Goal: Task Accomplishment & Management: Complete application form

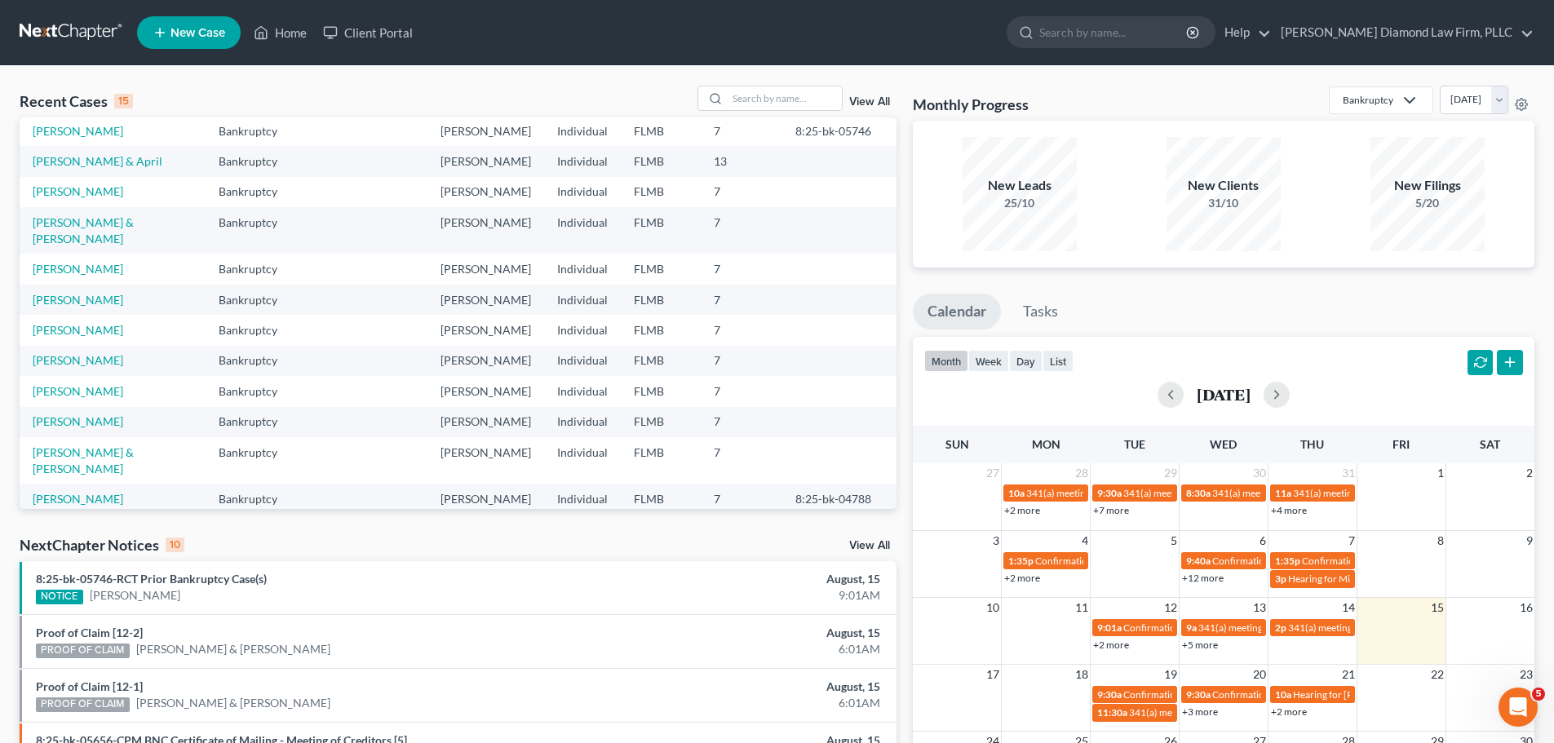
scroll to position [112, 0]
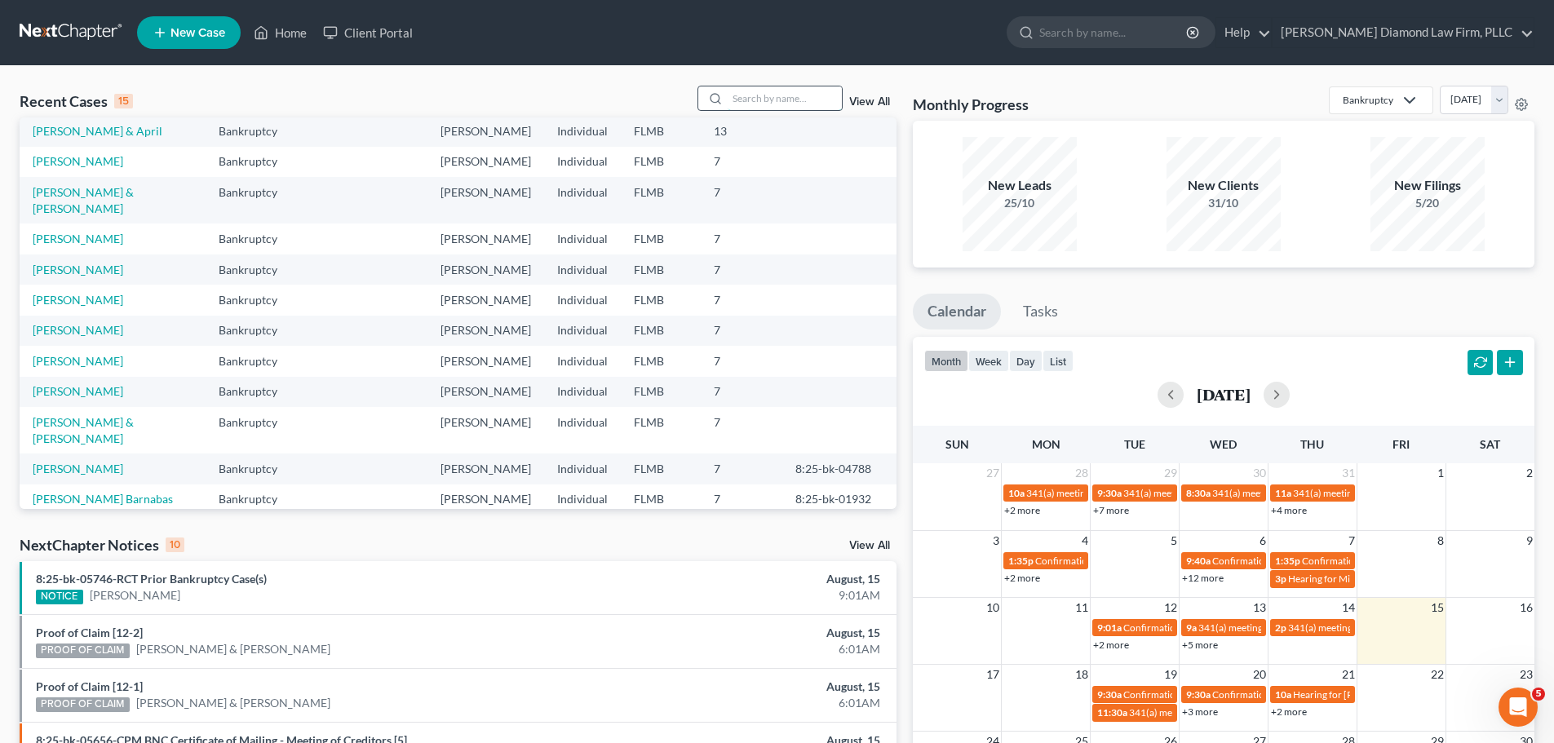
click at [804, 96] on input "search" at bounding box center [784, 98] width 114 height 24
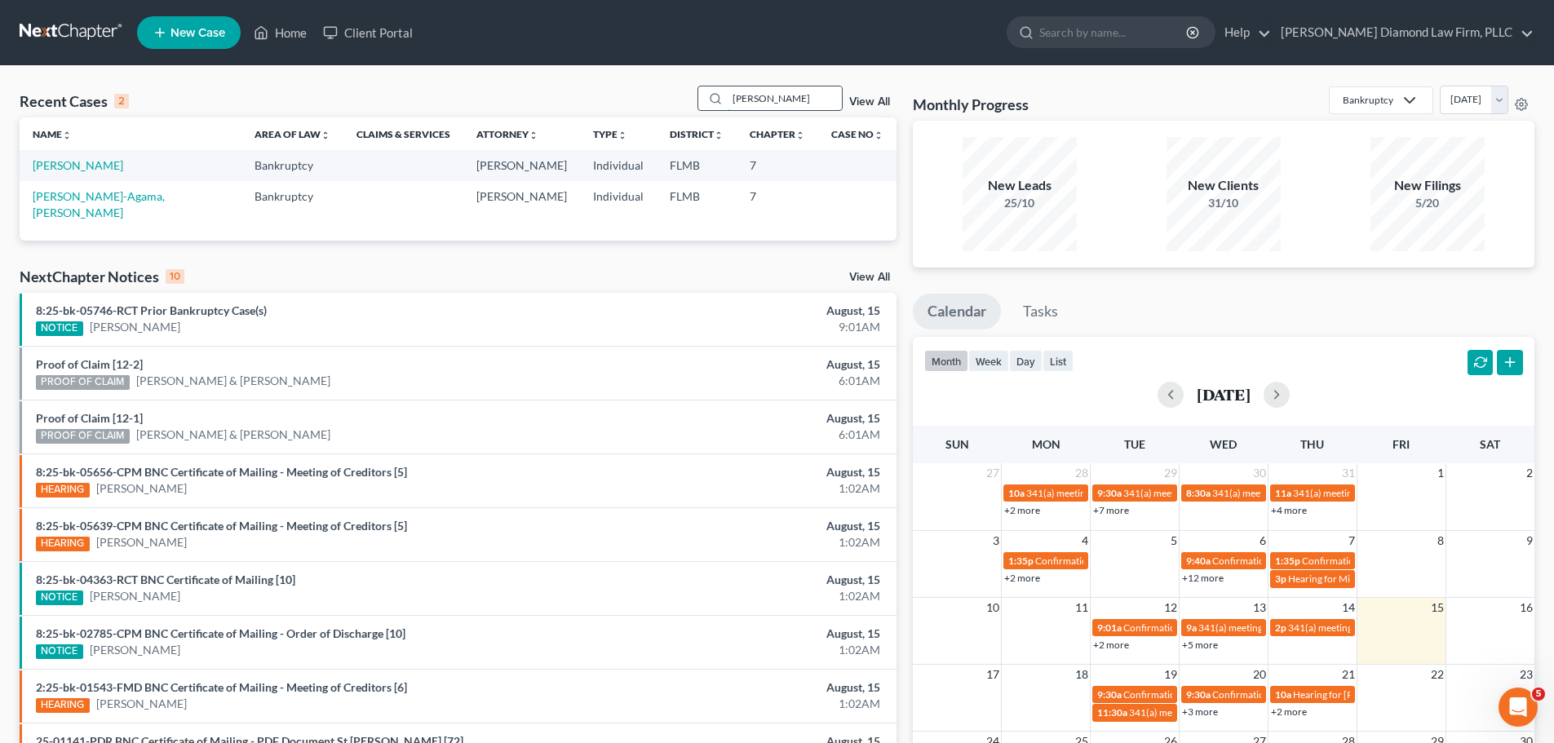
scroll to position [0, 0]
type input "[PERSON_NAME]"
click at [69, 169] on link "[PERSON_NAME]" at bounding box center [78, 165] width 91 height 14
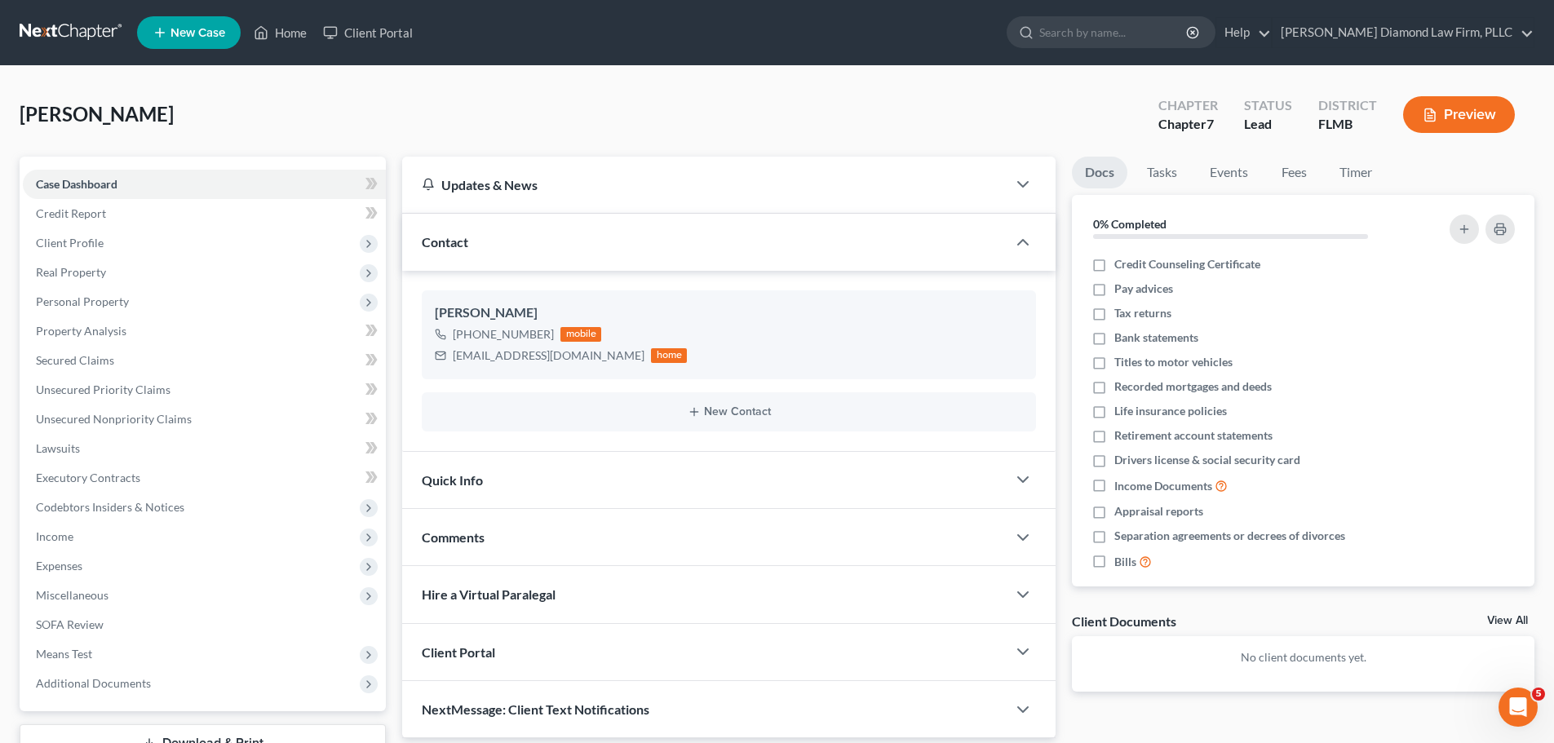
click at [34, 39] on link at bounding box center [72, 32] width 104 height 29
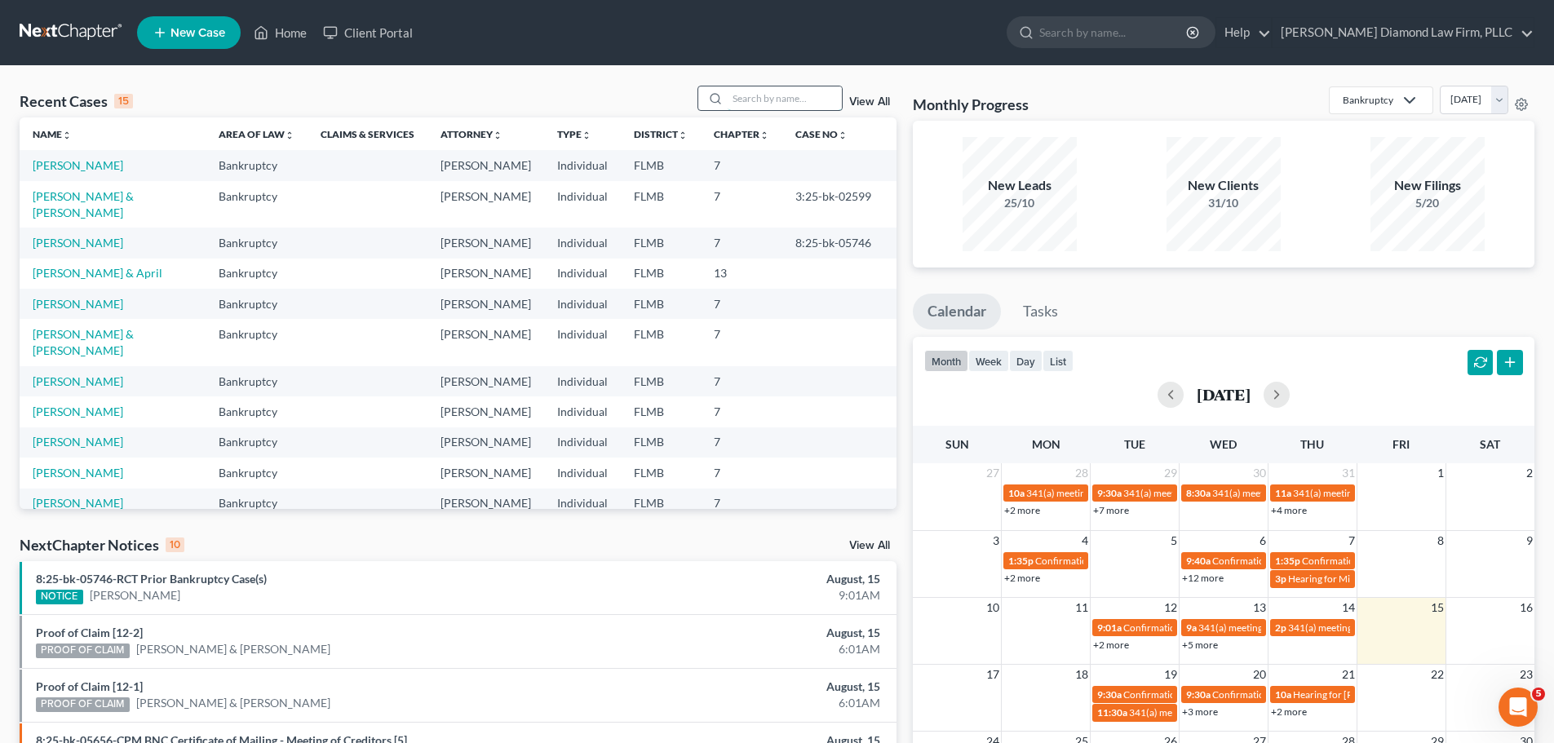
click at [762, 95] on input "search" at bounding box center [784, 98] width 114 height 24
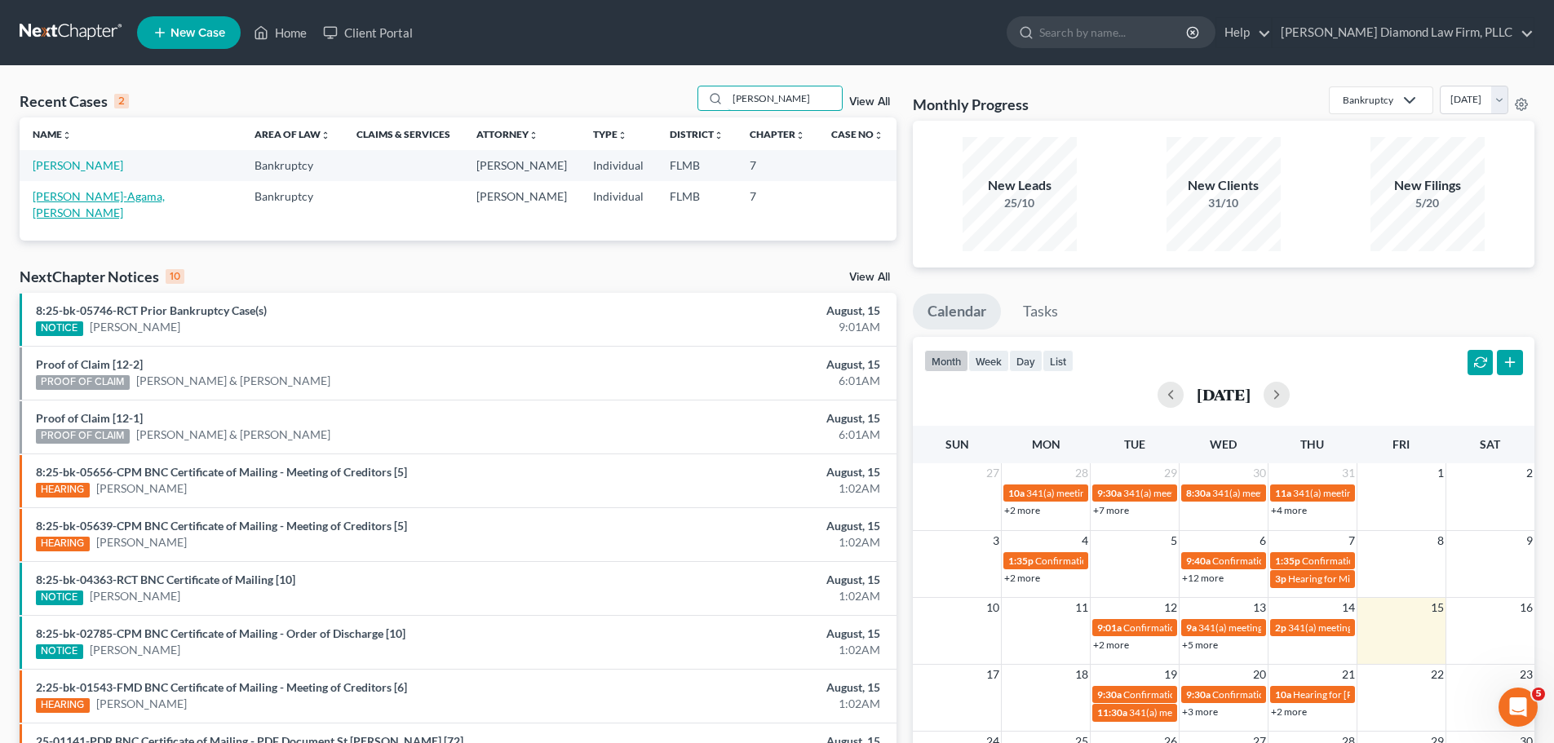
type input "ojeda"
click at [48, 197] on link "[PERSON_NAME]-Agama, [PERSON_NAME]" at bounding box center [99, 204] width 132 height 30
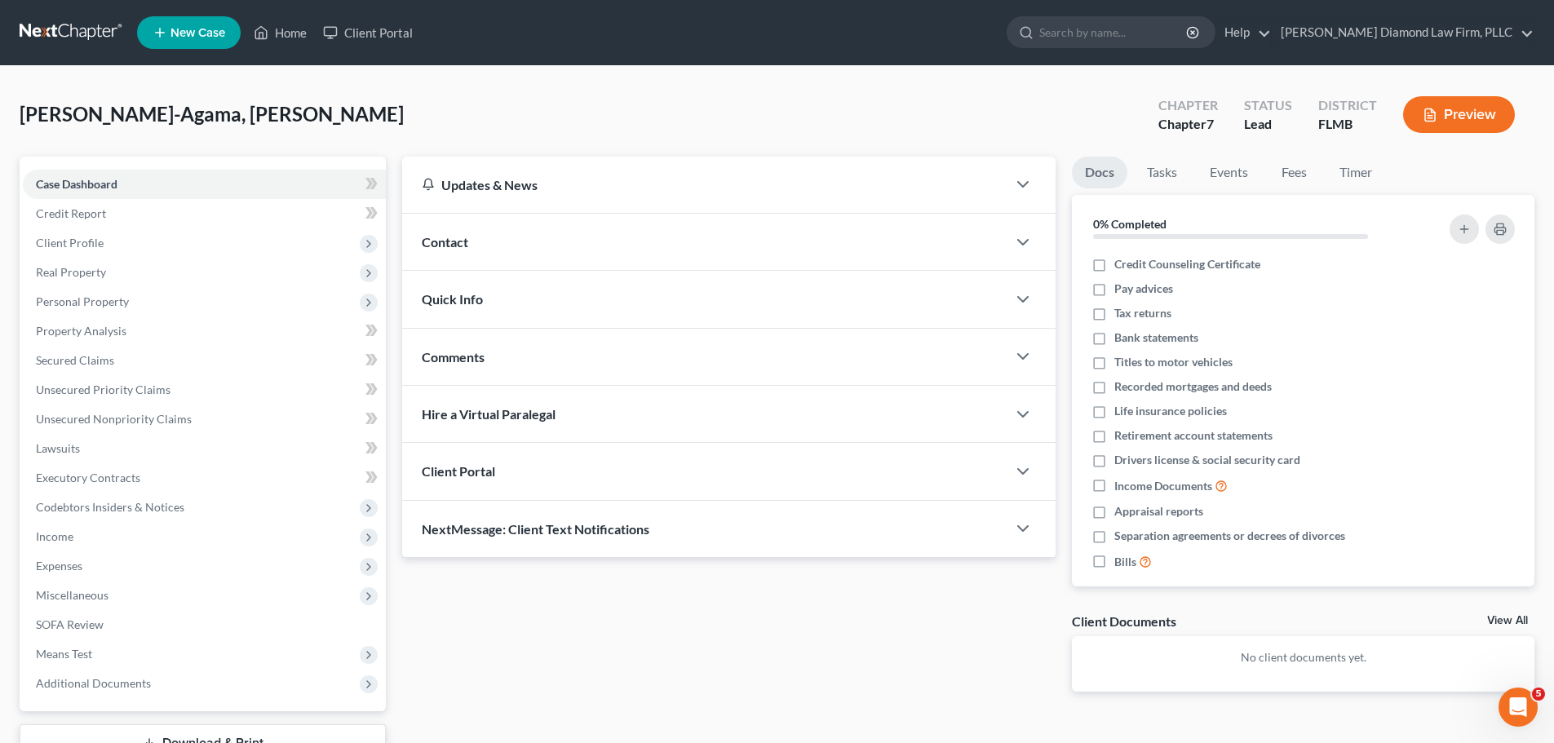
click at [481, 234] on div "Contact" at bounding box center [704, 242] width 604 height 56
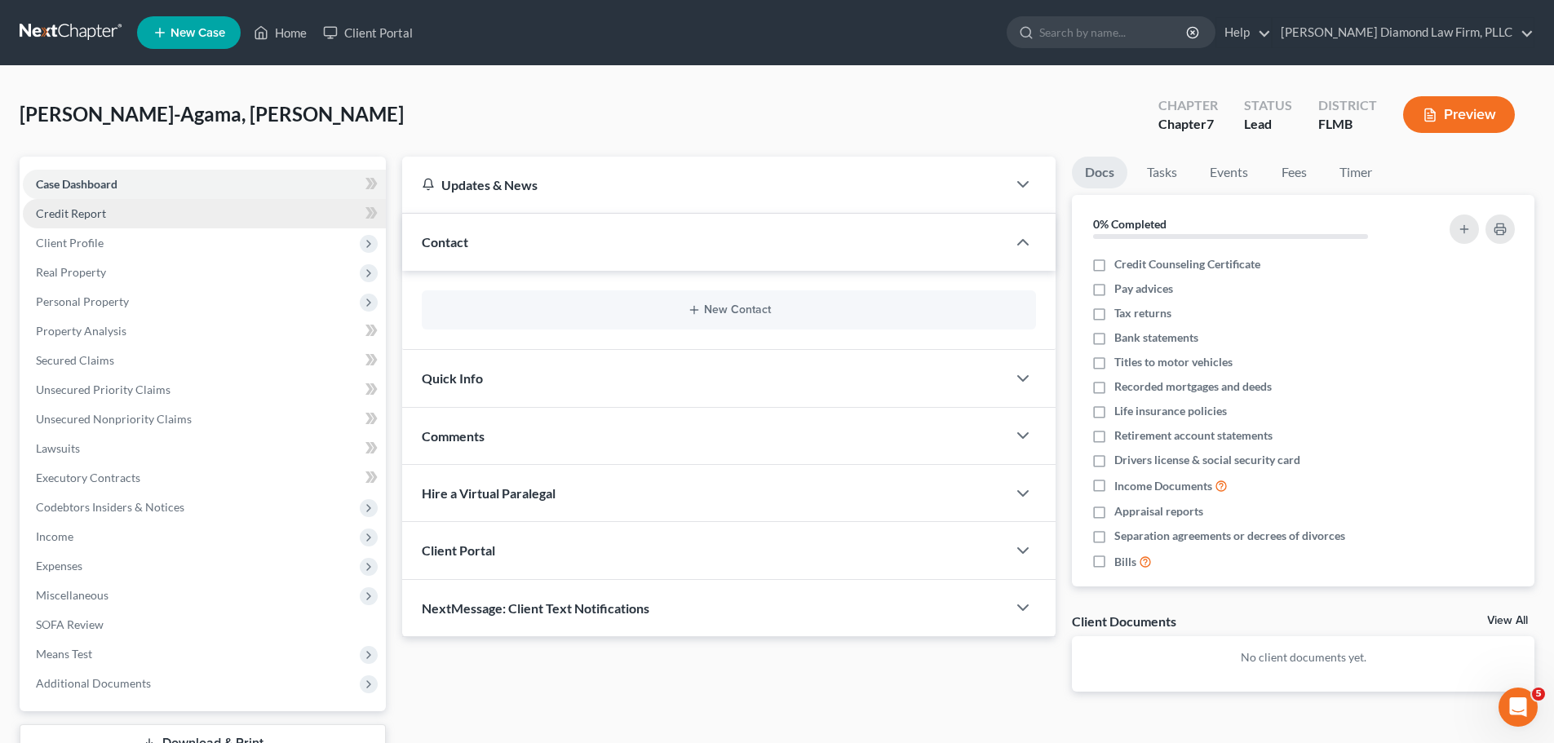
click at [175, 219] on link "Credit Report" at bounding box center [204, 213] width 363 height 29
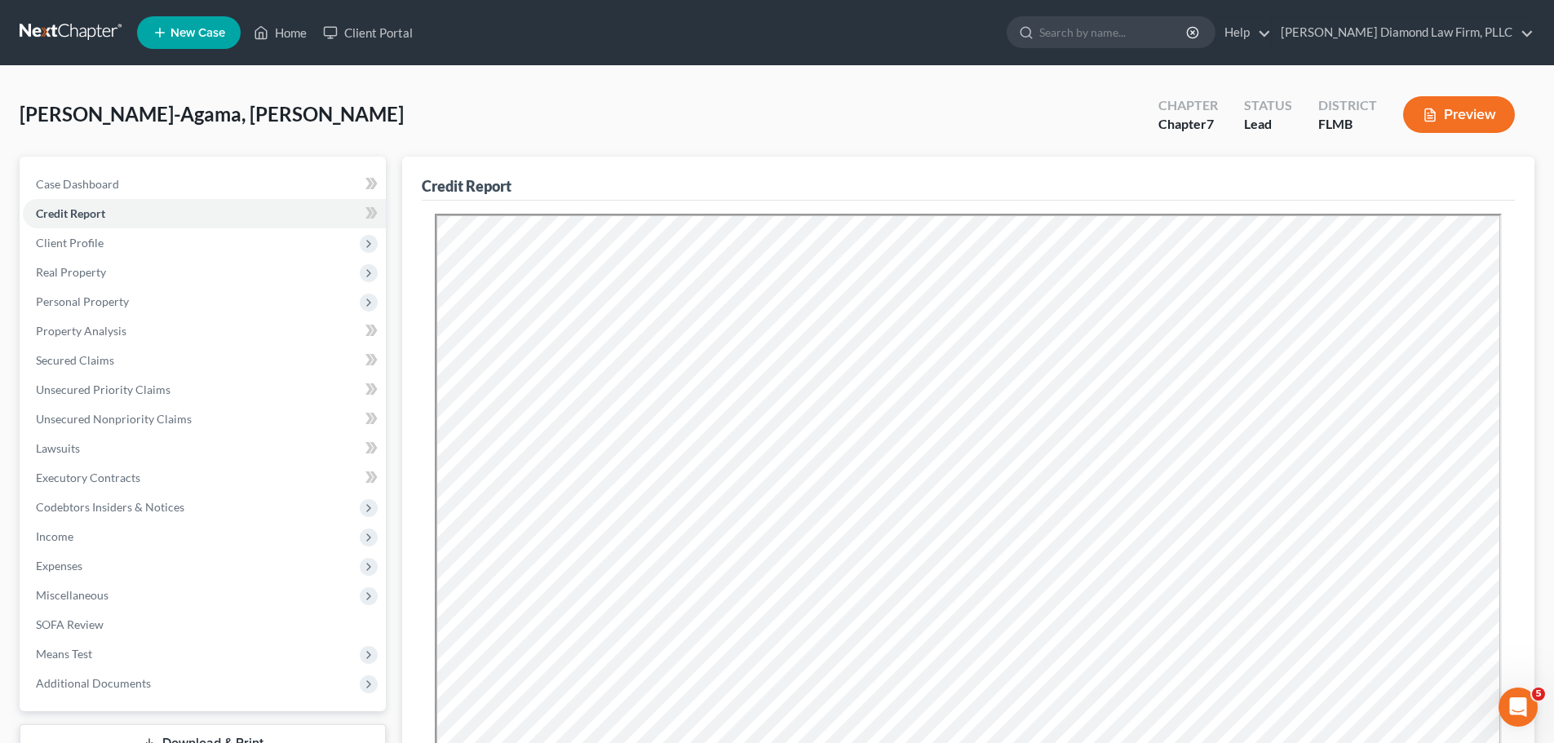
click at [69, 39] on link at bounding box center [72, 32] width 104 height 29
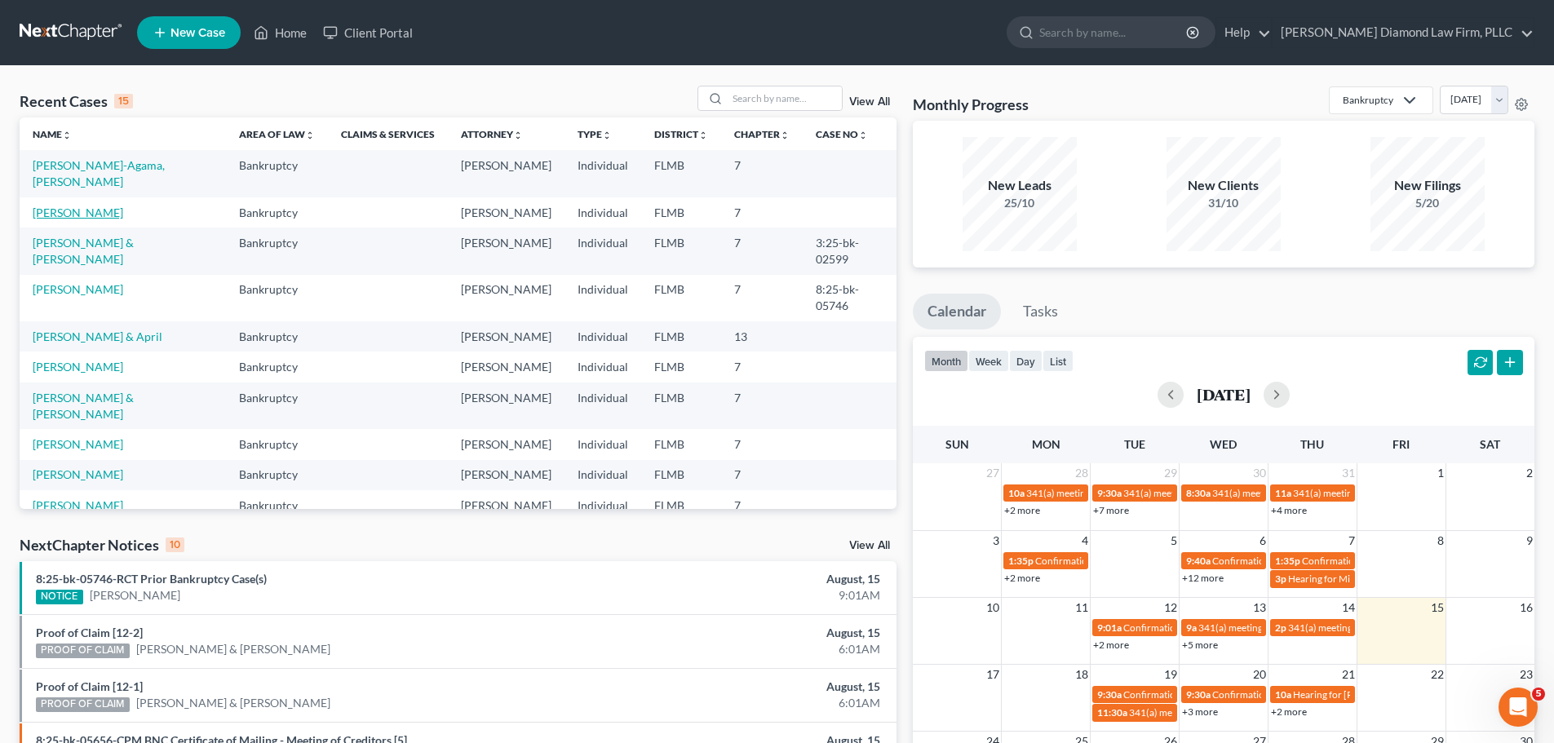
click at [62, 206] on link "[PERSON_NAME]" at bounding box center [78, 213] width 91 height 14
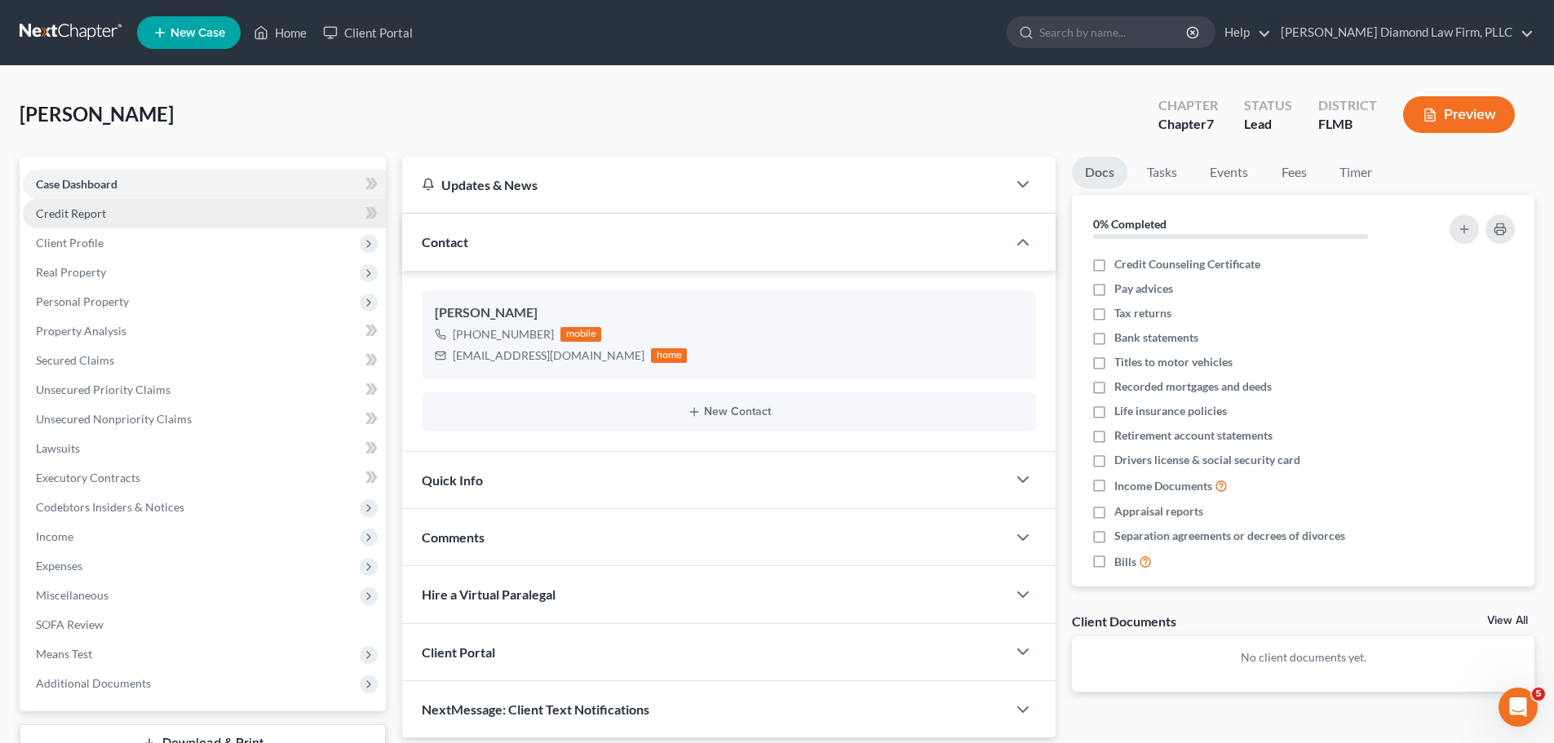
click at [57, 213] on span "Credit Report" at bounding box center [71, 213] width 70 height 14
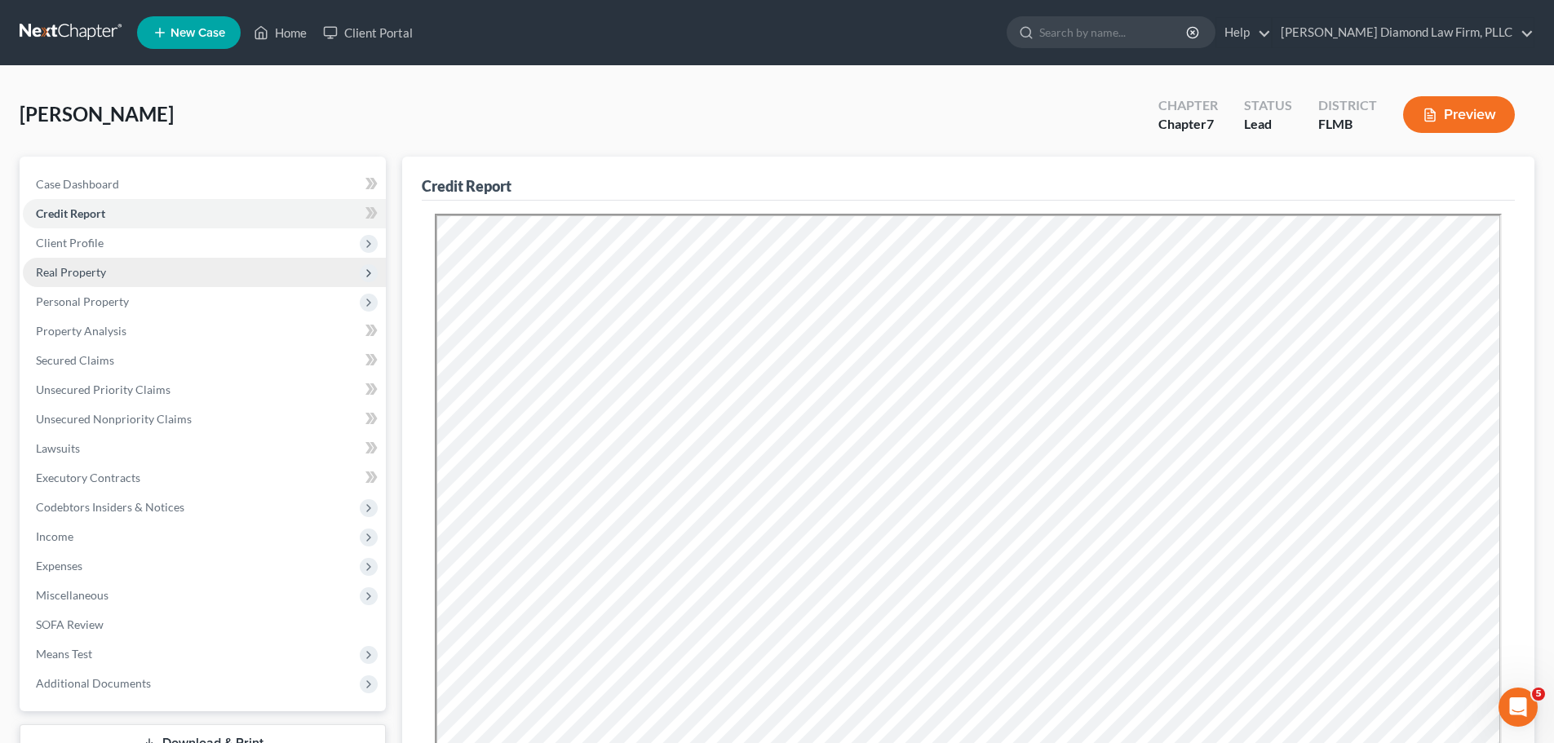
click at [67, 260] on span "Real Property" at bounding box center [204, 272] width 363 height 29
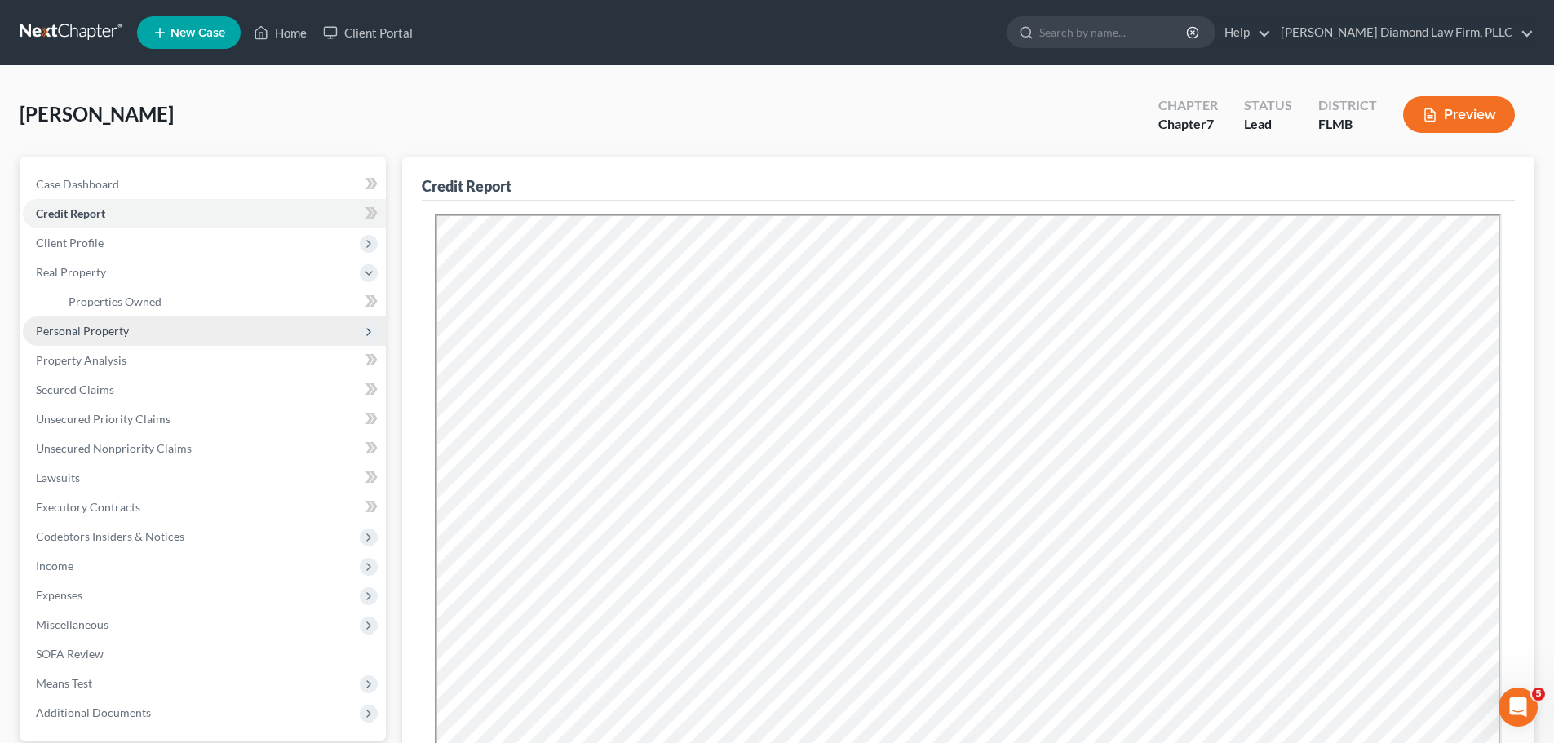
click at [70, 330] on span "Personal Property" at bounding box center [82, 331] width 93 height 14
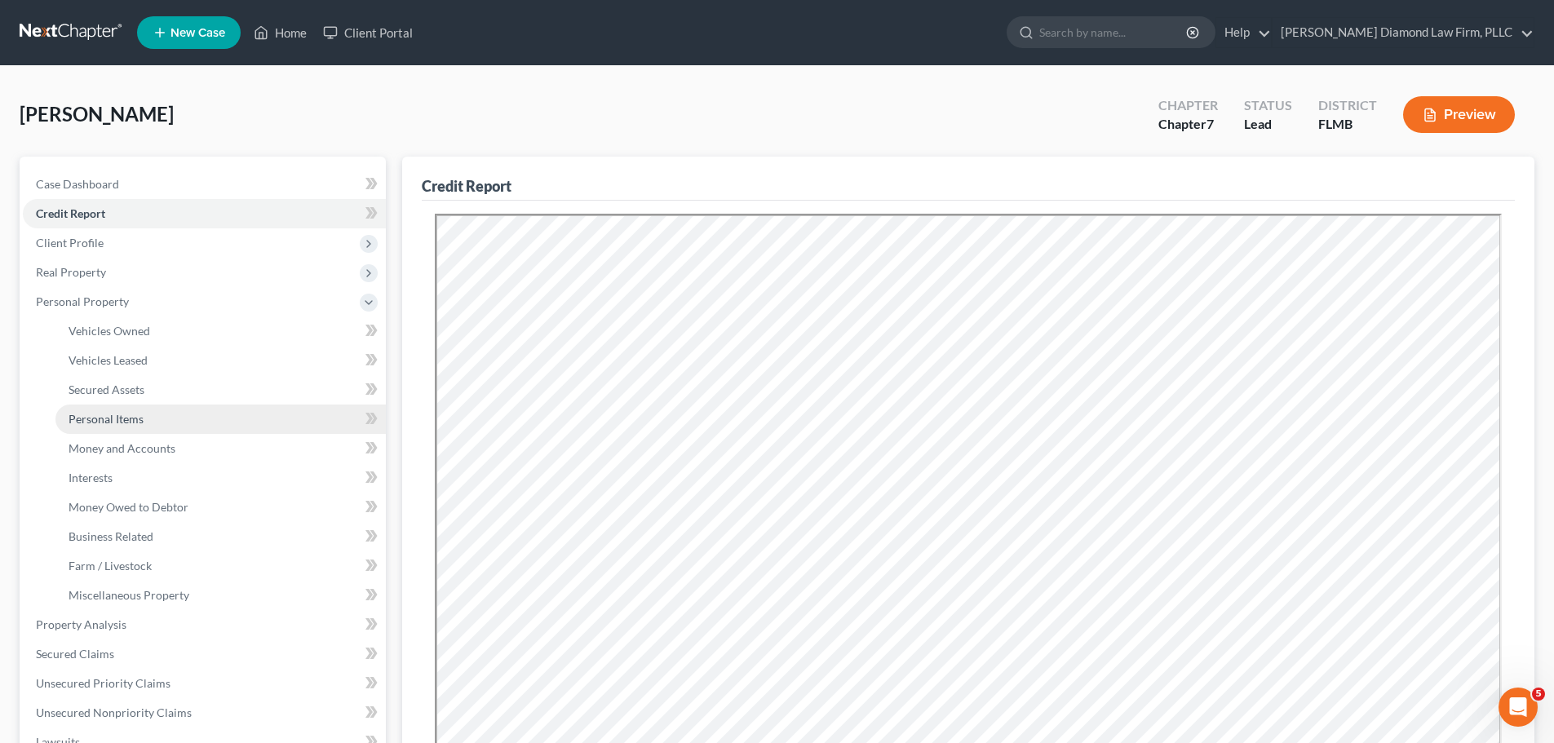
click at [104, 413] on span "Personal Items" at bounding box center [106, 419] width 75 height 14
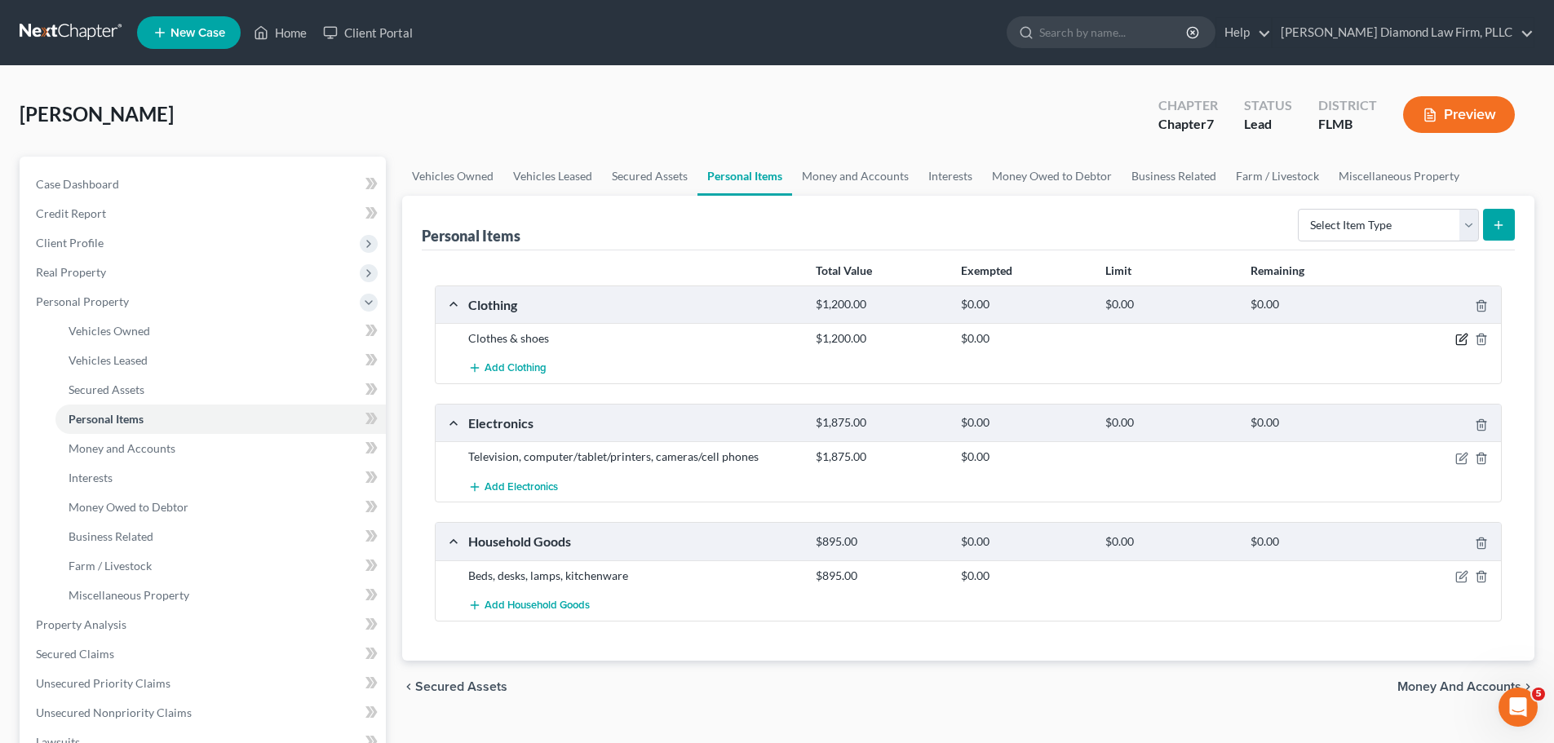
click at [1464, 340] on icon "button" at bounding box center [1461, 339] width 13 height 13
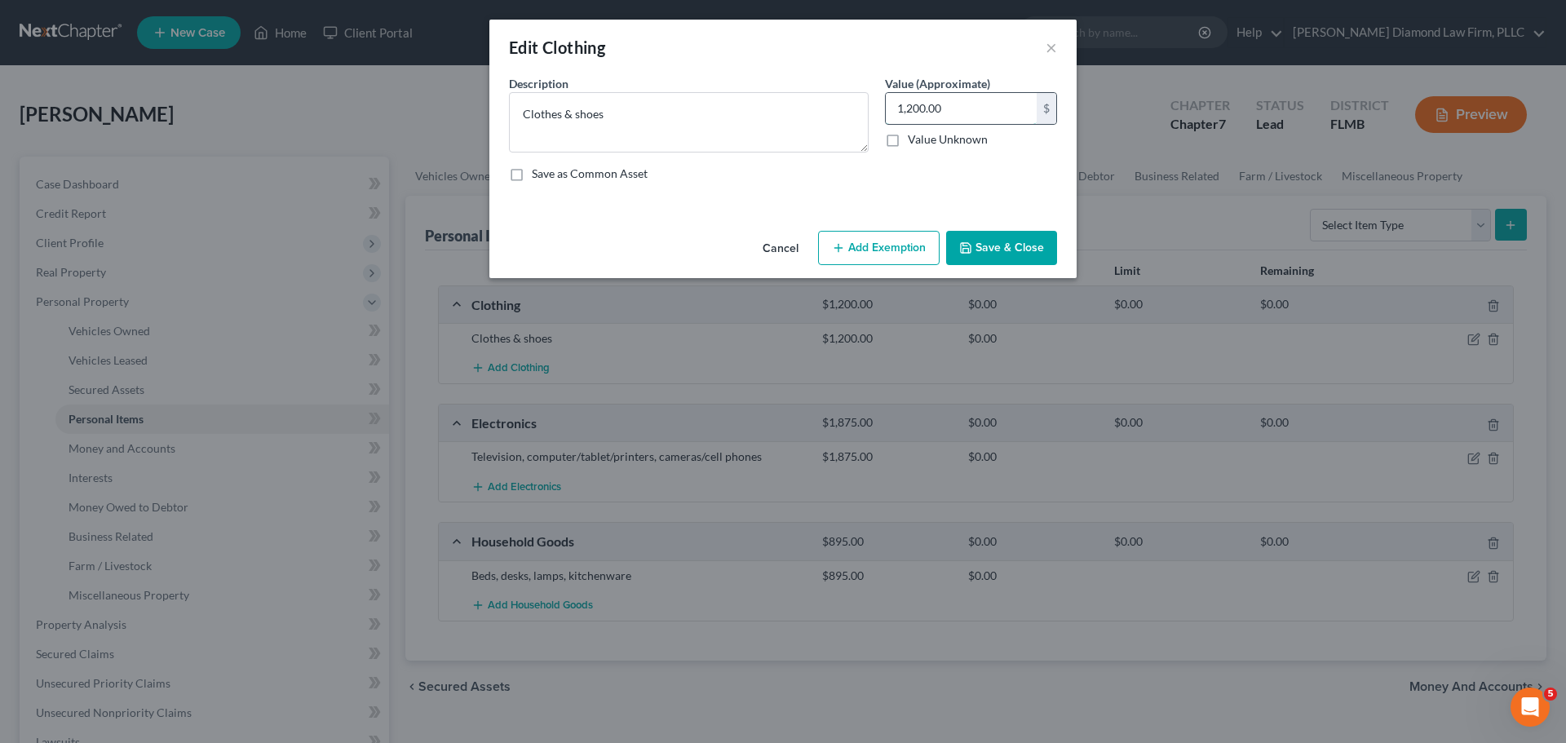
click at [967, 100] on input "1,200.00" at bounding box center [961, 108] width 151 height 31
type input "750"
click at [1004, 250] on button "Save & Close" at bounding box center [1001, 248] width 111 height 34
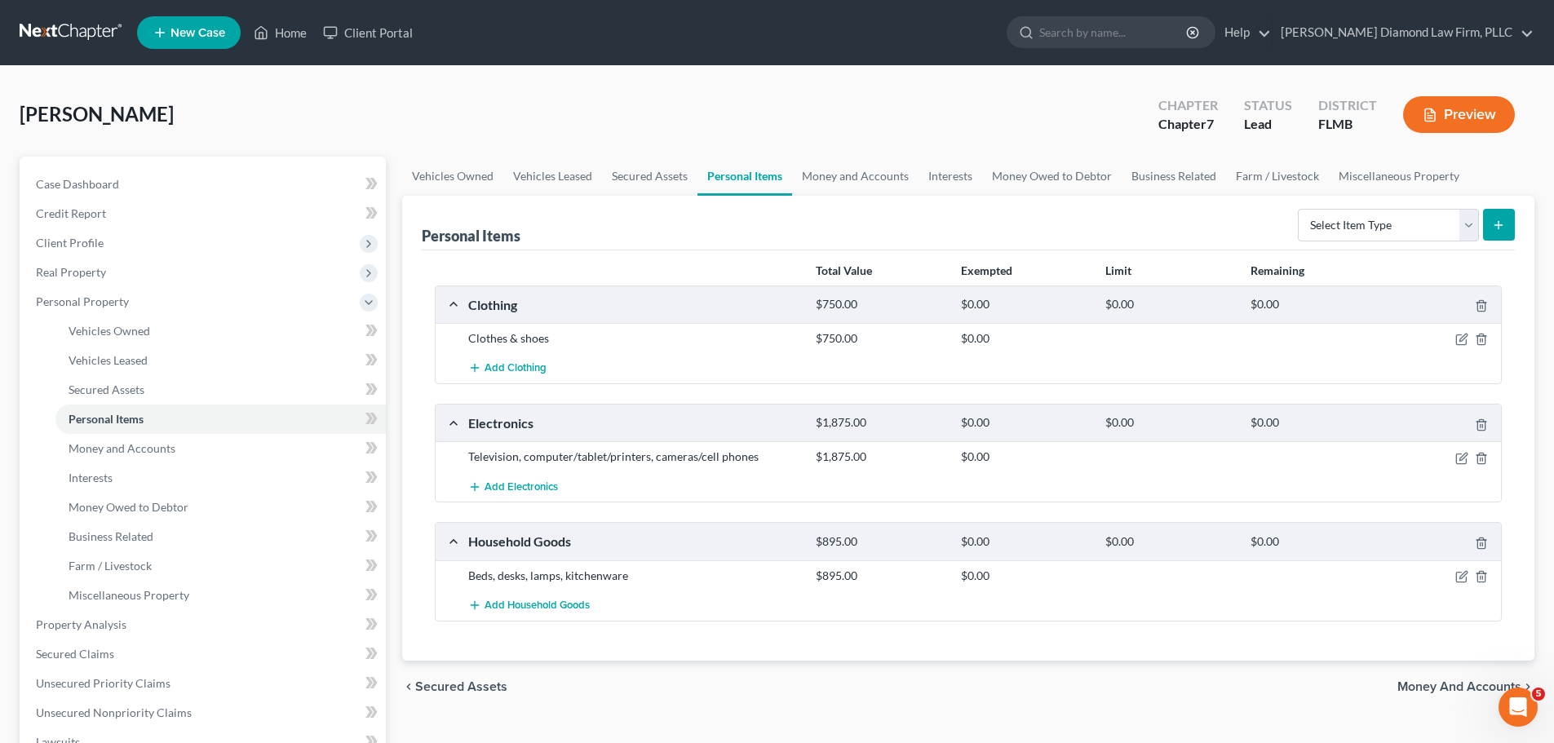
click at [25, 23] on link at bounding box center [72, 32] width 104 height 29
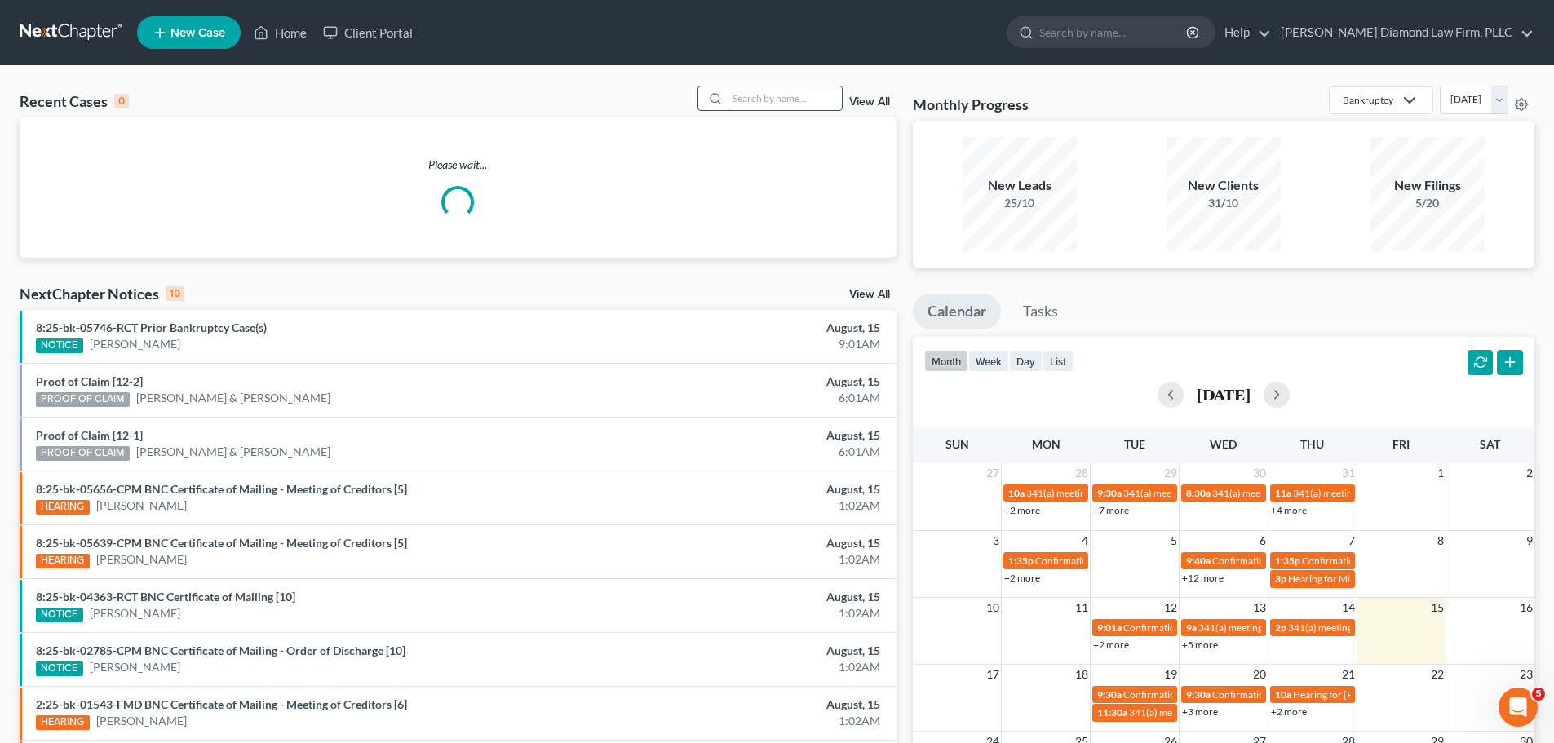
click at [766, 99] on input "search" at bounding box center [784, 98] width 114 height 24
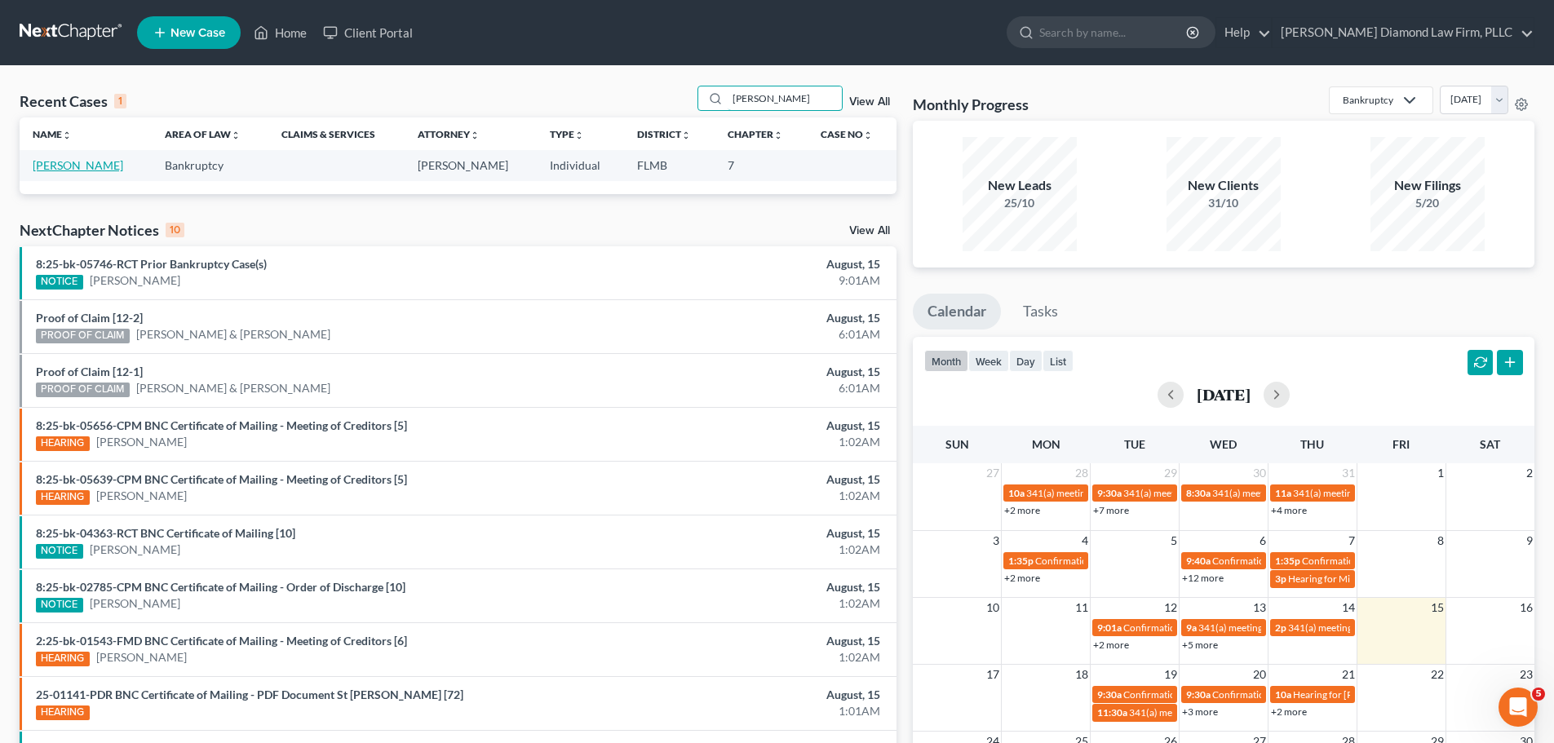
type input "odom"
click at [88, 166] on link "Odom, Christine" at bounding box center [78, 165] width 91 height 14
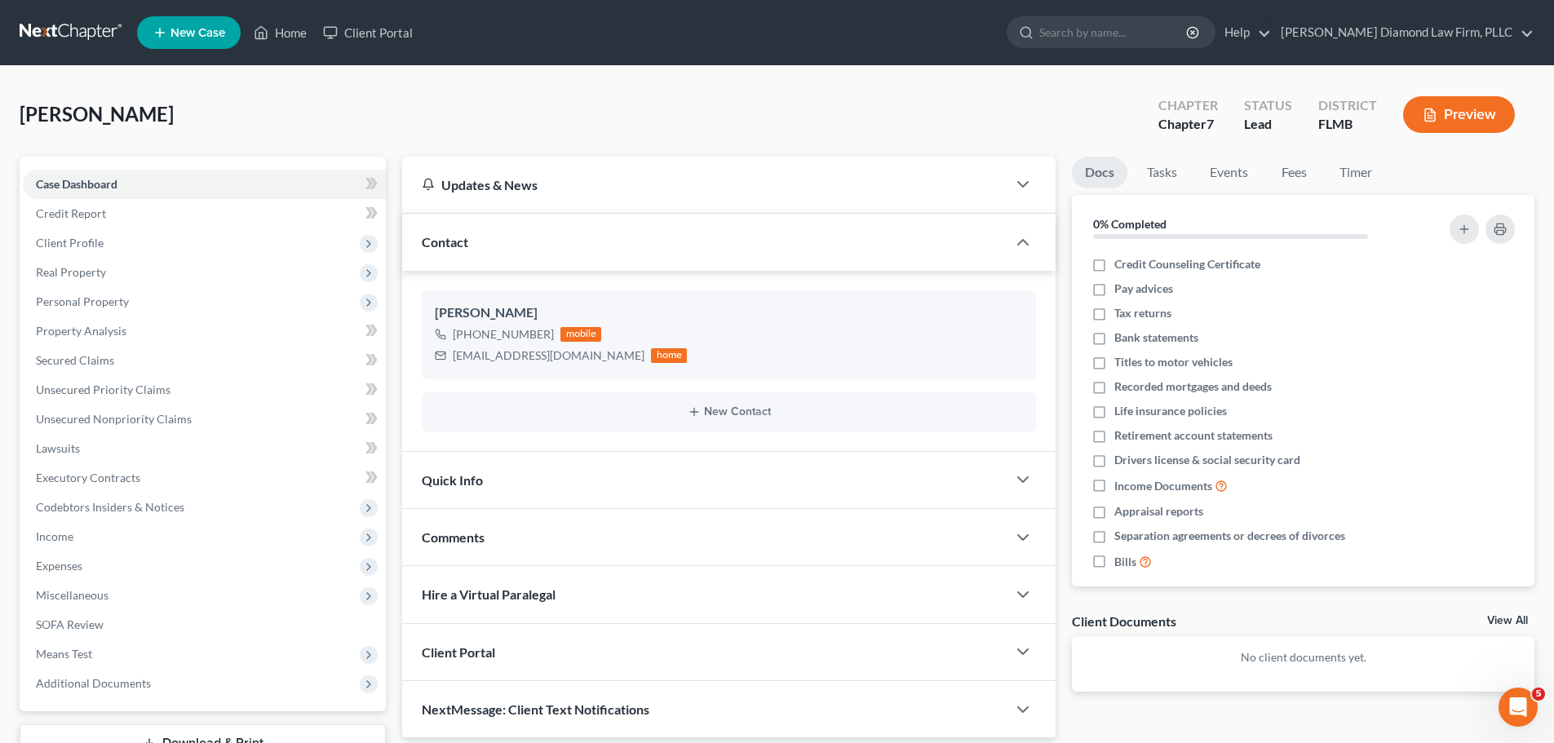
click at [76, 49] on nav "Home New Case Client Portal Ziegler Diamond Law Firm, PLLC elizabeth@attorneyde…" at bounding box center [777, 32] width 1554 height 65
click at [71, 36] on link at bounding box center [72, 32] width 104 height 29
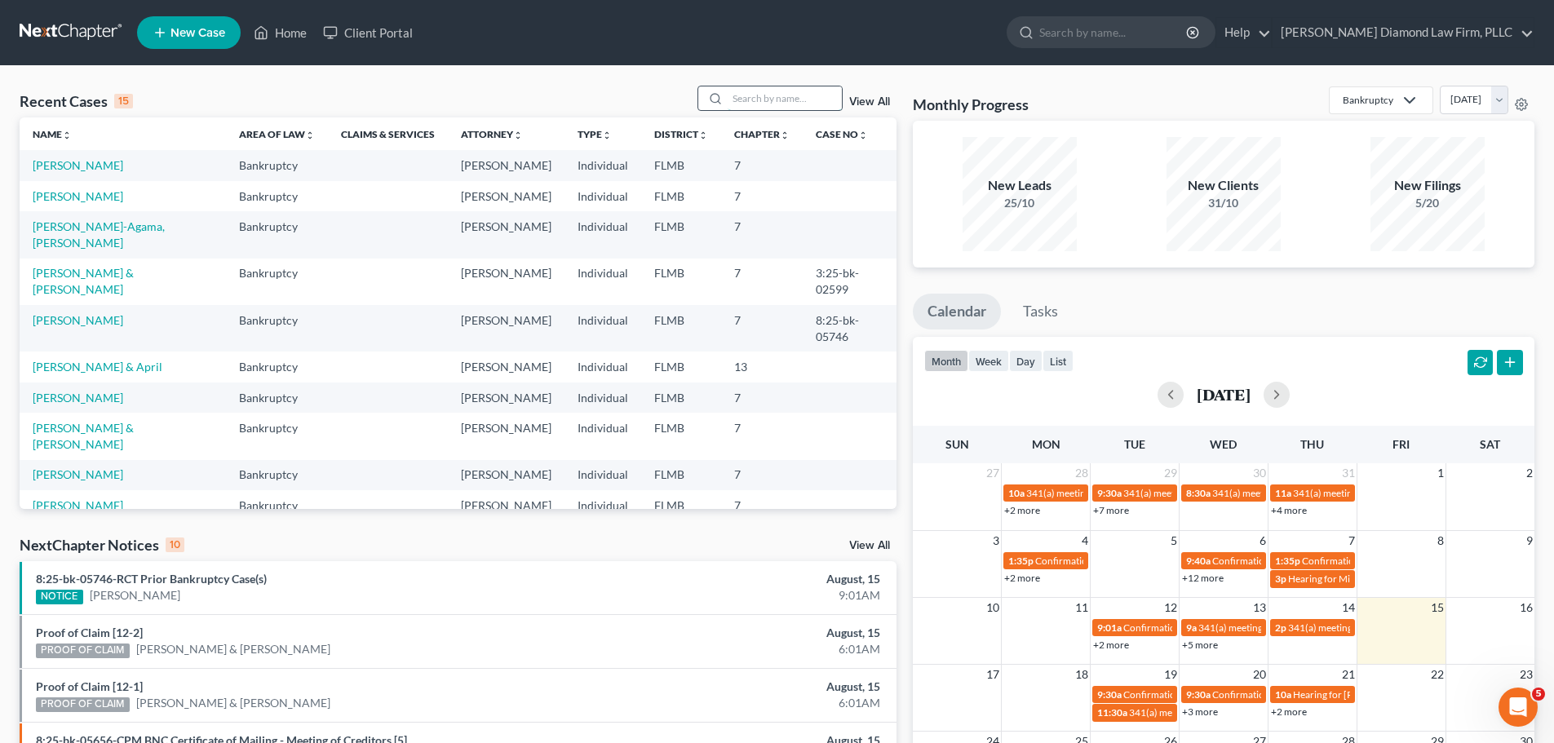
click at [764, 97] on input "search" at bounding box center [784, 98] width 114 height 24
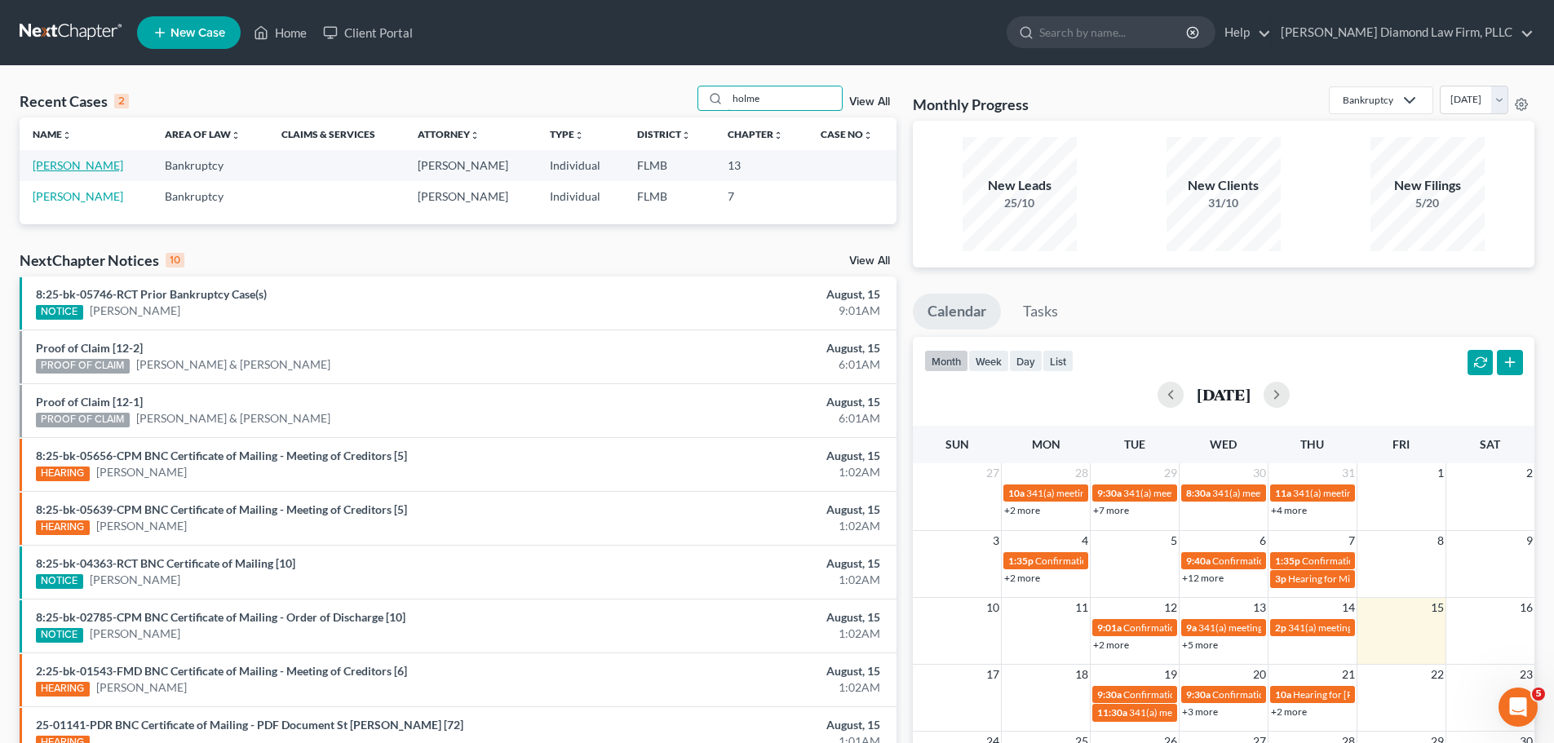
type input "holme"
click at [85, 169] on link "Holmes, Jared" at bounding box center [78, 165] width 91 height 14
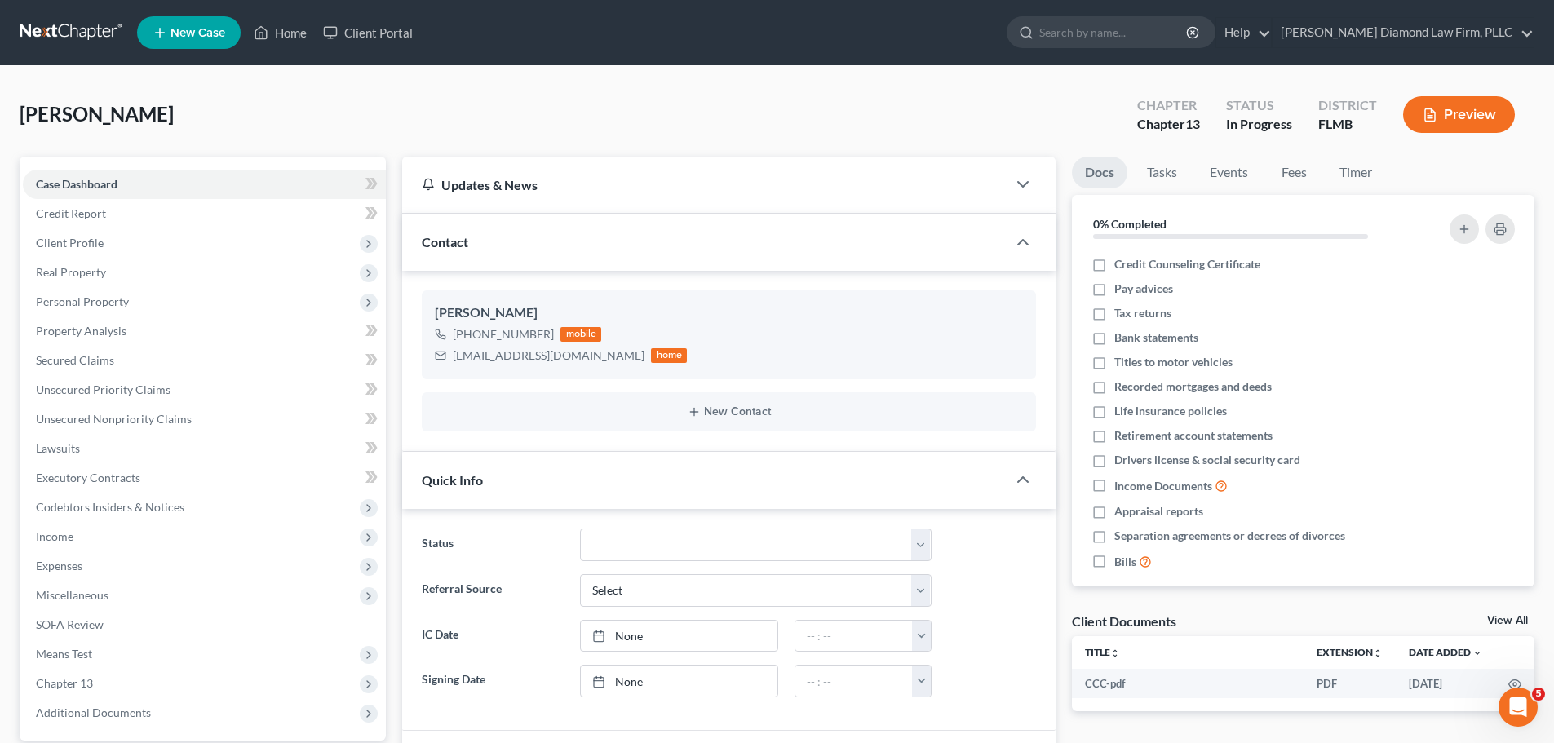
click at [41, 42] on link at bounding box center [72, 32] width 104 height 29
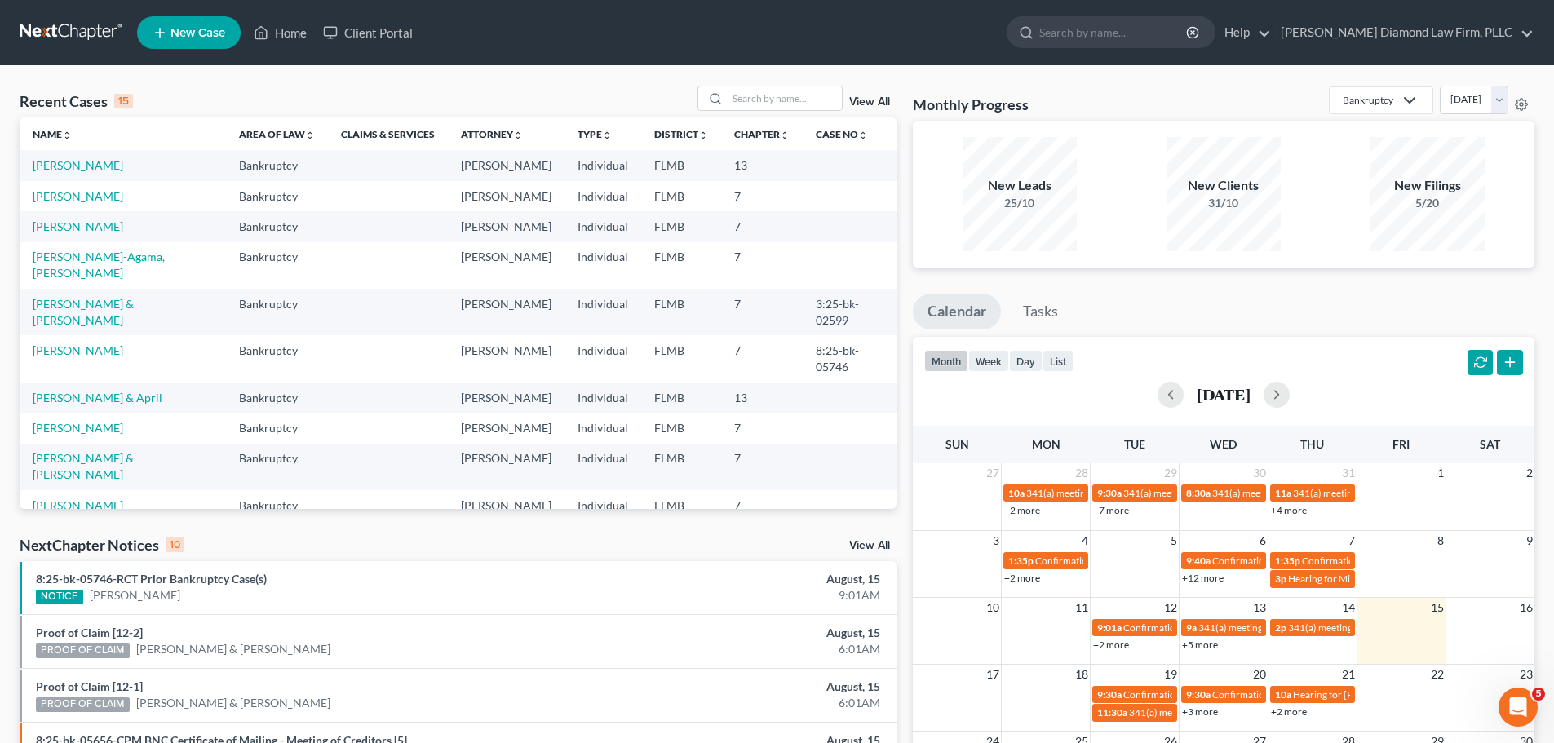
click at [73, 224] on link "[PERSON_NAME]" at bounding box center [78, 226] width 91 height 14
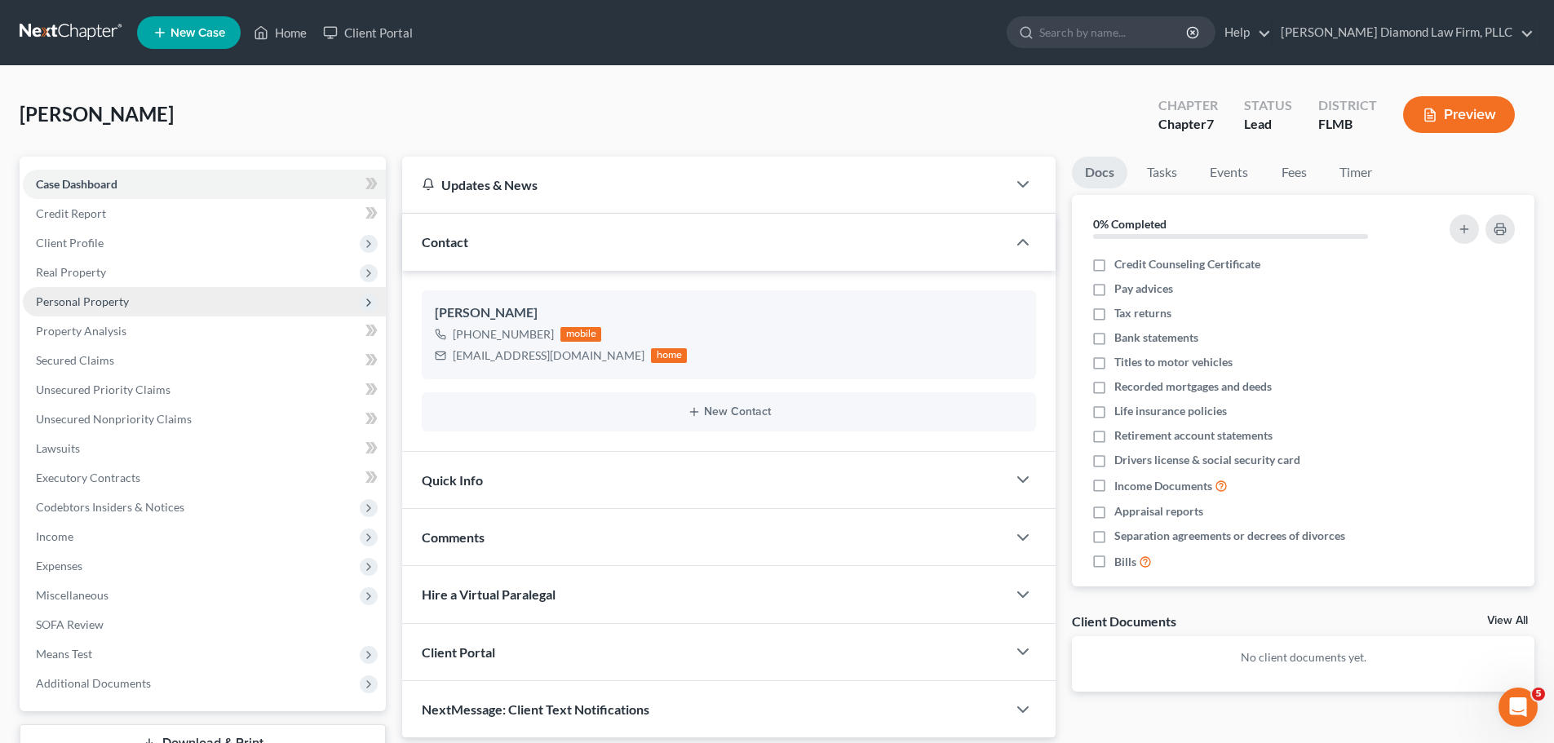
click at [174, 305] on span "Personal Property" at bounding box center [204, 301] width 363 height 29
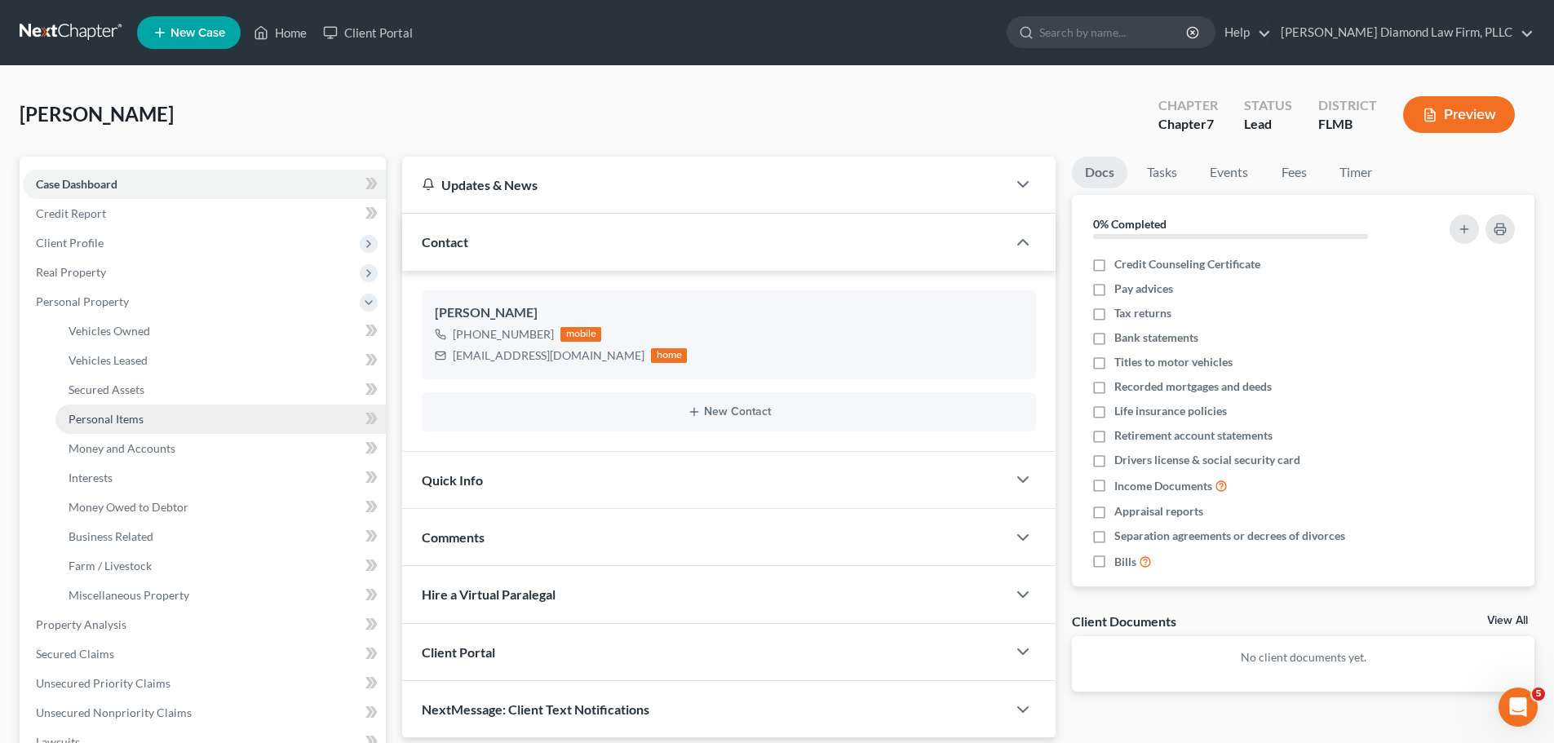
click at [144, 422] on link "Personal Items" at bounding box center [220, 418] width 330 height 29
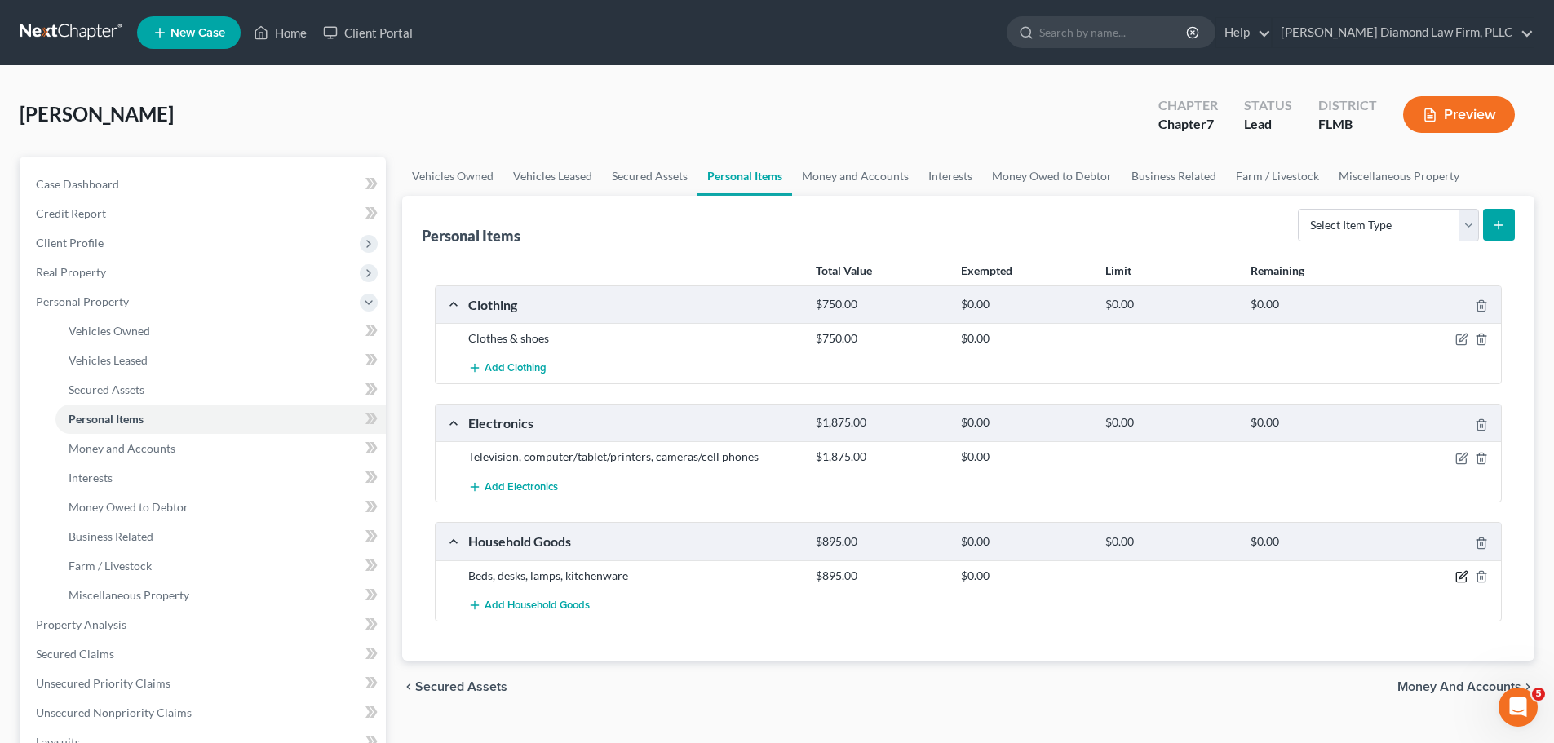
click at [1461, 578] on icon "button" at bounding box center [1462, 574] width 7 height 7
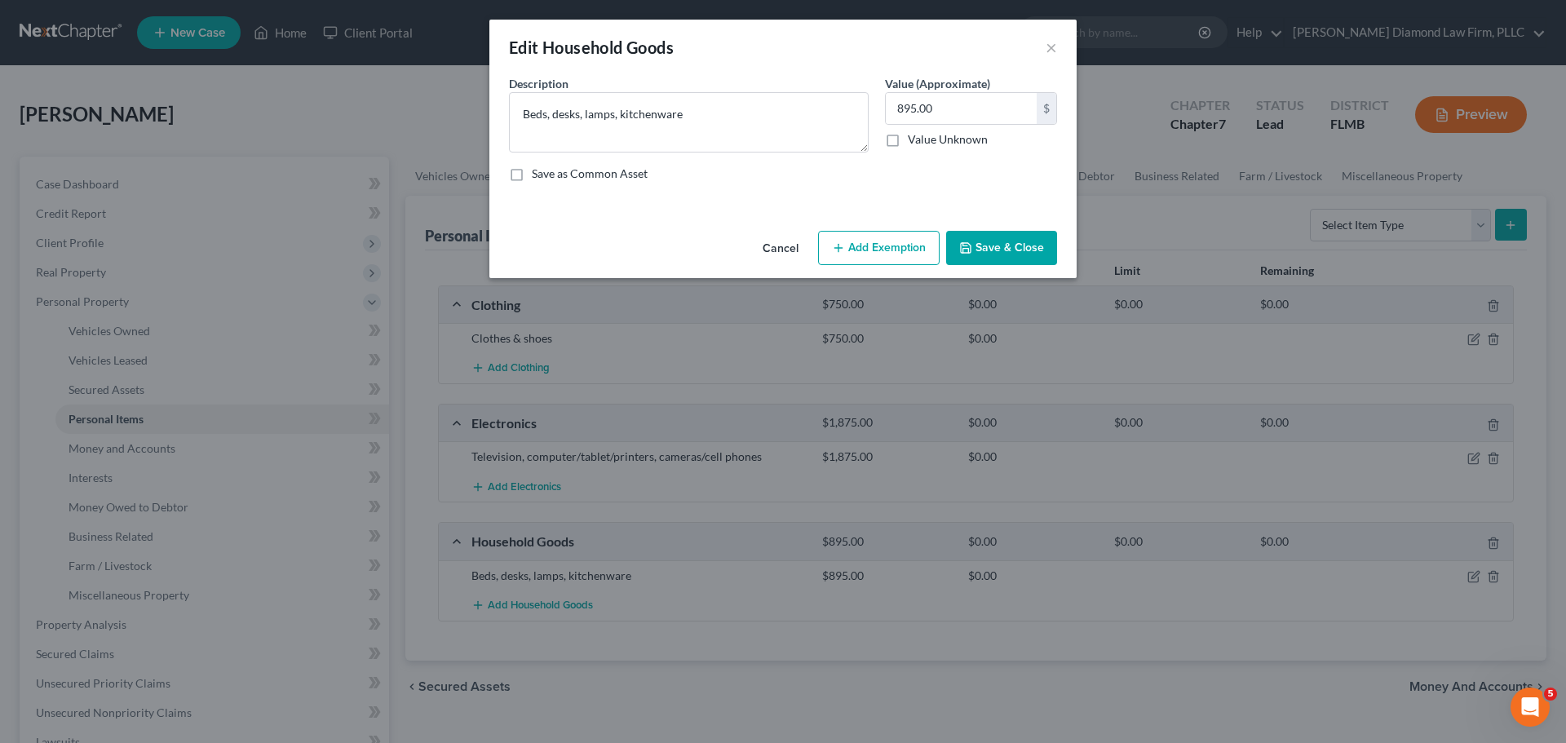
click at [763, 246] on button "Cancel" at bounding box center [780, 248] width 62 height 33
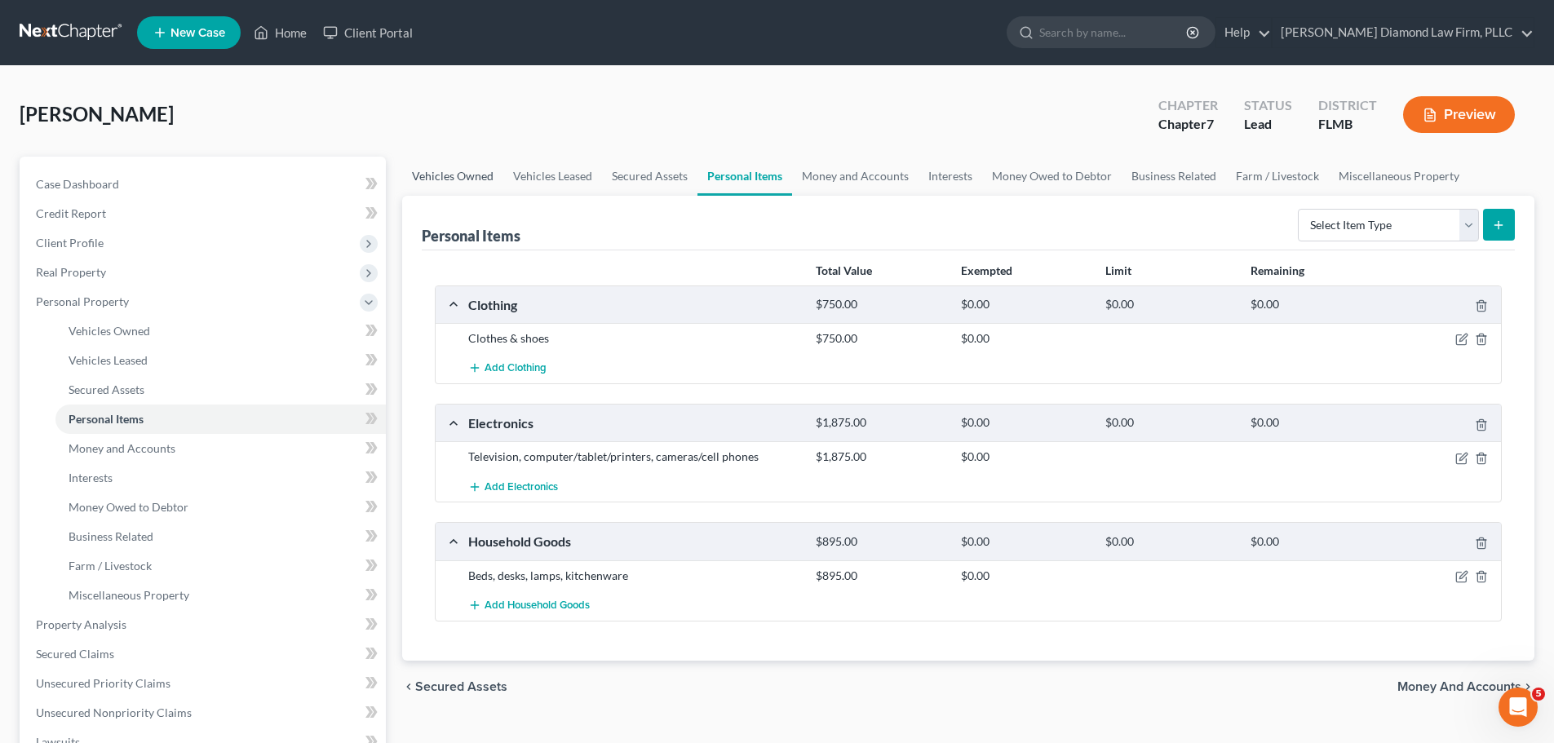
click at [467, 166] on link "Vehicles Owned" at bounding box center [452, 176] width 101 height 39
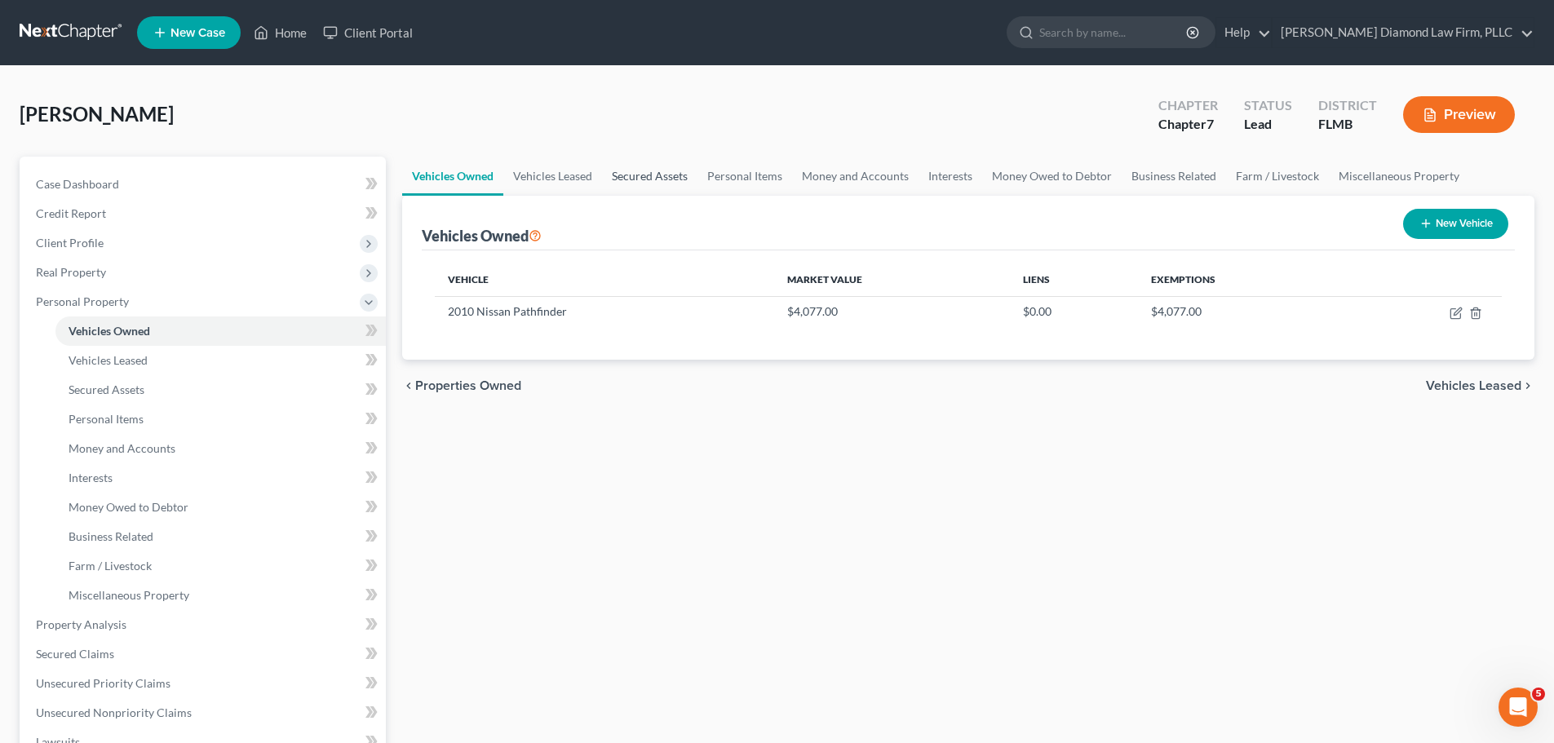
click at [656, 166] on link "Secured Assets" at bounding box center [649, 176] width 95 height 39
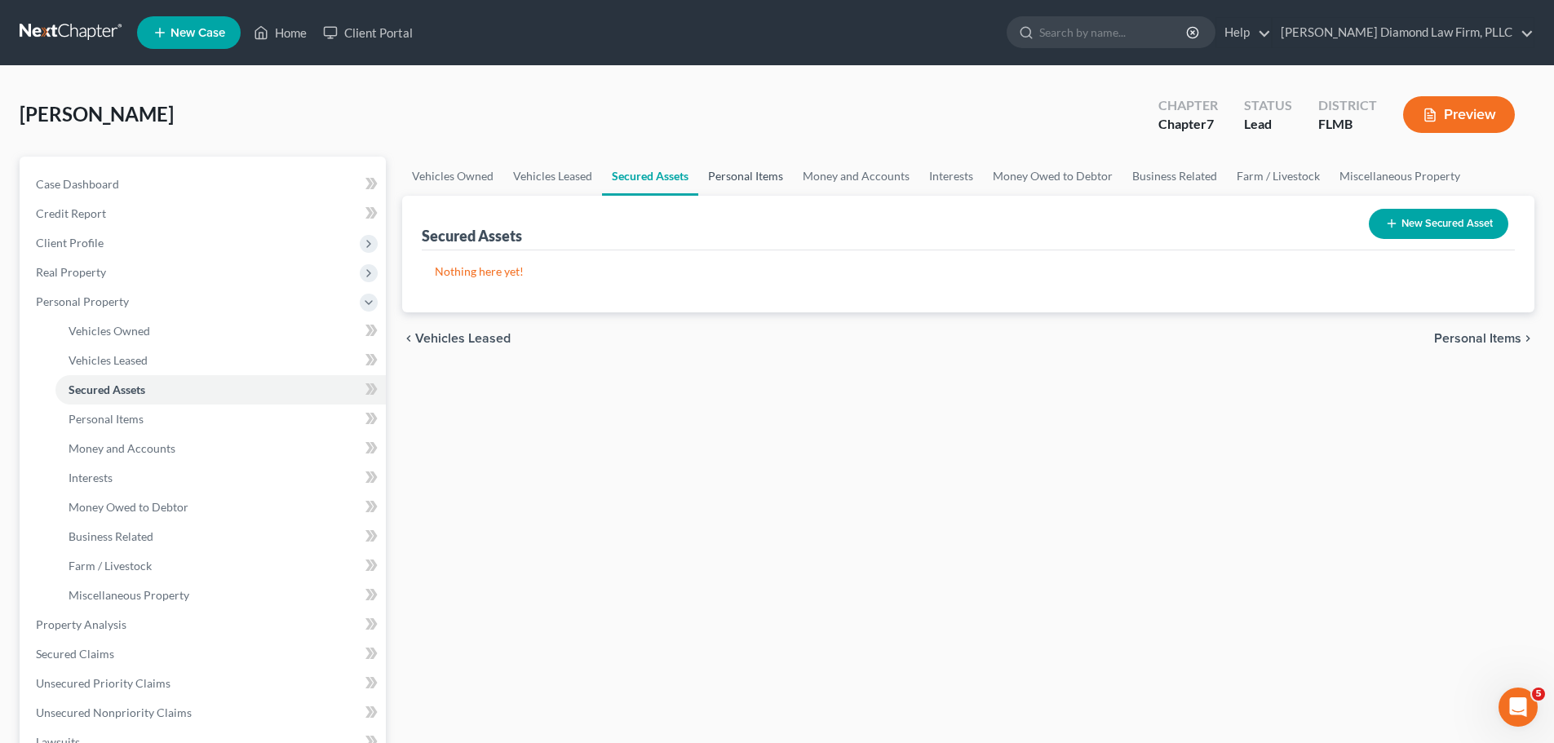
click at [754, 169] on link "Personal Items" at bounding box center [745, 176] width 95 height 39
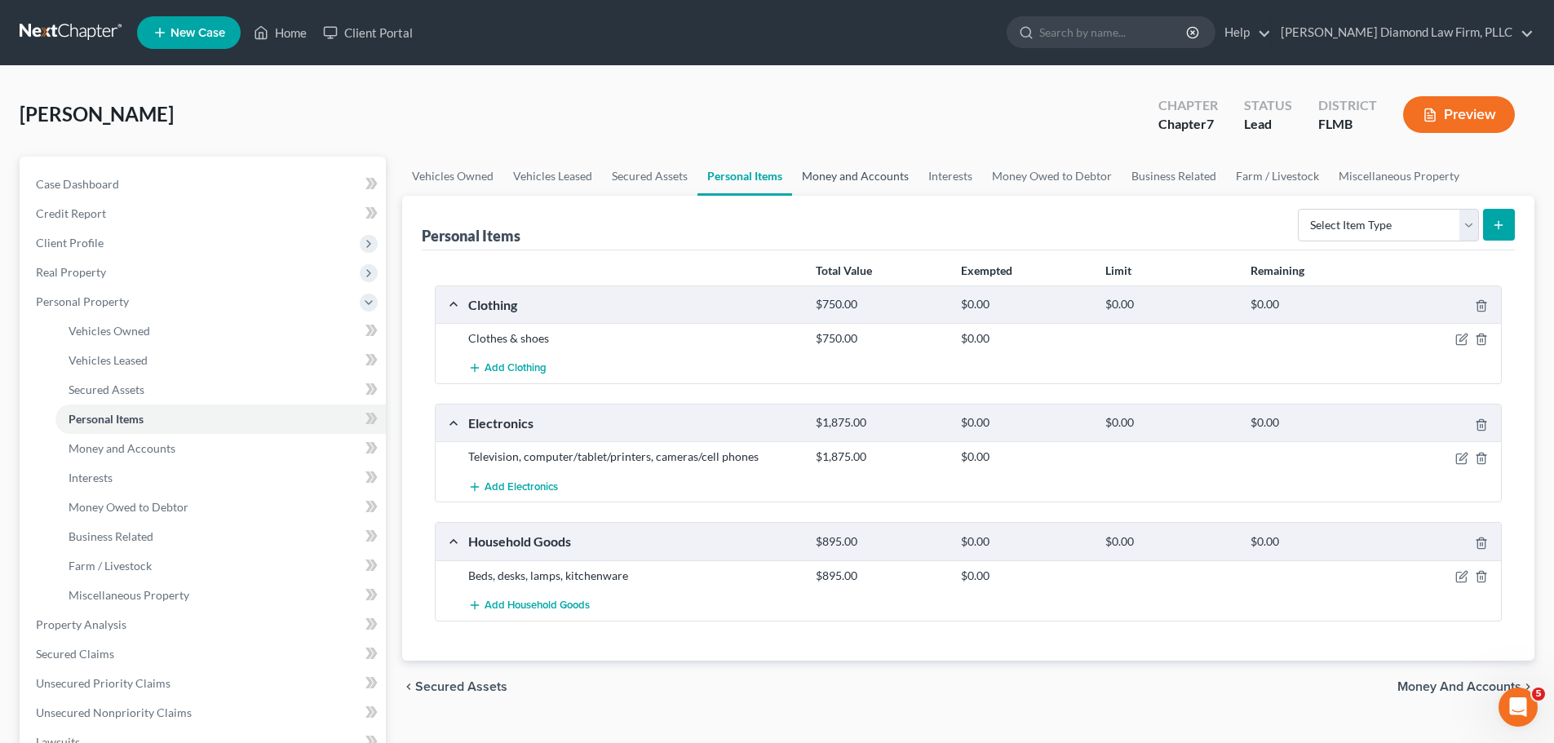
click at [838, 158] on link "Money and Accounts" at bounding box center [855, 176] width 126 height 39
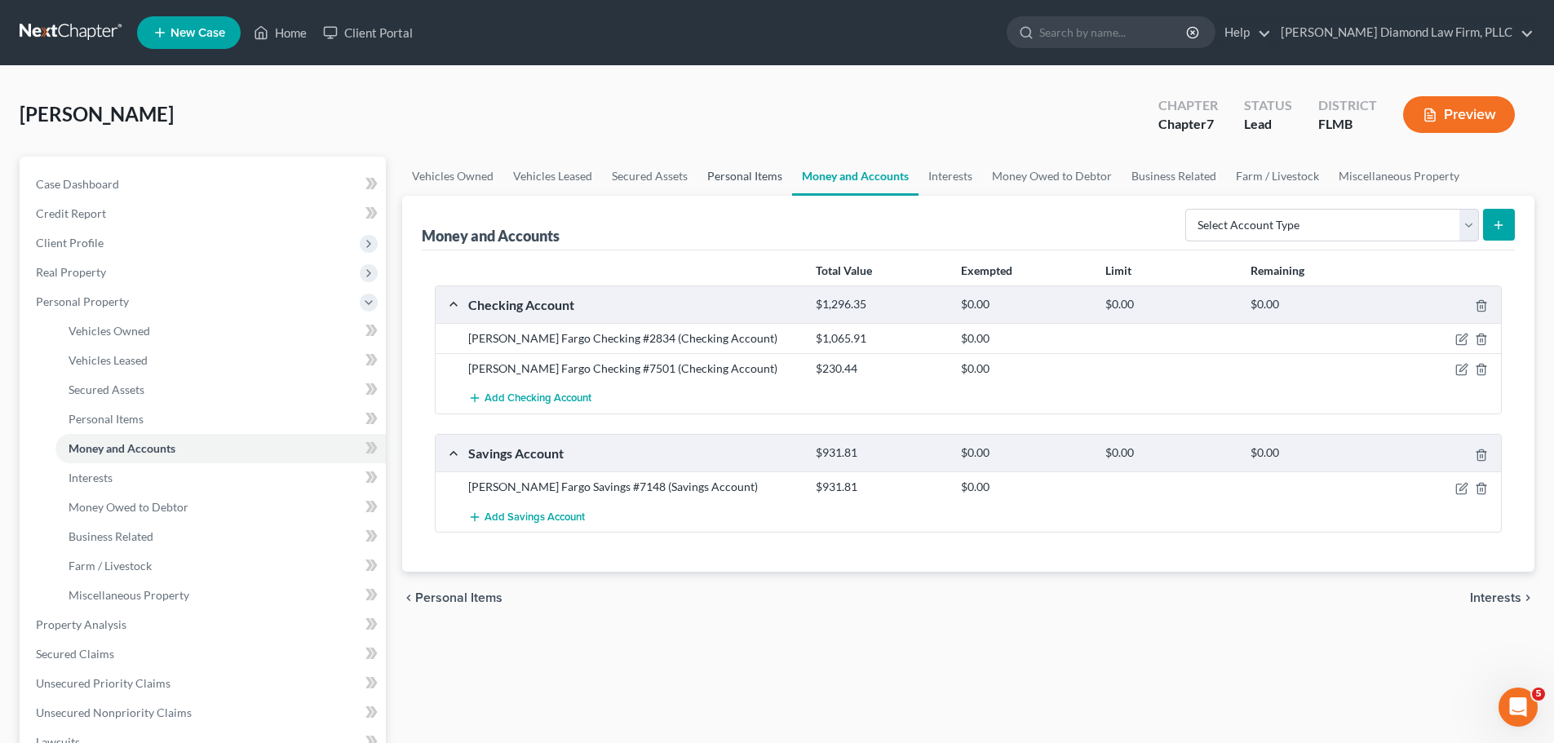
click at [758, 183] on link "Personal Items" at bounding box center [744, 176] width 95 height 39
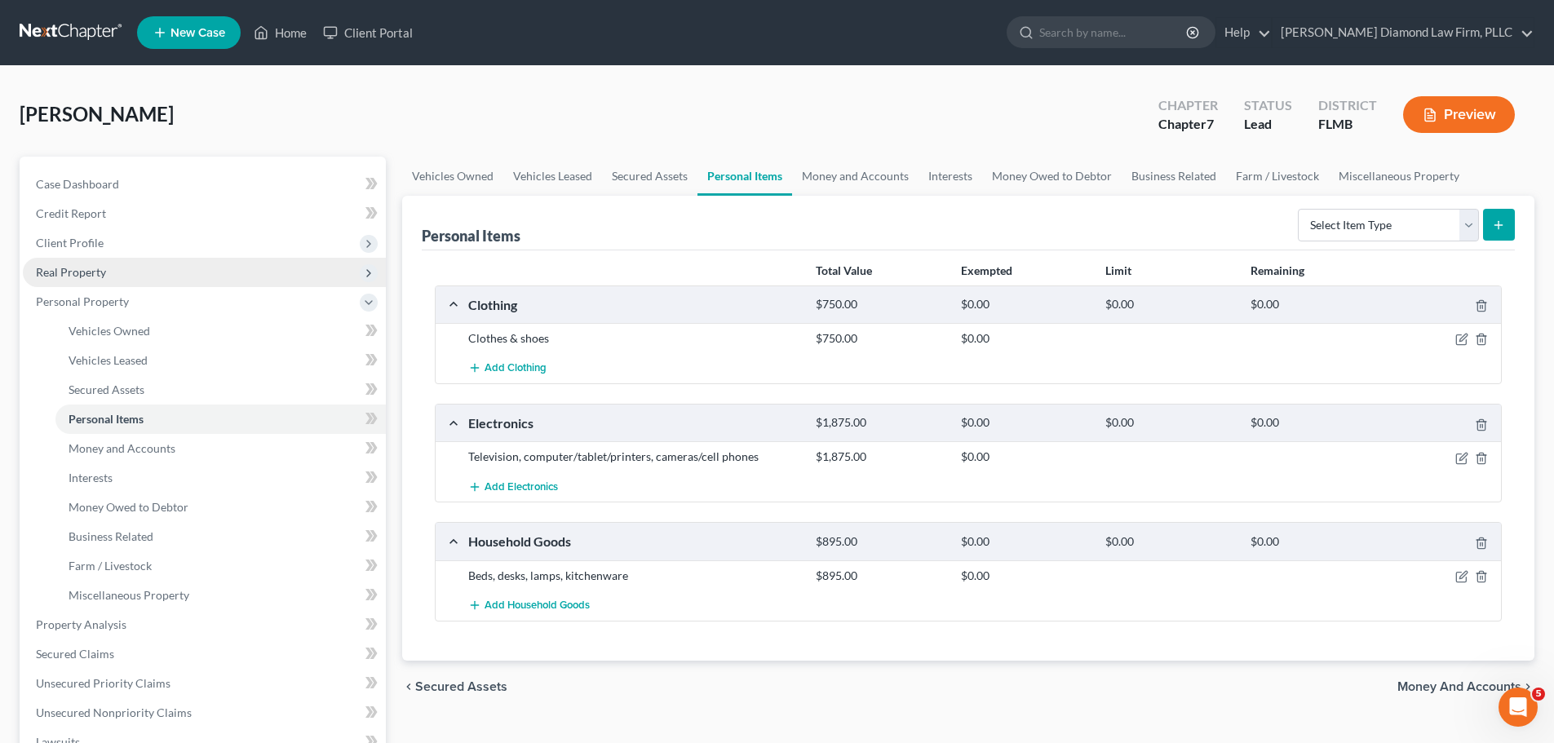
click at [167, 281] on span "Real Property" at bounding box center [204, 272] width 363 height 29
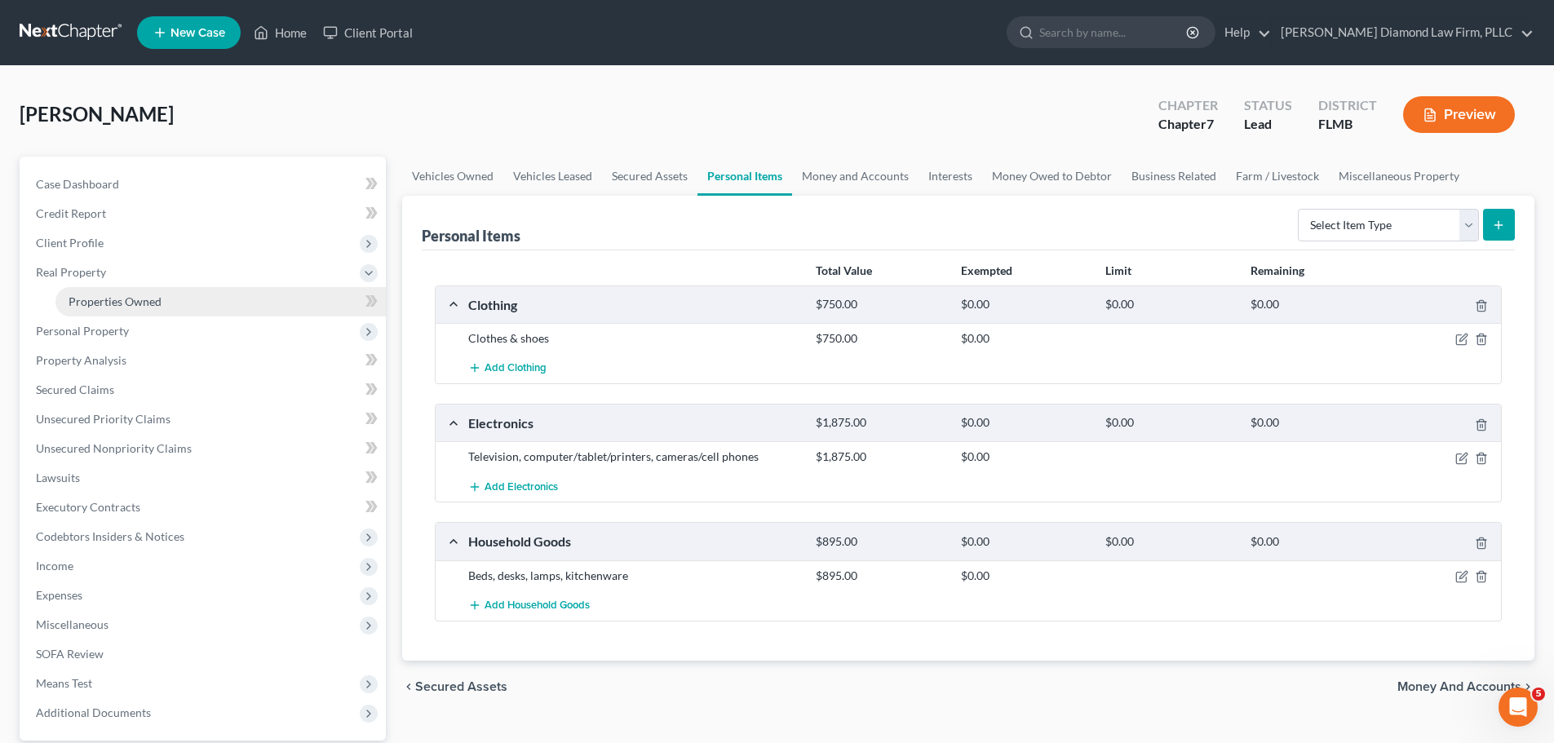
click at [142, 293] on link "Properties Owned" at bounding box center [220, 301] width 330 height 29
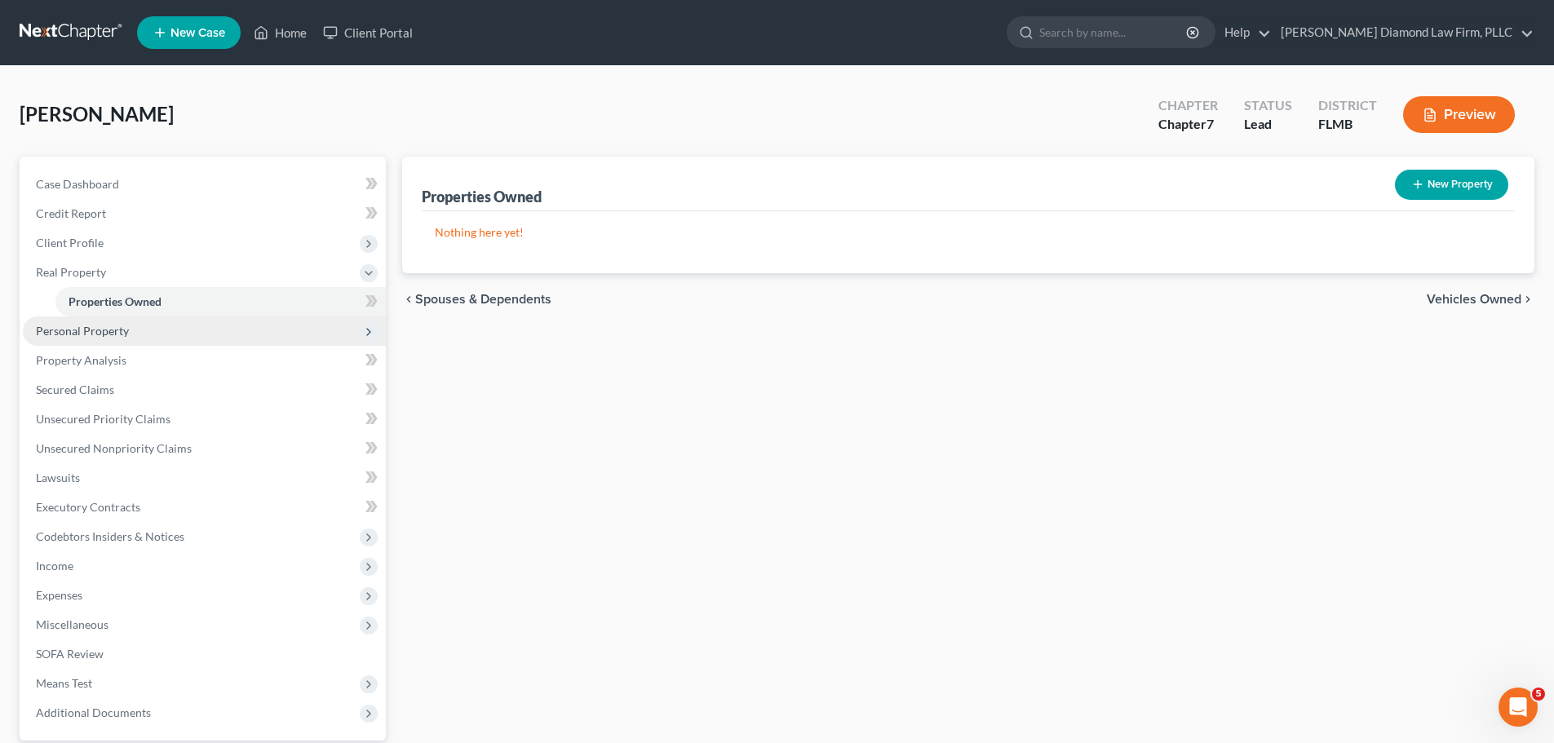
click at [125, 326] on span "Personal Property" at bounding box center [82, 331] width 93 height 14
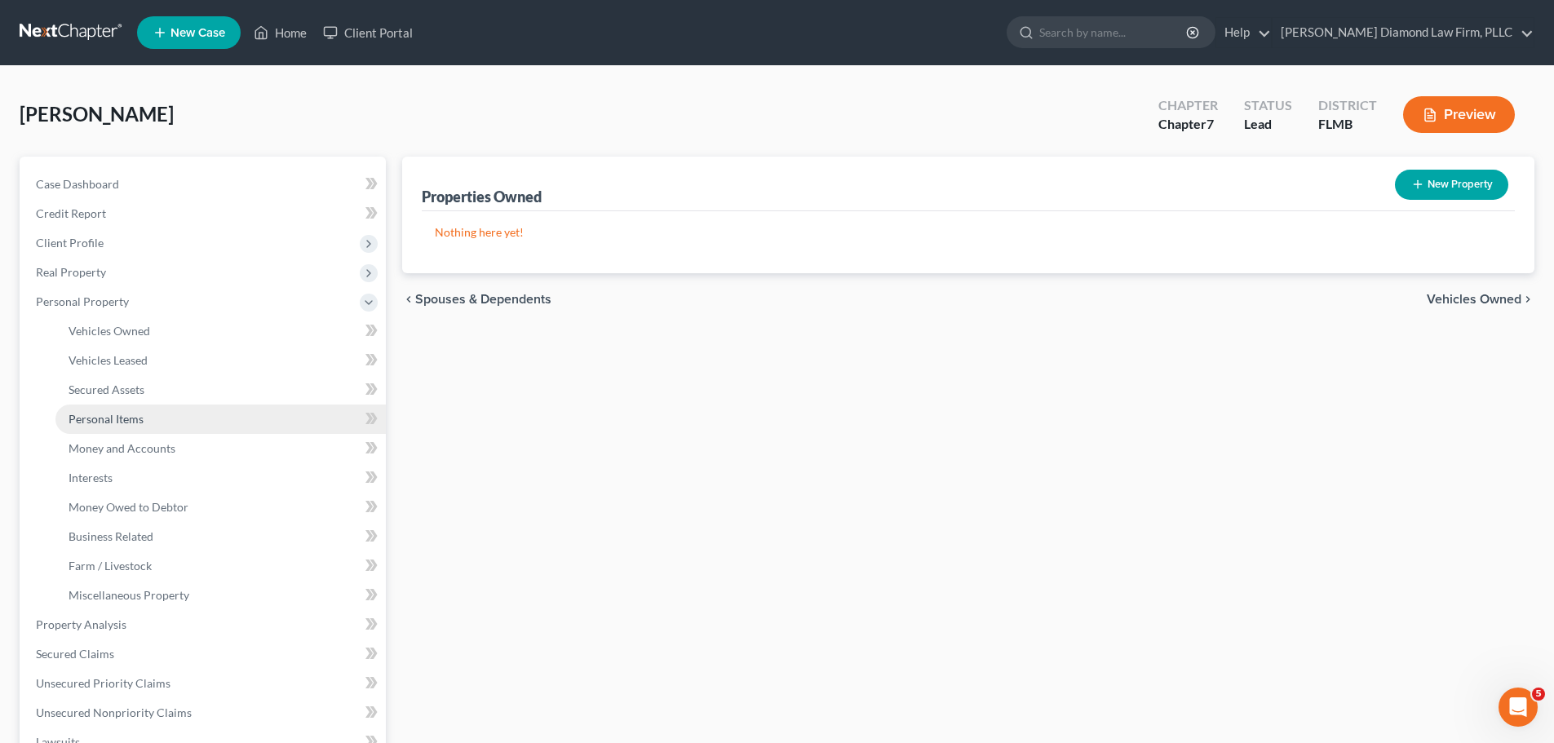
click at [132, 414] on span "Personal Items" at bounding box center [106, 419] width 75 height 14
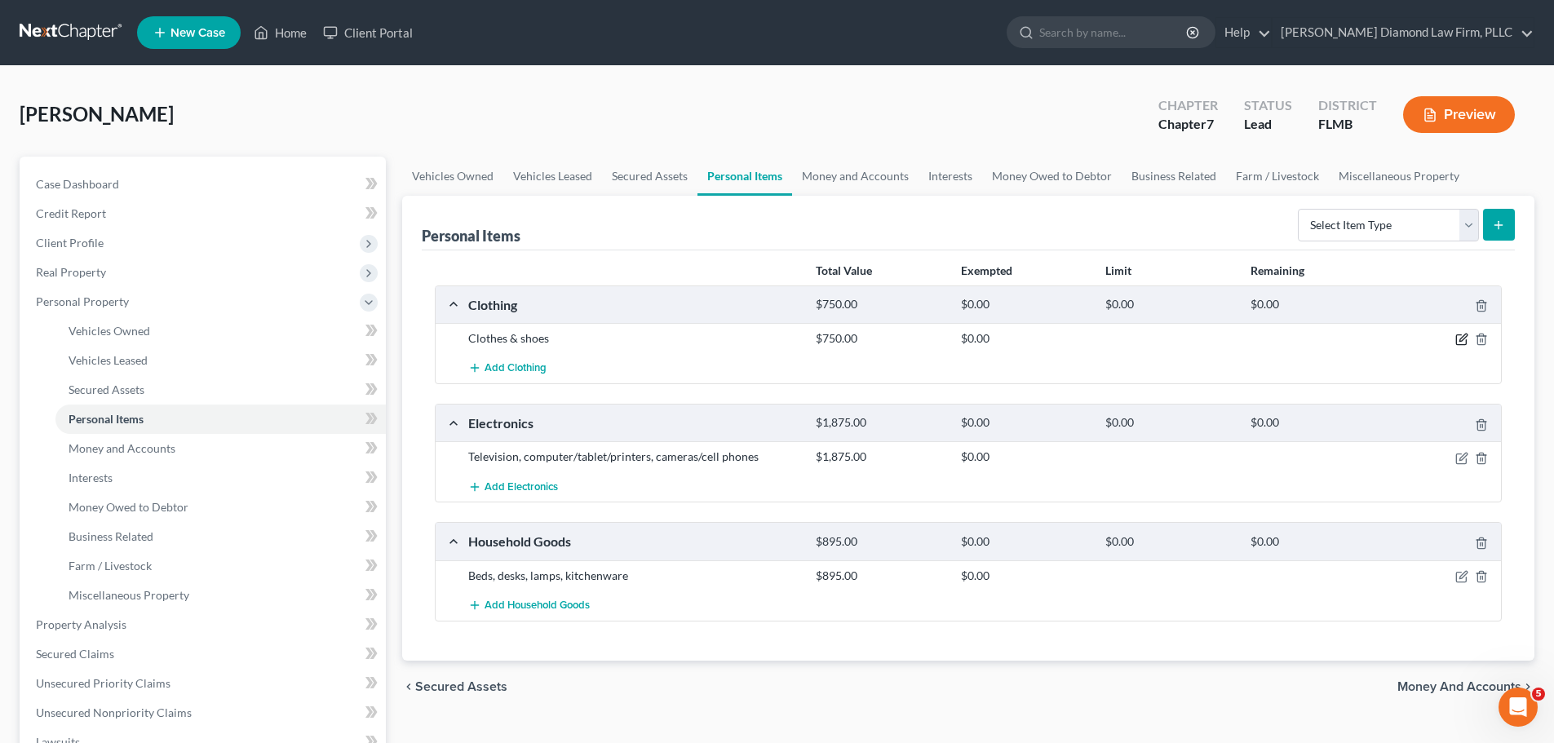
click at [1459, 340] on icon "button" at bounding box center [1461, 339] width 13 height 13
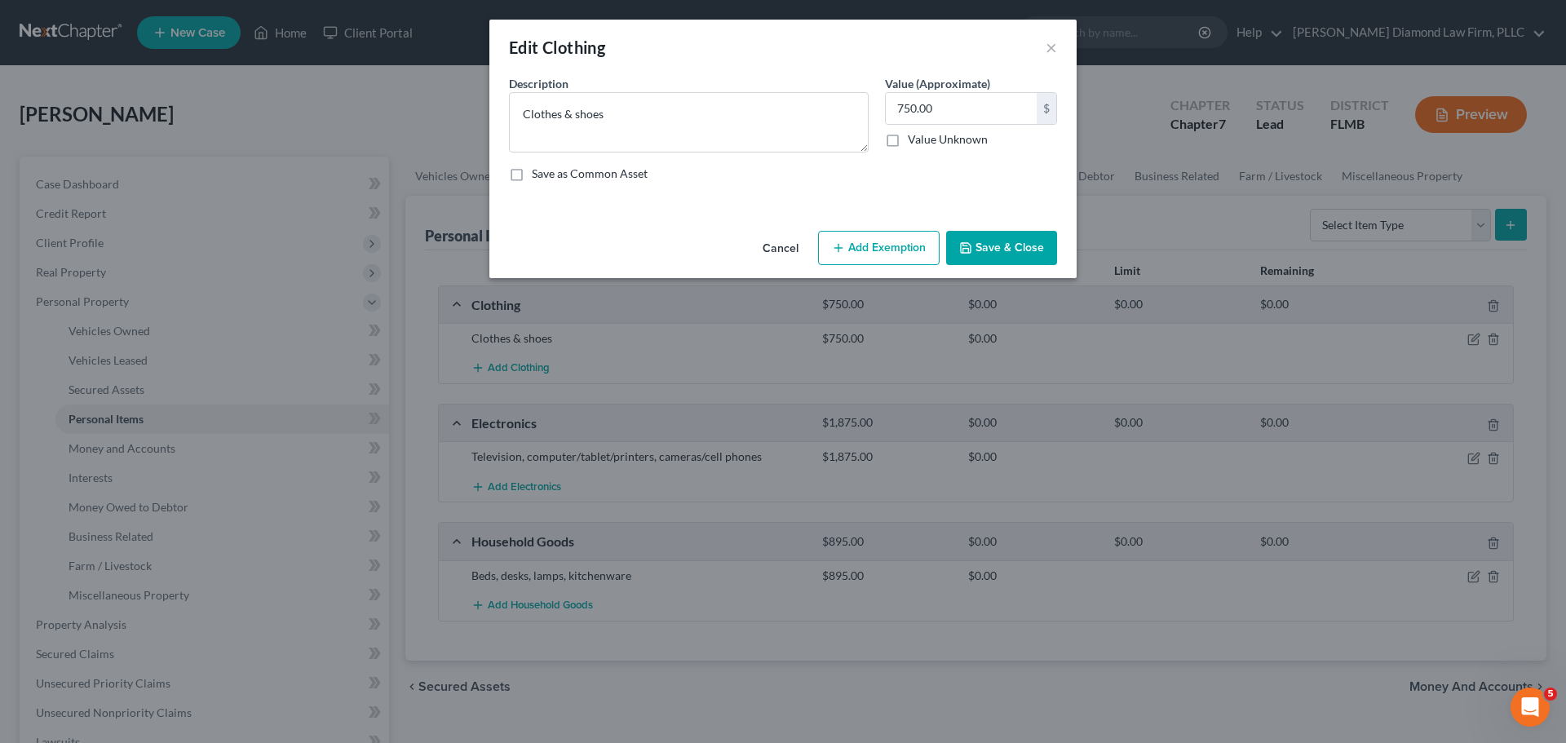
click at [780, 250] on button "Cancel" at bounding box center [780, 248] width 62 height 33
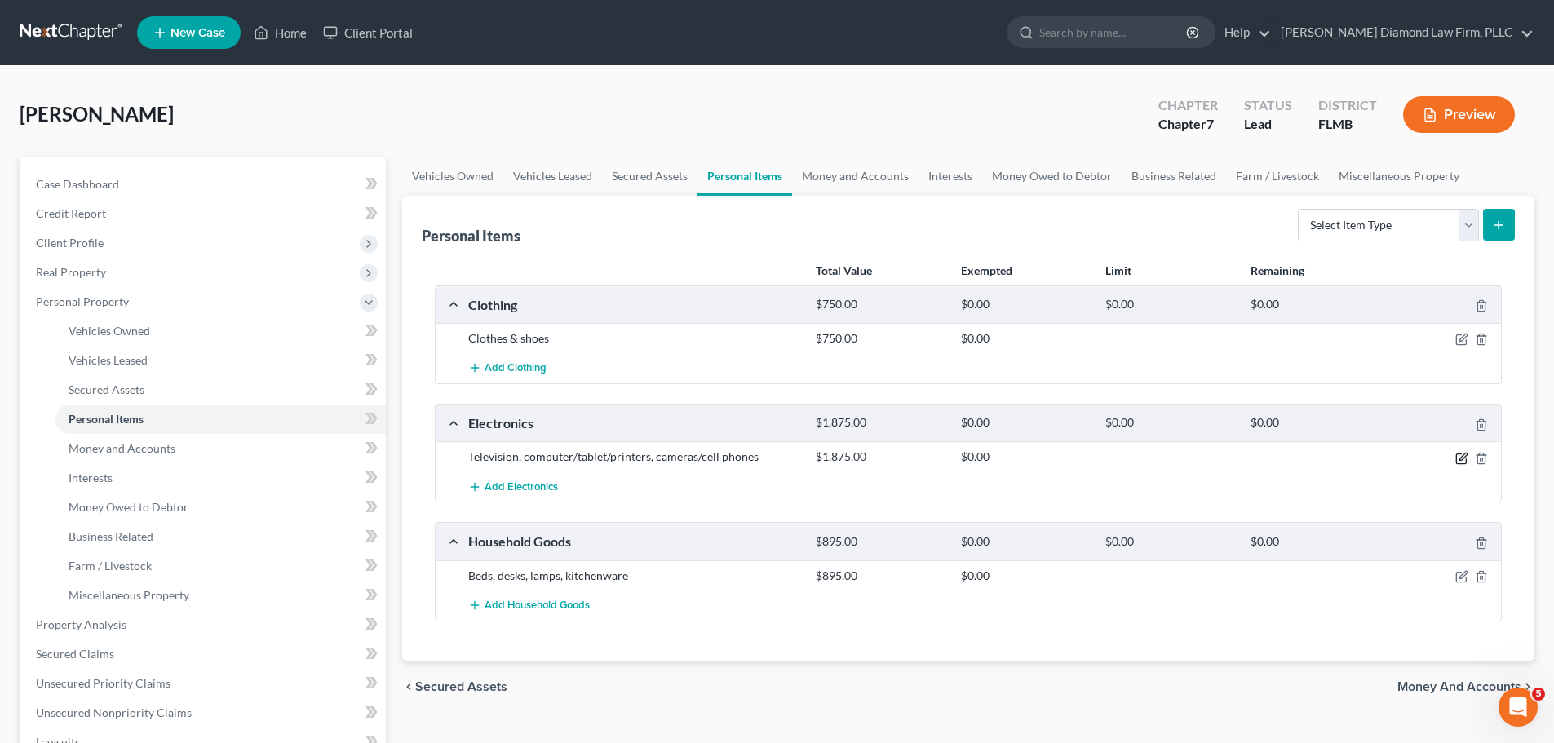
click at [1460, 460] on icon "button" at bounding box center [1462, 456] width 7 height 7
click at [1458, 462] on icon "button" at bounding box center [1461, 458] width 13 height 13
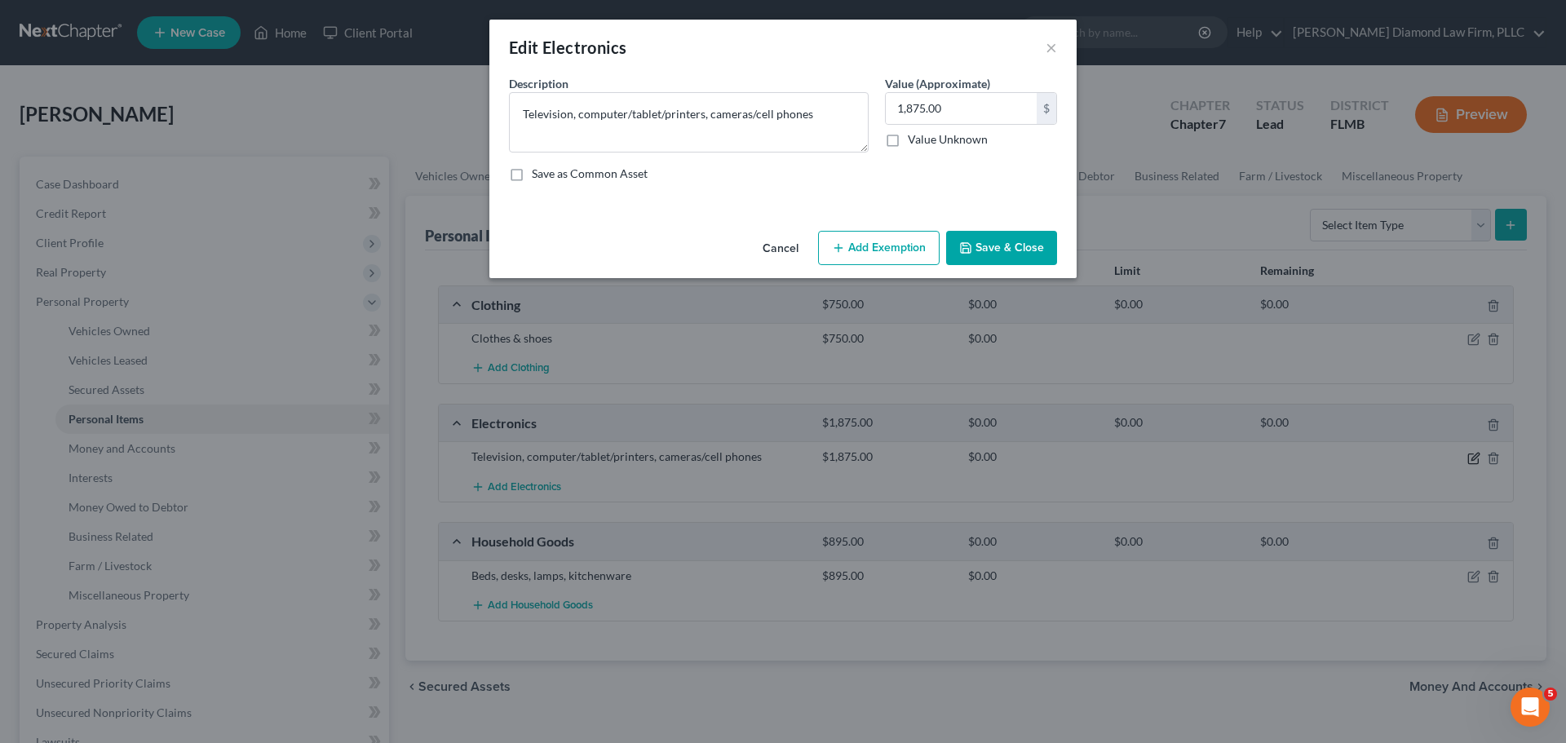
click at [1456, 462] on body "Home New Case Client Portal Ziegler Diamond Law Firm, PLLC elizabeth@attorneyde…" at bounding box center [783, 580] width 1566 height 1160
click at [886, 238] on button "Add Exemption" at bounding box center [879, 248] width 122 height 34
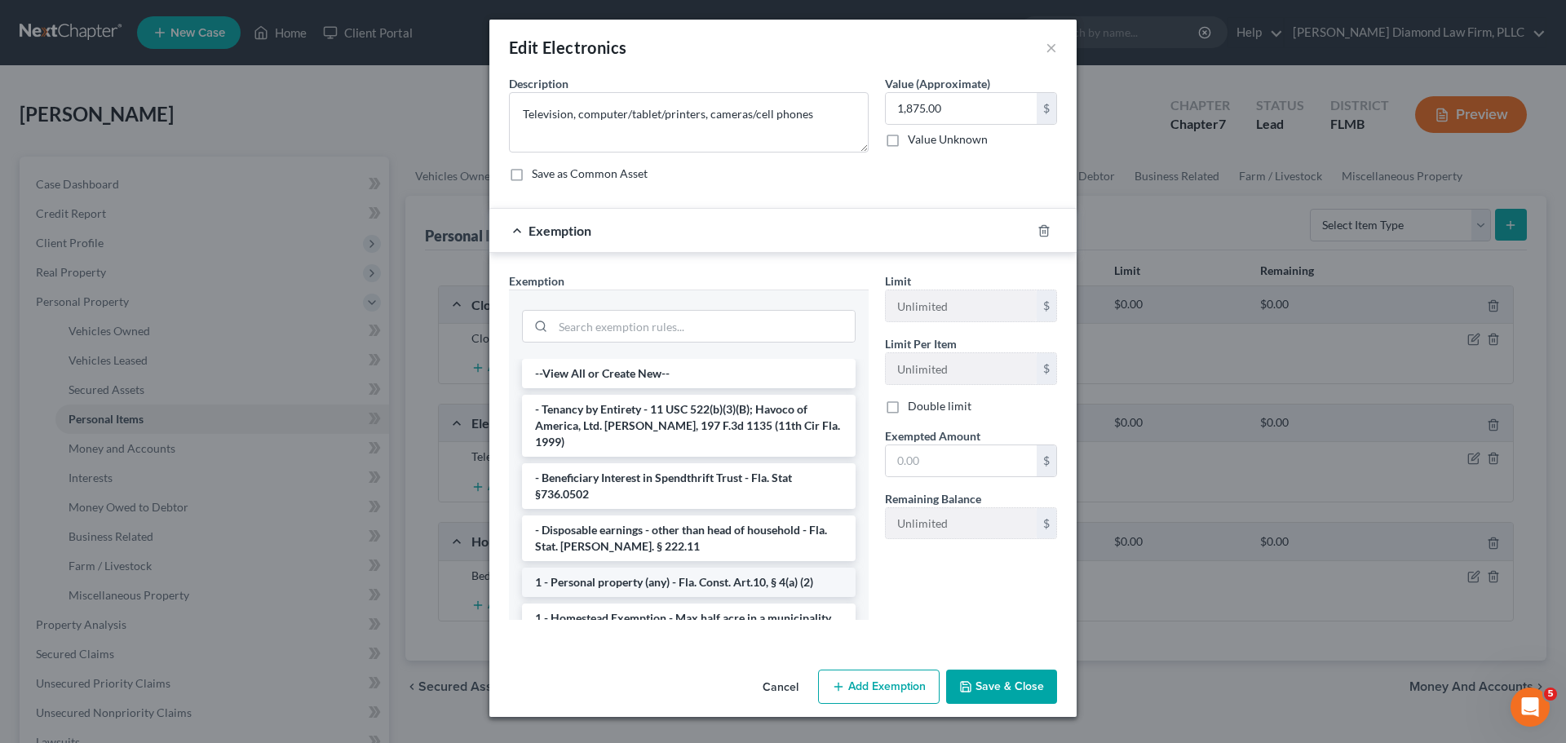
click at [643, 568] on li "1 - Personal property (any) - Fla. Const. Art.10, § 4(a) (2)" at bounding box center [689, 582] width 334 height 29
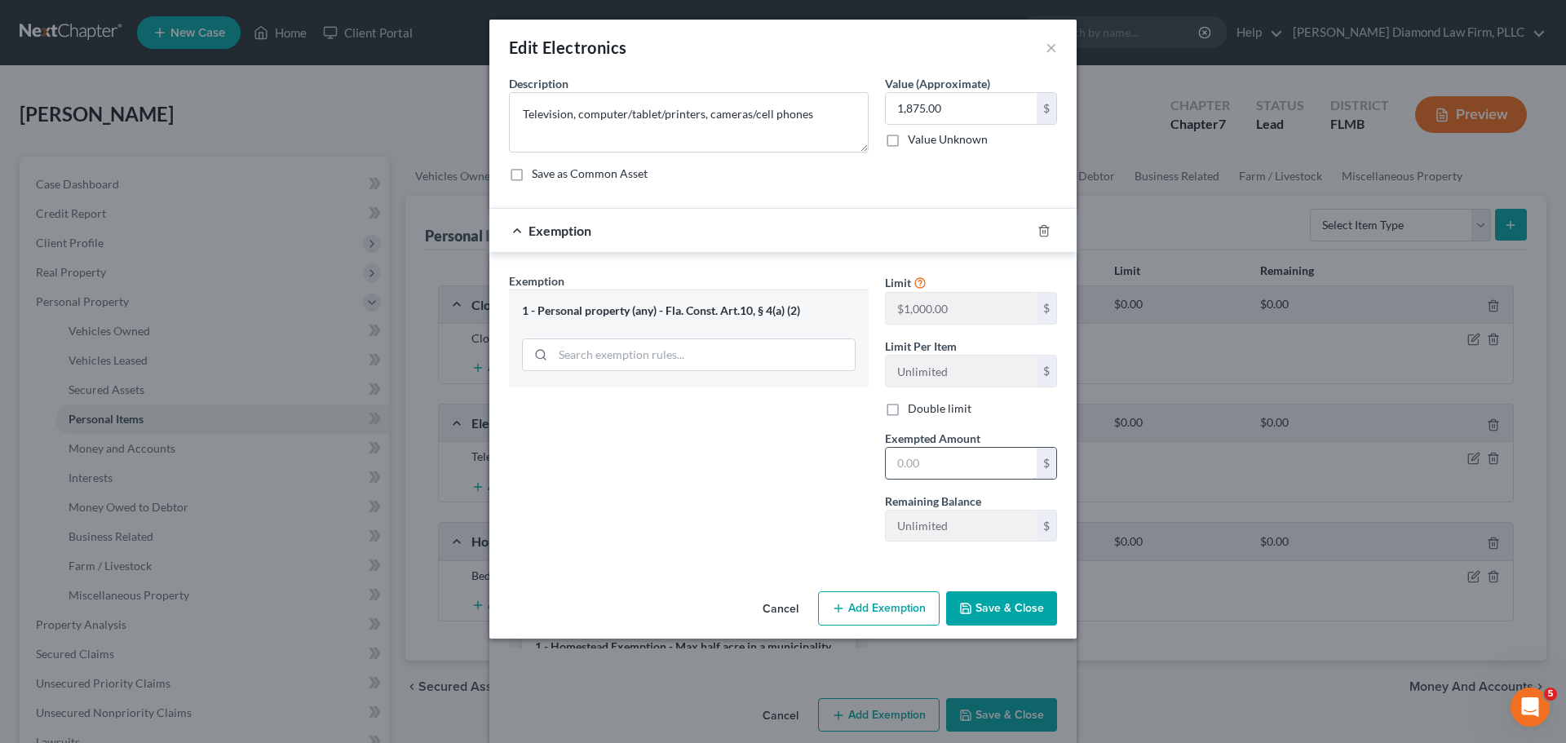
click at [957, 476] on input "text" at bounding box center [961, 463] width 151 height 31
type input "1.00"
type input "1"
type input "10.00"
type input "10"
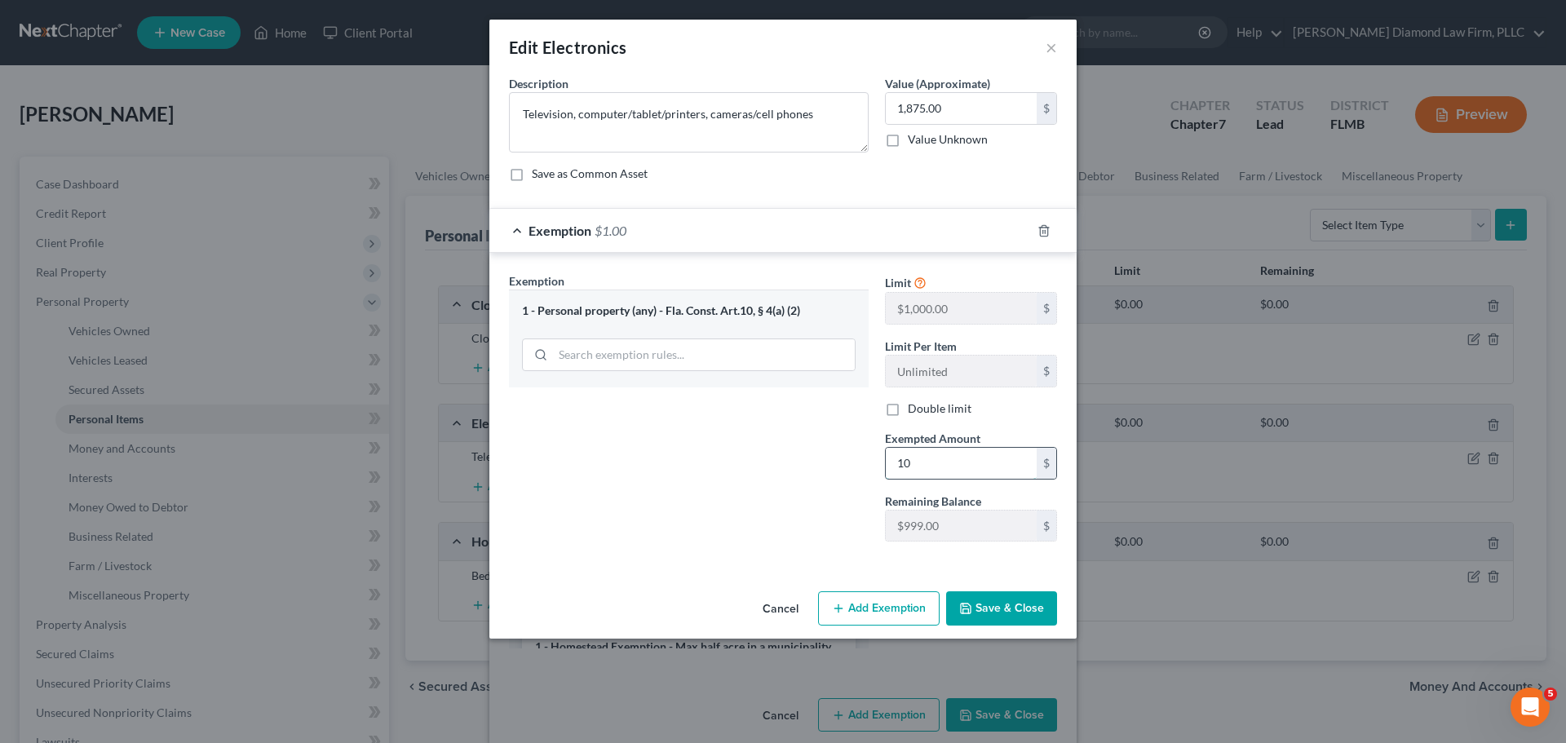
type input "100.00"
type input "100"
type input "1,000.00"
type input "1,000"
click at [1031, 615] on button "Save & Close" at bounding box center [1001, 608] width 111 height 34
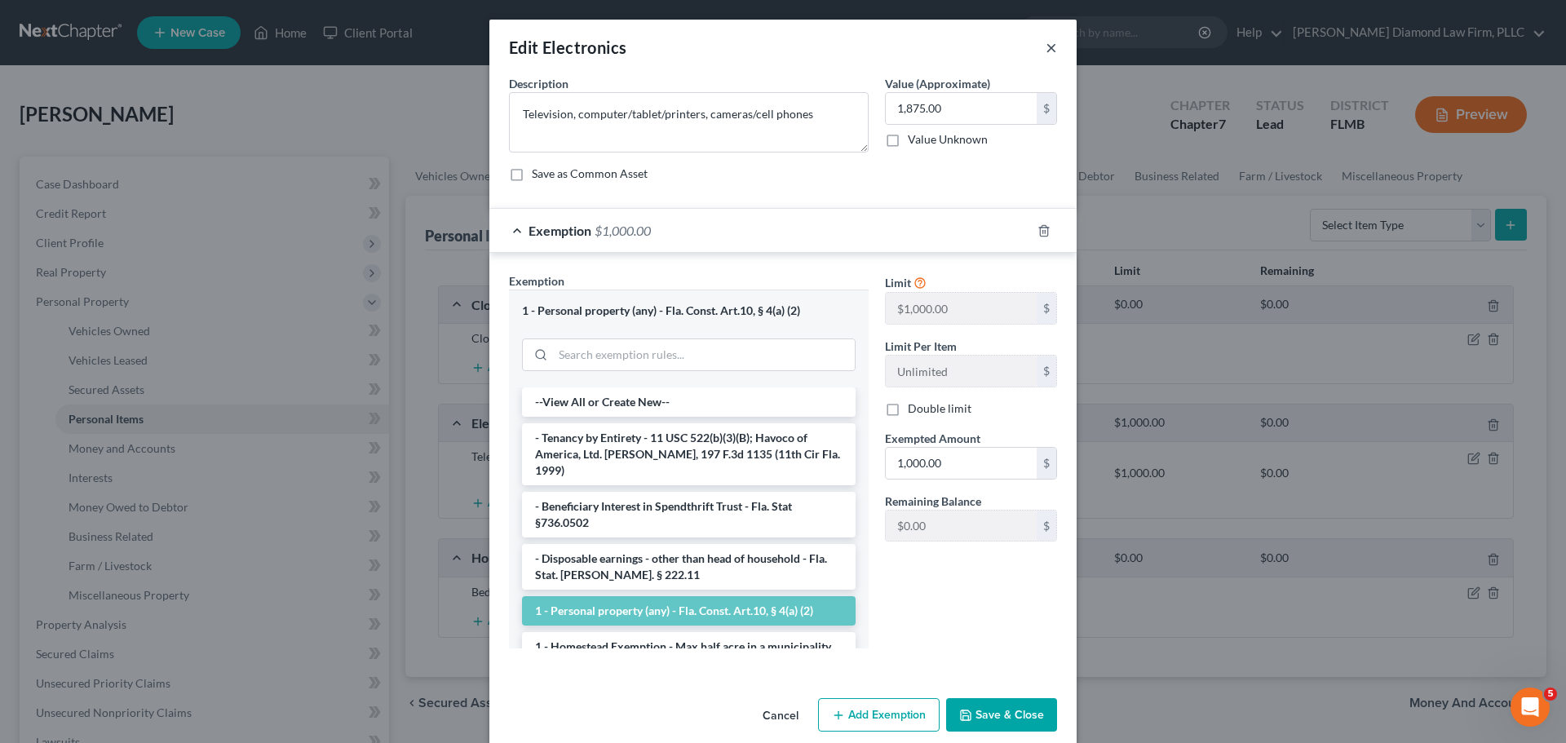
click at [1045, 42] on button "×" at bounding box center [1050, 48] width 11 height 20
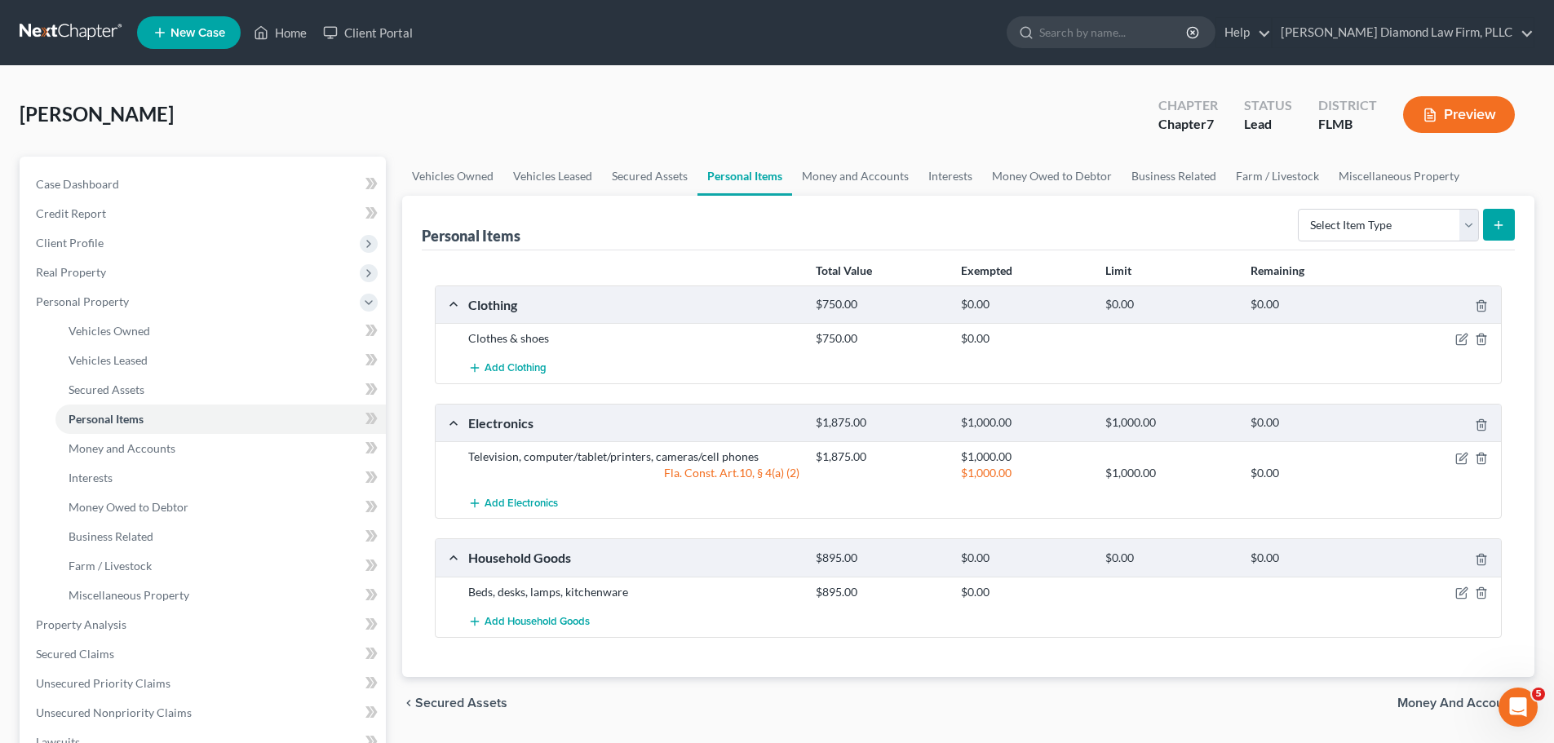
scroll to position [82, 0]
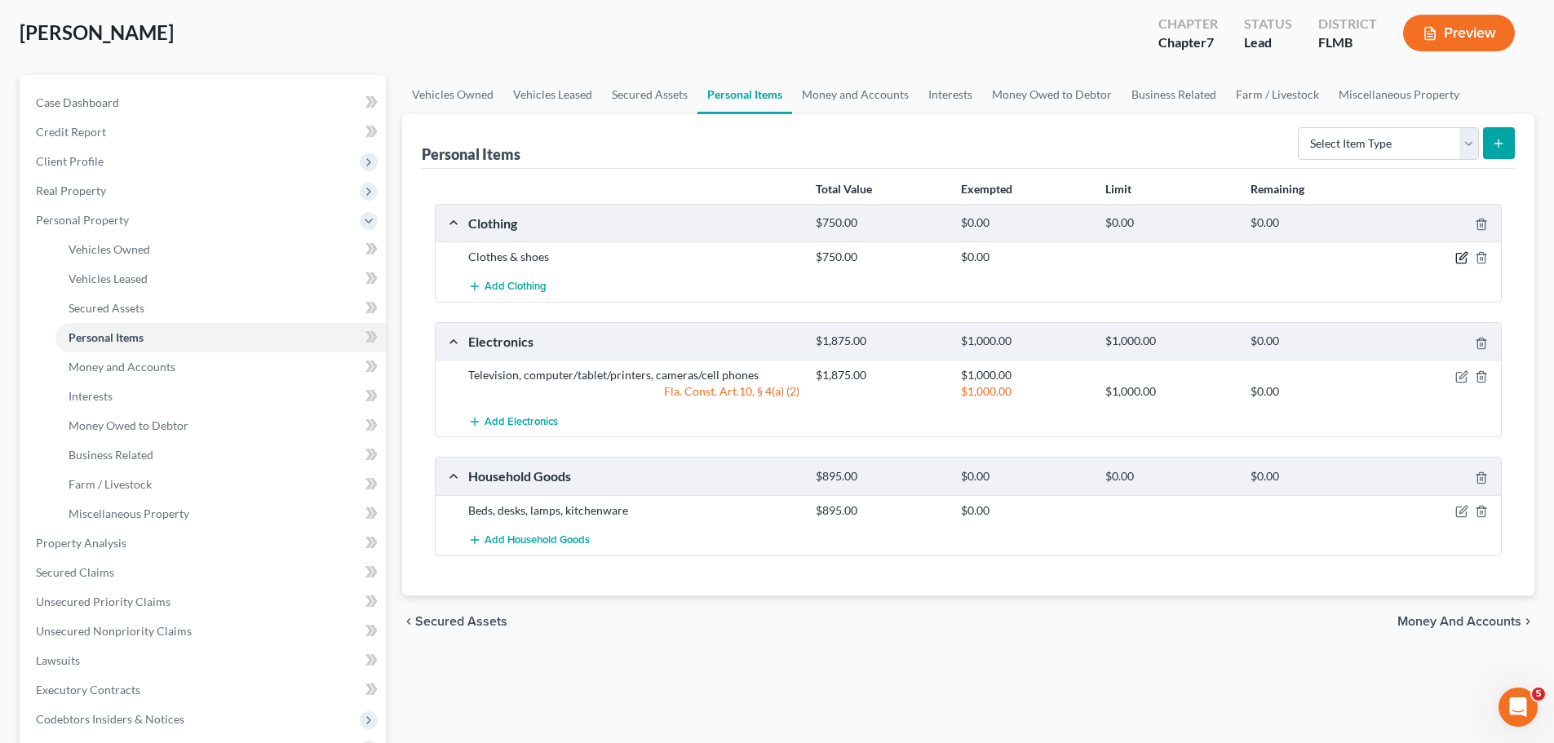
click at [1459, 256] on icon "button" at bounding box center [1461, 257] width 13 height 13
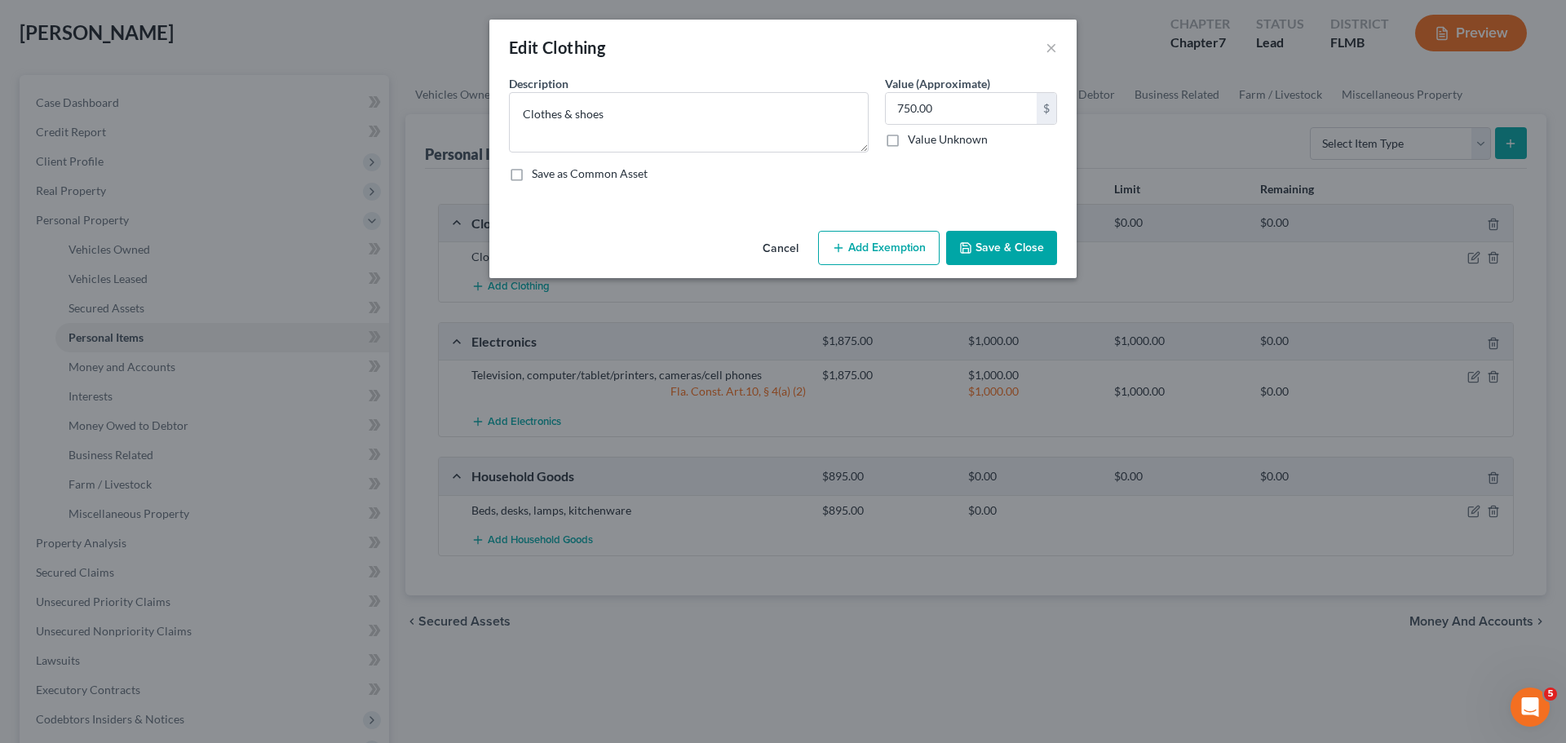
click at [867, 252] on button "Add Exemption" at bounding box center [879, 248] width 122 height 34
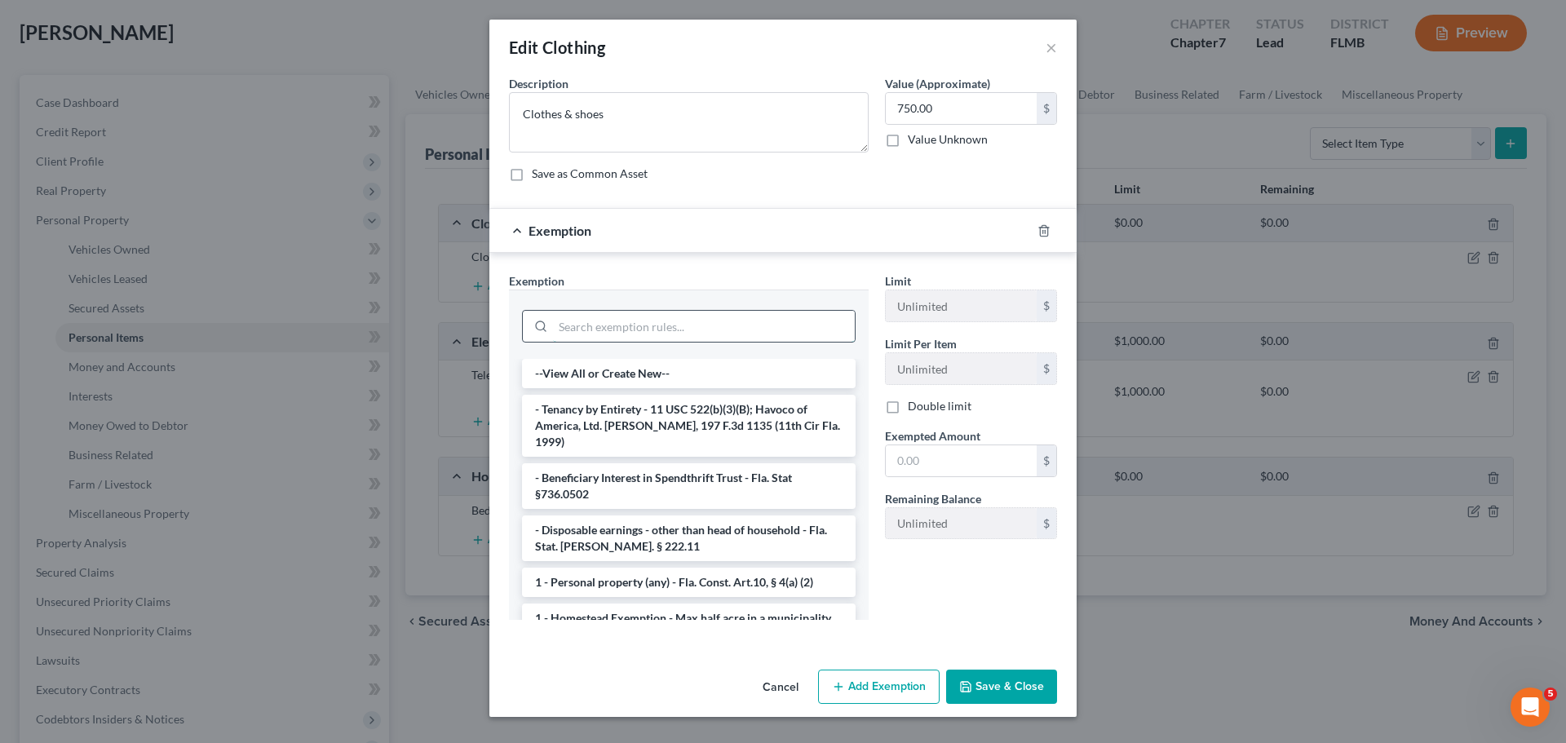
click at [653, 332] on input "search" at bounding box center [704, 326] width 302 height 31
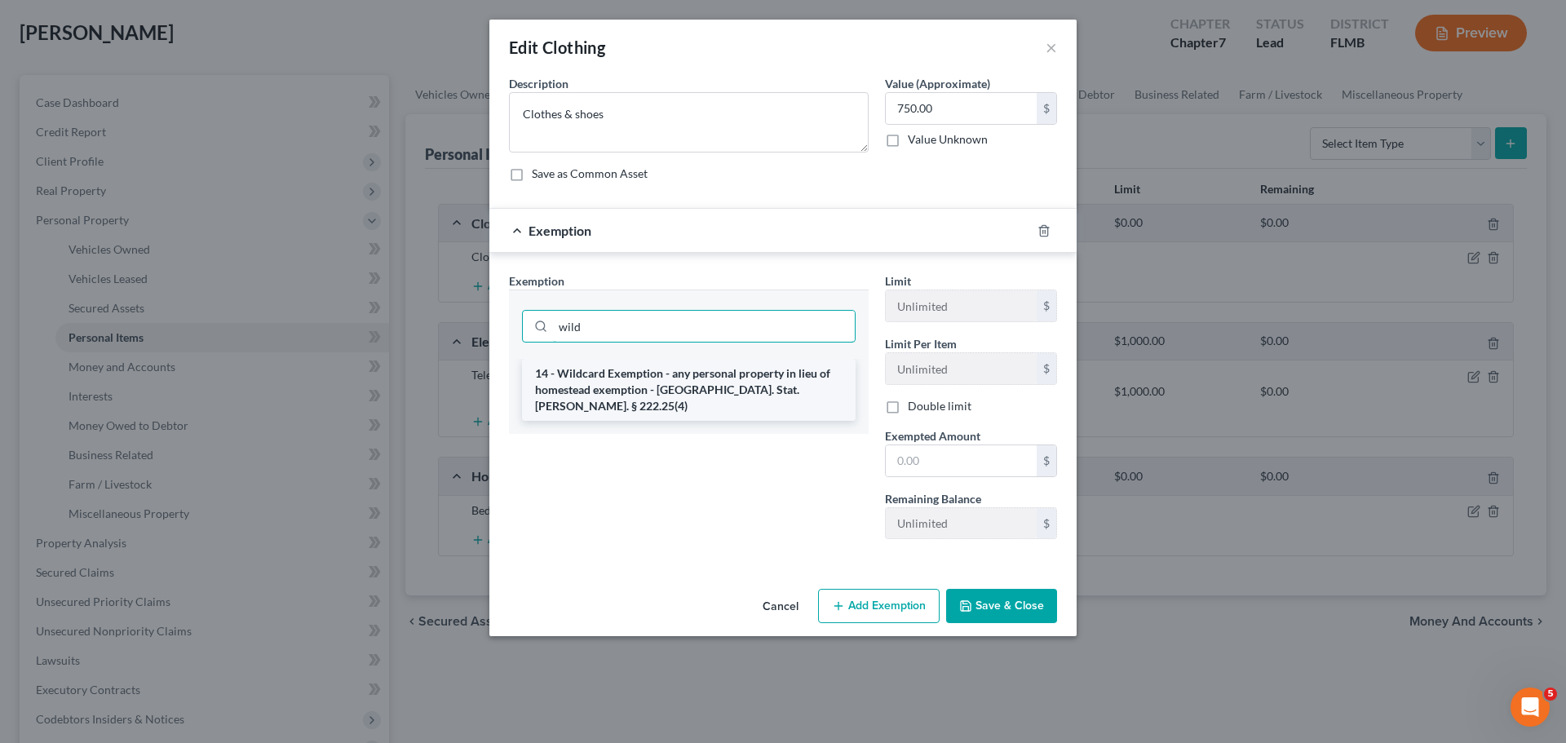
type input "wild"
click at [615, 376] on li "14 - Wildcard Exemption - any personal property in lieu of homestead exemption …" at bounding box center [689, 390] width 334 height 62
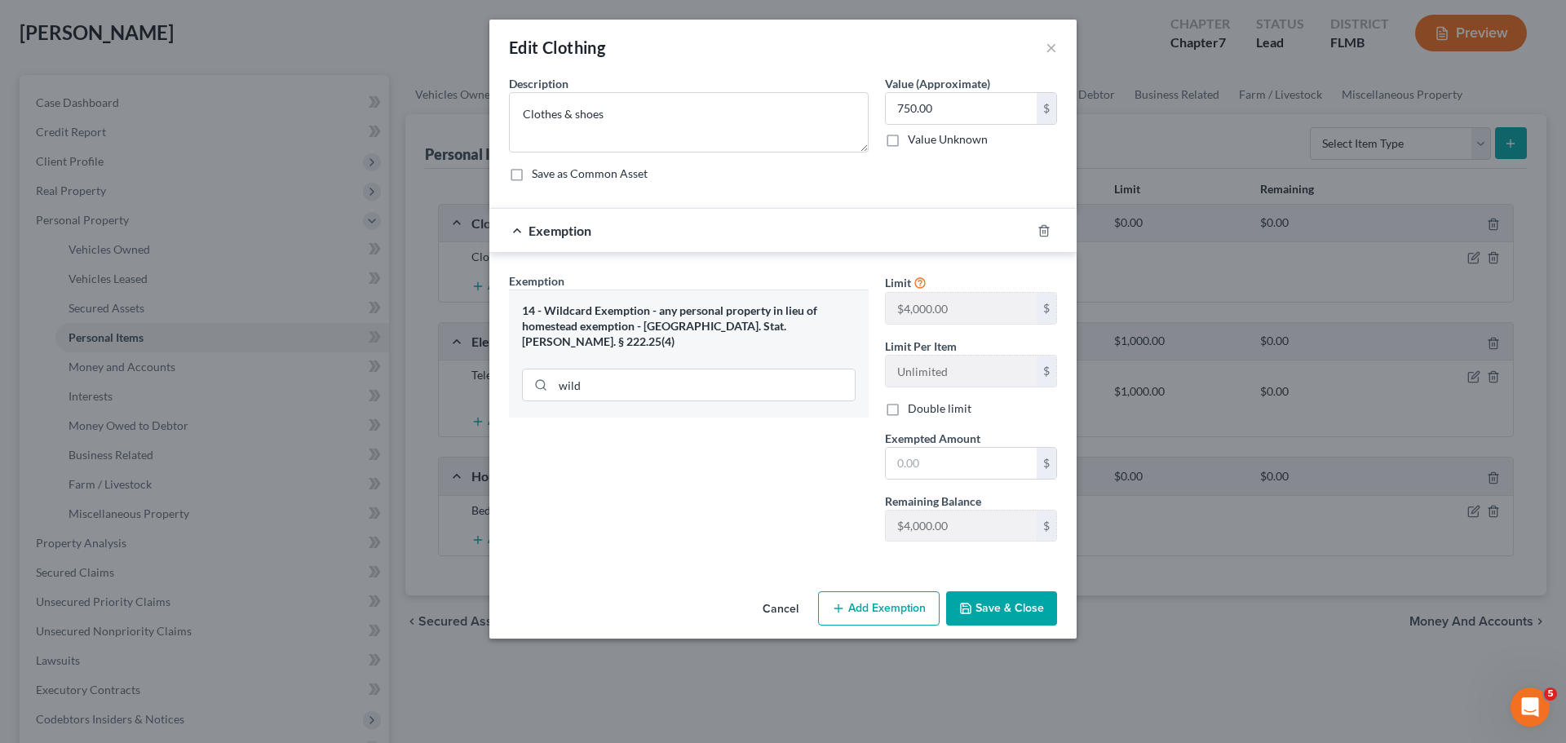
click at [944, 440] on span "Exempted Amount" at bounding box center [932, 438] width 95 height 14
click at [946, 457] on input "text" at bounding box center [961, 463] width 151 height 31
type input "750"
click at [1000, 603] on button "Save & Close" at bounding box center [1001, 608] width 111 height 34
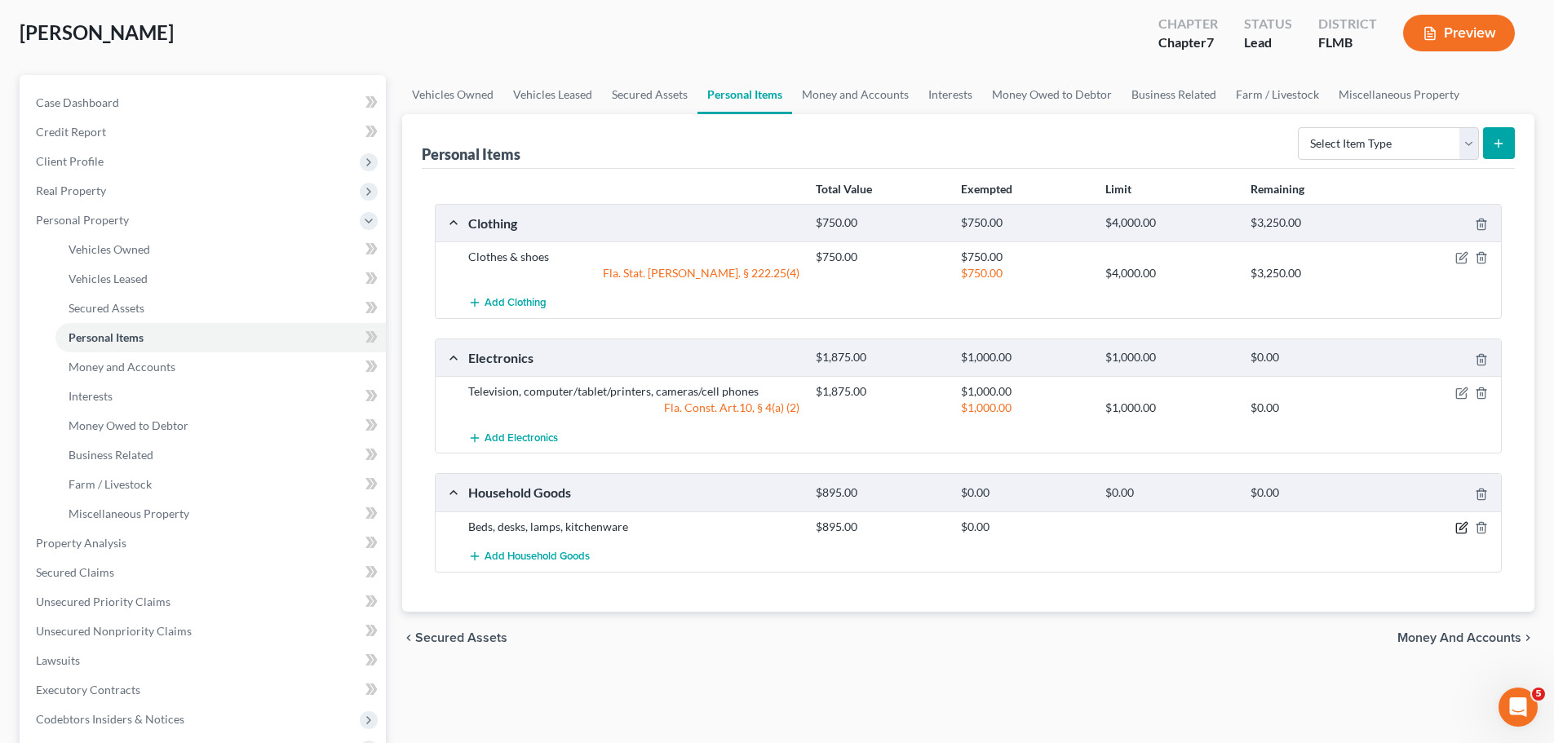
click at [1462, 533] on icon "button" at bounding box center [1461, 529] width 10 height 10
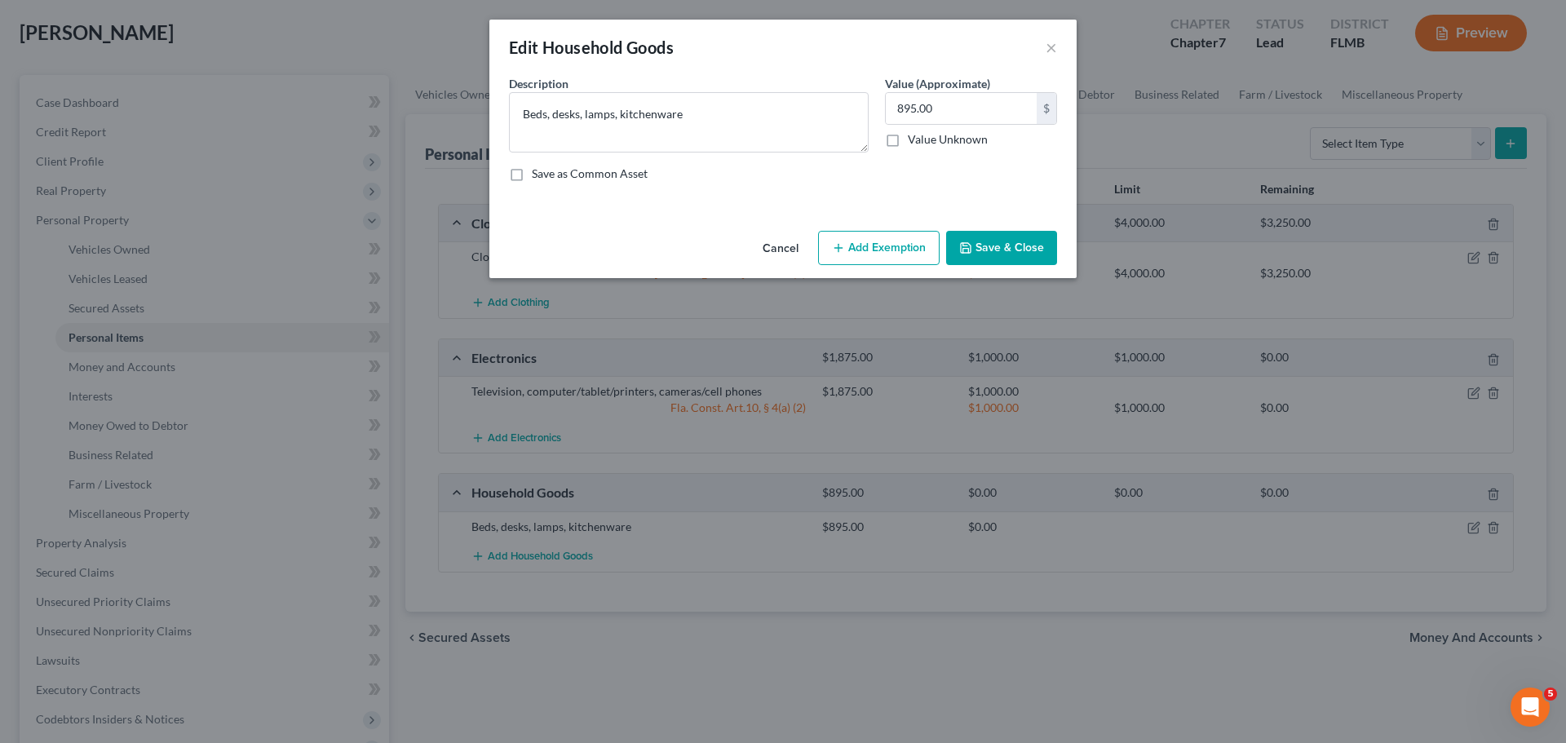
click at [877, 236] on button "Add Exemption" at bounding box center [879, 248] width 122 height 34
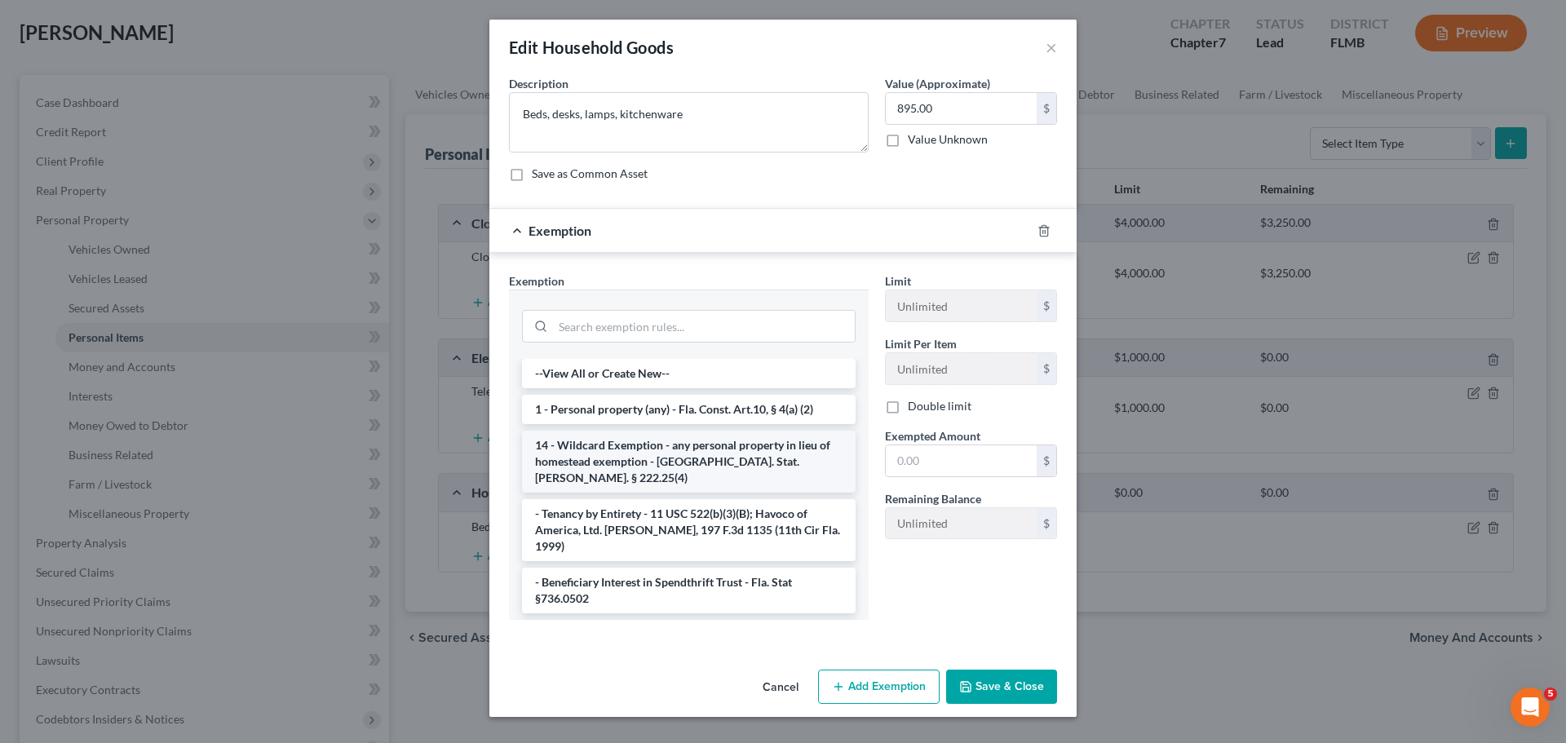
click at [621, 444] on li "14 - Wildcard Exemption - any personal property in lieu of homestead exemption …" at bounding box center [689, 462] width 334 height 62
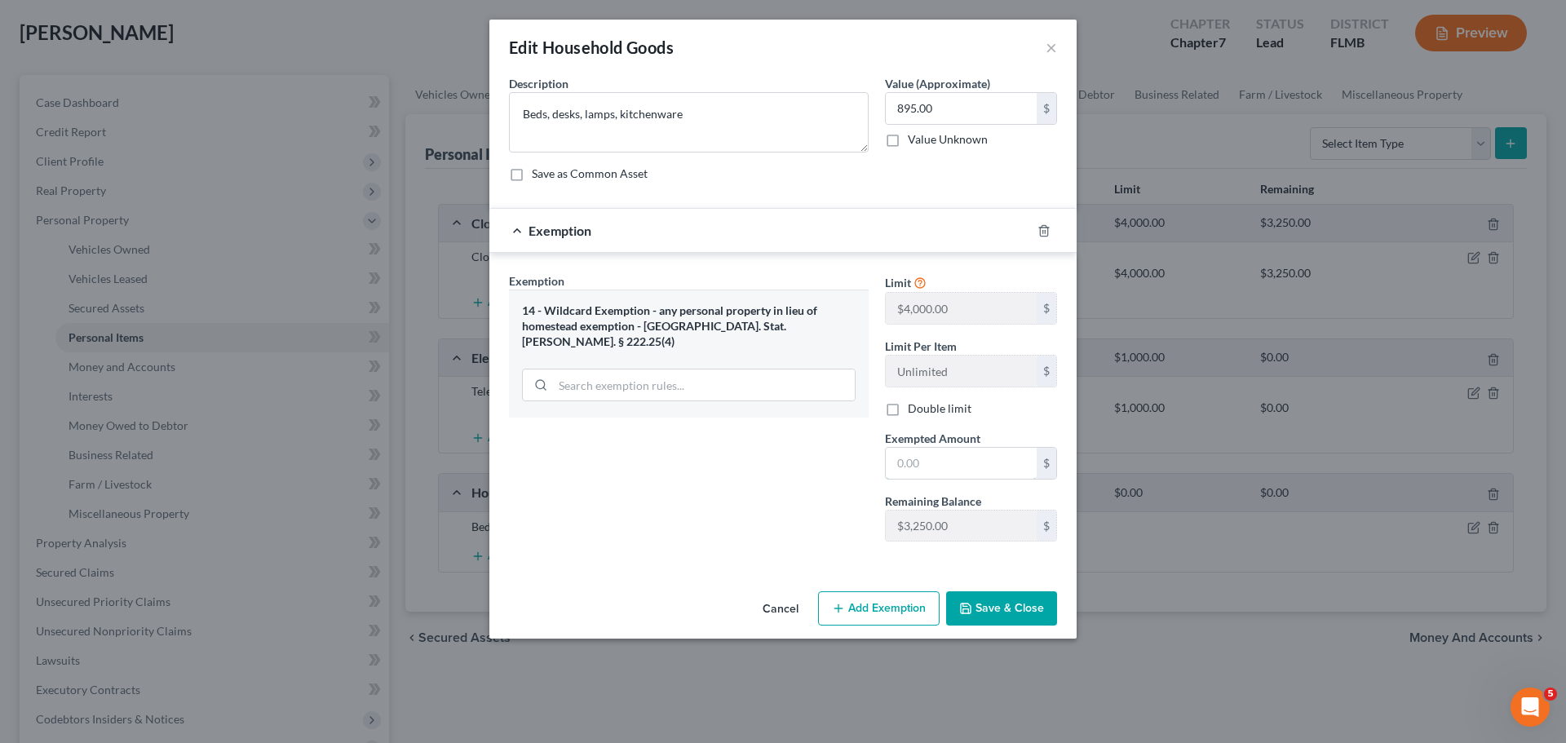
drag, startPoint x: 963, startPoint y: 474, endPoint x: 969, endPoint y: 480, distance: 8.7
click at [968, 483] on div "Limit $4,000.00 $ Limit Per Item Unlimited $ Double limit Exempted Amount * $ R…" at bounding box center [971, 413] width 188 height 282
type input "895"
click at [1007, 600] on button "Save & Close" at bounding box center [1001, 608] width 111 height 34
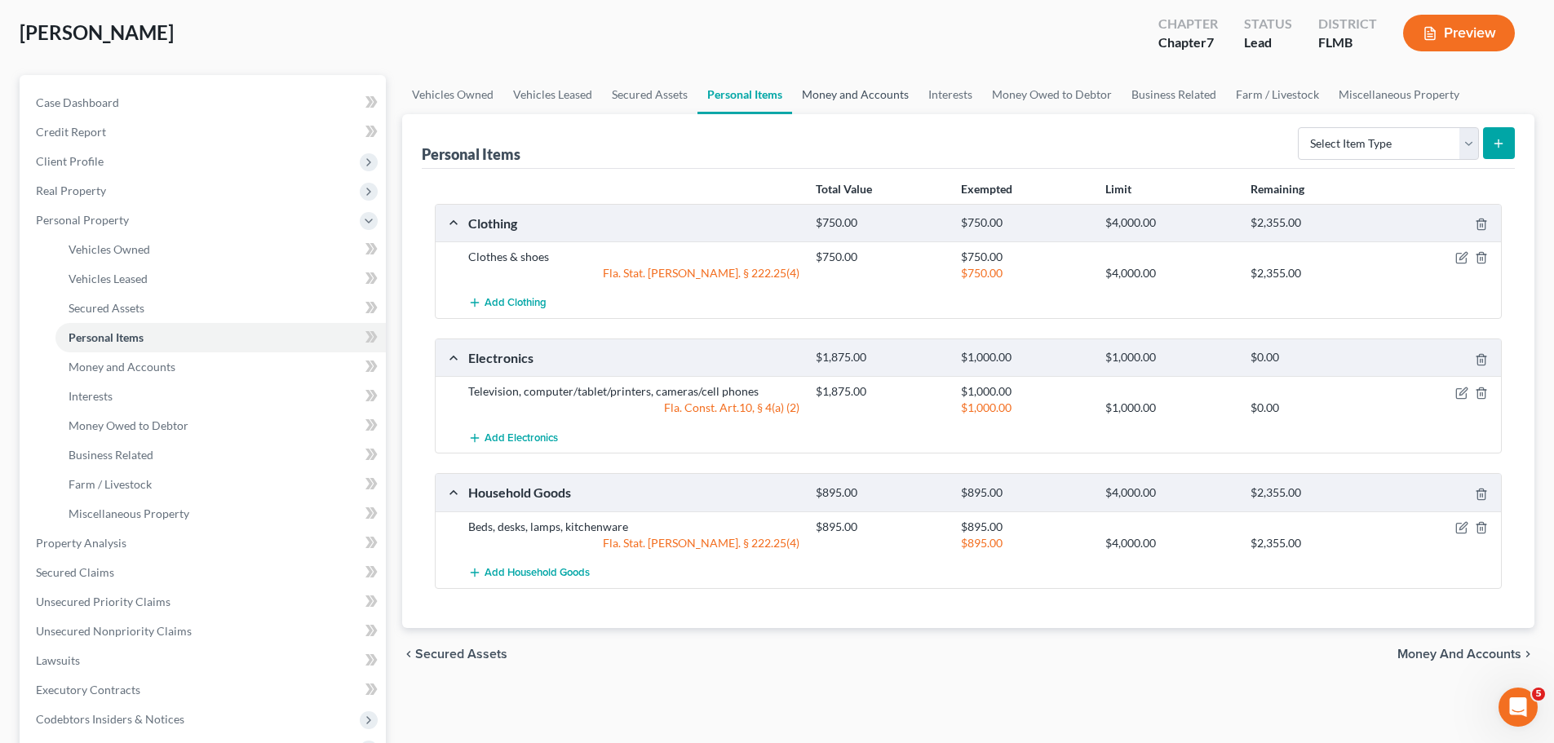
click at [826, 95] on link "Money and Accounts" at bounding box center [855, 94] width 126 height 39
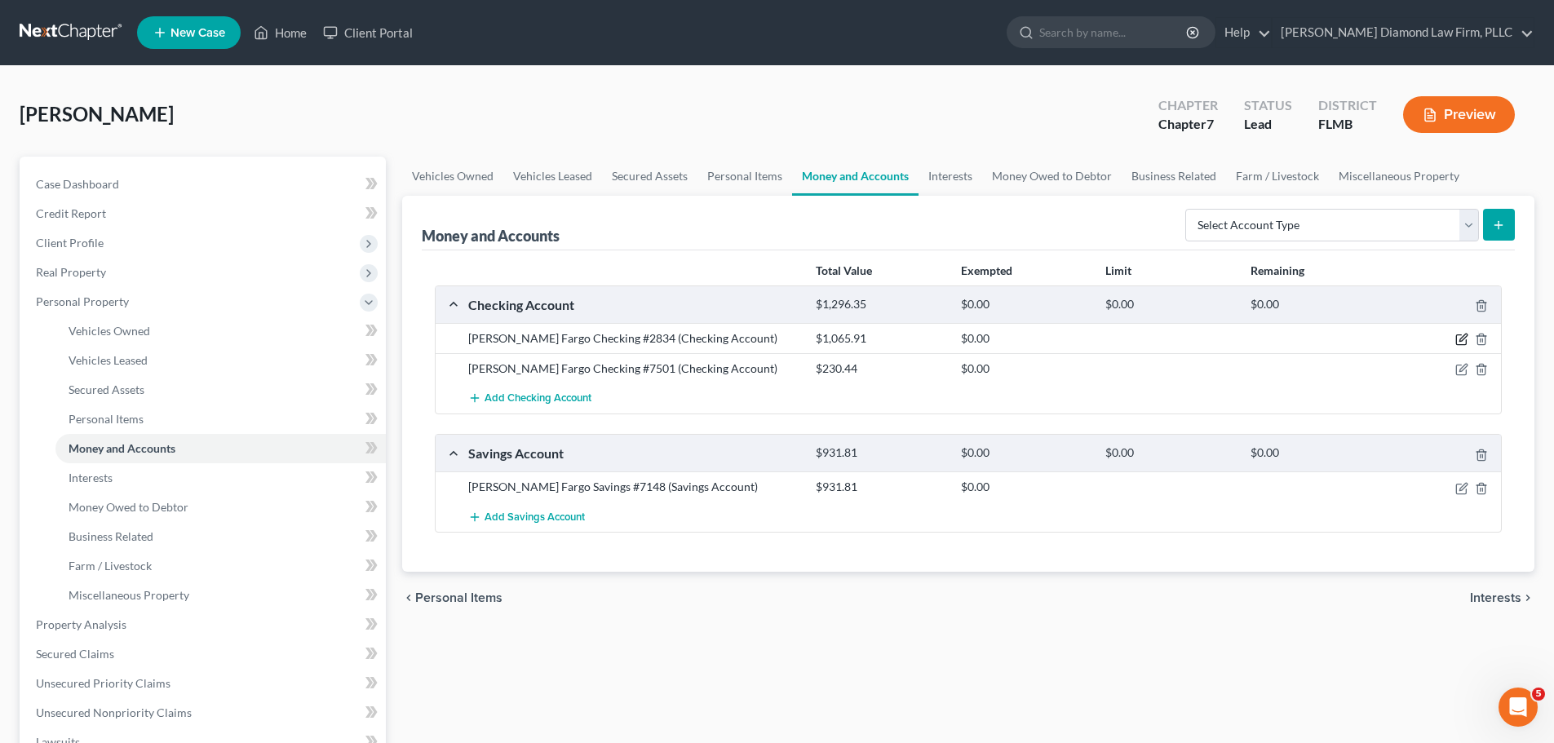
click at [1466, 336] on icon "button" at bounding box center [1462, 337] width 7 height 7
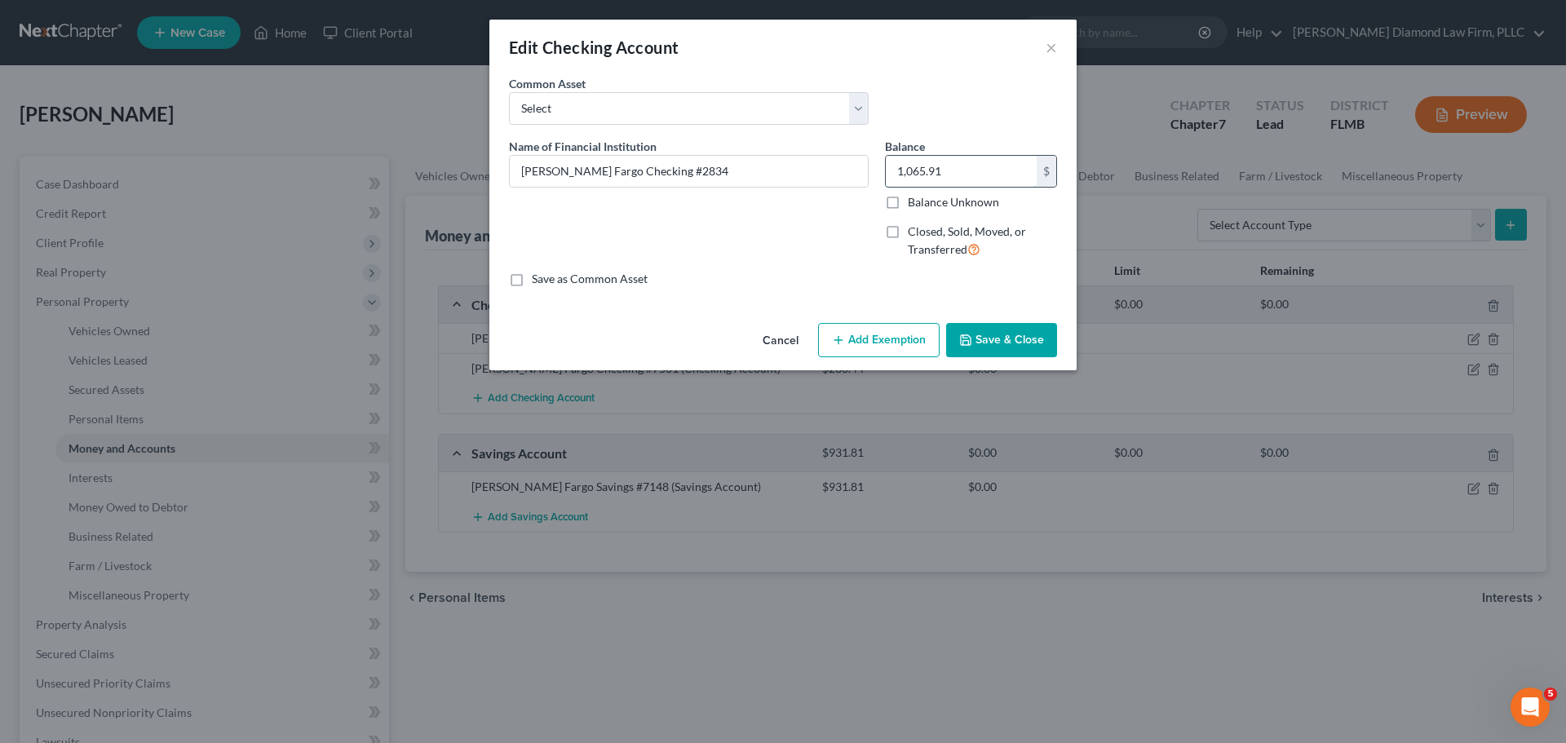
click at [975, 179] on input "1,065.91" at bounding box center [961, 171] width 151 height 31
type input "1,065.91"
click at [876, 353] on button "Add Exemption" at bounding box center [879, 340] width 122 height 34
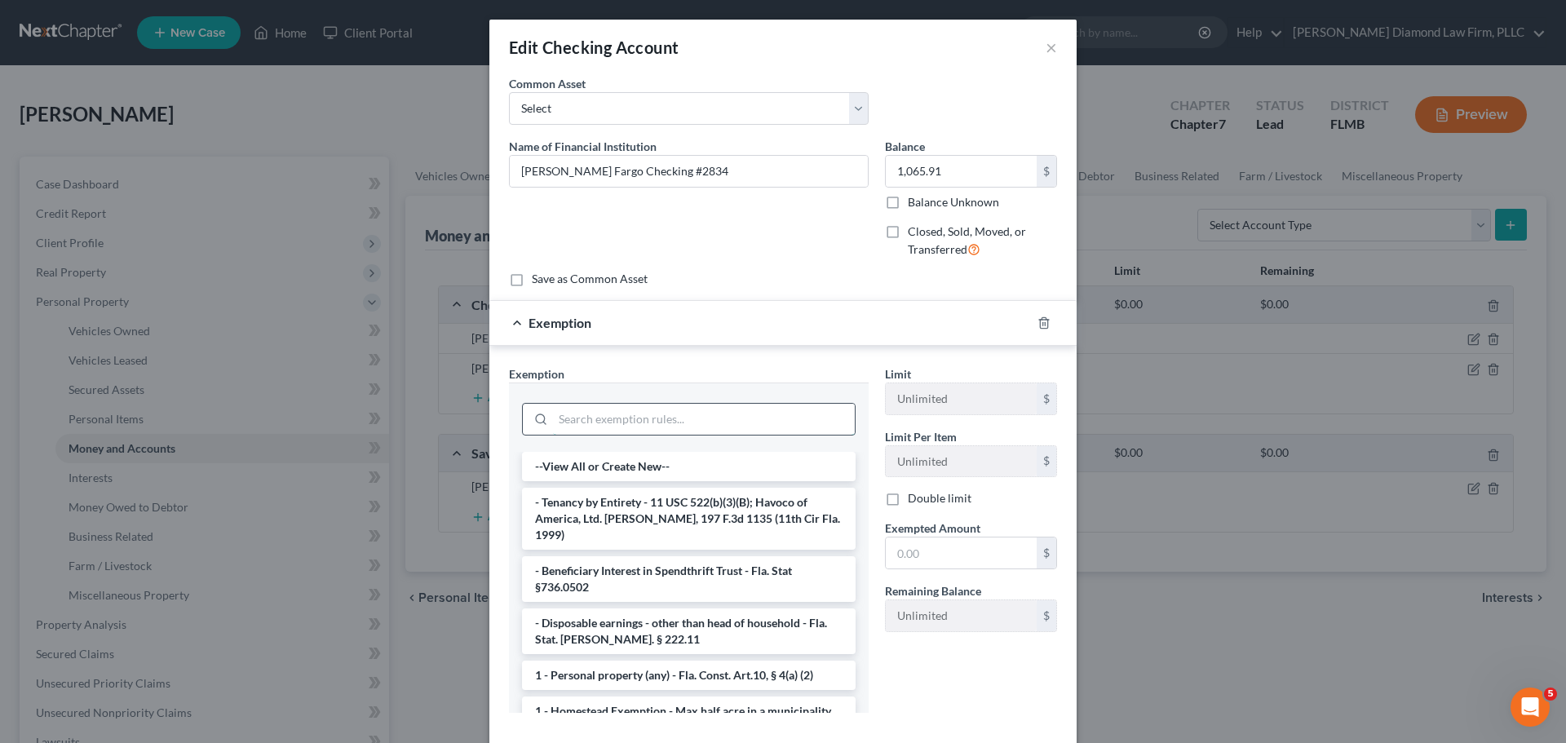
click at [630, 415] on input "search" at bounding box center [704, 419] width 302 height 31
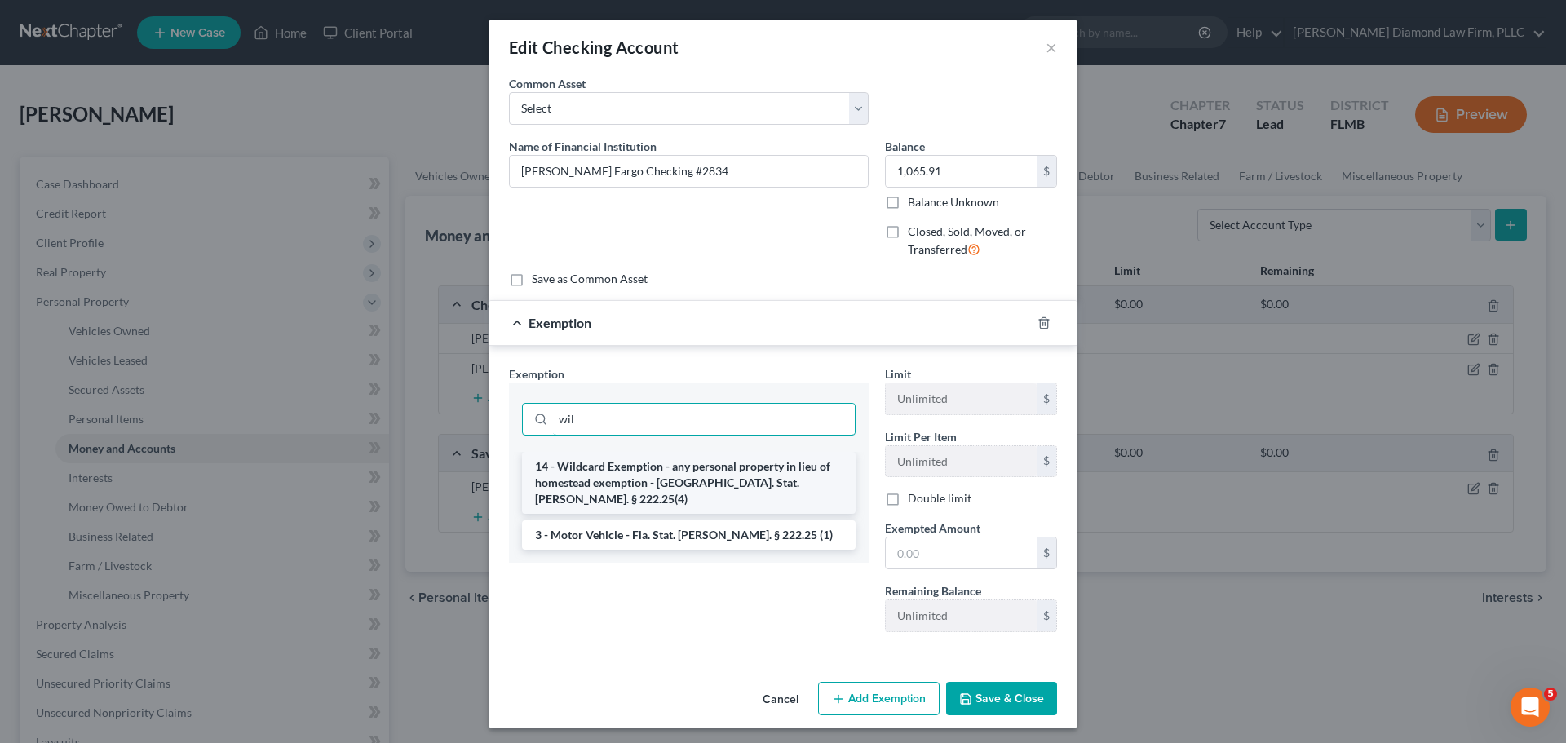
type input "wil"
click at [619, 486] on li "14 - Wildcard Exemption - any personal property in lieu of homestead exemption …" at bounding box center [689, 483] width 334 height 62
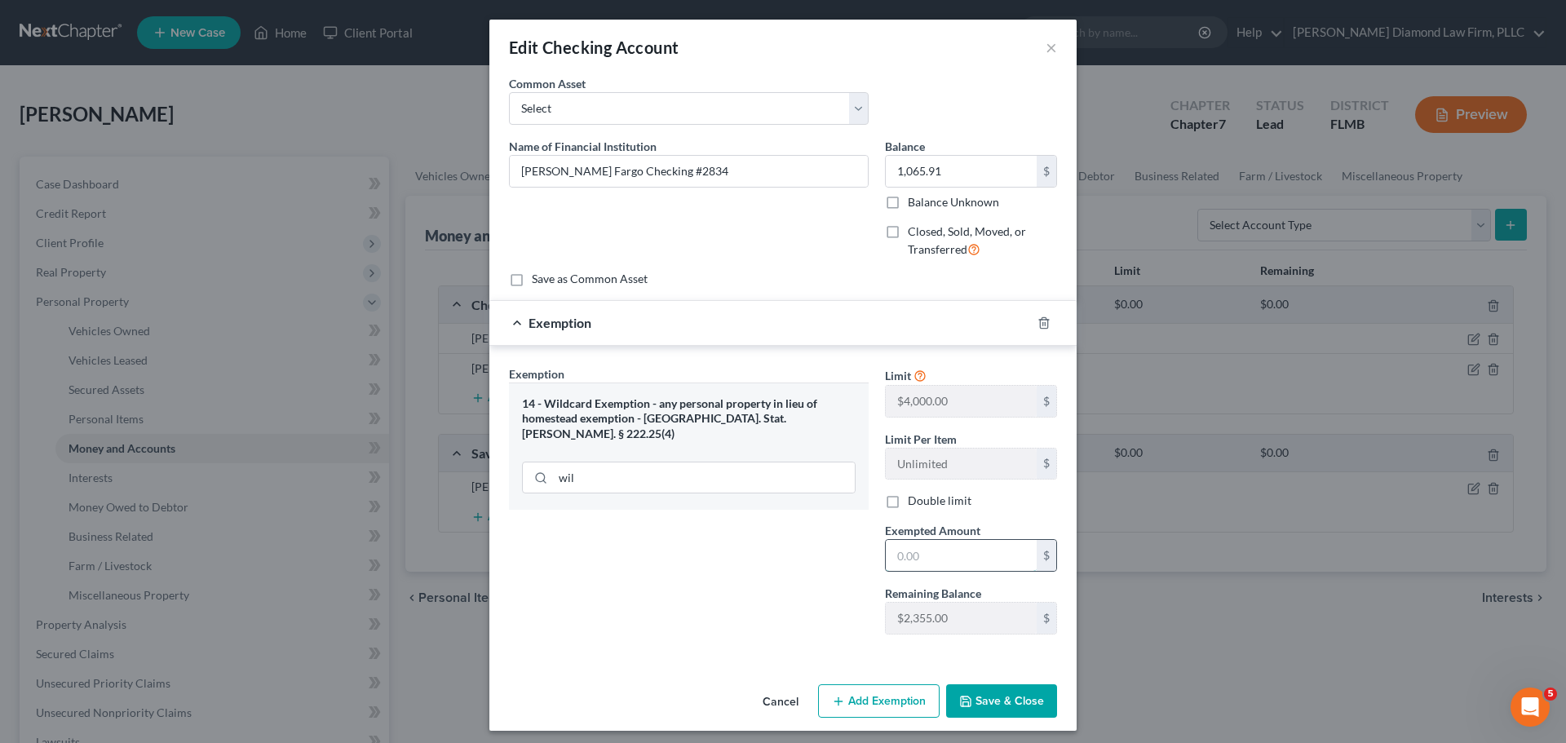
click at [961, 552] on input "text" at bounding box center [961, 555] width 151 height 31
type input "1,065.91"
click at [1014, 712] on button "Save & Close" at bounding box center [1001, 701] width 111 height 34
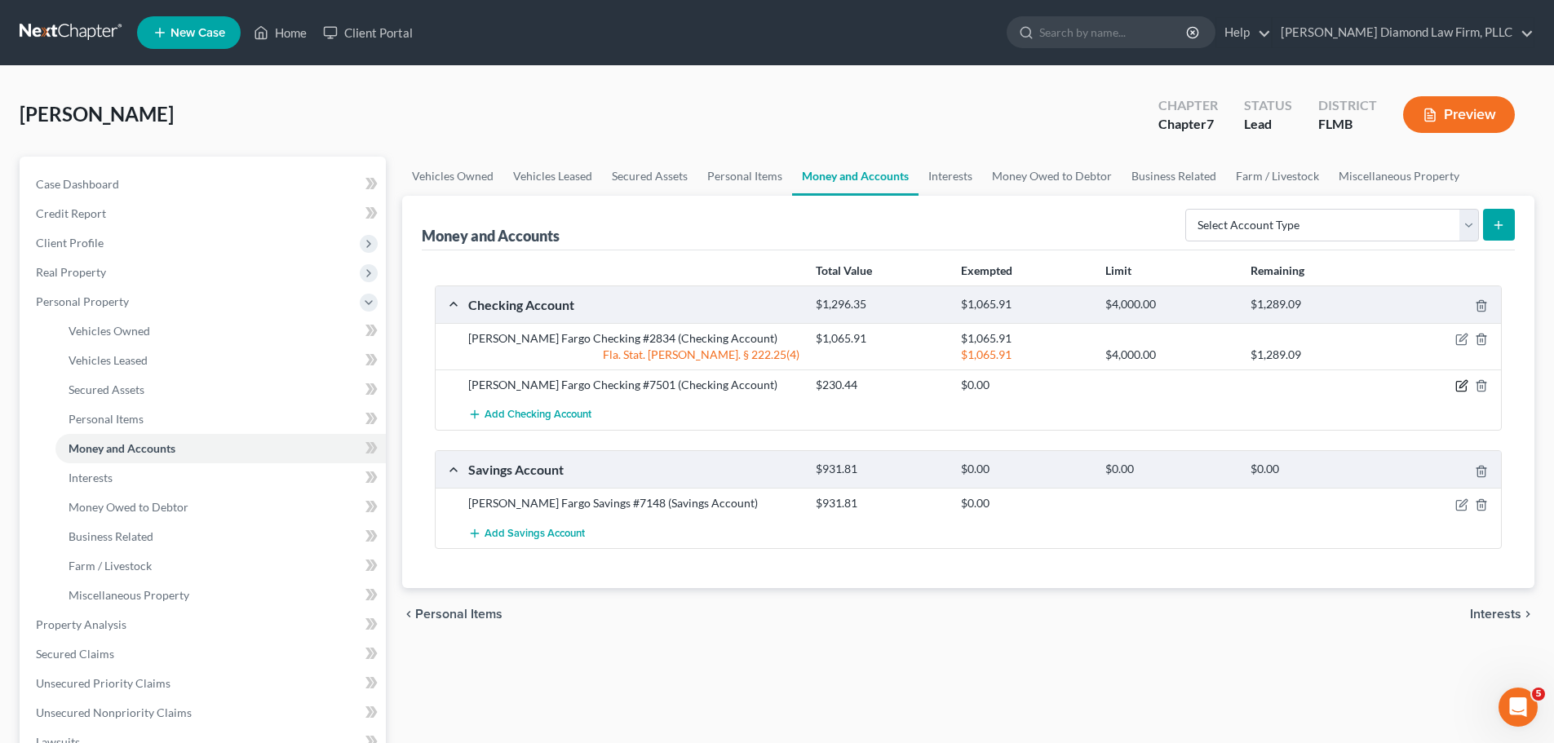
click at [1465, 387] on icon "button" at bounding box center [1461, 385] width 13 height 13
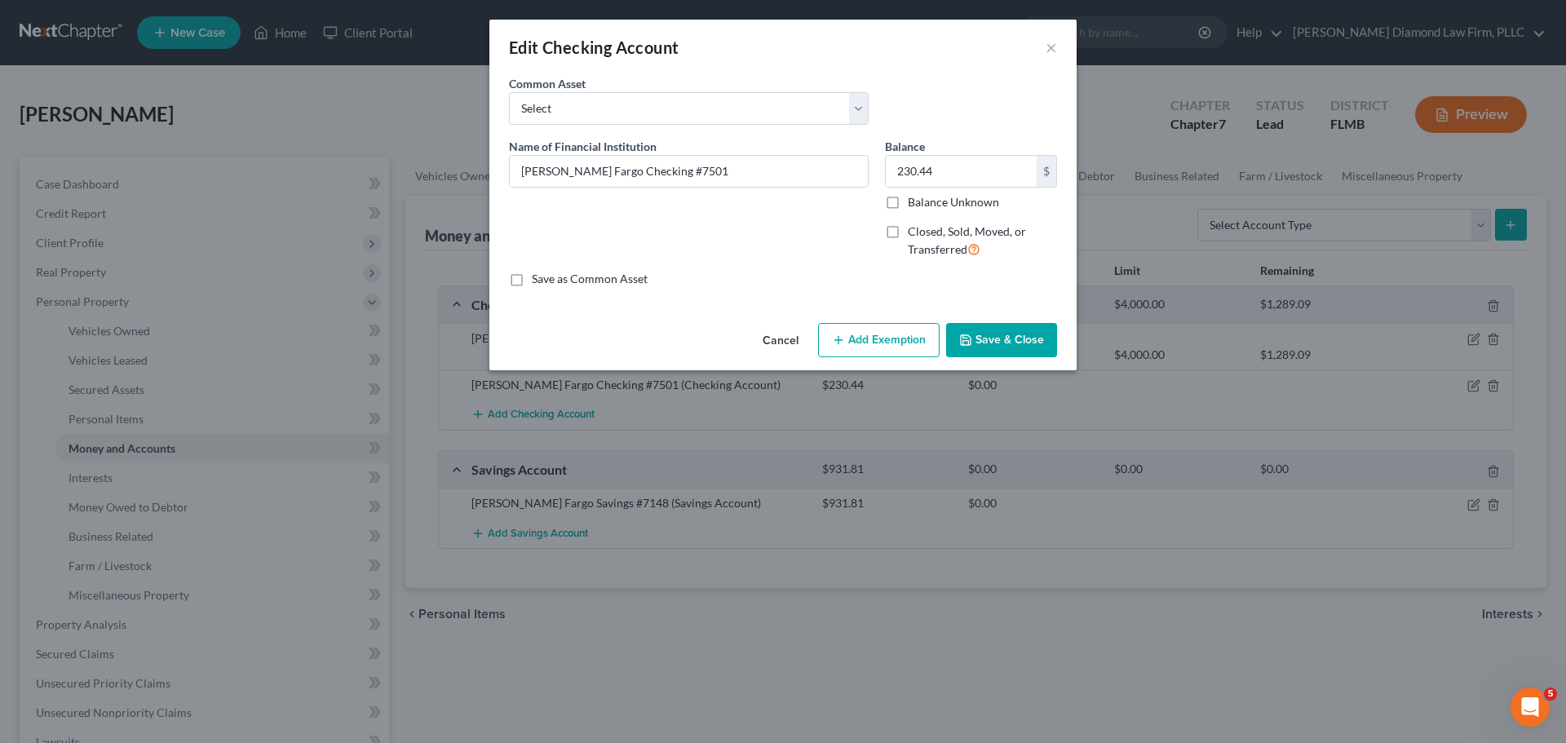
click at [876, 343] on button "Add Exemption" at bounding box center [879, 340] width 122 height 34
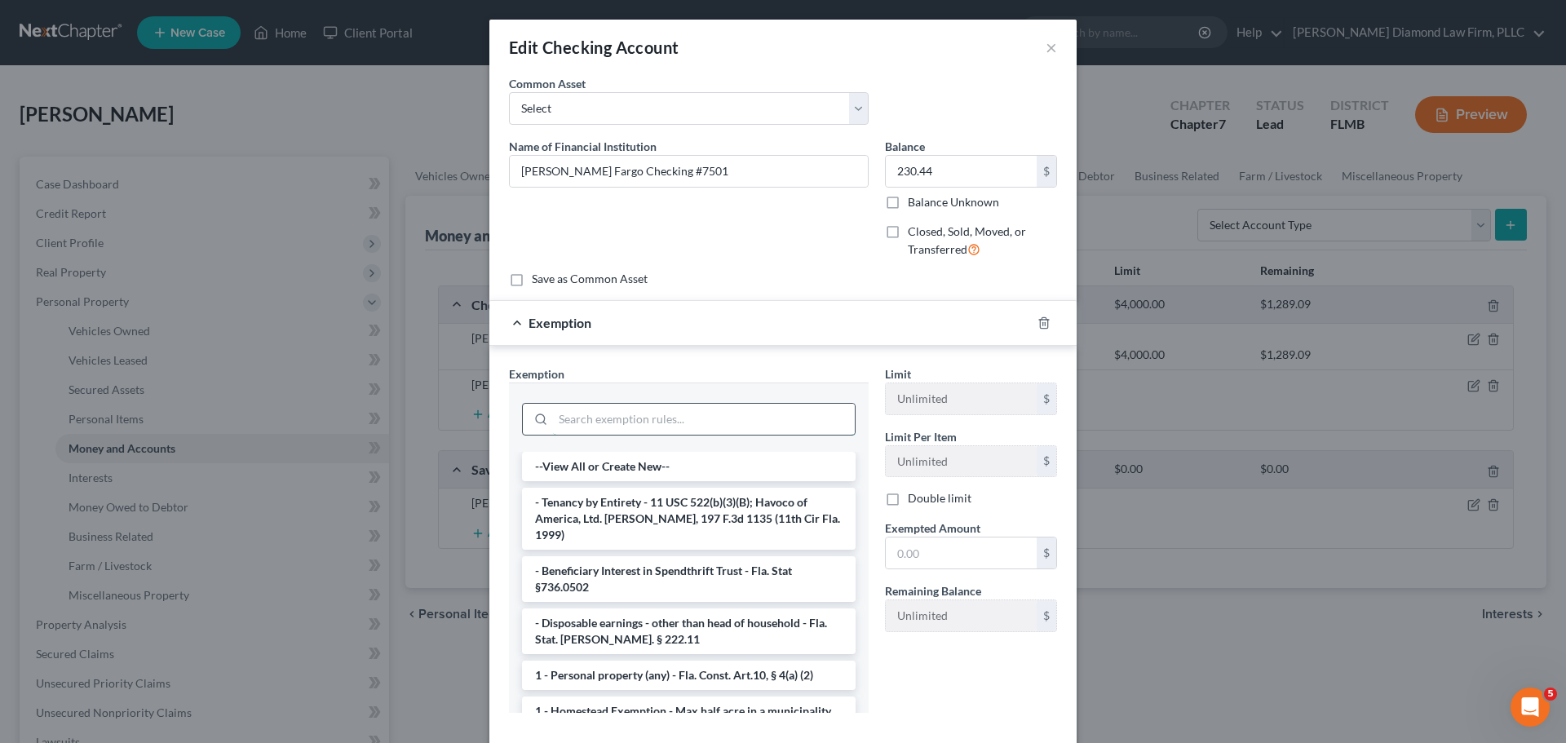
click at [671, 430] on input "search" at bounding box center [704, 419] width 302 height 31
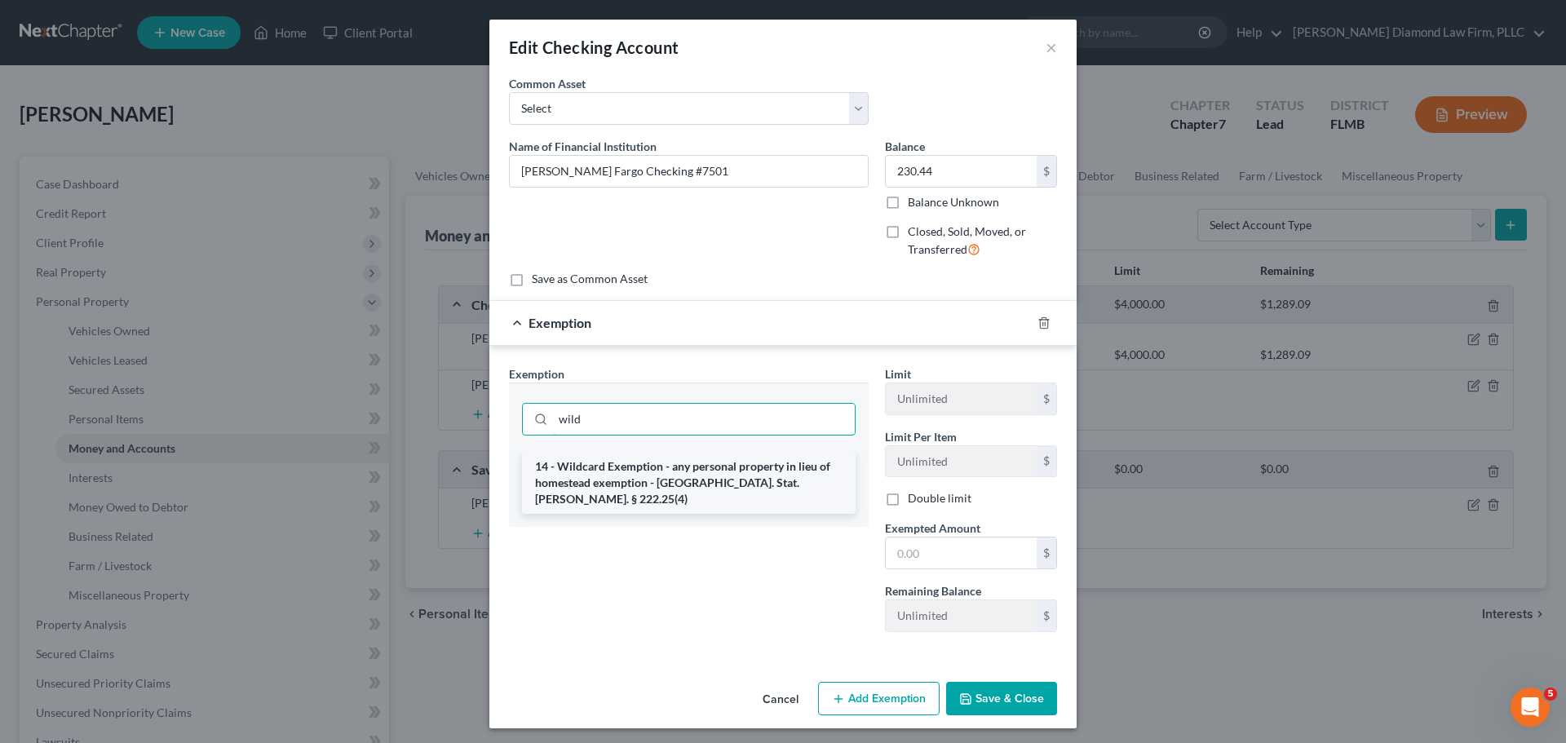
type input "wild"
click at [683, 475] on li "14 - Wildcard Exemption - any personal property in lieu of homestead exemption …" at bounding box center [689, 483] width 334 height 62
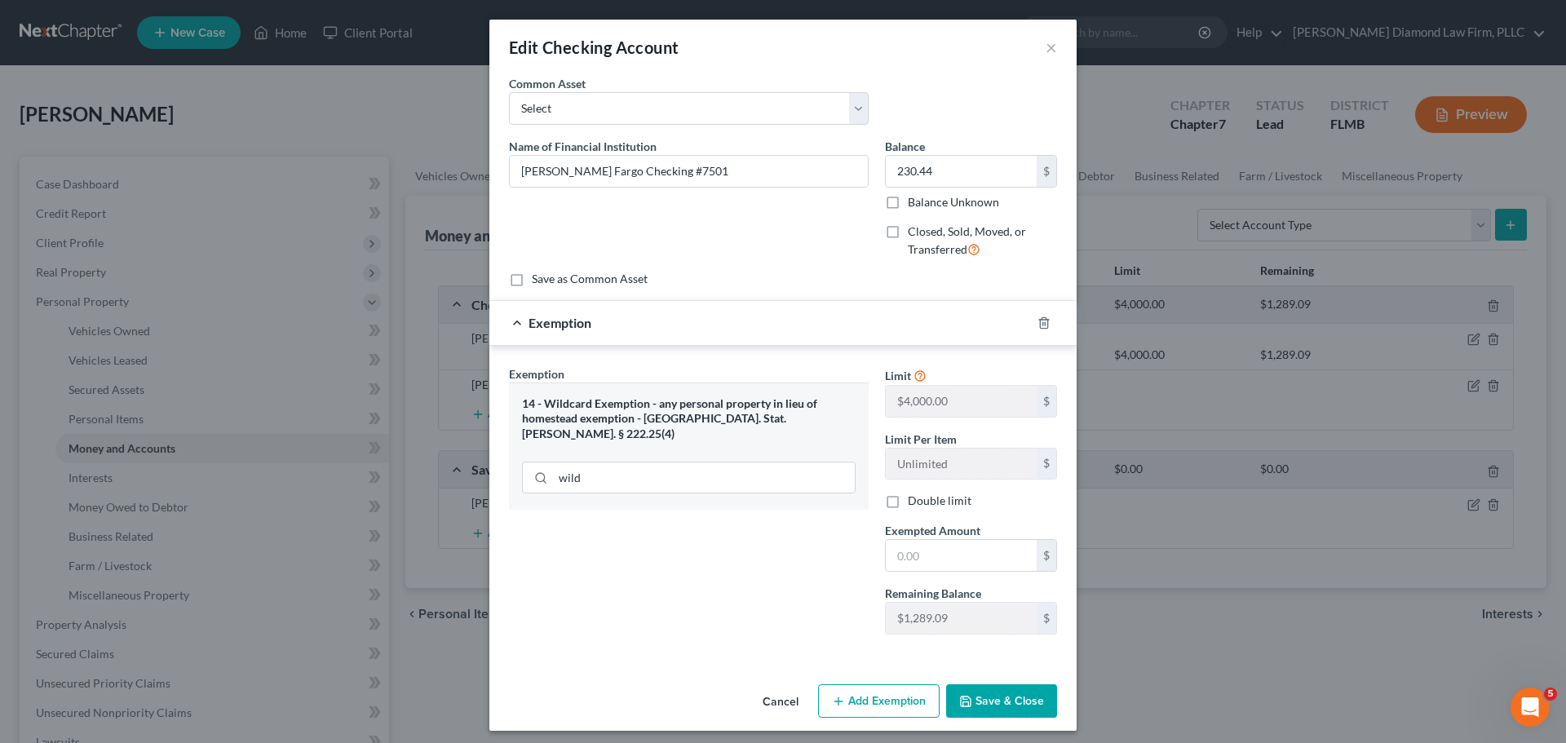
click at [927, 538] on label "Exempted Amount *" at bounding box center [932, 530] width 95 height 17
click at [919, 557] on input "text" at bounding box center [961, 555] width 151 height 31
type input "230.44"
click at [989, 688] on button "Save & Close" at bounding box center [1001, 701] width 111 height 34
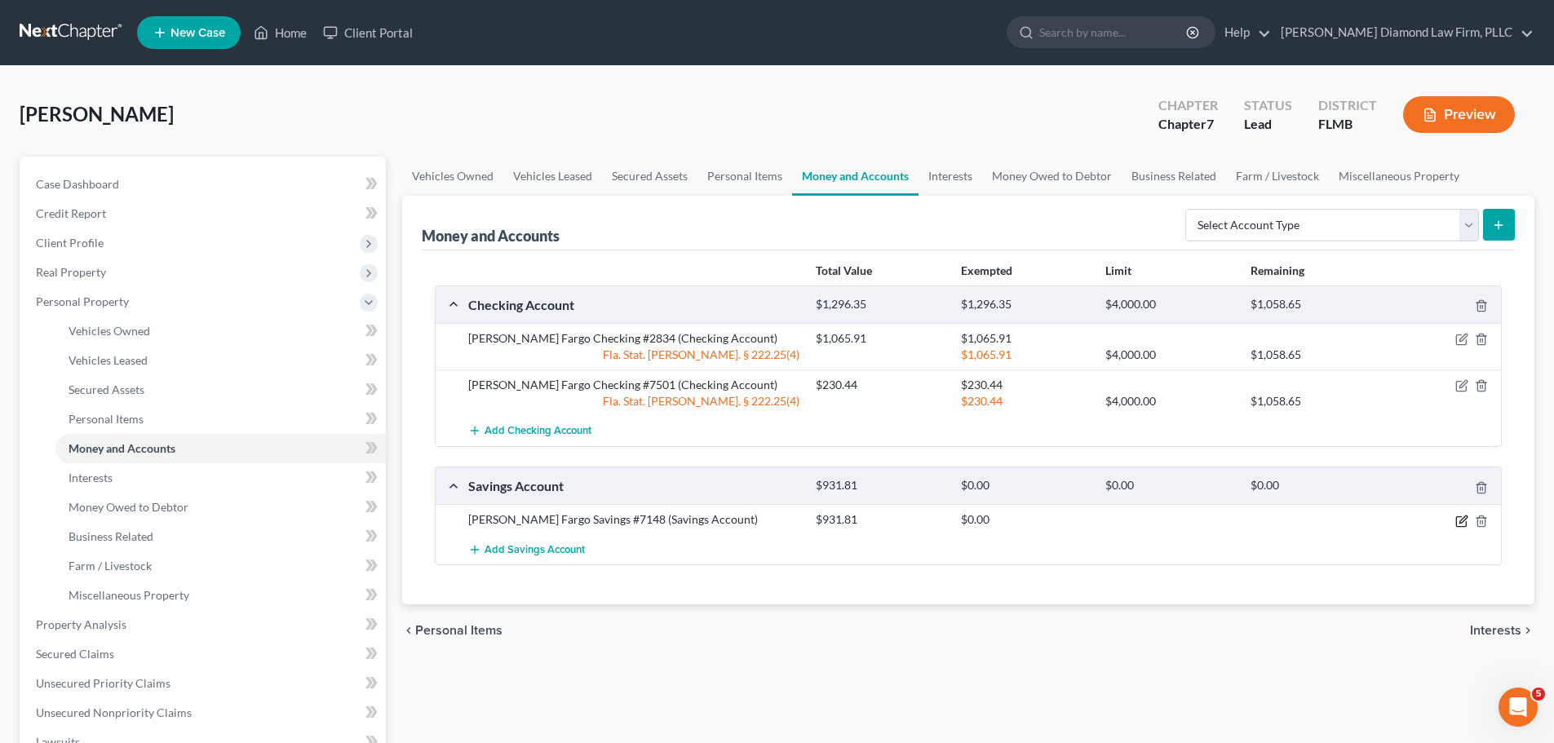
click at [1461, 523] on icon "button" at bounding box center [1462, 518] width 7 height 7
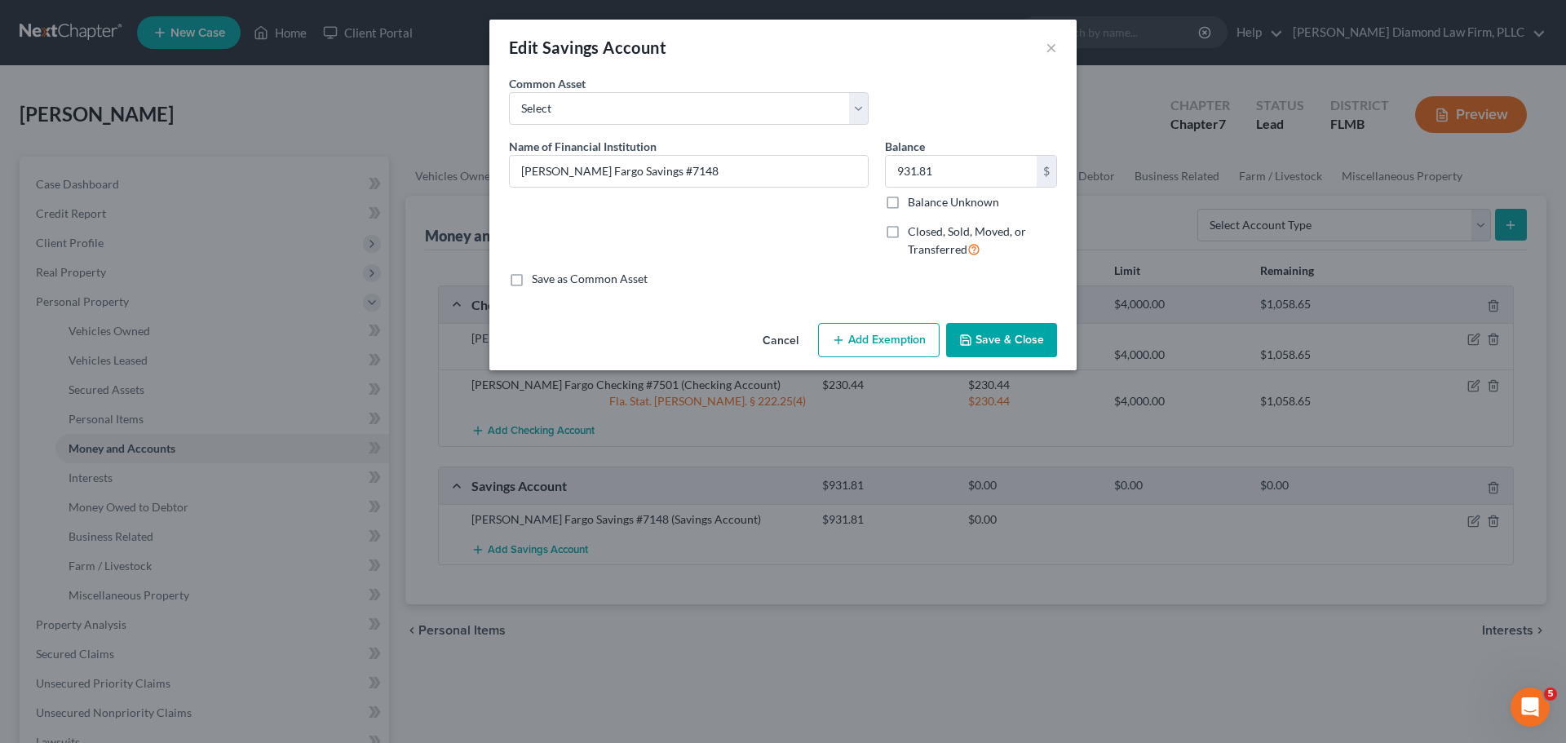
click at [861, 335] on button "Add Exemption" at bounding box center [879, 340] width 122 height 34
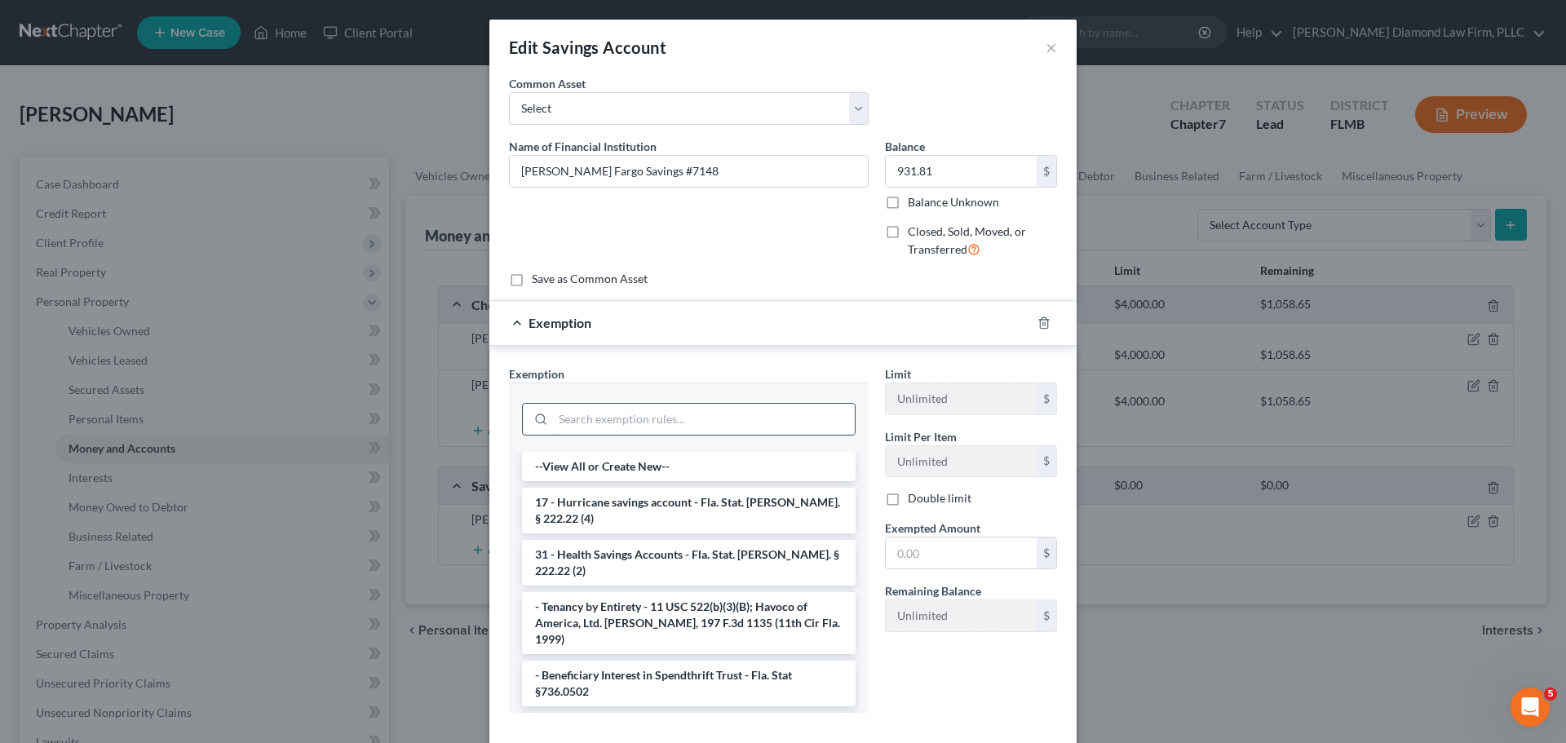
click at [634, 427] on input "search" at bounding box center [704, 419] width 302 height 31
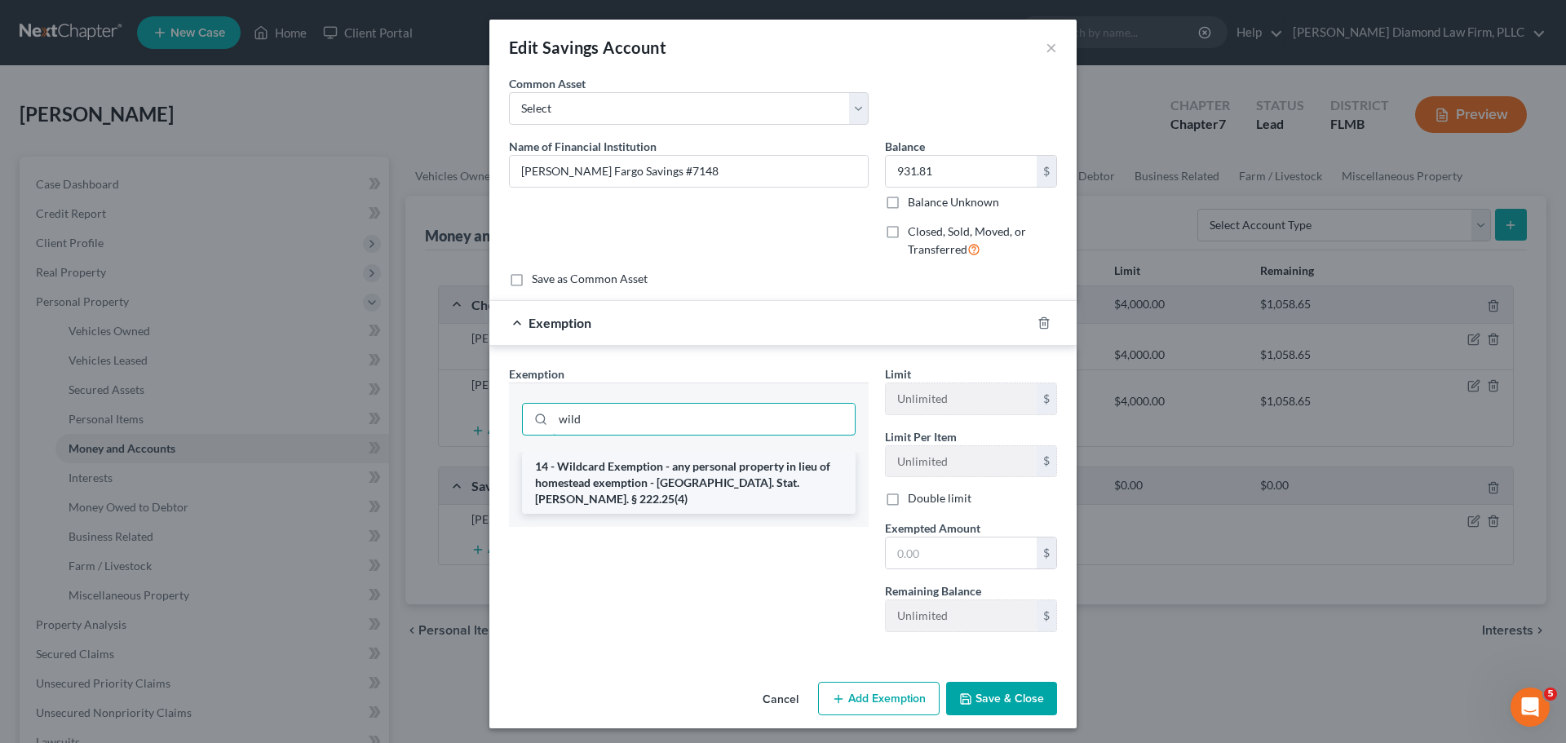
type input "wild"
click at [642, 468] on li "14 - Wildcard Exemption - any personal property in lieu of homestead exemption …" at bounding box center [689, 483] width 334 height 62
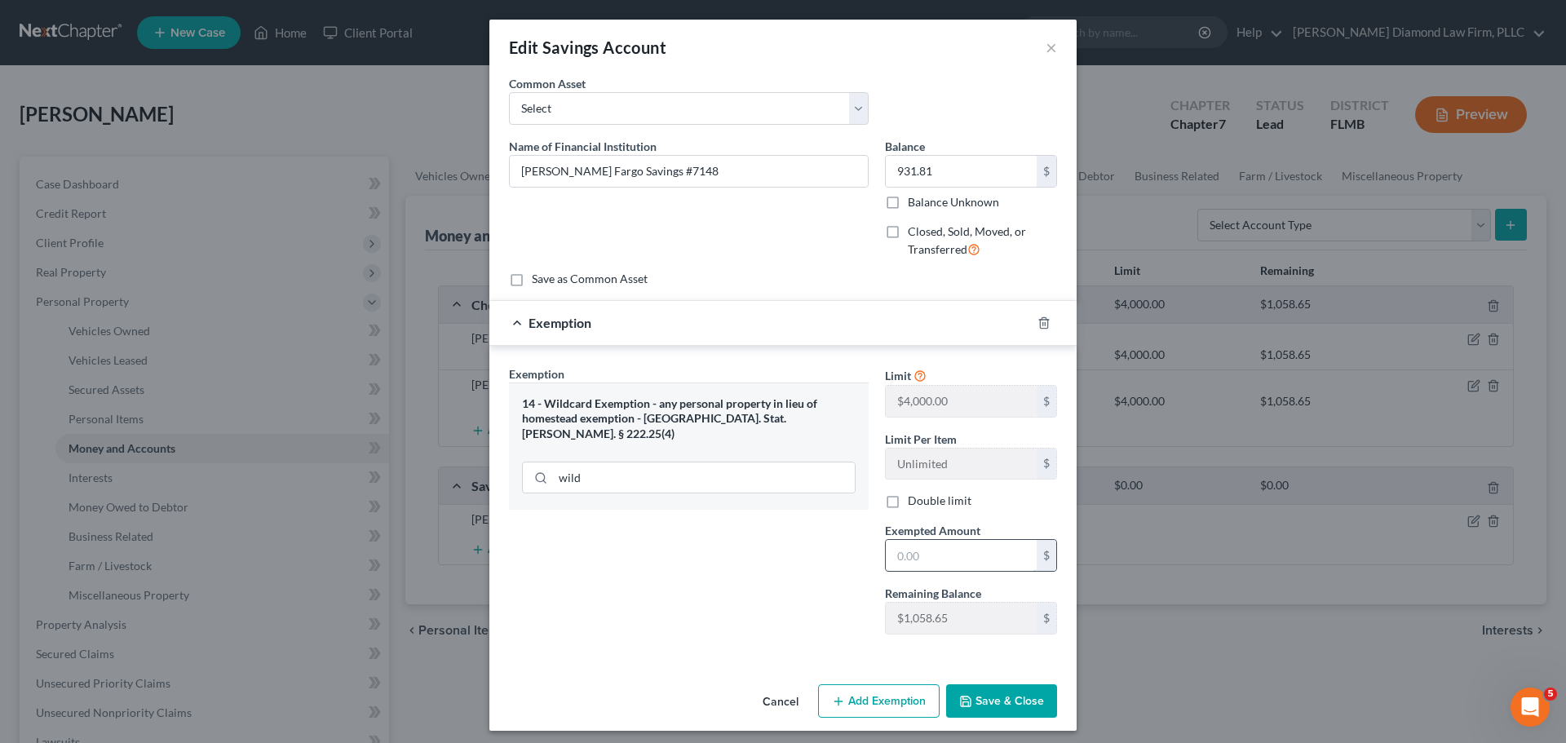
click at [956, 550] on input "text" at bounding box center [961, 555] width 151 height 31
type input "931.81"
click at [1001, 689] on button "Save & Close" at bounding box center [1001, 701] width 111 height 34
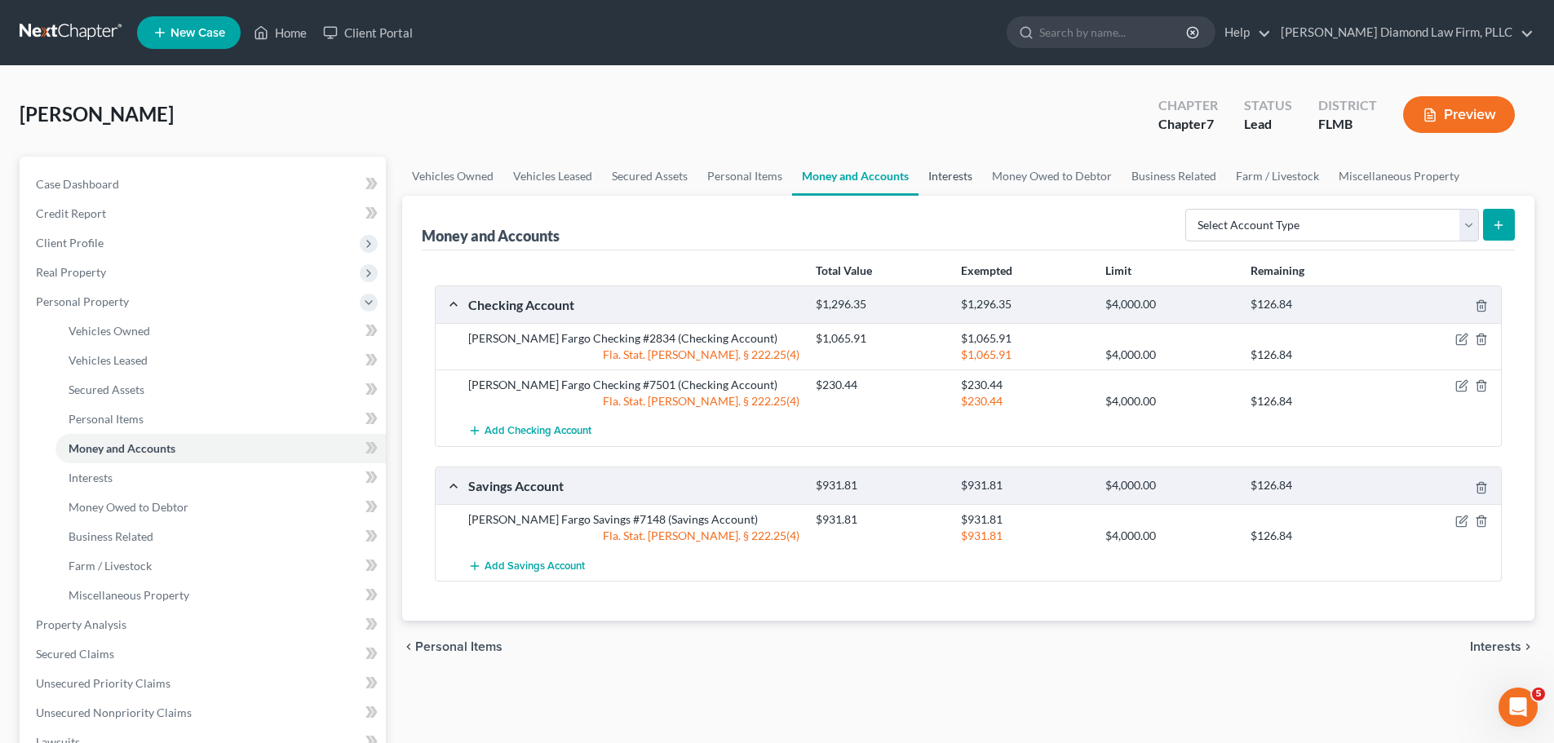
click at [945, 183] on link "Interests" at bounding box center [950, 176] width 64 height 39
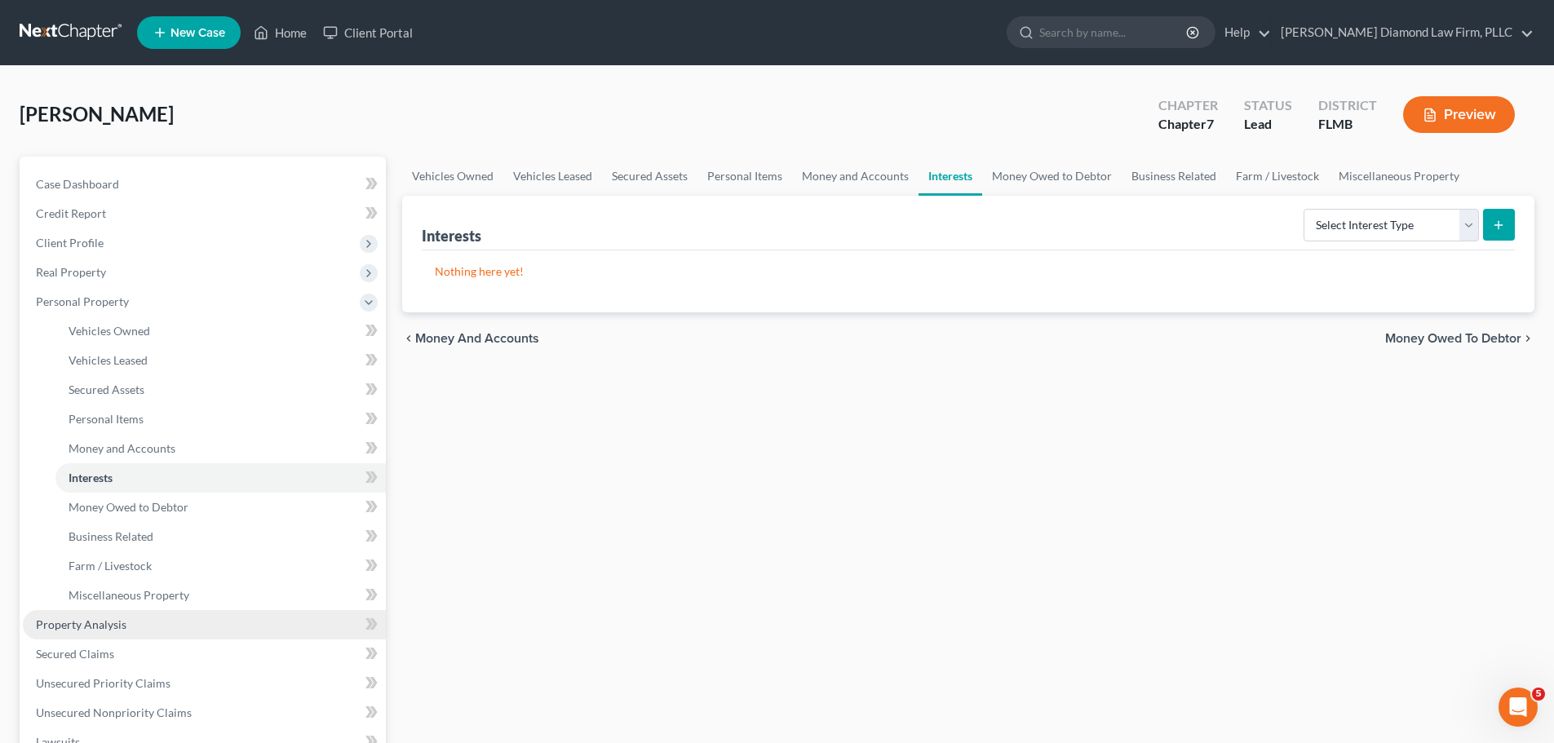
click at [93, 625] on span "Property Analysis" at bounding box center [81, 624] width 91 height 14
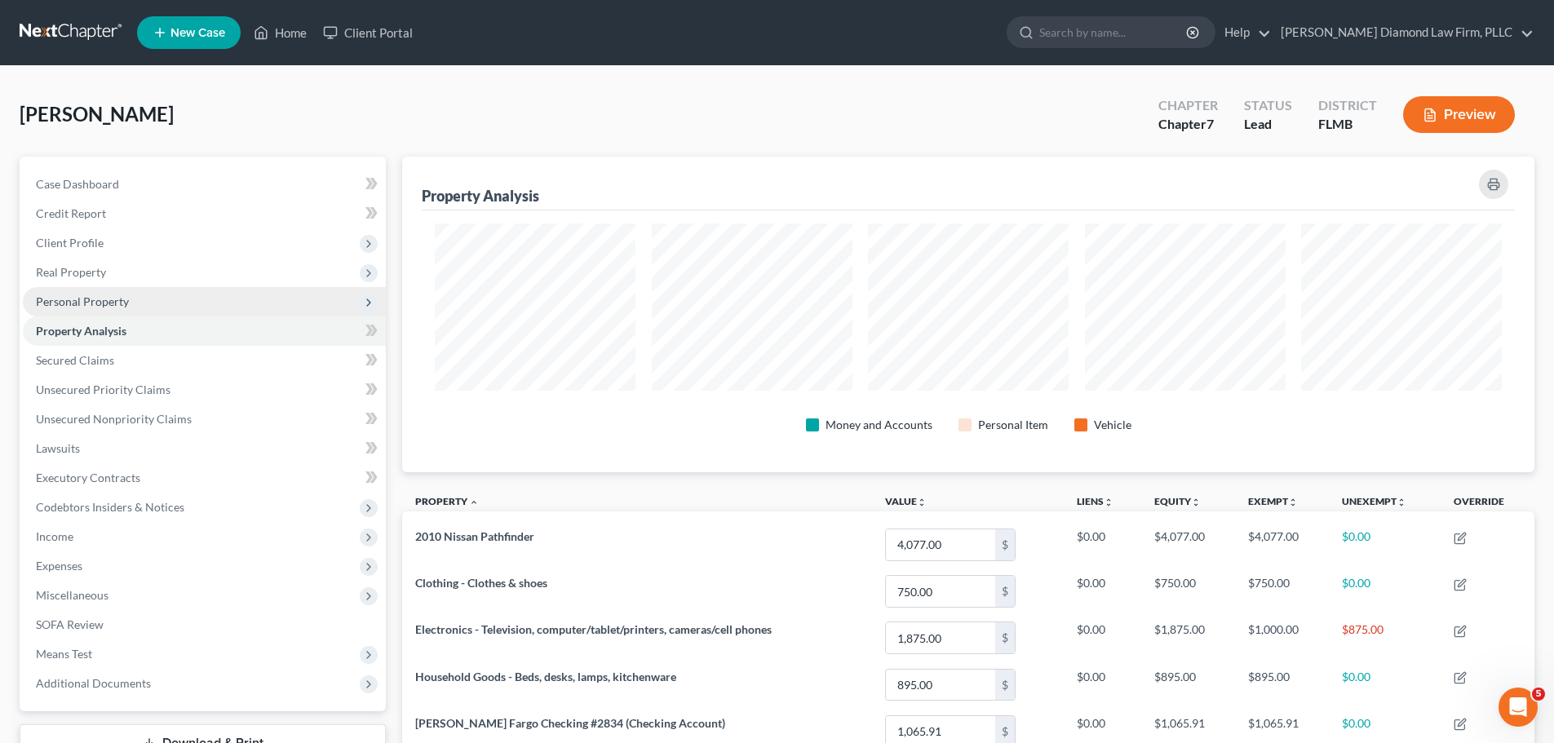
click at [95, 300] on span "Personal Property" at bounding box center [82, 301] width 93 height 14
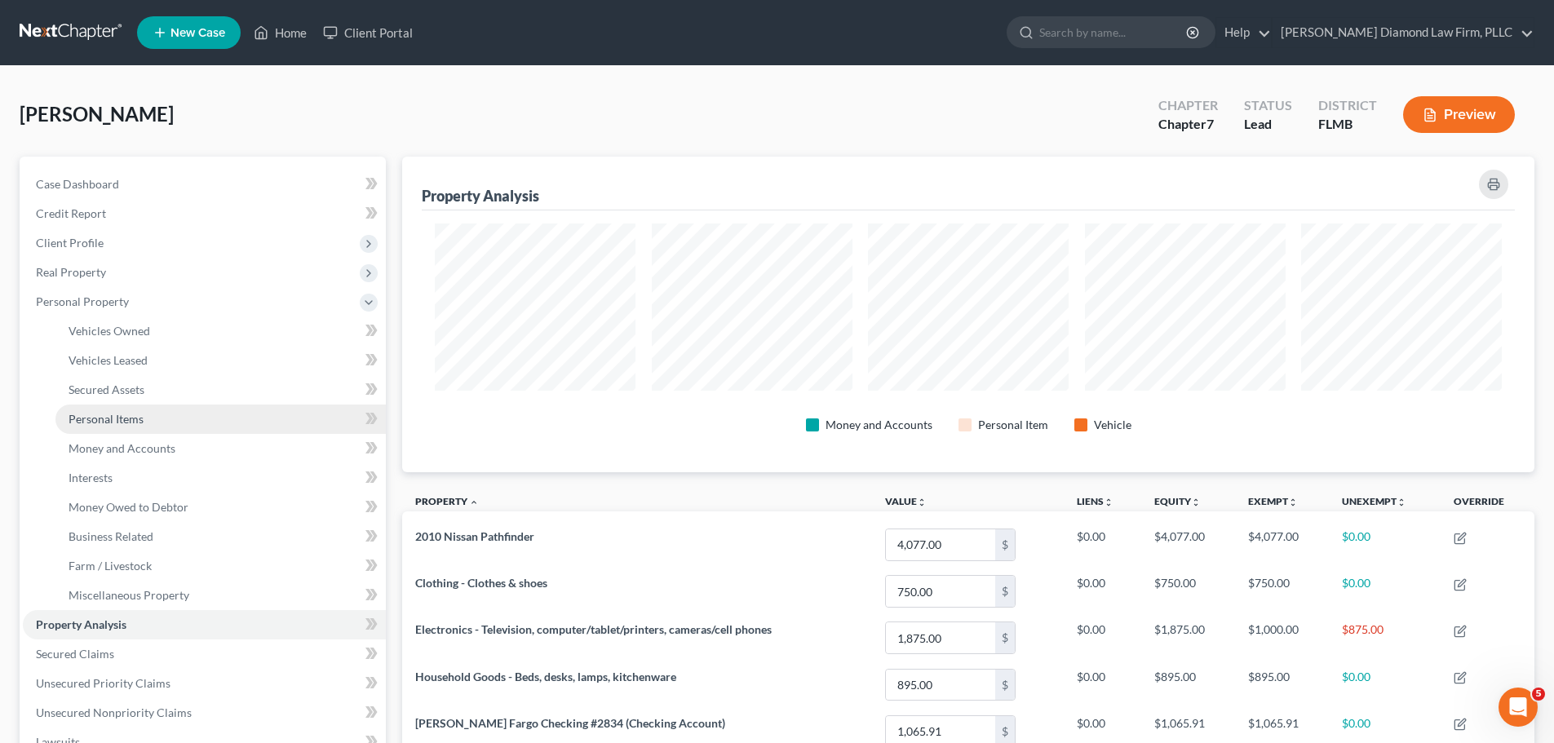
click at [95, 428] on link "Personal Items" at bounding box center [220, 418] width 330 height 29
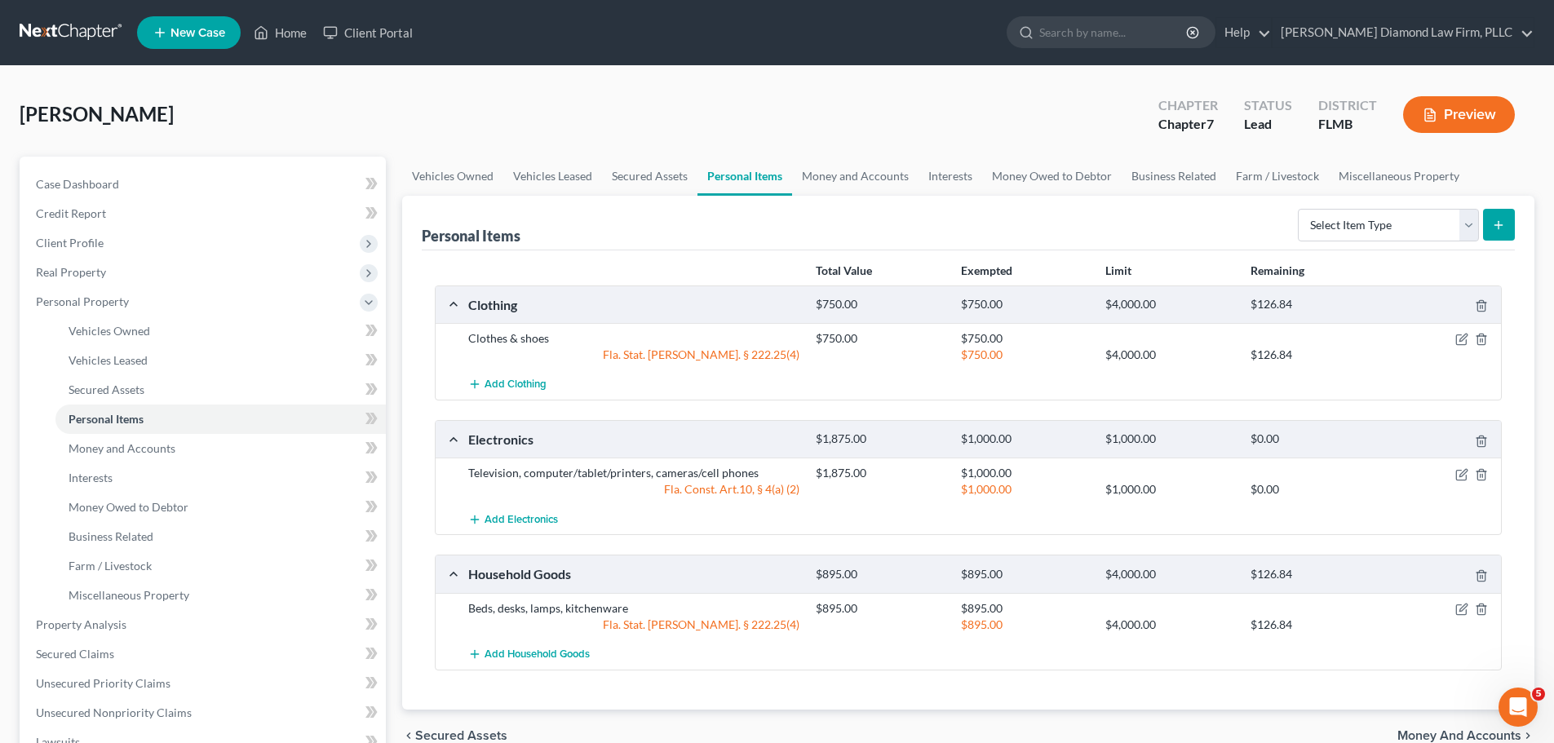
click at [1458, 481] on div "$1,000.00 $1,000.00 $0.00" at bounding box center [1154, 489] width 695 height 16
click at [1458, 476] on icon "button" at bounding box center [1461, 474] width 13 height 13
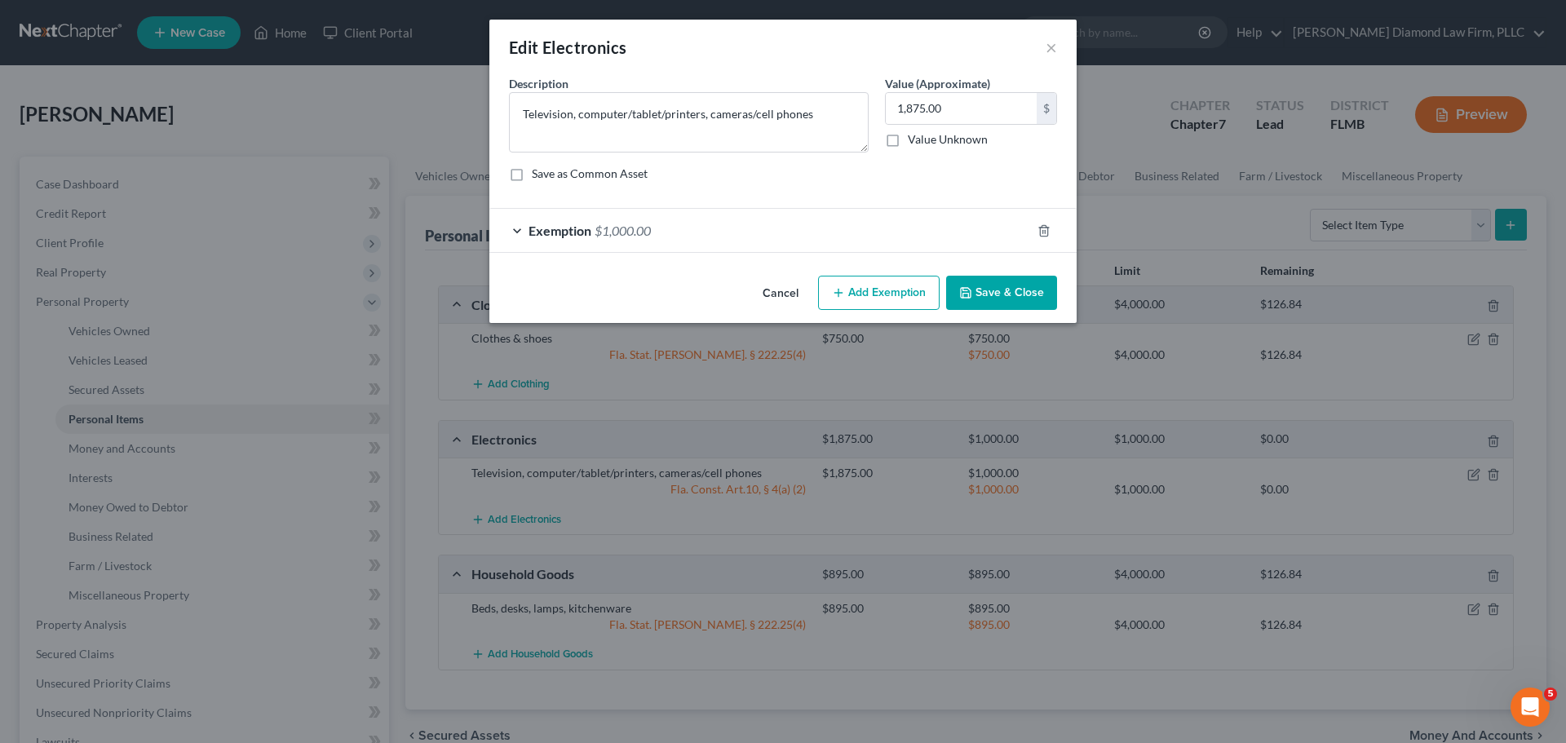
click at [890, 291] on button "Add Exemption" at bounding box center [879, 293] width 122 height 34
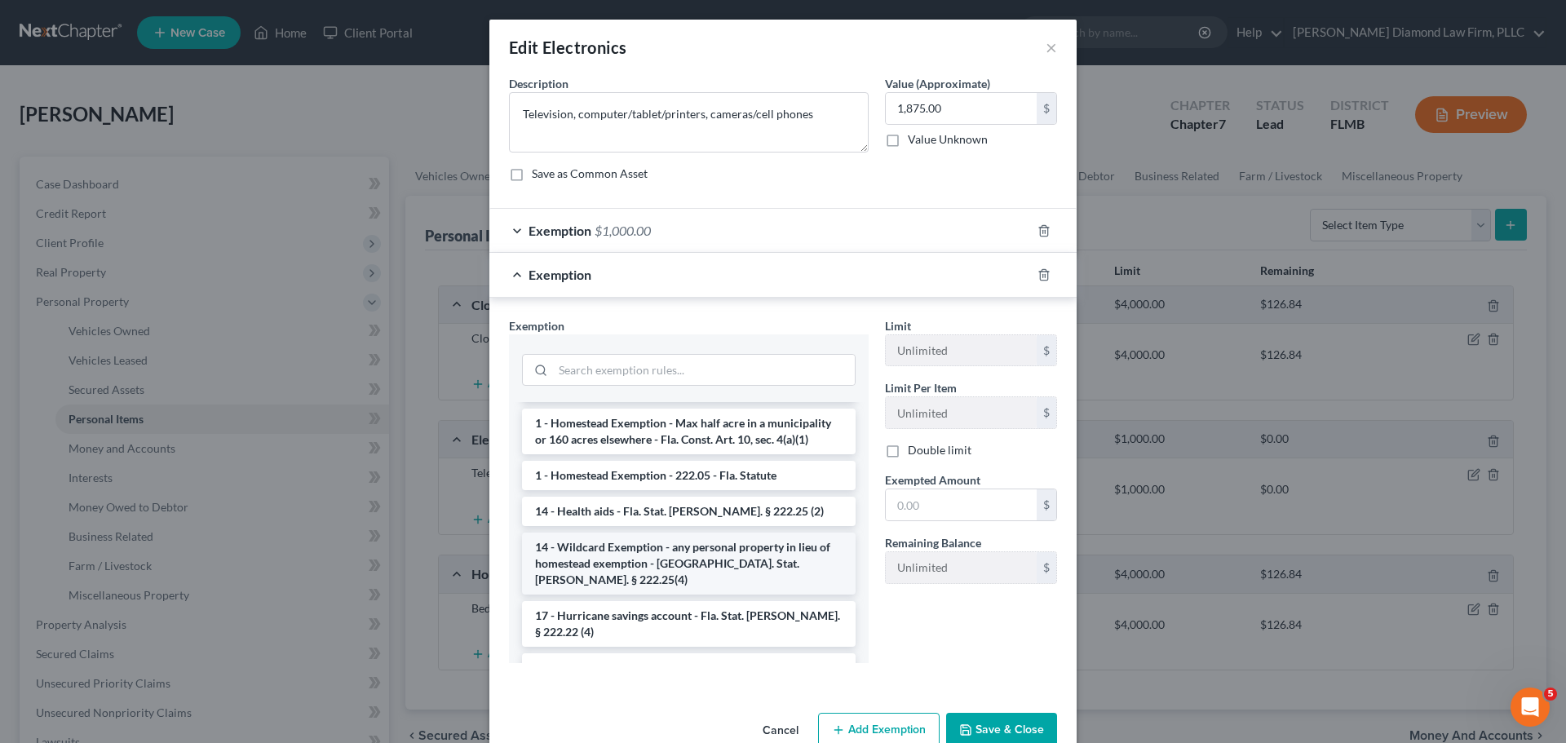
scroll to position [245, 0]
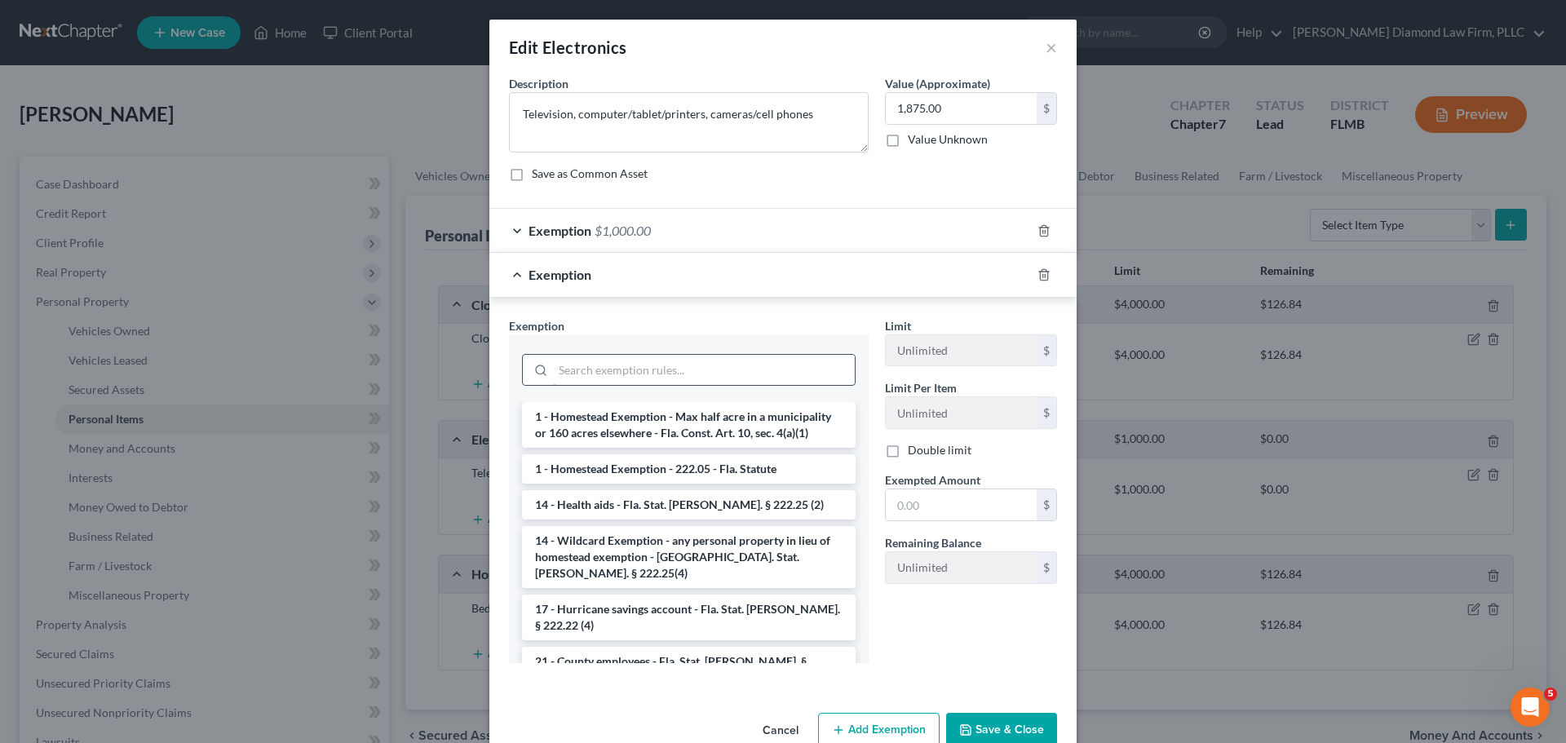
click at [638, 373] on input "search" at bounding box center [704, 370] width 302 height 31
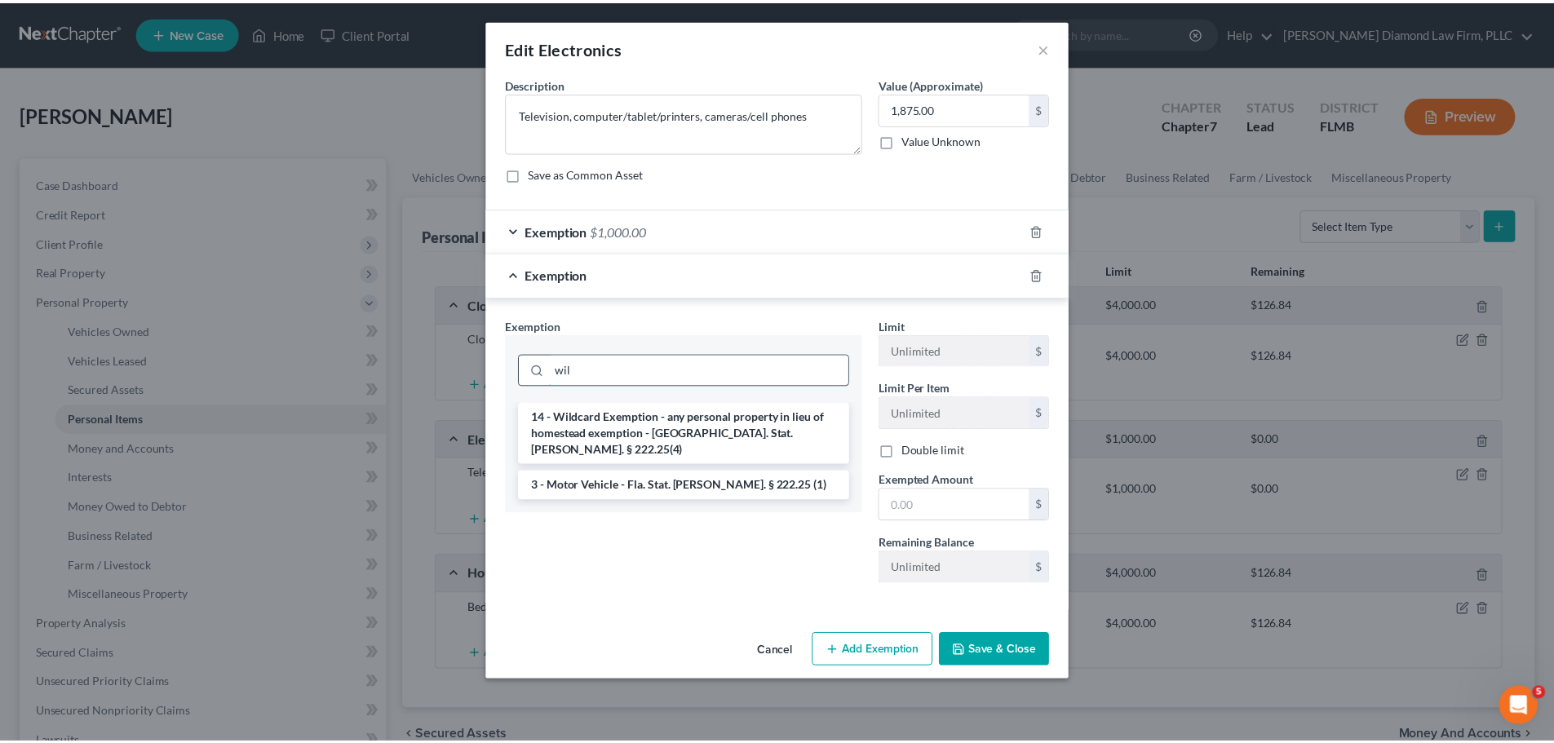
scroll to position [0, 0]
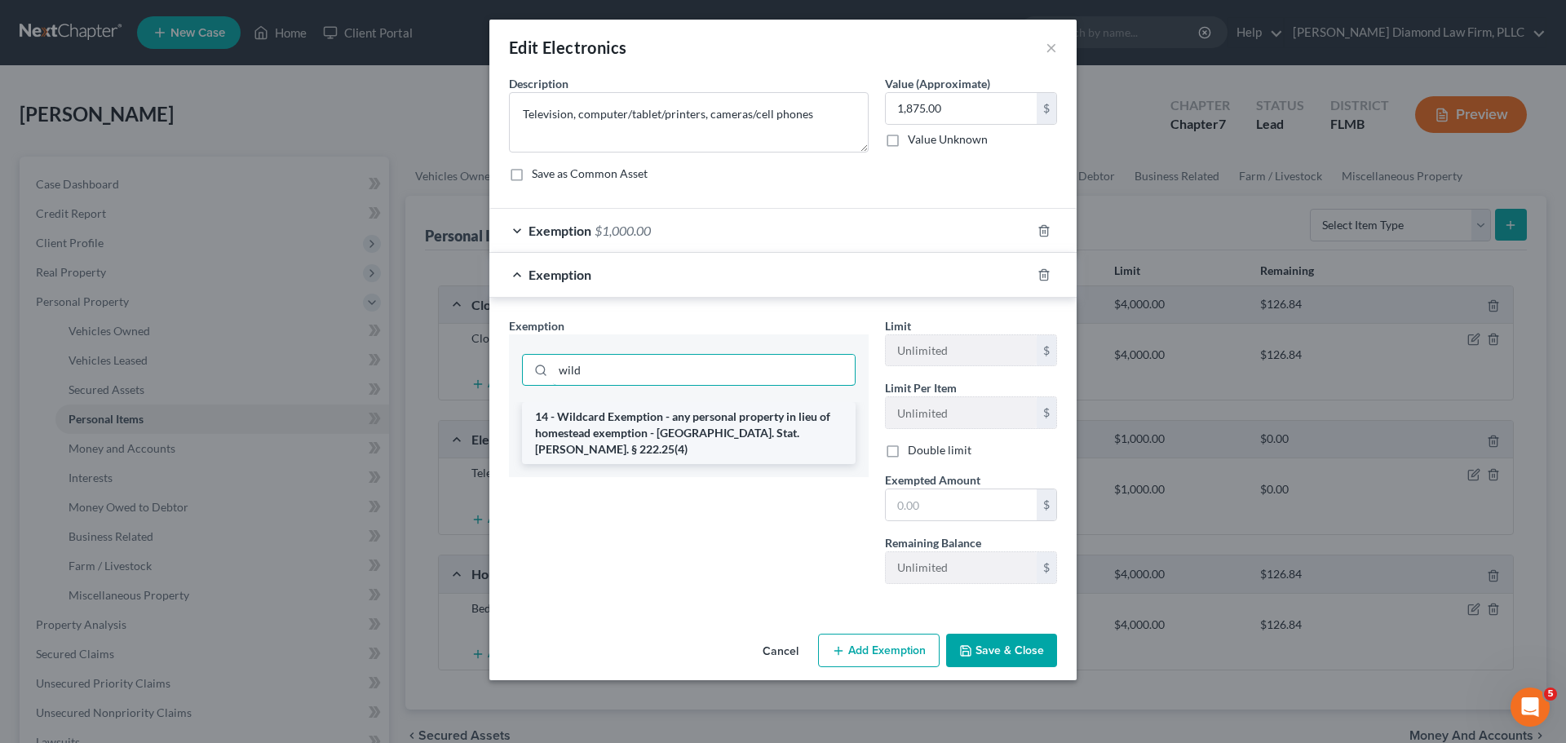
type input "wild"
click at [661, 420] on li "14 - Wildcard Exemption - any personal property in lieu of homestead exemption …" at bounding box center [689, 433] width 334 height 62
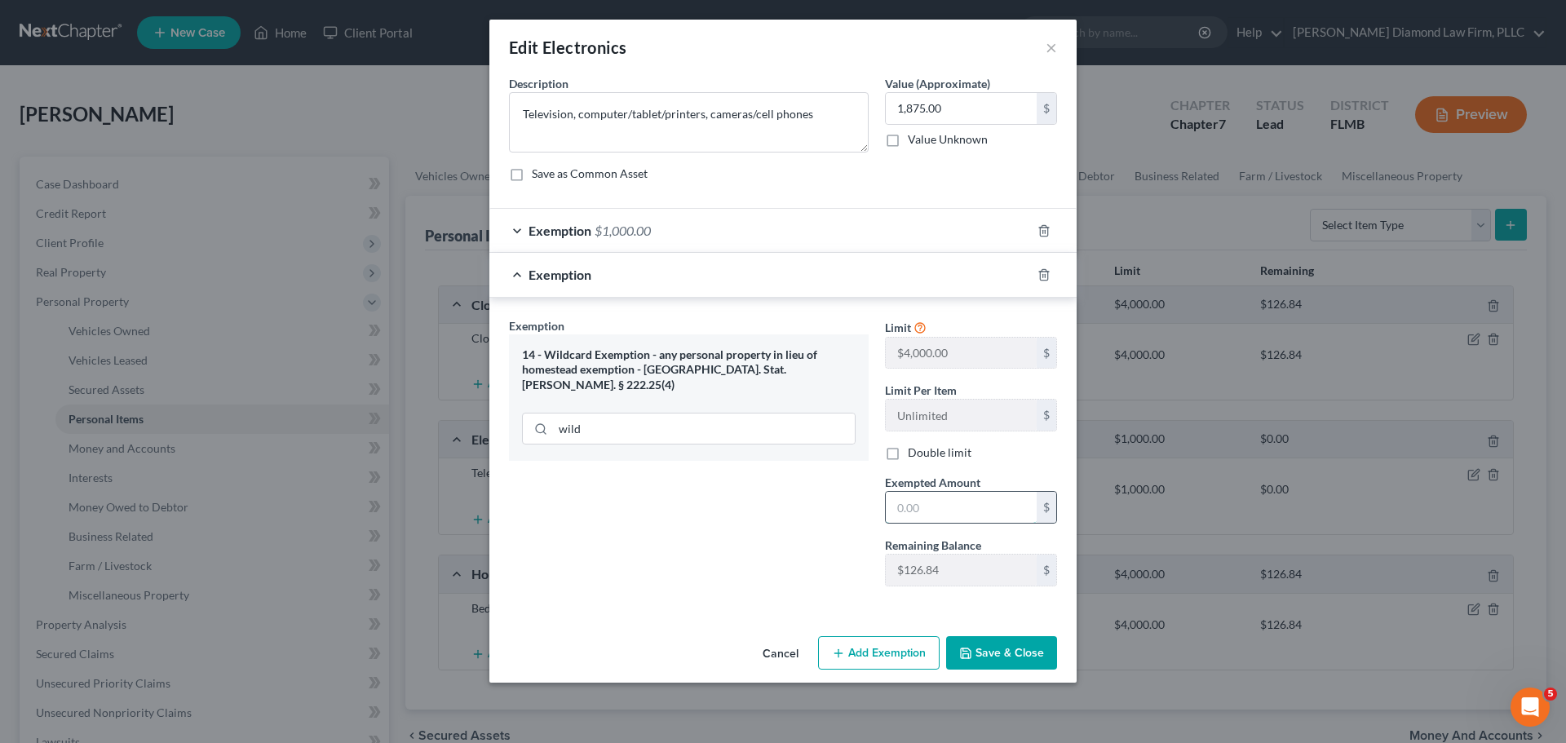
click at [948, 497] on input "text" at bounding box center [961, 507] width 151 height 31
type input "126.84"
click at [1001, 652] on button "Save & Close" at bounding box center [1001, 653] width 111 height 34
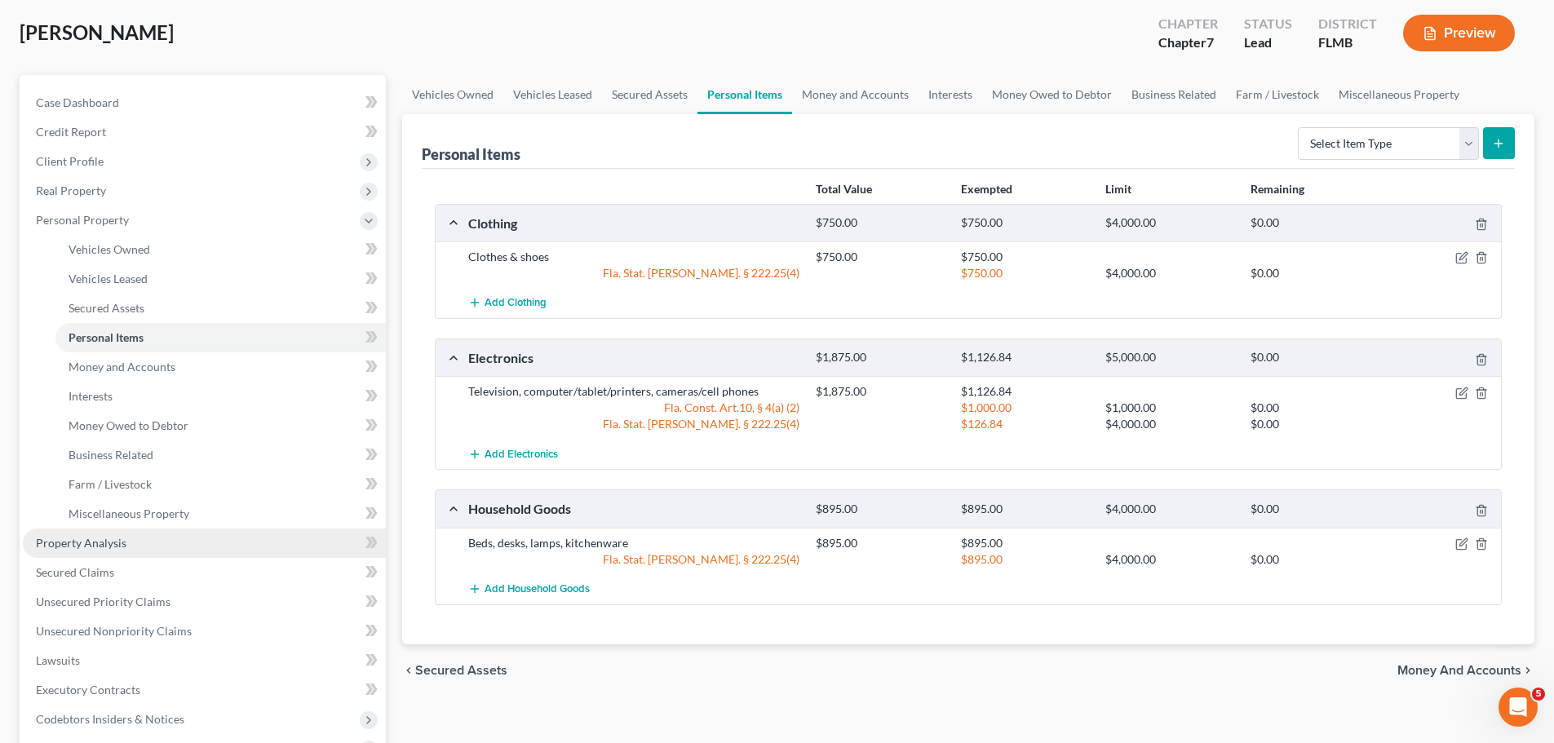
click at [157, 531] on link "Property Analysis" at bounding box center [204, 542] width 363 height 29
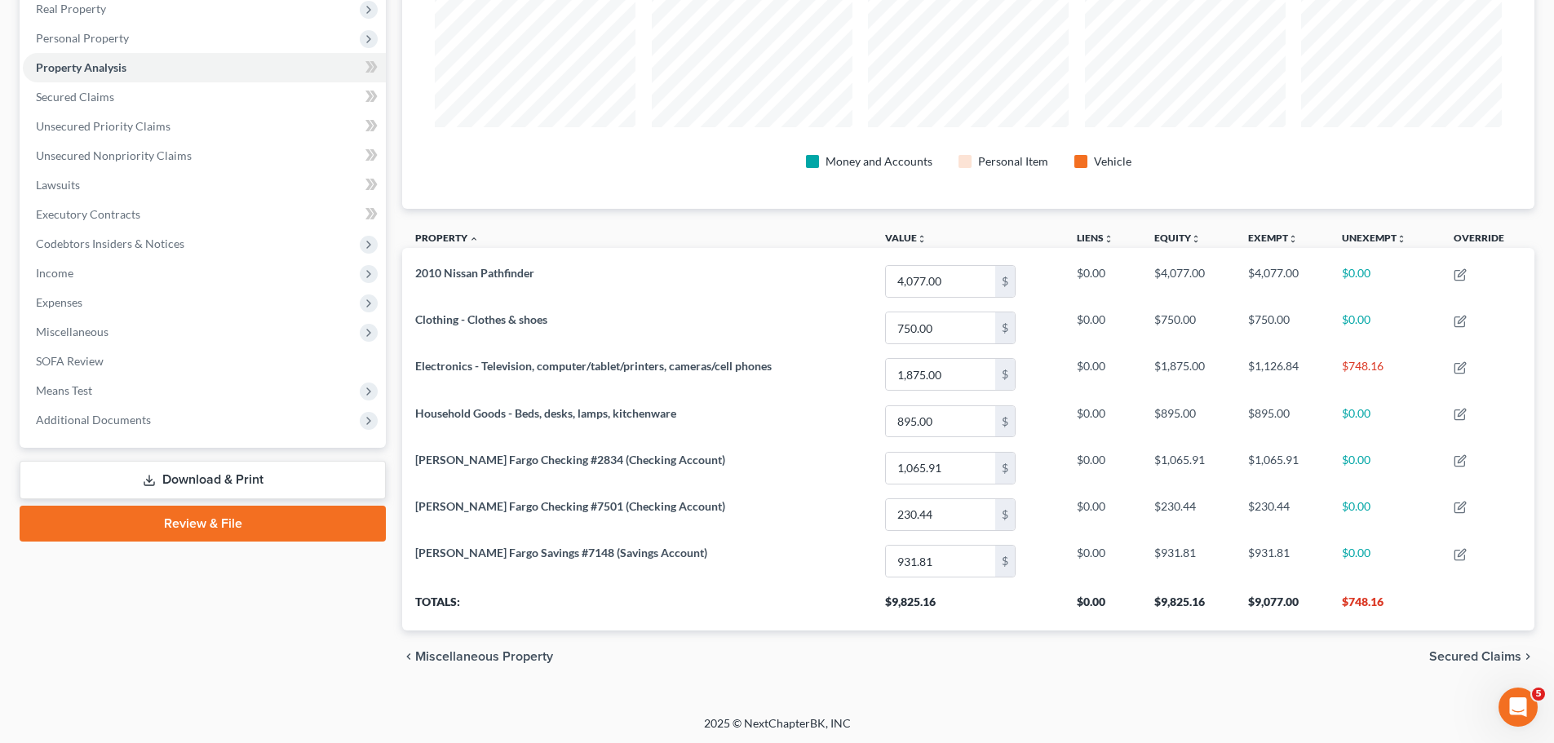
scroll to position [265, 0]
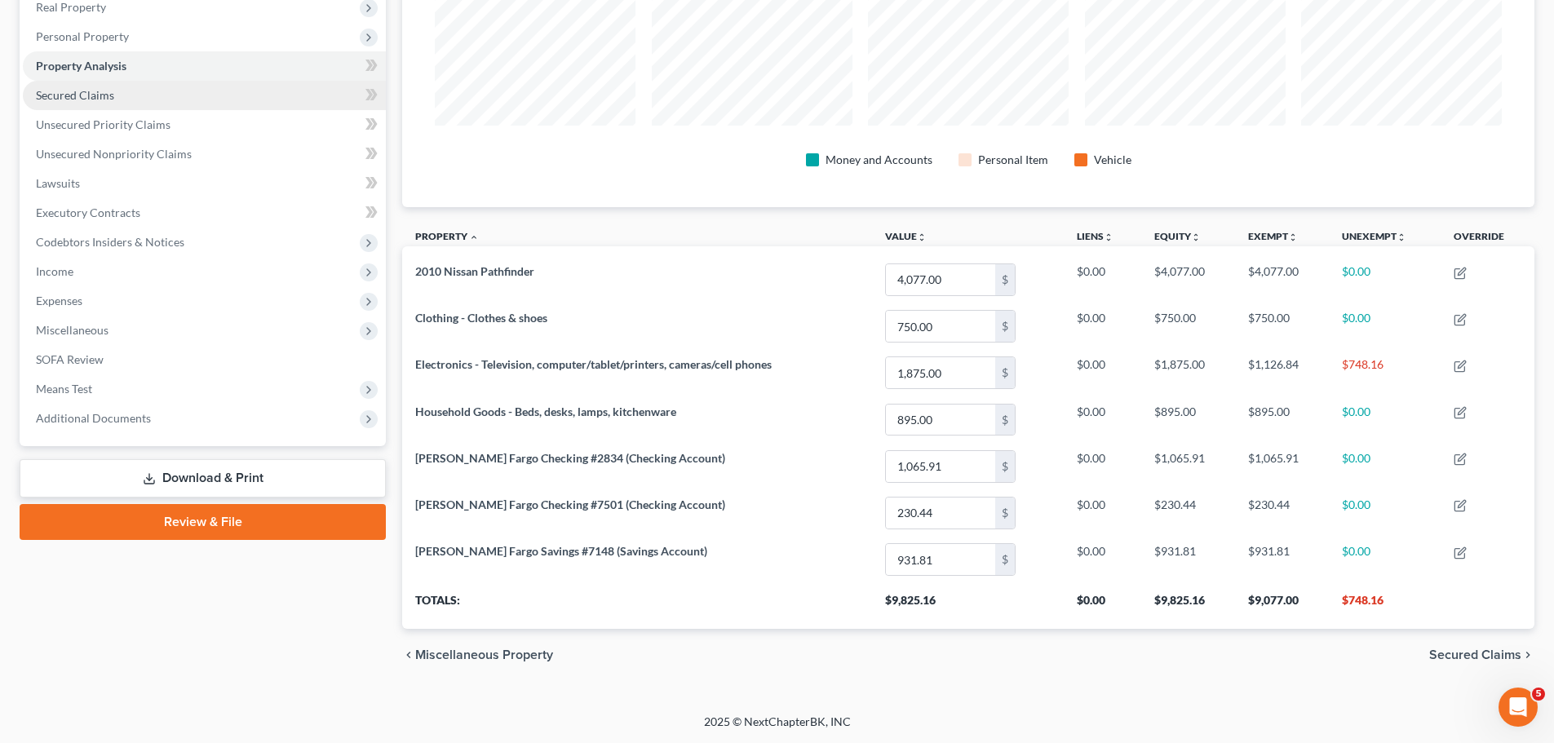
click at [121, 90] on link "Secured Claims" at bounding box center [204, 95] width 363 height 29
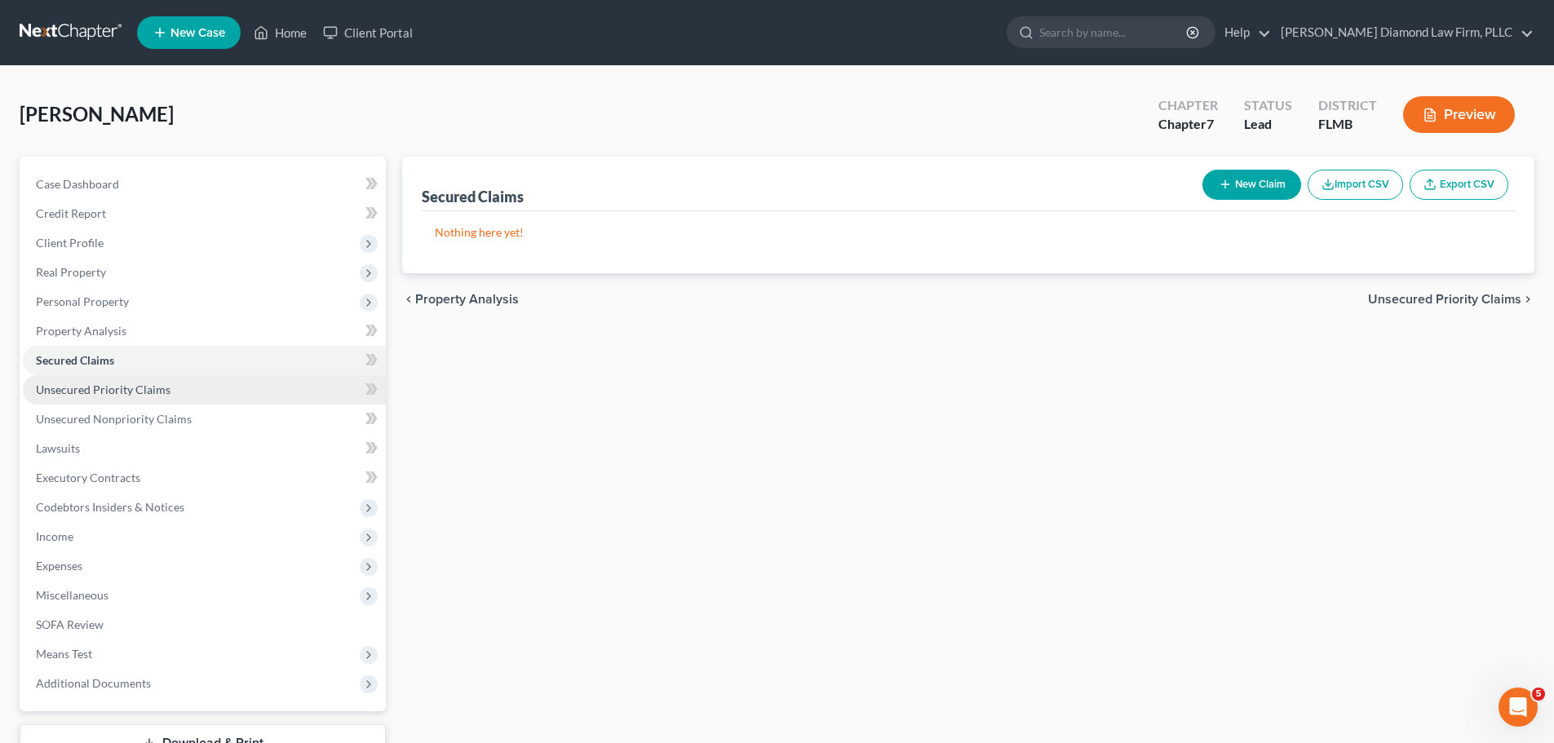
click at [55, 403] on link "Unsecured Priority Claims" at bounding box center [204, 389] width 363 height 29
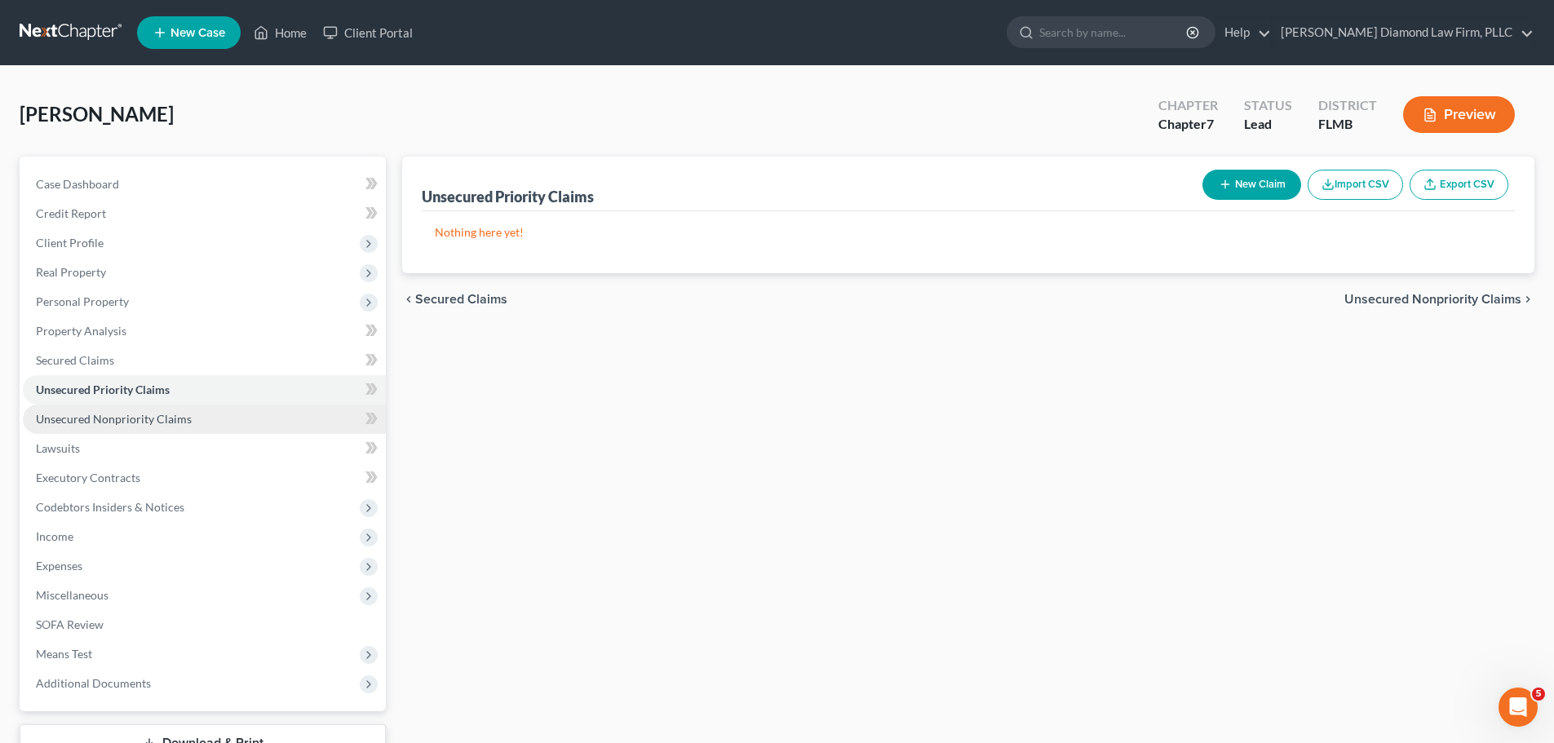
click at [75, 421] on span "Unsecured Nonpriority Claims" at bounding box center [114, 419] width 156 height 14
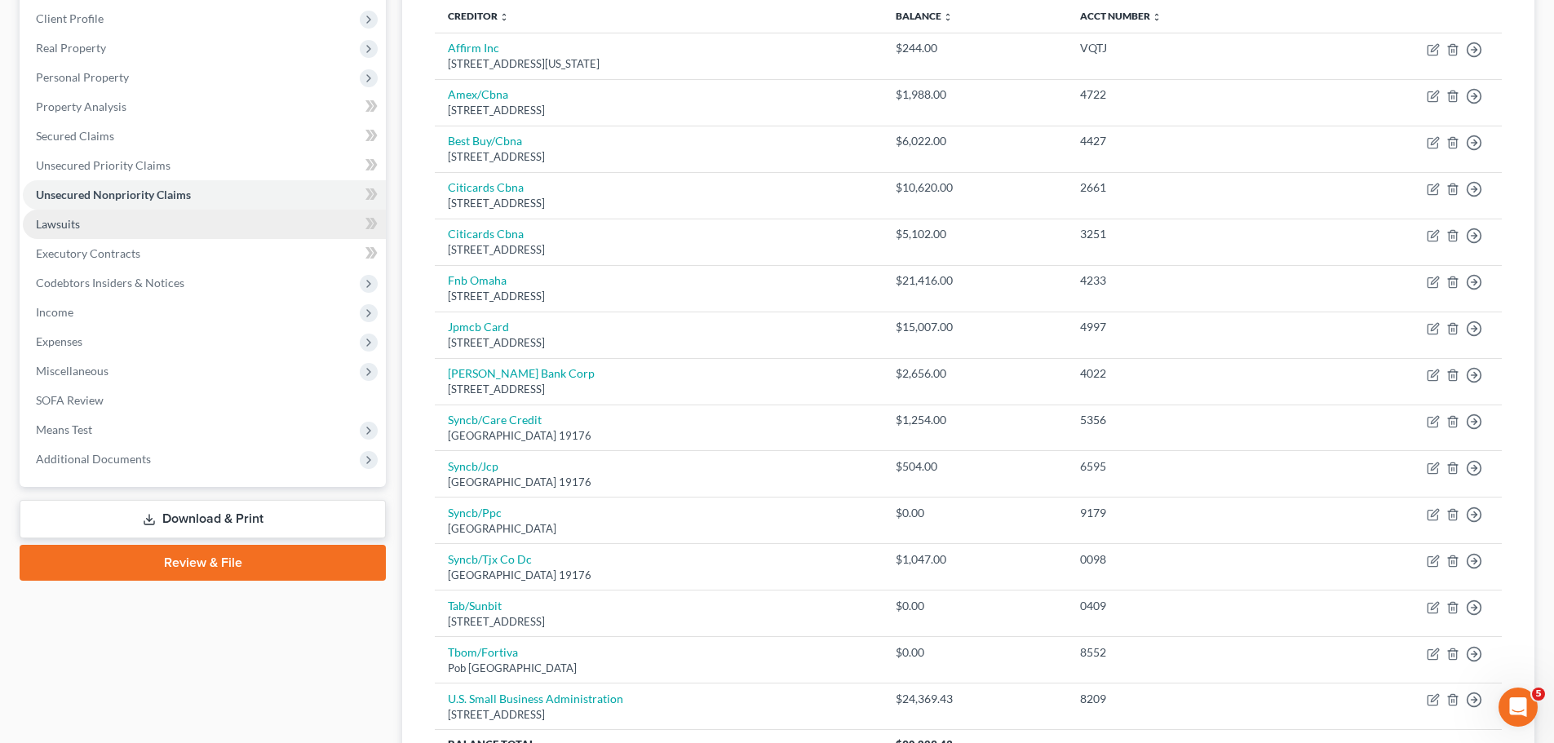
click at [102, 225] on link "Lawsuits" at bounding box center [204, 224] width 363 height 29
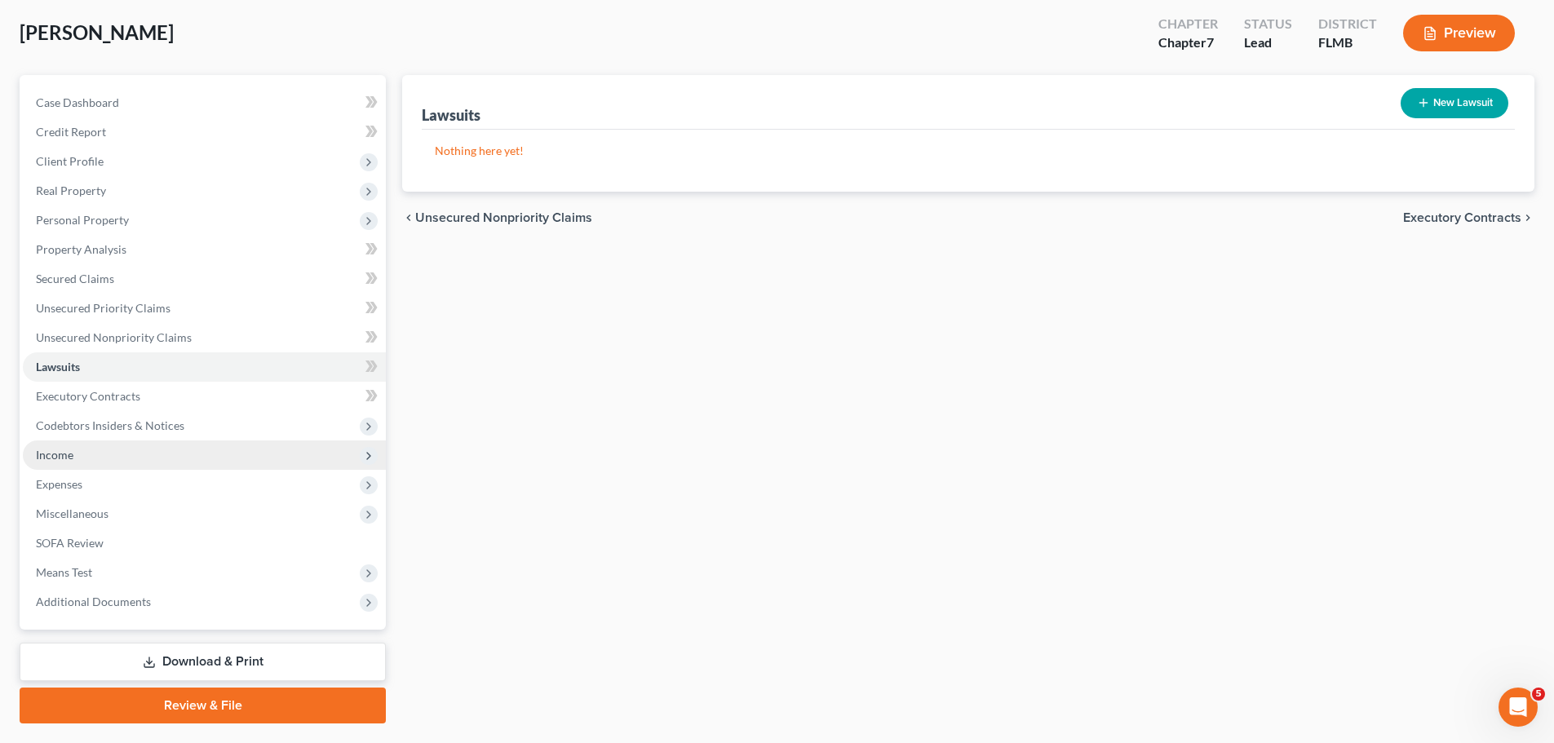
click at [88, 460] on span "Income" at bounding box center [204, 454] width 363 height 29
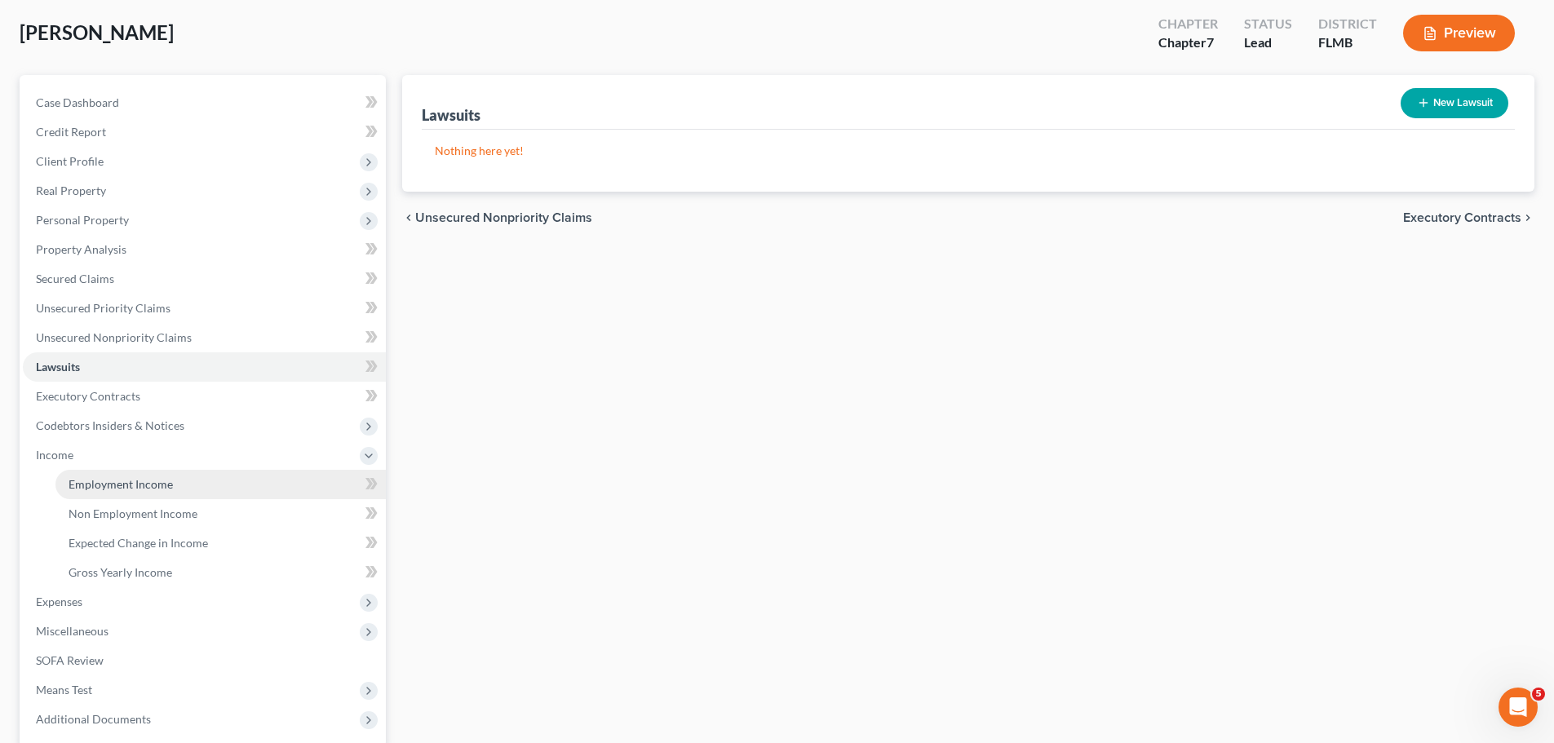
click at [91, 487] on span "Employment Income" at bounding box center [121, 484] width 104 height 14
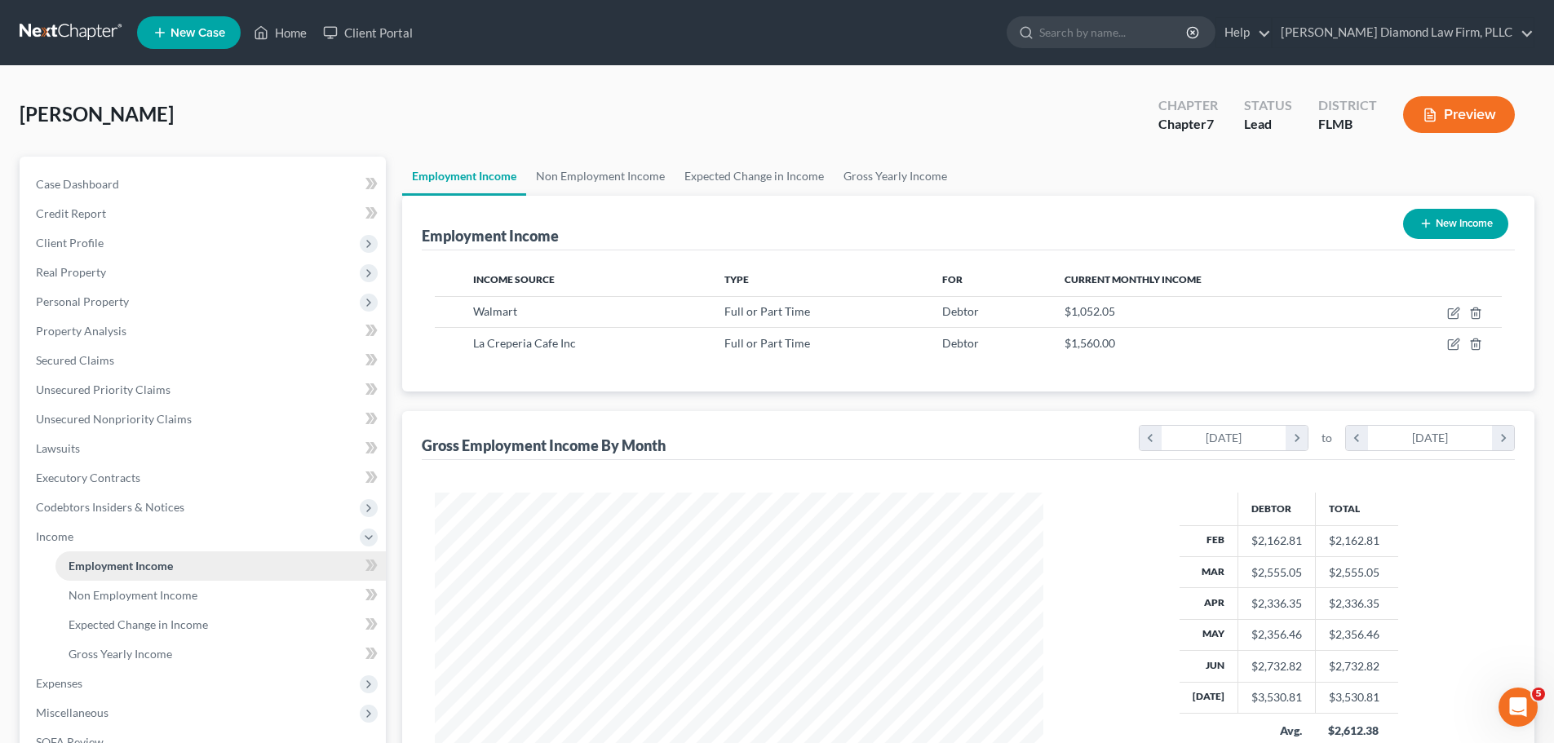
scroll to position [304, 641]
click at [620, 179] on link "Non Employment Income" at bounding box center [600, 176] width 148 height 39
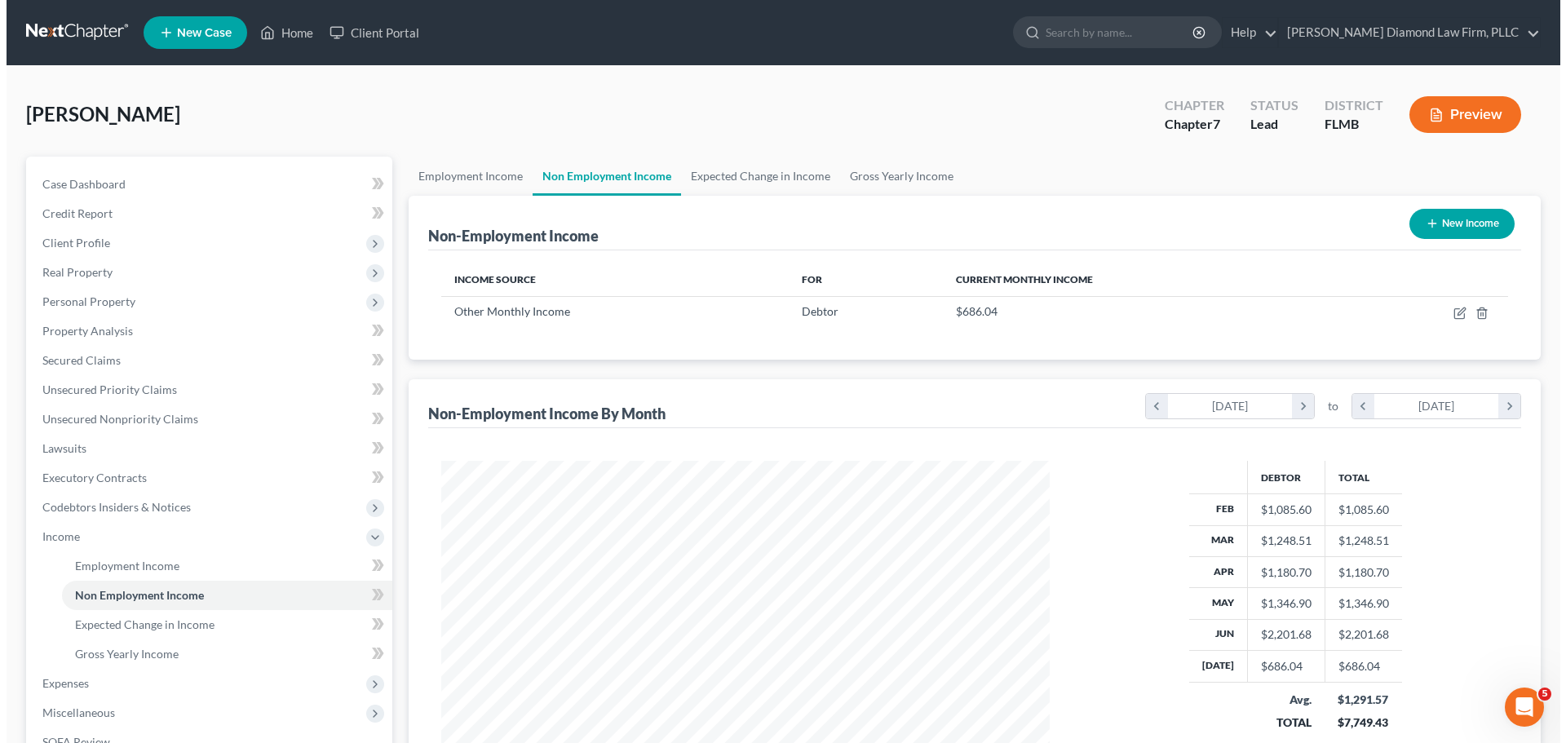
scroll to position [304, 641]
click at [1471, 217] on button "New Income" at bounding box center [1455, 224] width 105 height 30
select select "0"
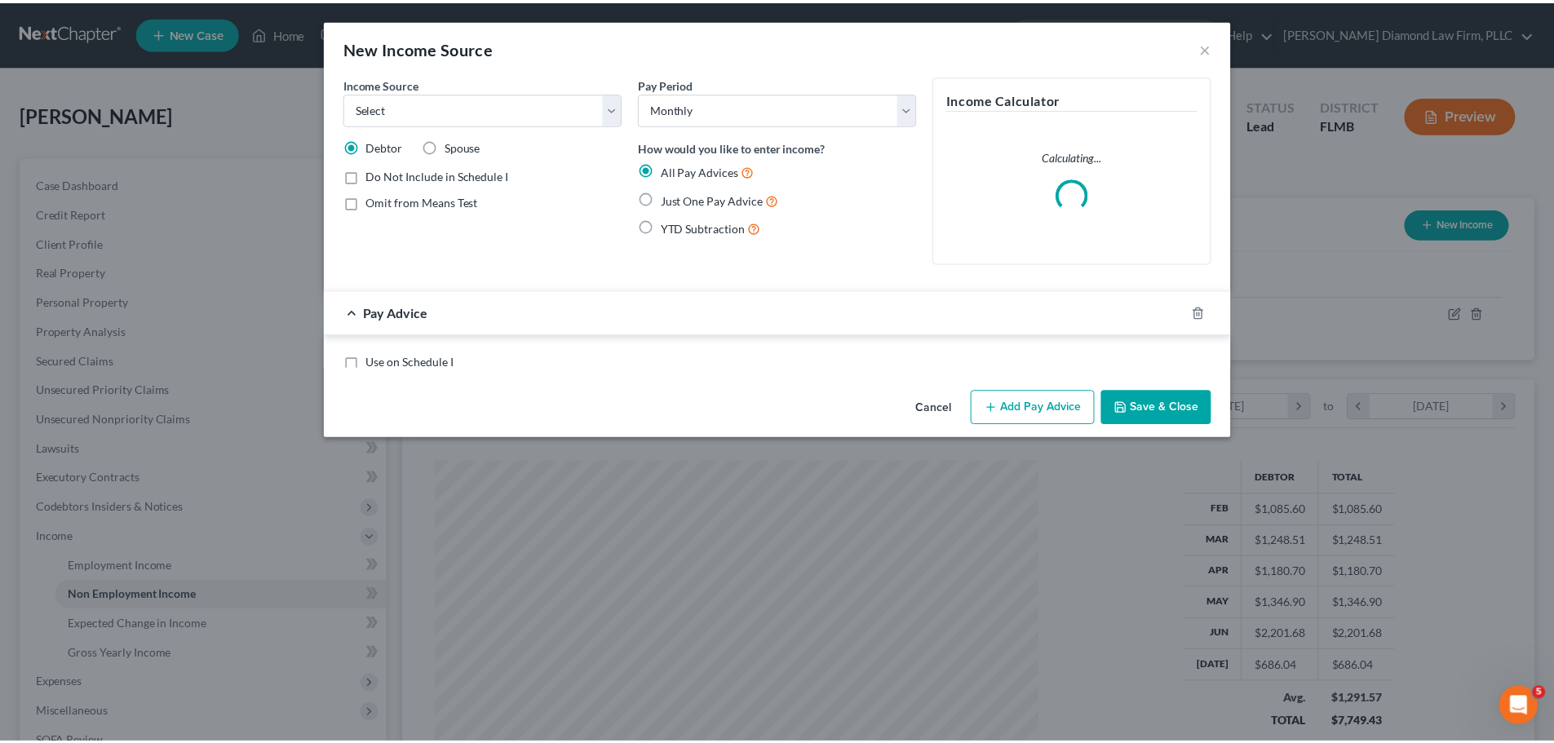
scroll to position [307, 647]
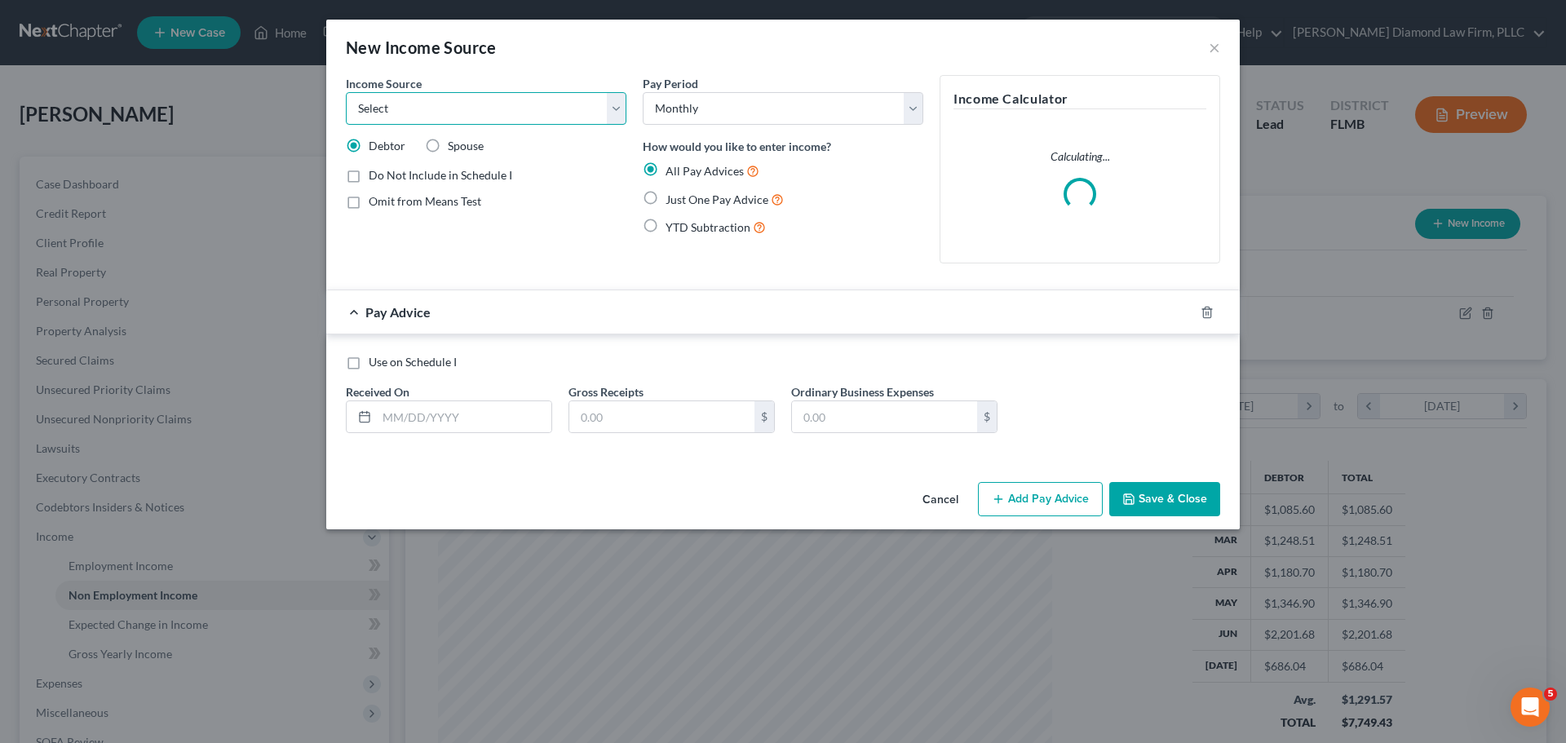
click at [442, 120] on select "Select Unemployment Disability (from employer) Pension Retirement Social Securi…" at bounding box center [486, 108] width 281 height 33
select select "7"
click at [346, 92] on select "Select Unemployment Disability (from employer) Pension Retirement Social Securi…" at bounding box center [486, 108] width 281 height 33
click at [406, 409] on input "text" at bounding box center [464, 416] width 175 height 31
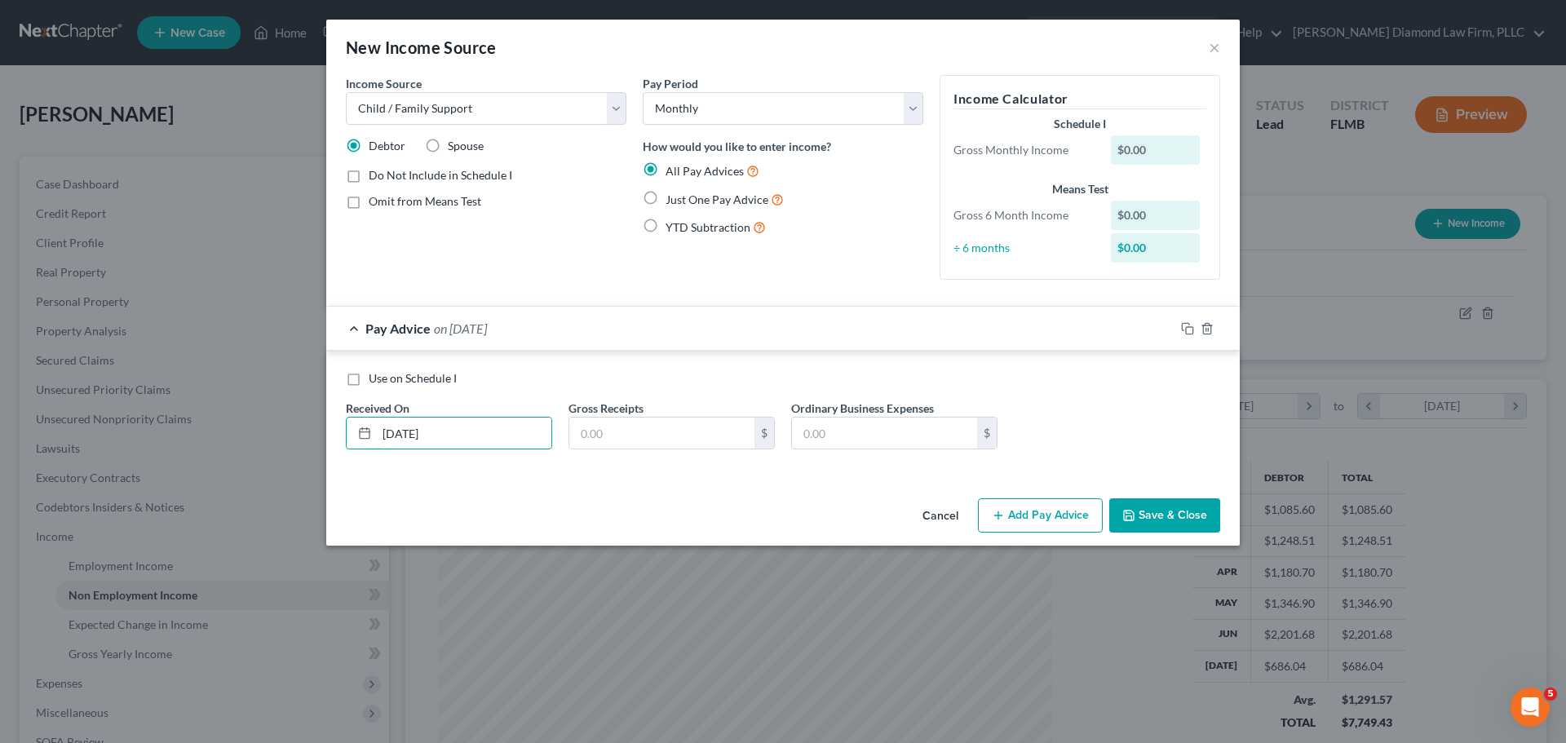
type input "02/28/2025"
type input "200"
click at [1187, 327] on rect "button" at bounding box center [1189, 330] width 7 height 7
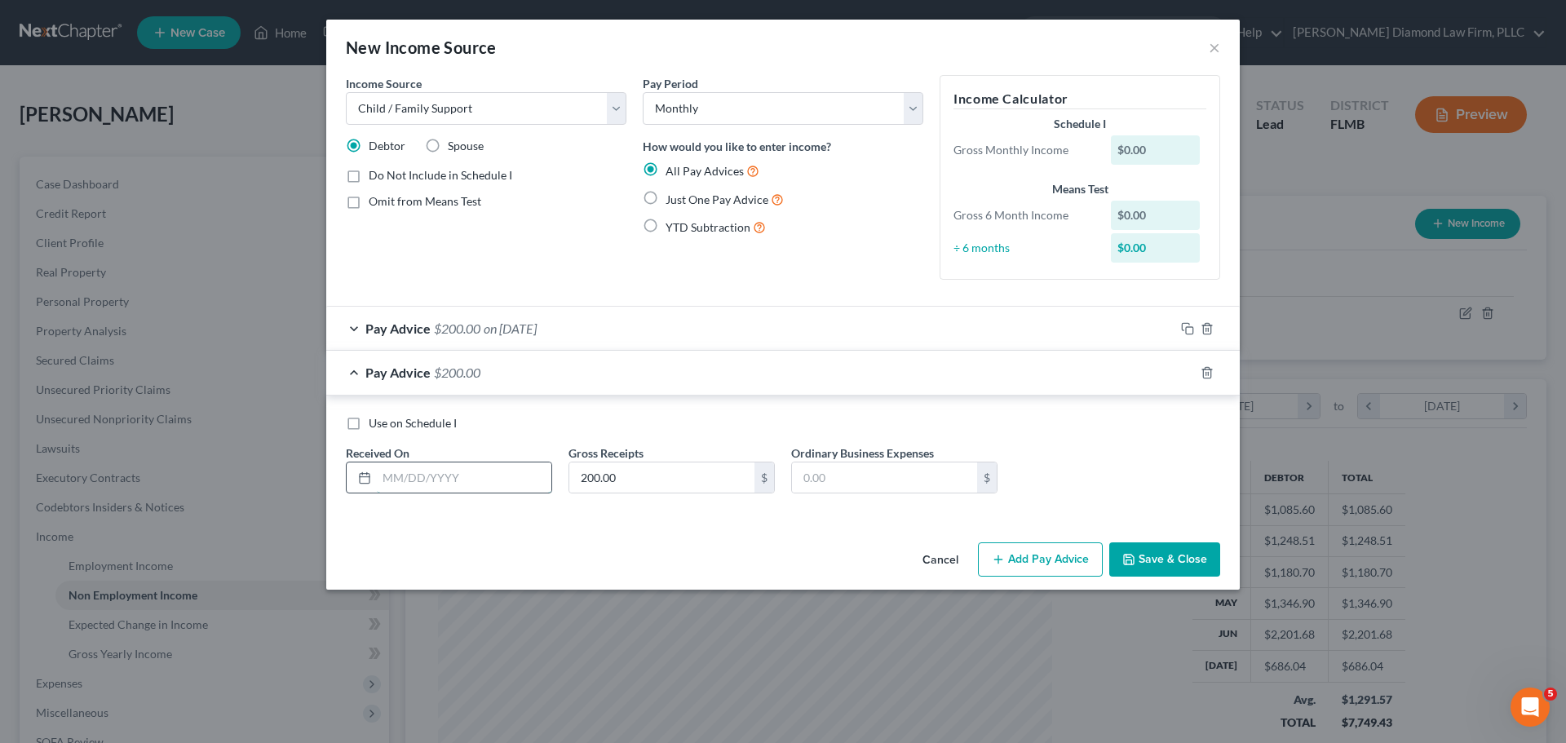
click at [450, 484] on input "text" at bounding box center [464, 477] width 175 height 31
type input "03/31/2025"
click at [1187, 372] on icon "button" at bounding box center [1187, 372] width 13 height 13
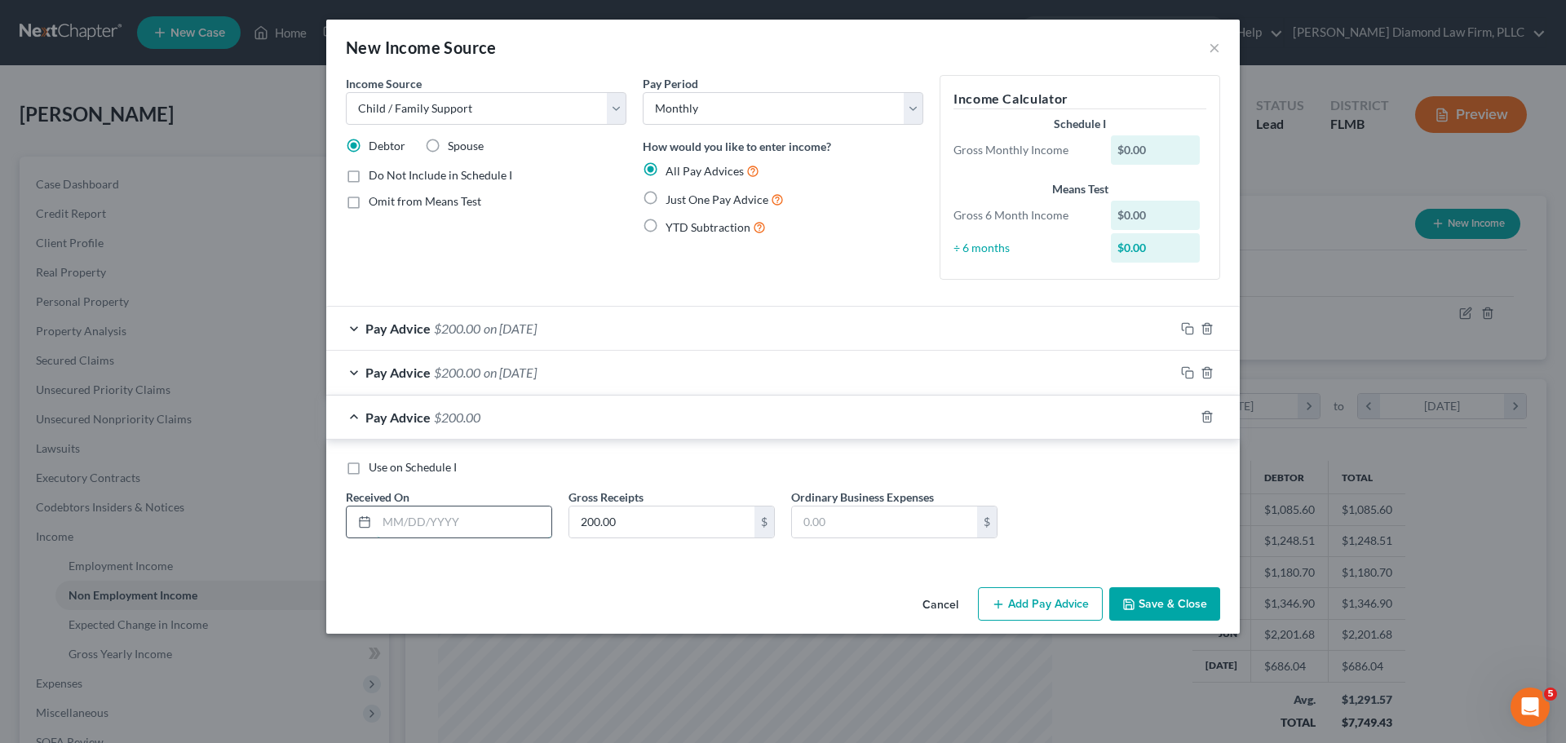
click at [425, 511] on input "text" at bounding box center [464, 521] width 175 height 31
type input "04/30/2025"
click at [1186, 418] on rect "button" at bounding box center [1189, 418] width 7 height 7
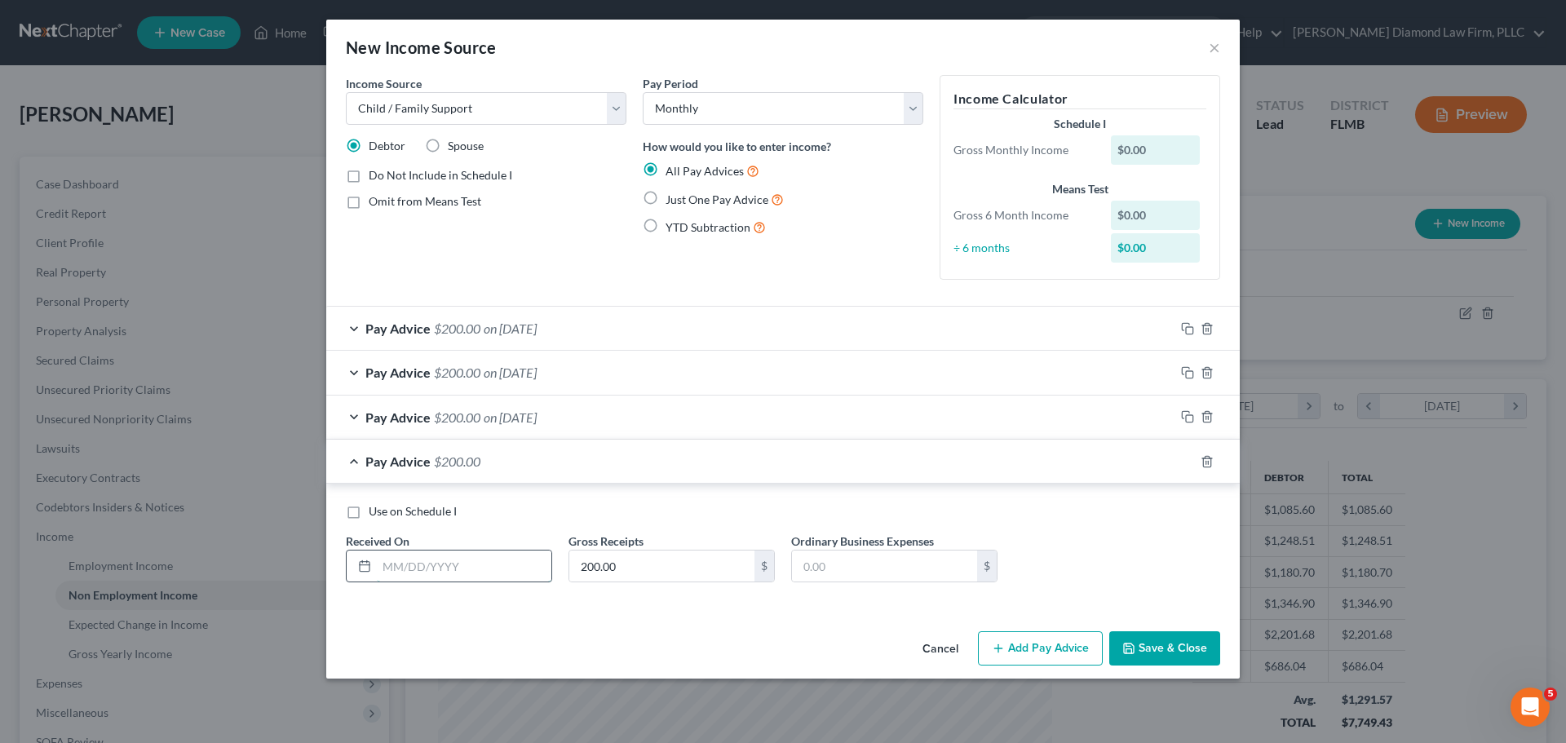
click at [521, 566] on input "text" at bounding box center [464, 565] width 175 height 31
type input "05/31/2025"
click at [1185, 462] on icon "button" at bounding box center [1187, 461] width 13 height 13
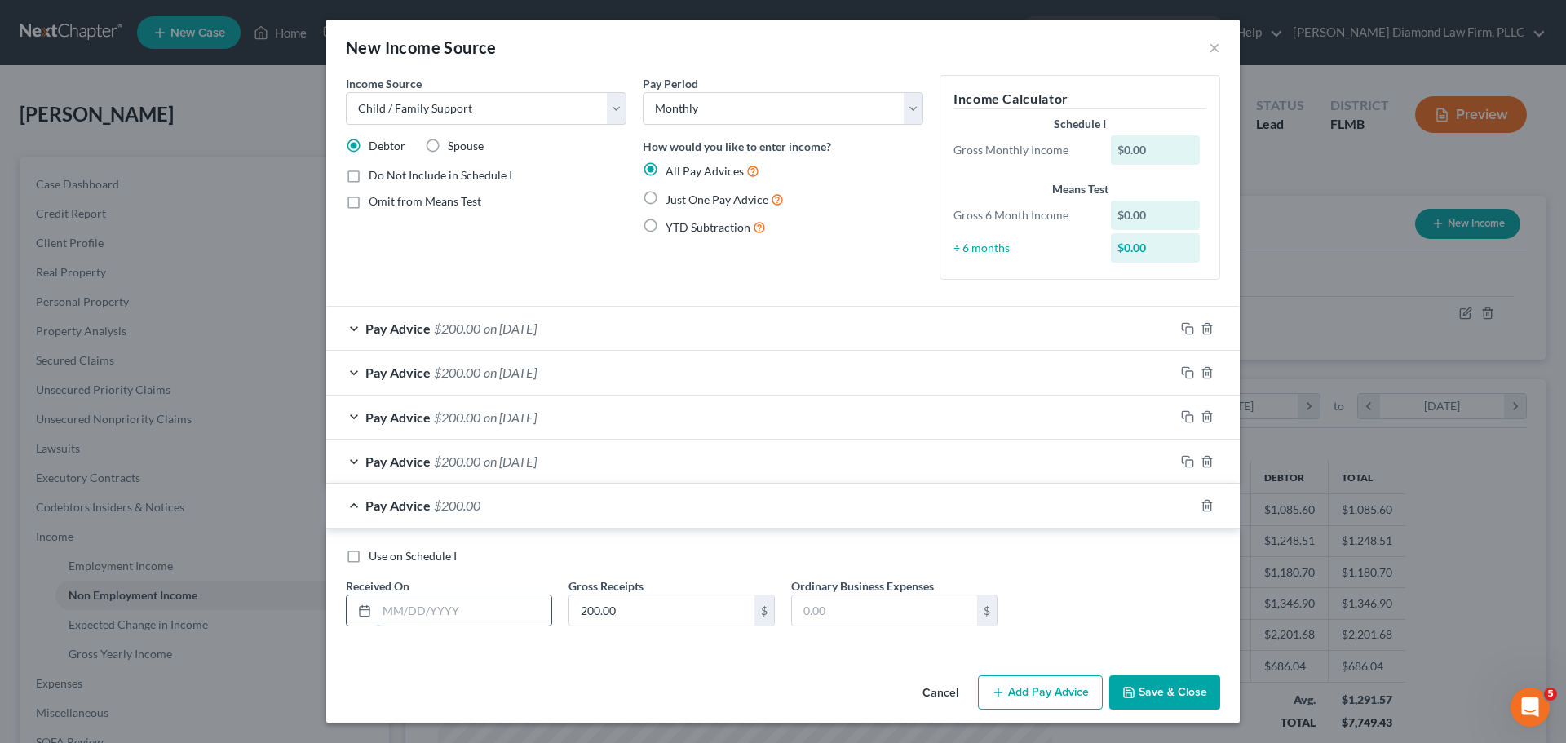
click at [439, 611] on input "text" at bounding box center [464, 610] width 175 height 31
type input "06/30/2025"
click at [1185, 508] on icon "button" at bounding box center [1187, 505] width 13 height 13
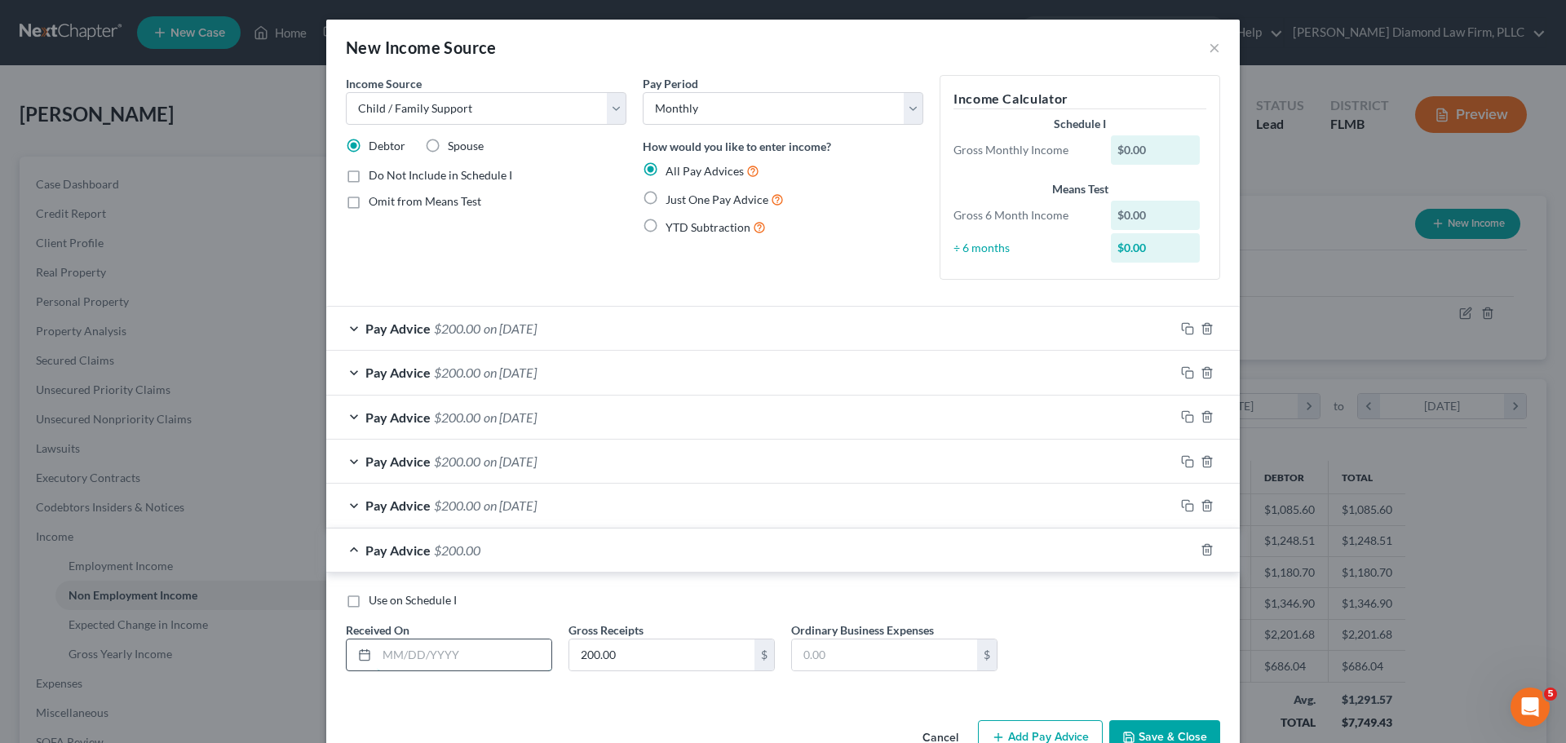
click at [442, 660] on input "text" at bounding box center [464, 654] width 175 height 31
type input "07/31/2025"
click at [1140, 731] on button "Save & Close" at bounding box center [1164, 737] width 111 height 34
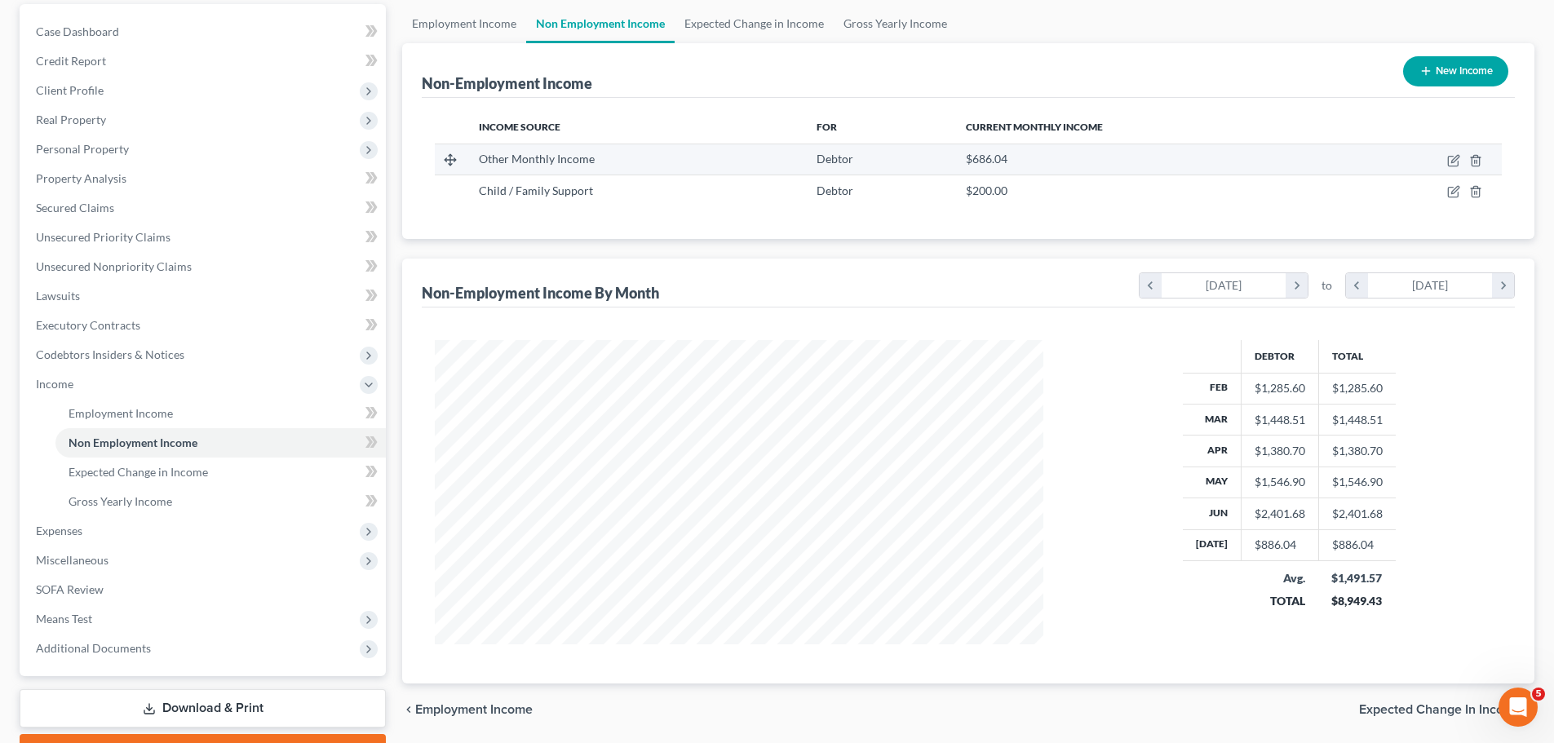
scroll to position [82, 0]
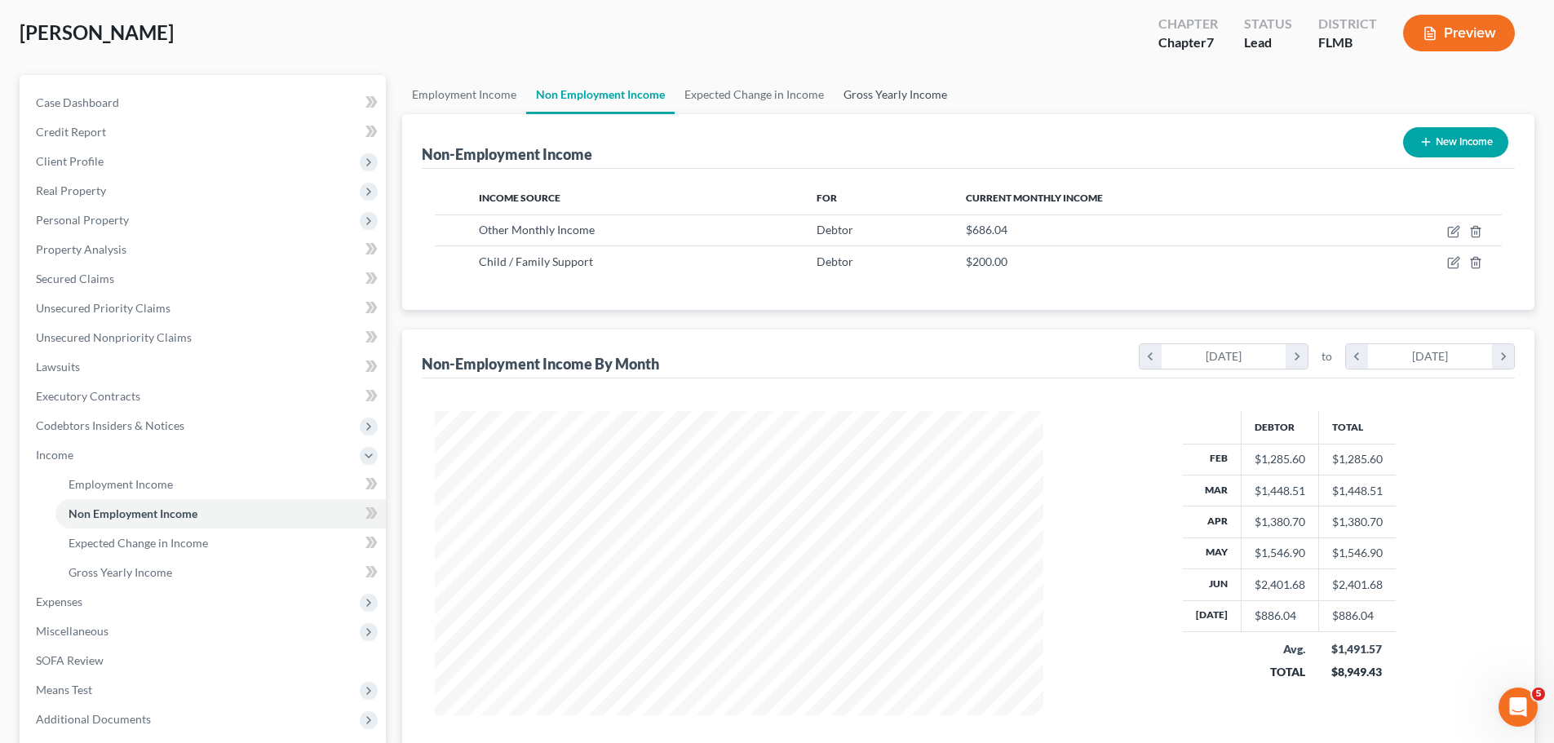
click at [841, 85] on link "Gross Yearly Income" at bounding box center [894, 94] width 123 height 39
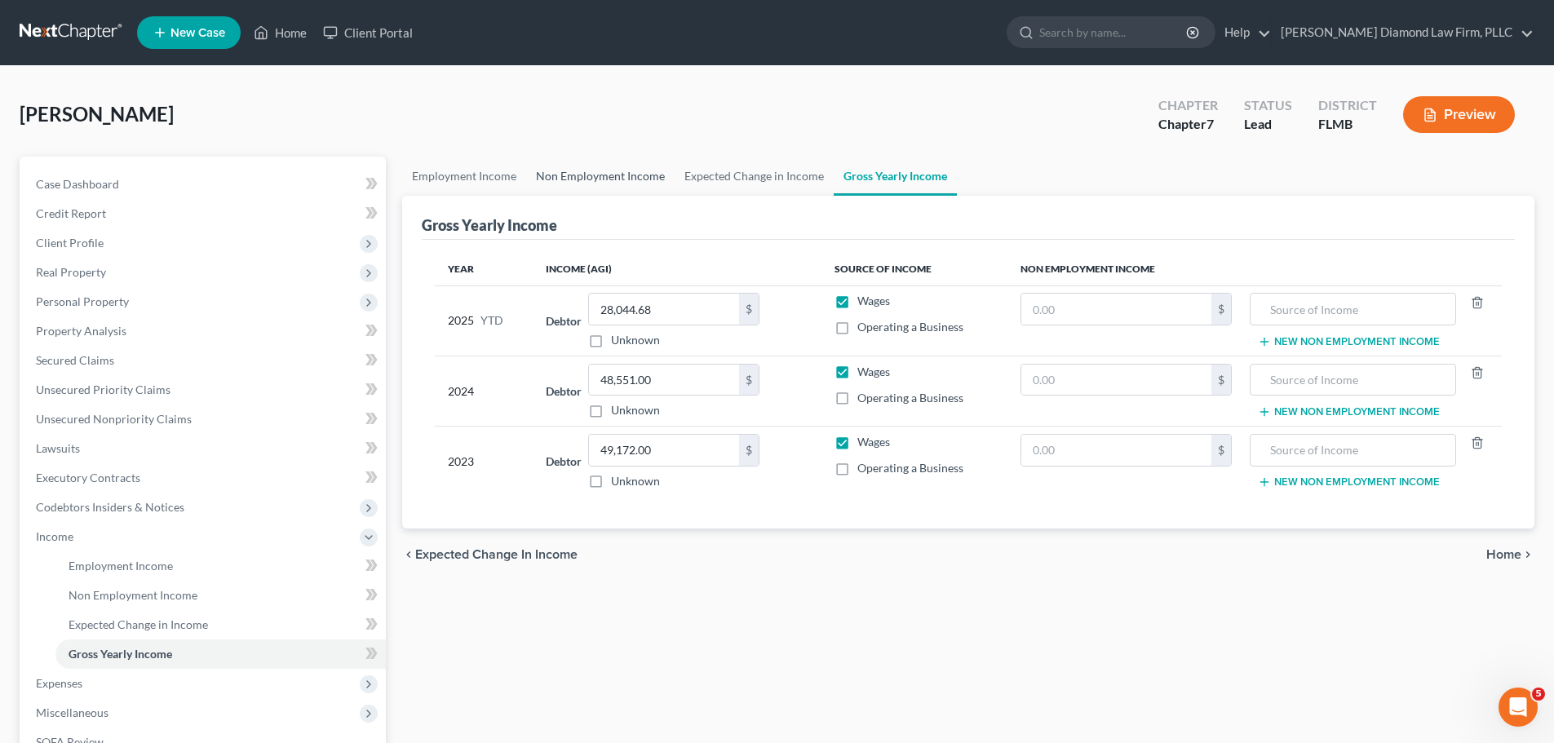
click at [579, 170] on link "Non Employment Income" at bounding box center [600, 176] width 148 height 39
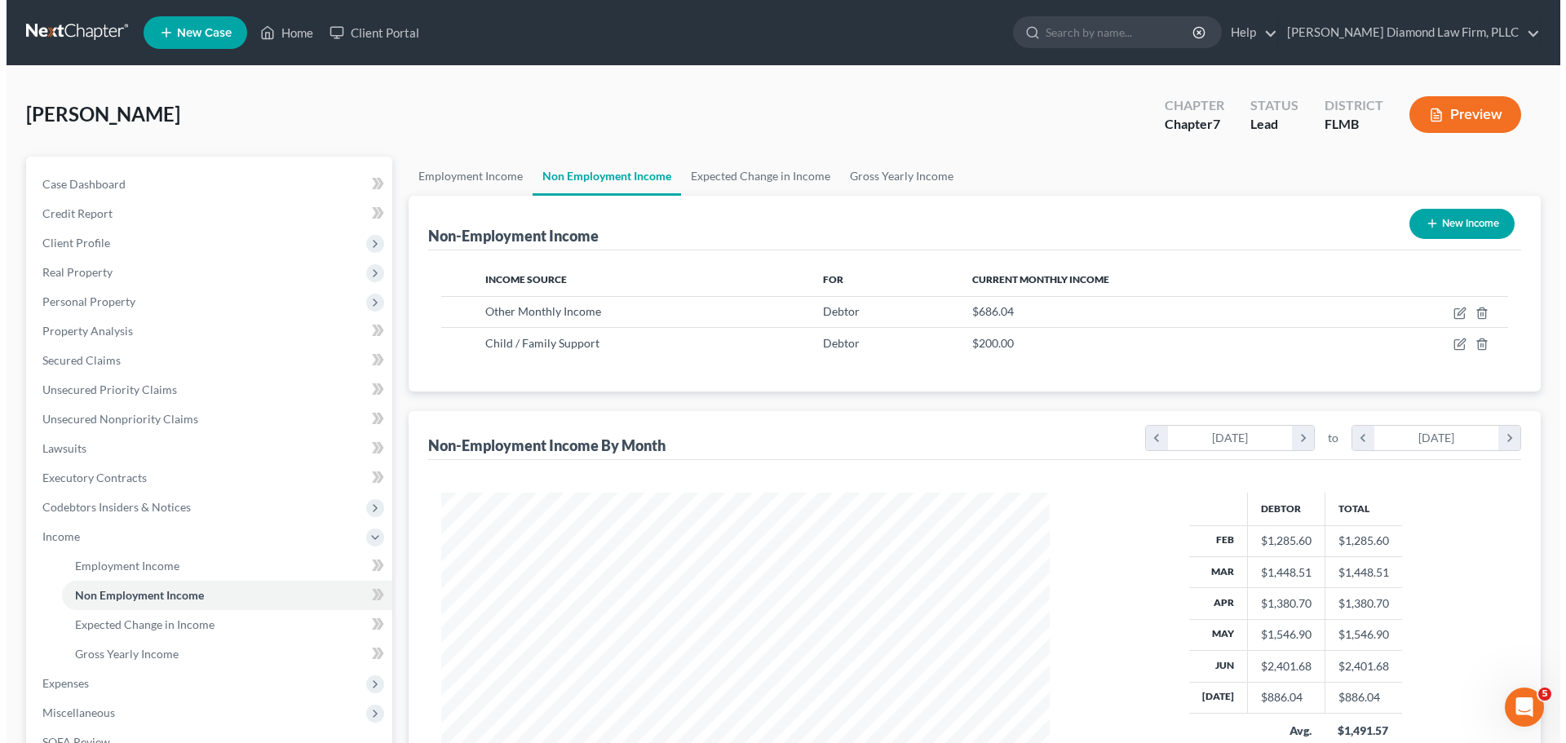
scroll to position [304, 641]
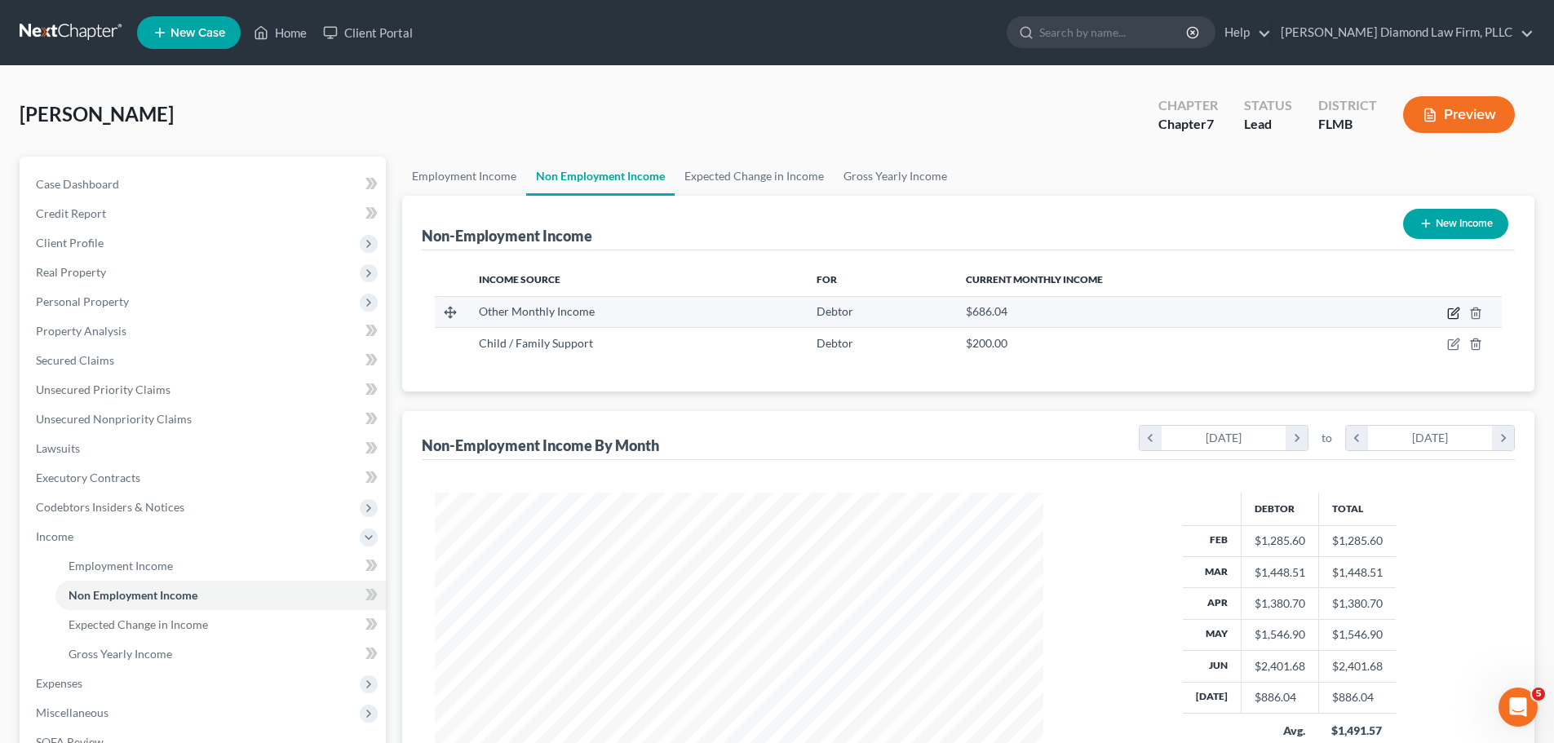
click at [1452, 313] on icon "button" at bounding box center [1454, 310] width 7 height 7
select select "13"
select select "0"
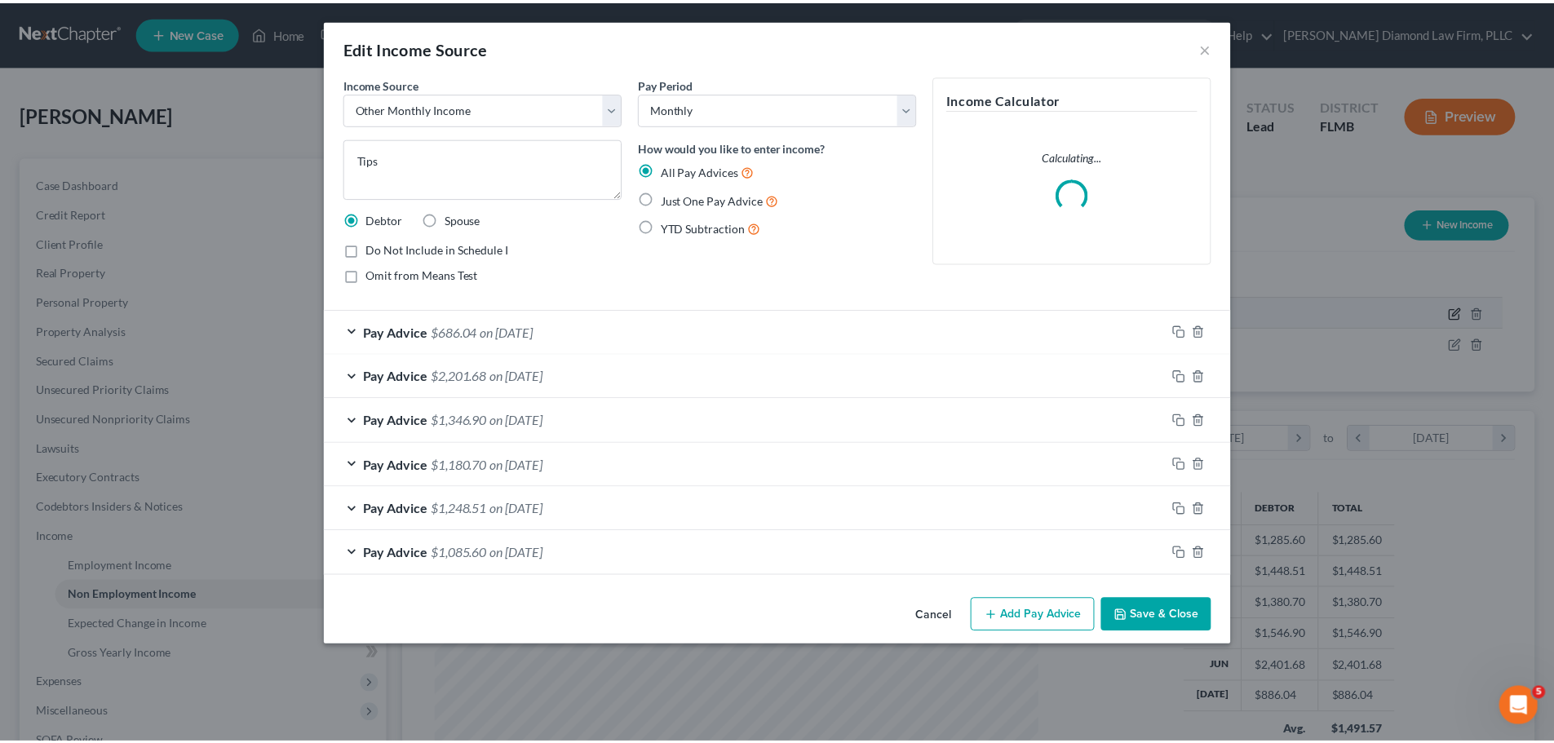
scroll to position [307, 647]
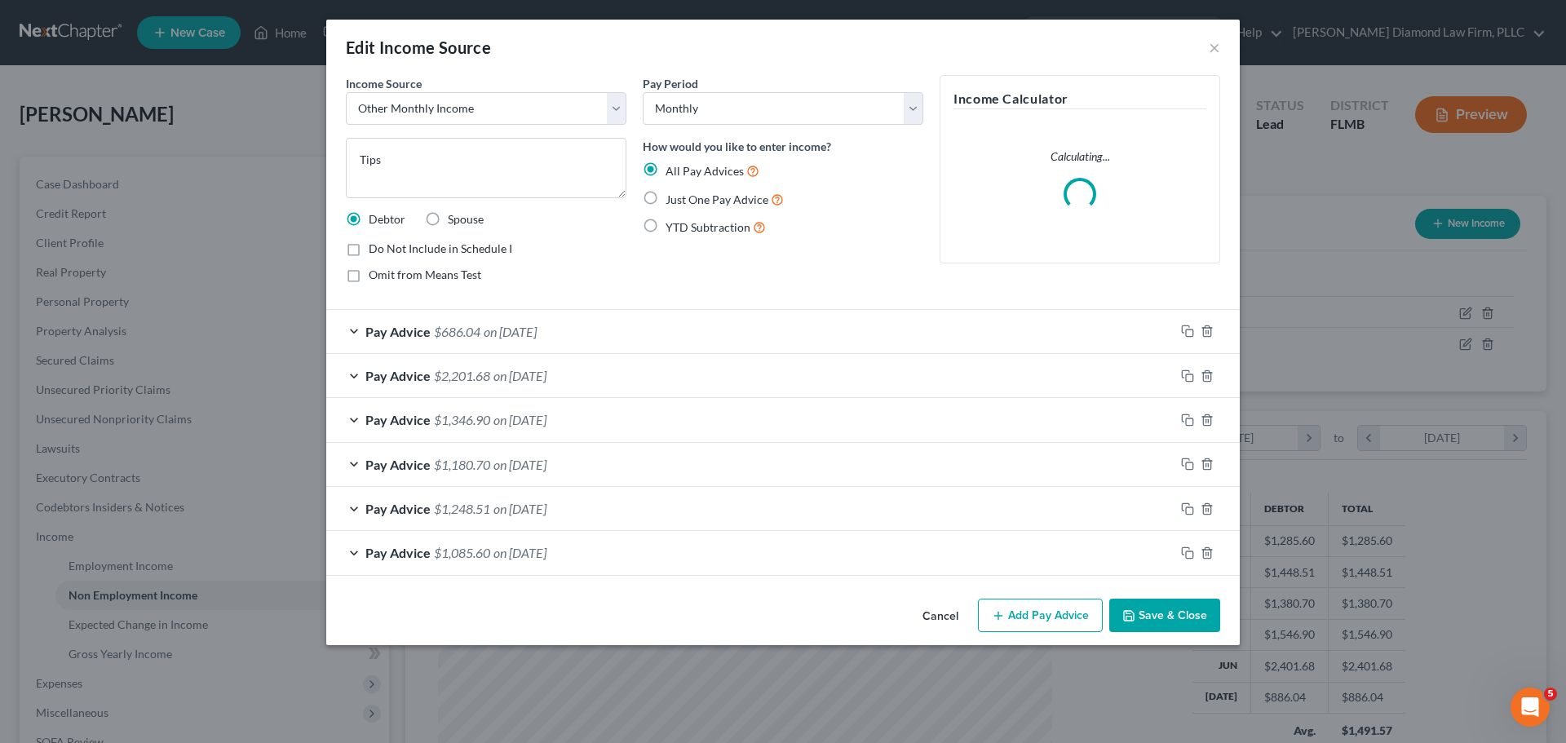
click at [935, 603] on button "Cancel" at bounding box center [940, 616] width 62 height 33
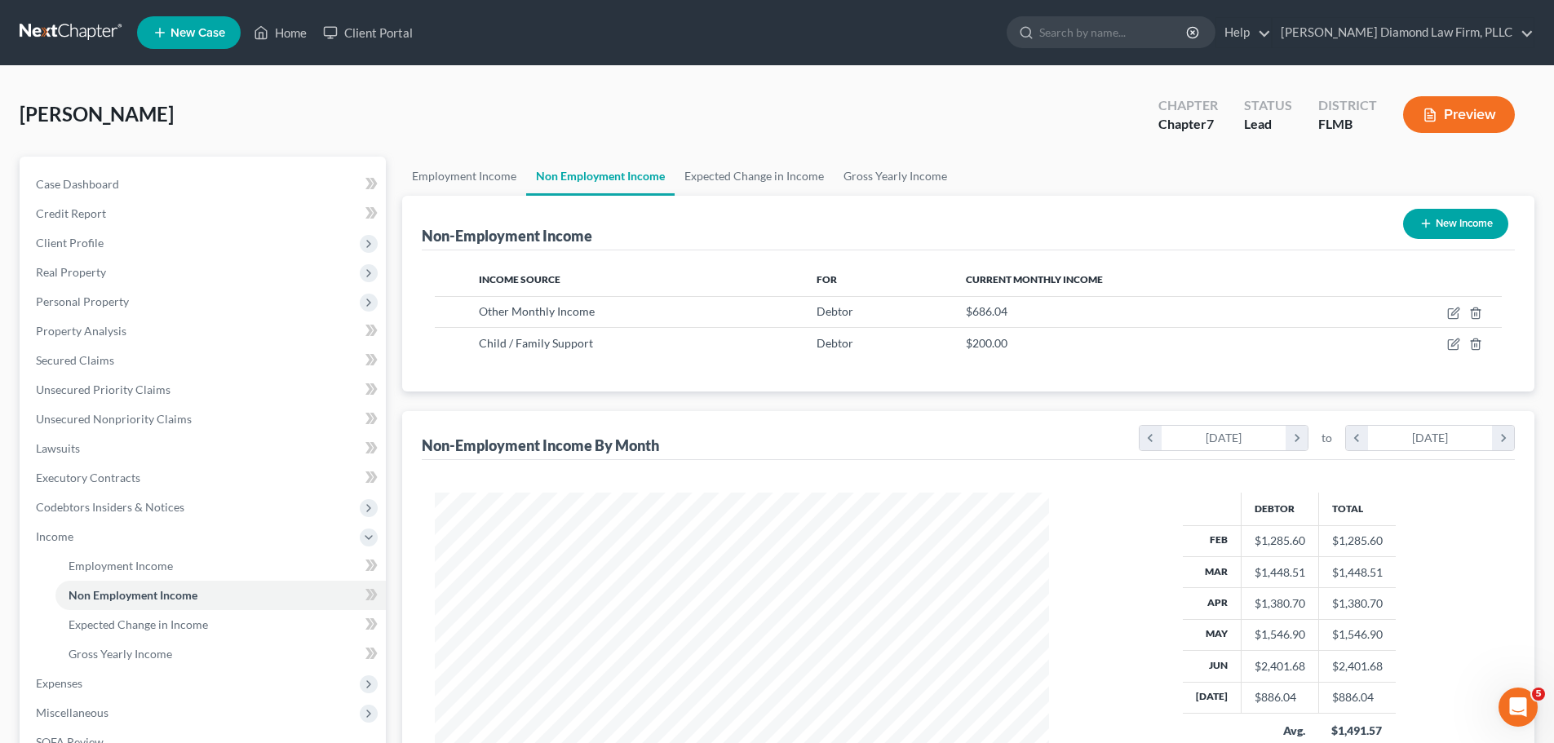
scroll to position [815191, 814854]
click at [911, 170] on link "Gross Yearly Income" at bounding box center [894, 176] width 123 height 39
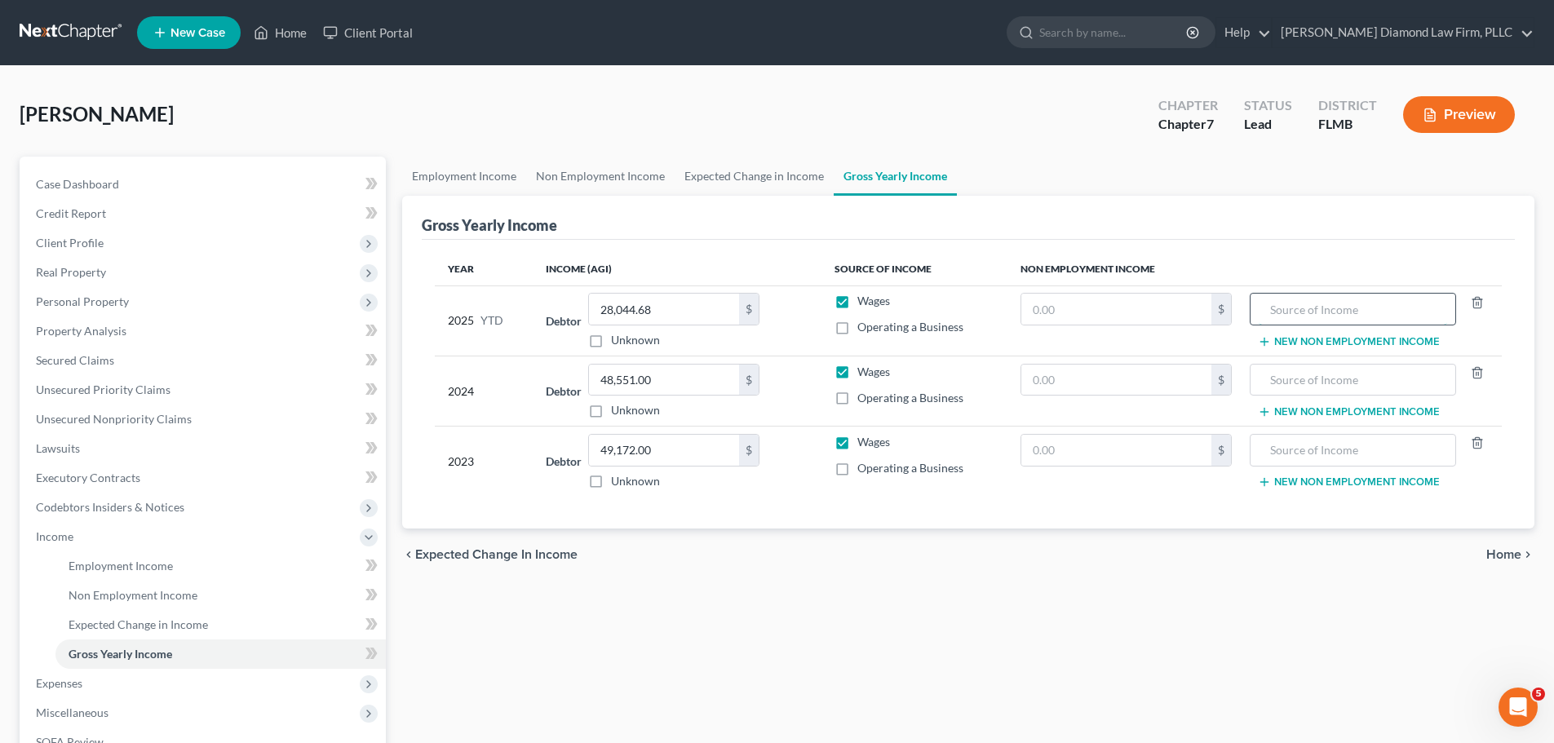
click at [1290, 308] on input "text" at bounding box center [1352, 309] width 188 height 31
type input "Family support"
click at [1072, 295] on input "text" at bounding box center [1116, 309] width 190 height 31
type input "1,400"
click at [465, 181] on link "Employment Income" at bounding box center [464, 176] width 124 height 39
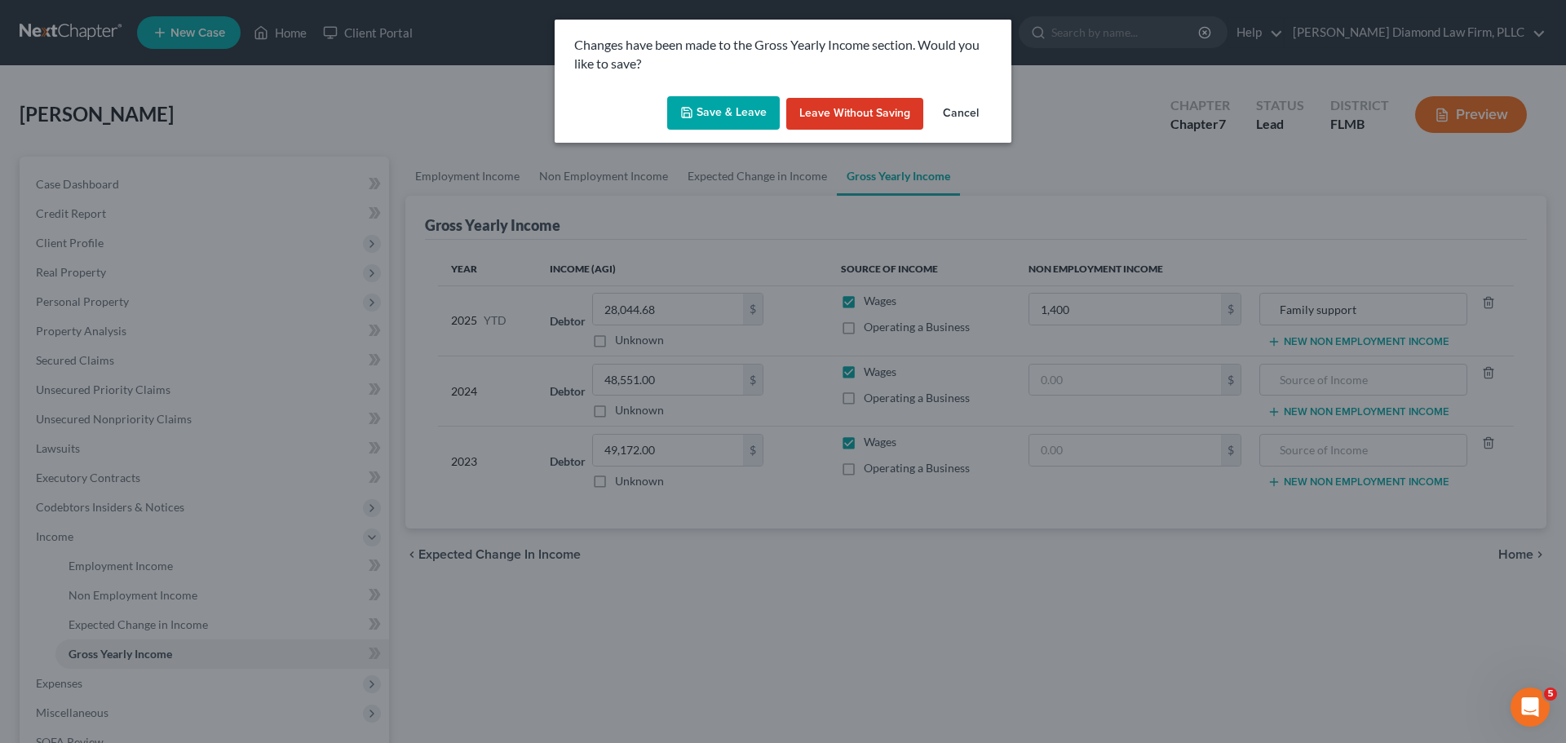
click at [722, 97] on button "Save & Leave" at bounding box center [723, 113] width 113 height 34
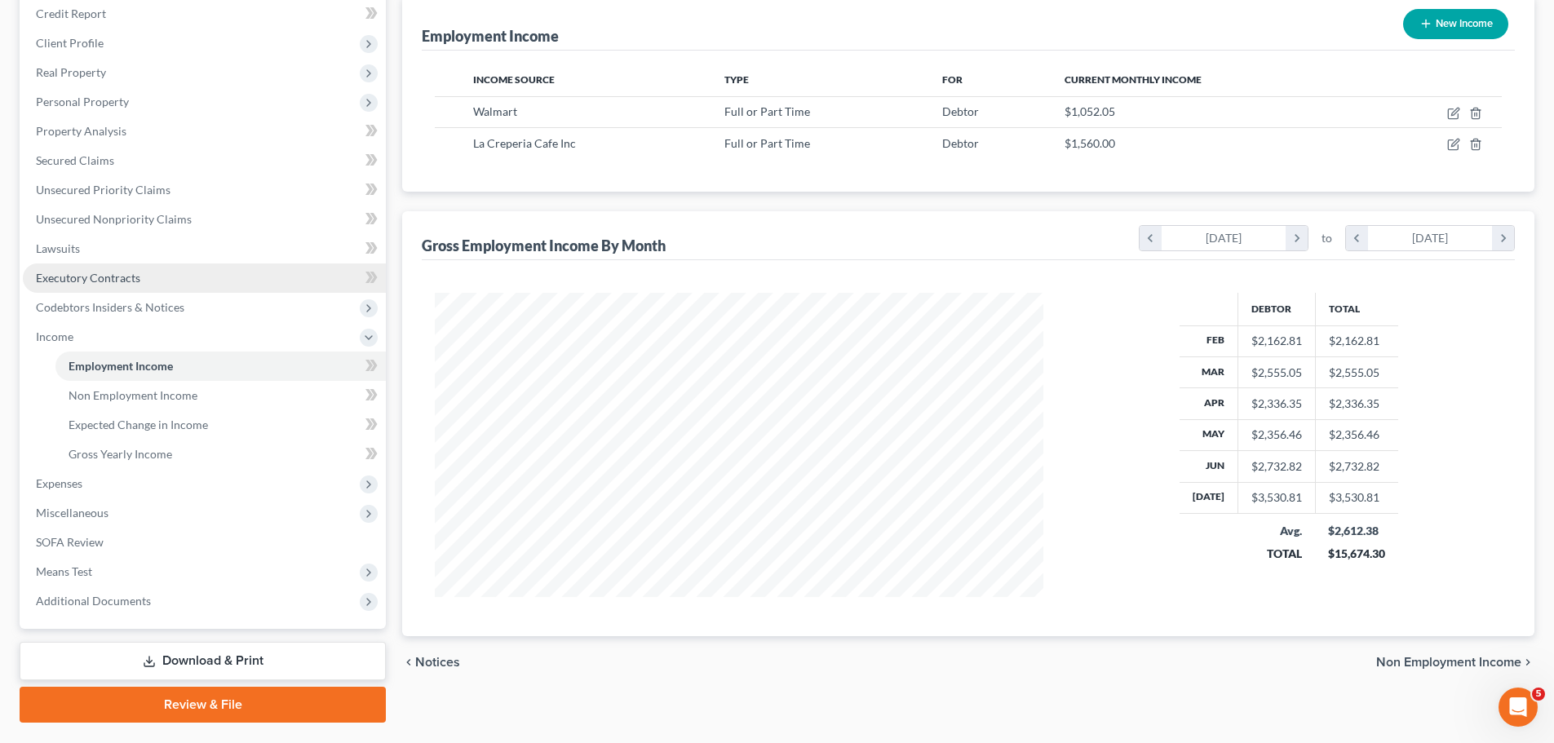
scroll to position [241, 0]
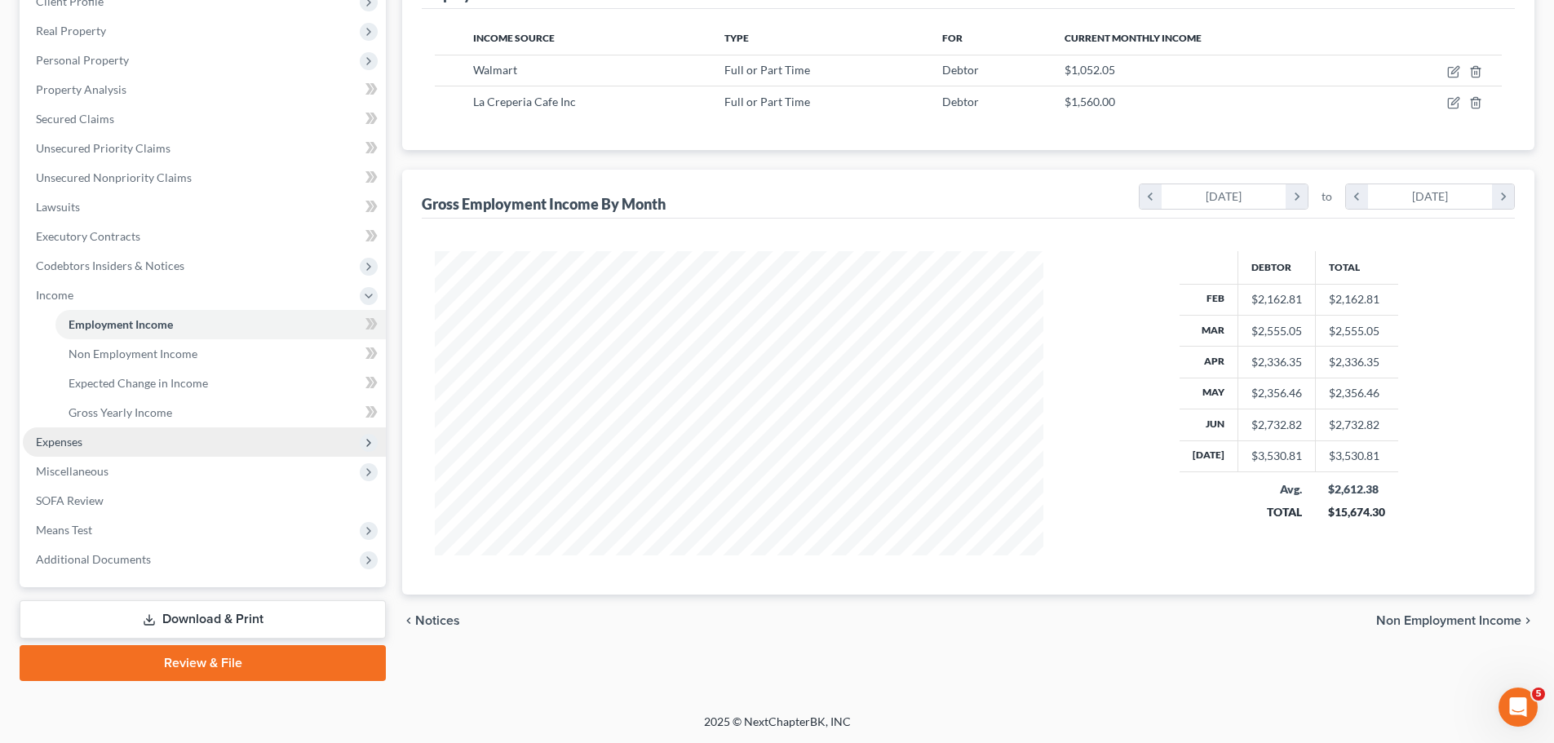
click at [117, 432] on span "Expenses" at bounding box center [204, 441] width 363 height 29
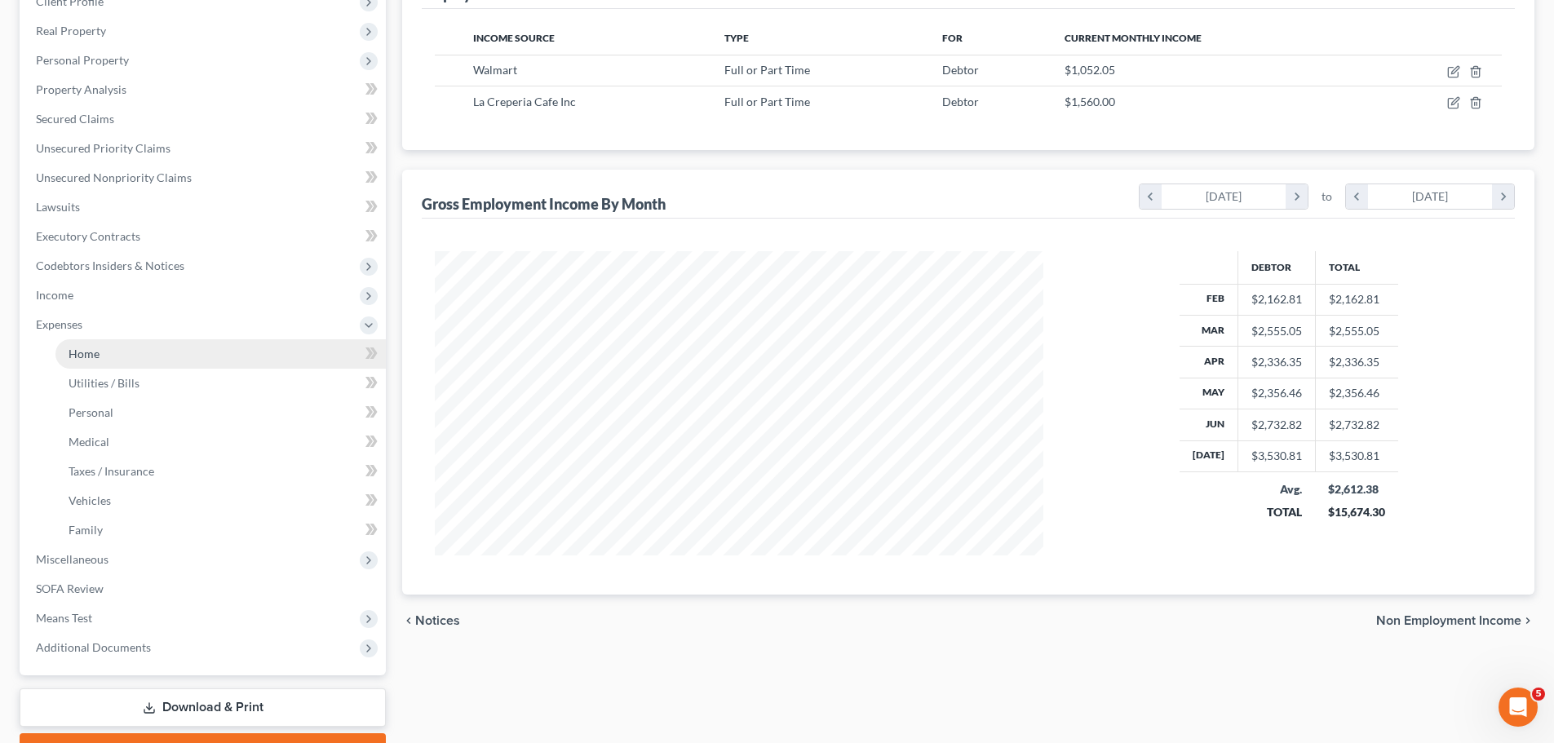
click at [86, 355] on span "Home" at bounding box center [84, 354] width 31 height 14
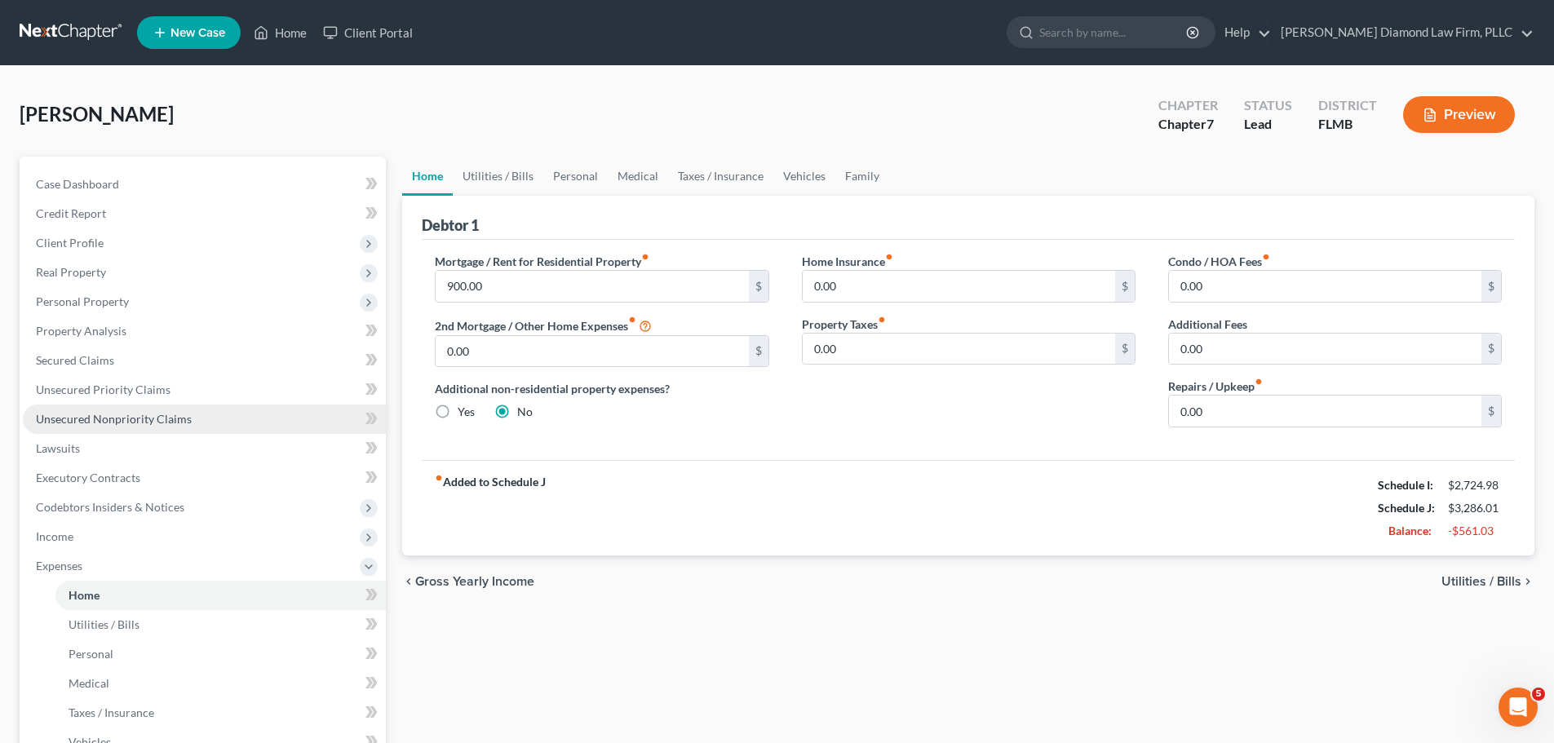
click at [229, 410] on link "Unsecured Nonpriority Claims" at bounding box center [204, 418] width 363 height 29
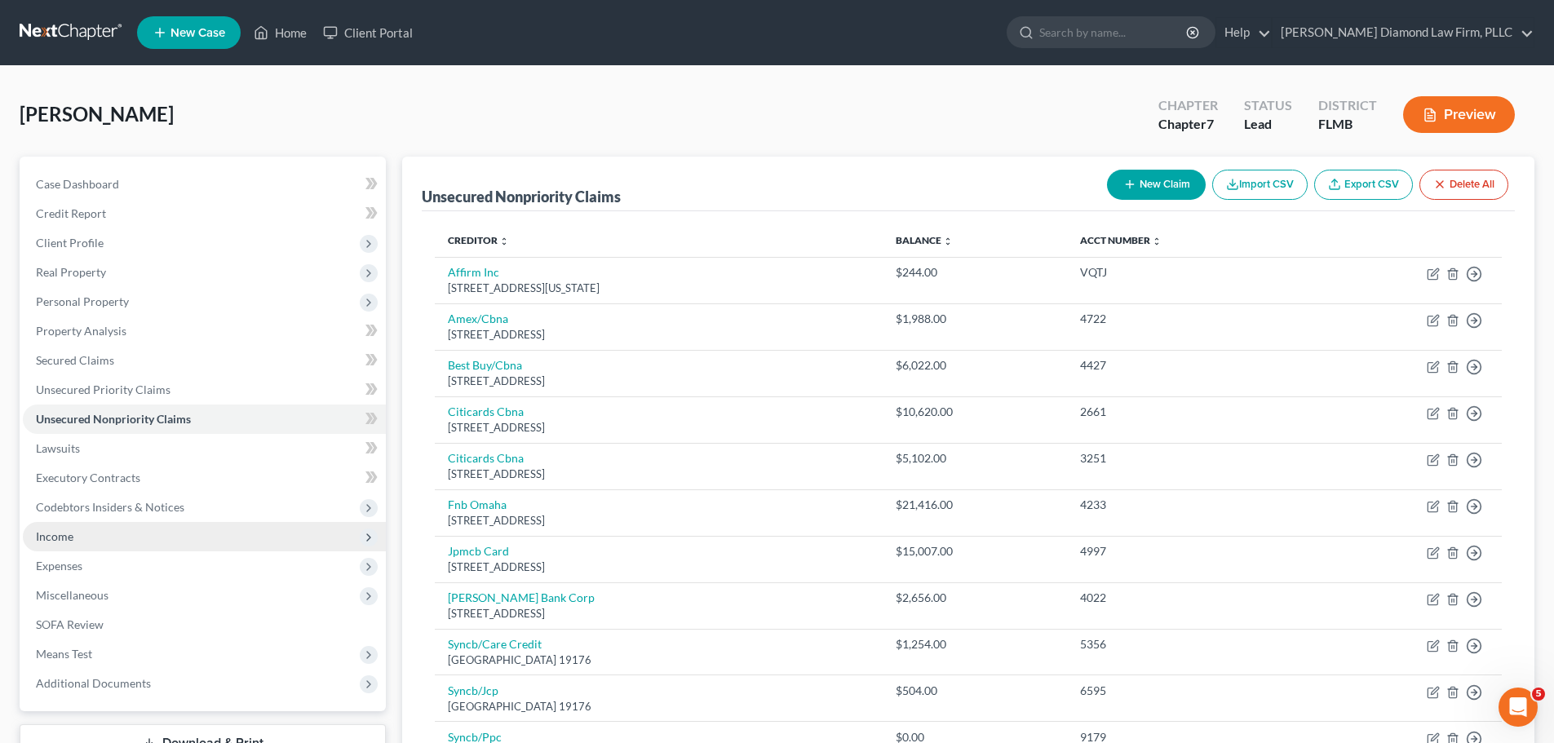
drag, startPoint x: 103, startPoint y: 537, endPoint x: 117, endPoint y: 562, distance: 28.5
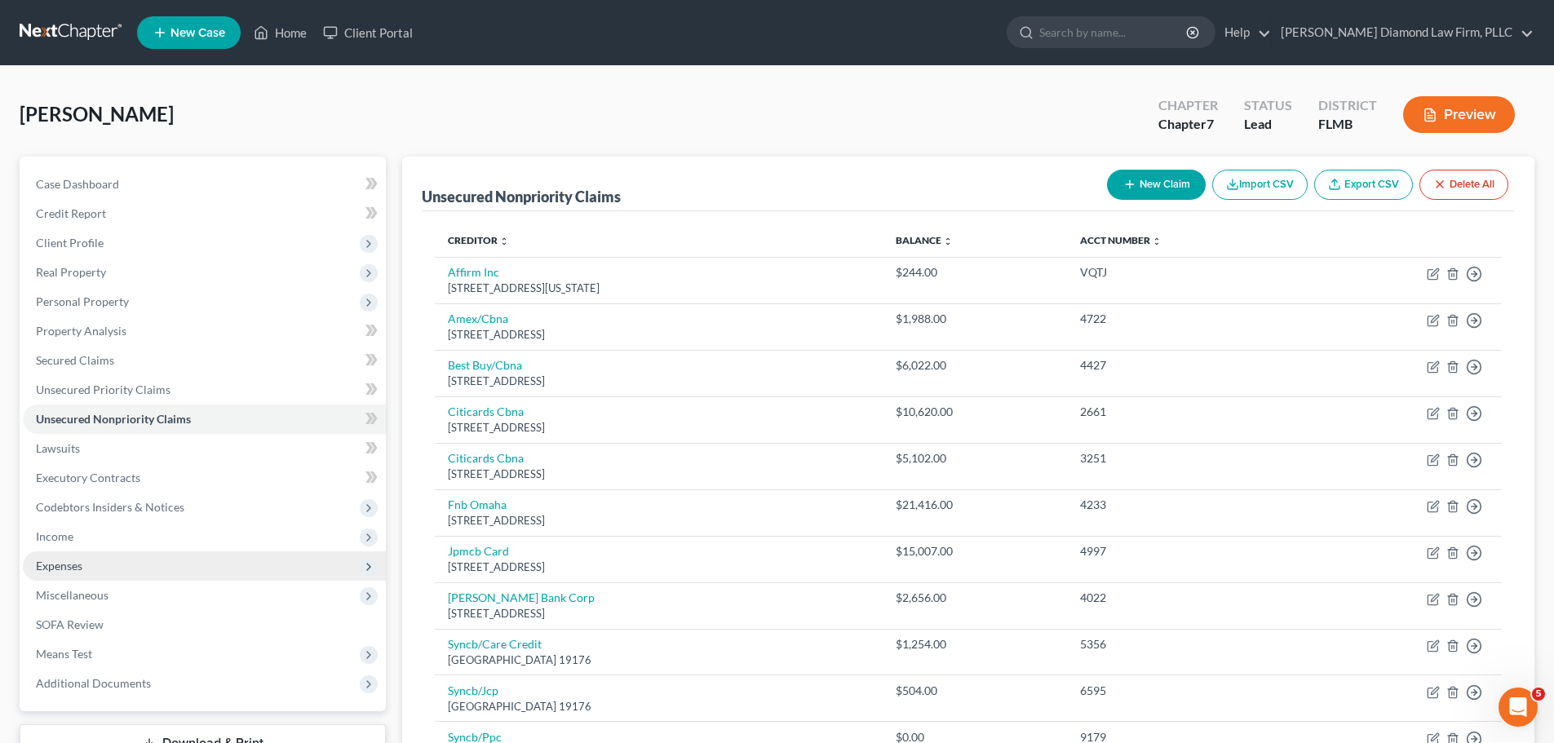
click at [103, 537] on span "Income" at bounding box center [204, 536] width 363 height 29
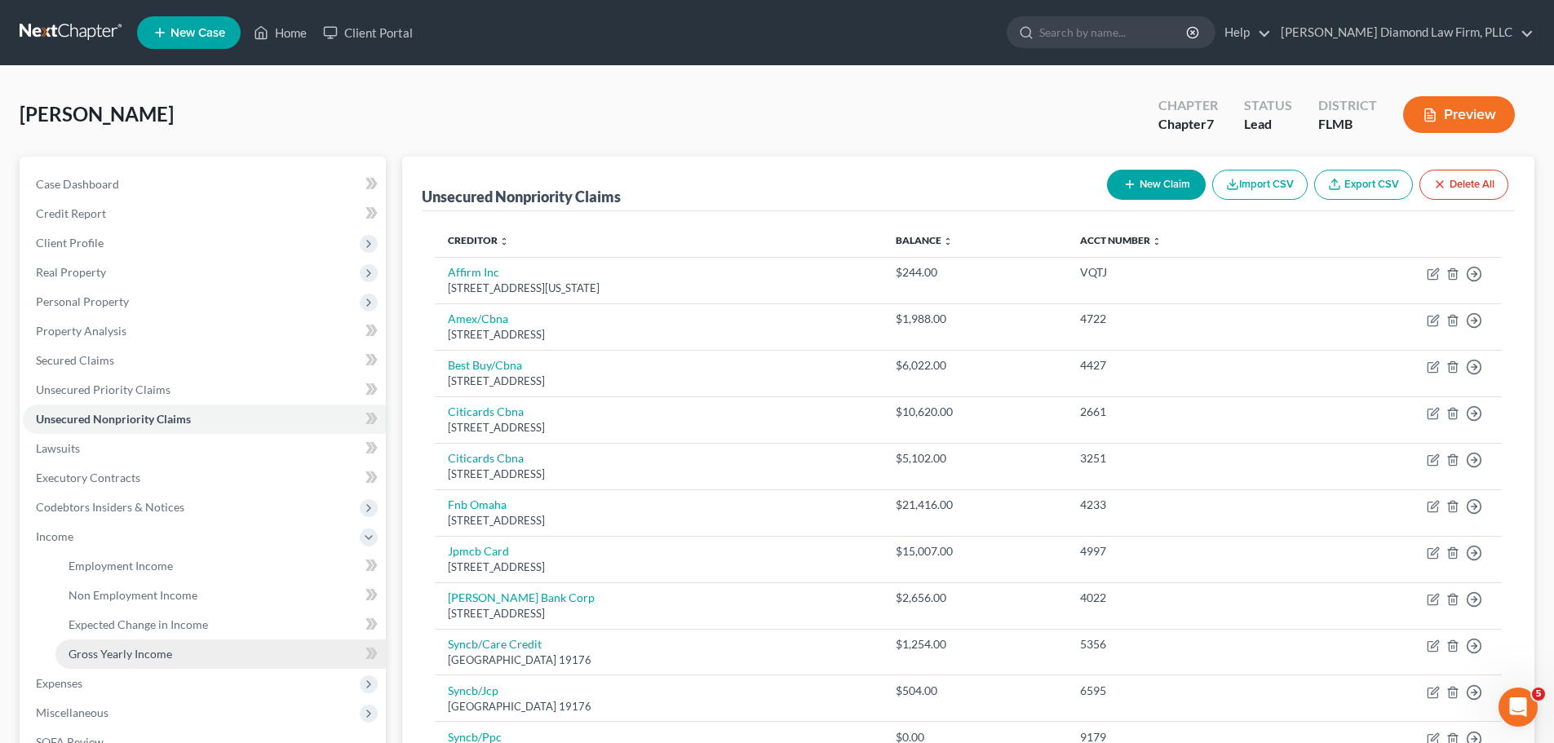
click at [135, 660] on span "Gross Yearly Income" at bounding box center [121, 654] width 104 height 14
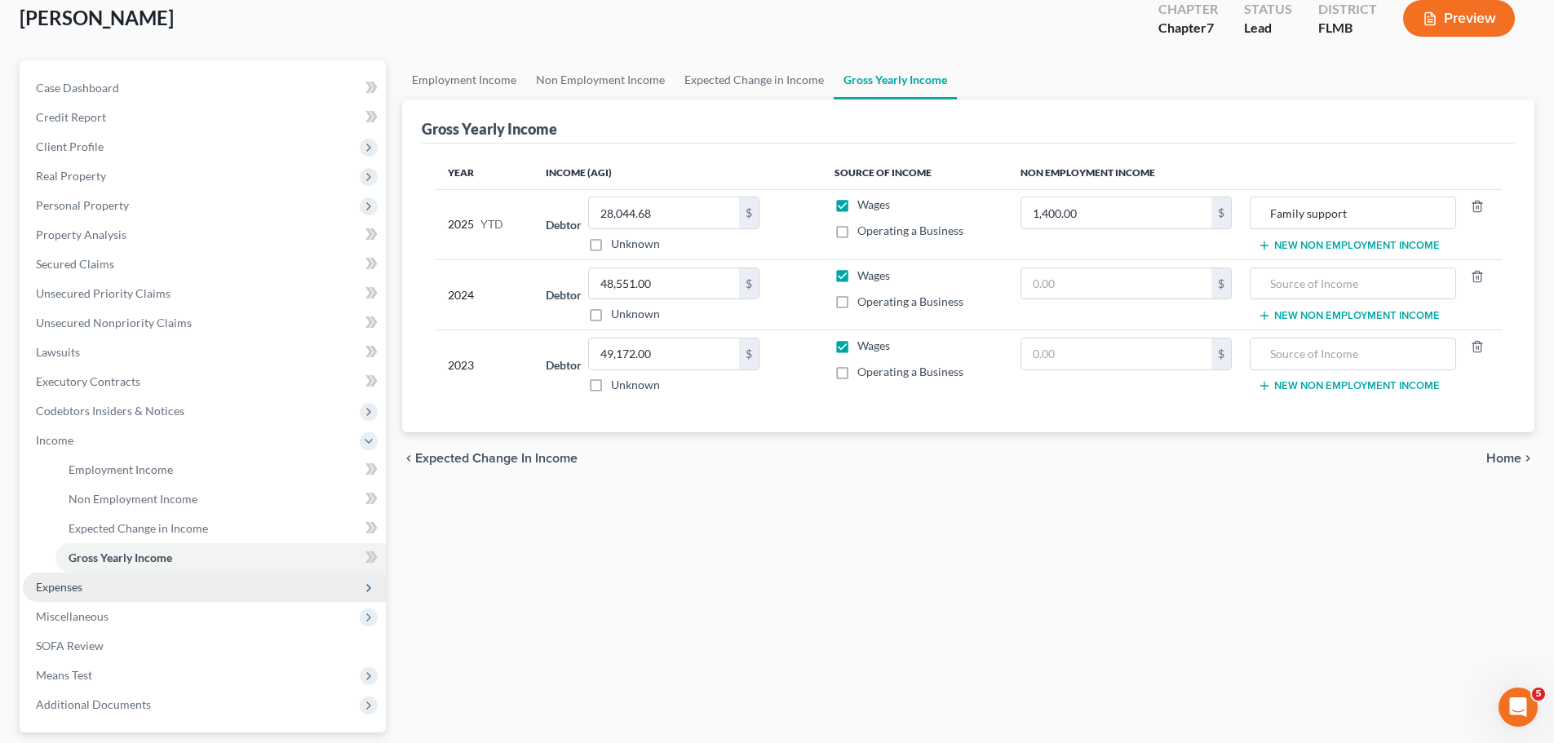
scroll to position [241, 0]
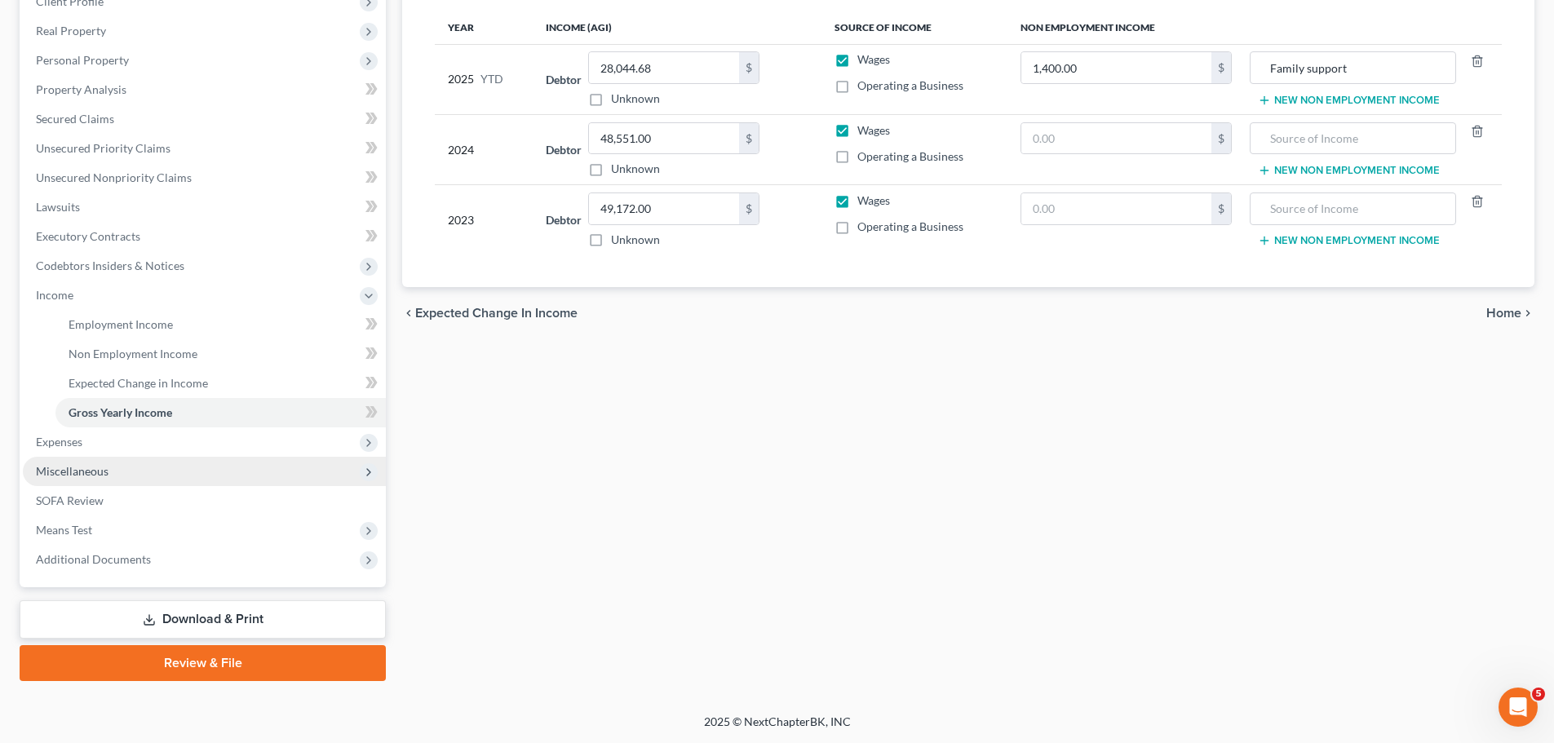
click at [68, 477] on span "Miscellaneous" at bounding box center [72, 471] width 73 height 14
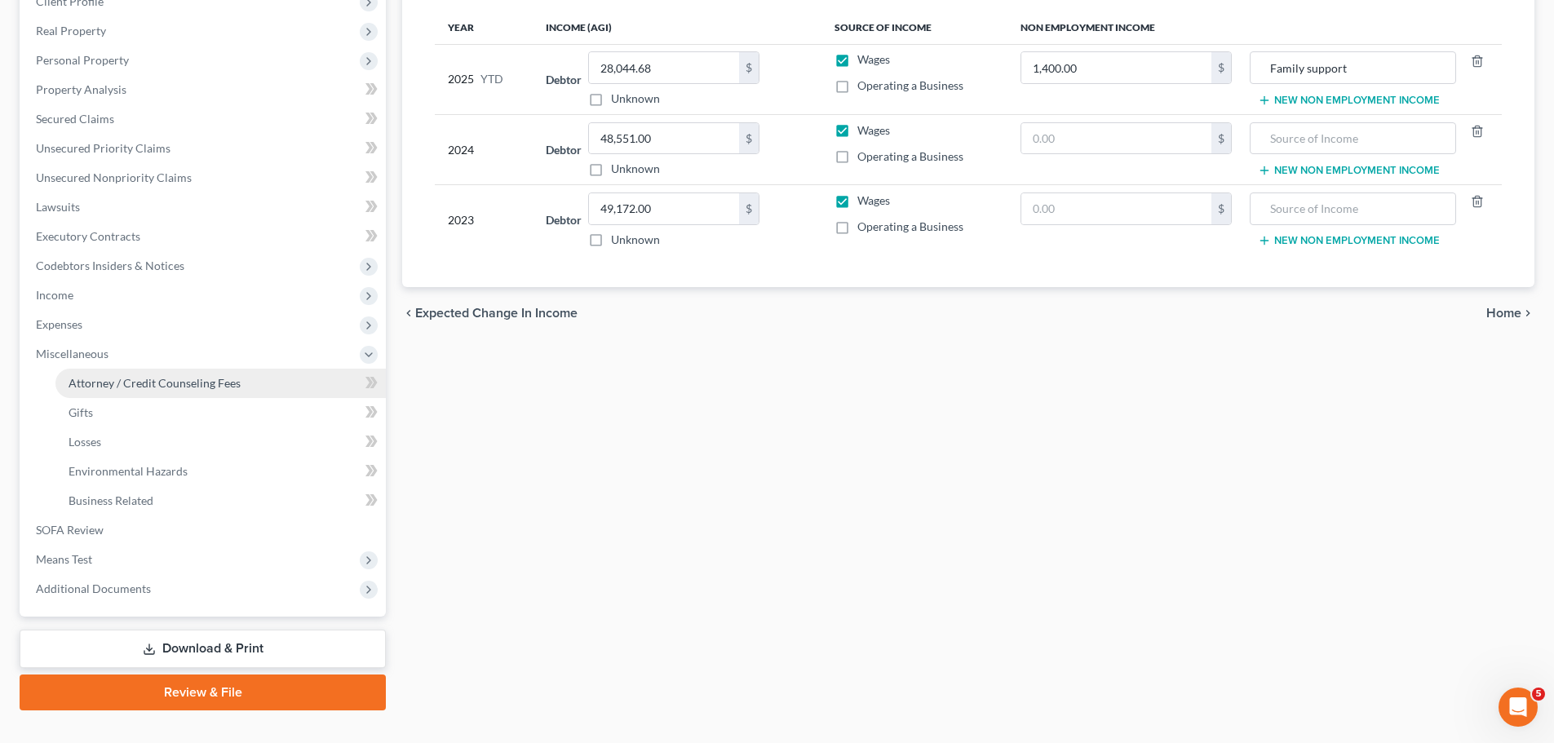
click at [99, 391] on link "Attorney / Credit Counseling Fees" at bounding box center [220, 383] width 330 height 29
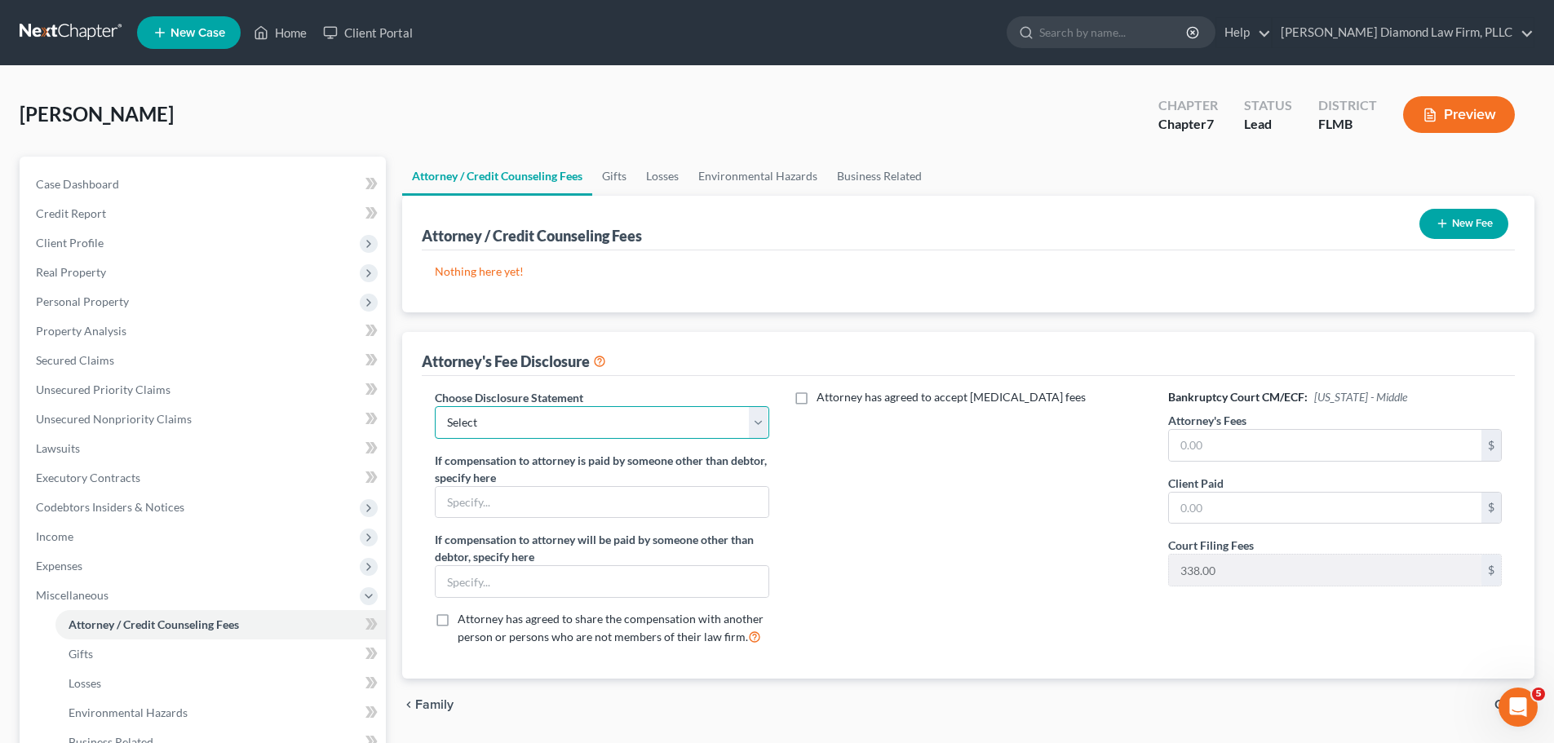
click at [512, 419] on select "Select Blundo Chapter 13 monitoring fees Attorney Fee" at bounding box center [602, 422] width 334 height 33
select select "2"
click at [435, 406] on select "Select Blundo Chapter 13 monitoring fees Attorney Fee" at bounding box center [602, 422] width 334 height 33
click at [1470, 223] on button "New Fee" at bounding box center [1463, 224] width 89 height 30
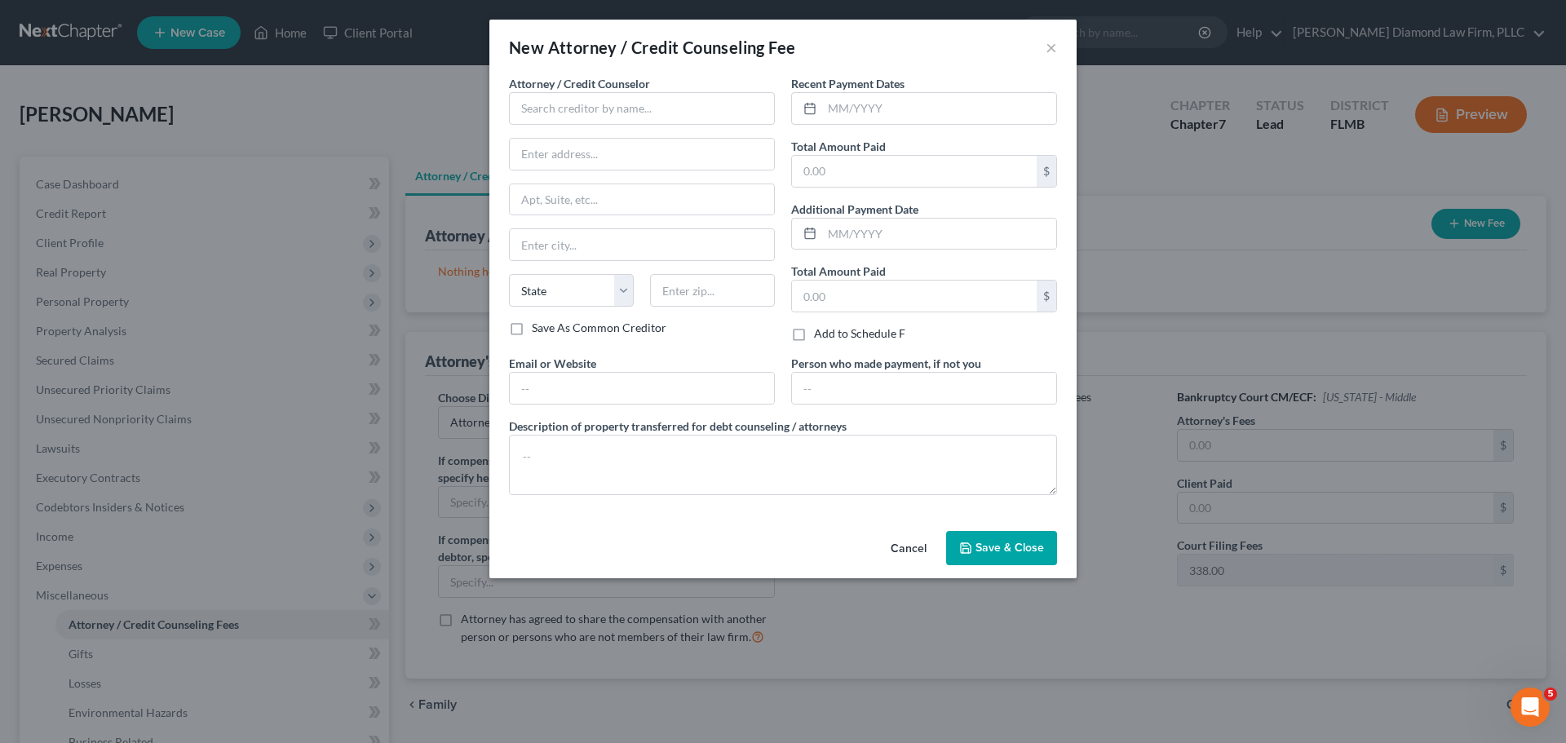
click at [896, 546] on button "Cancel" at bounding box center [908, 549] width 62 height 33
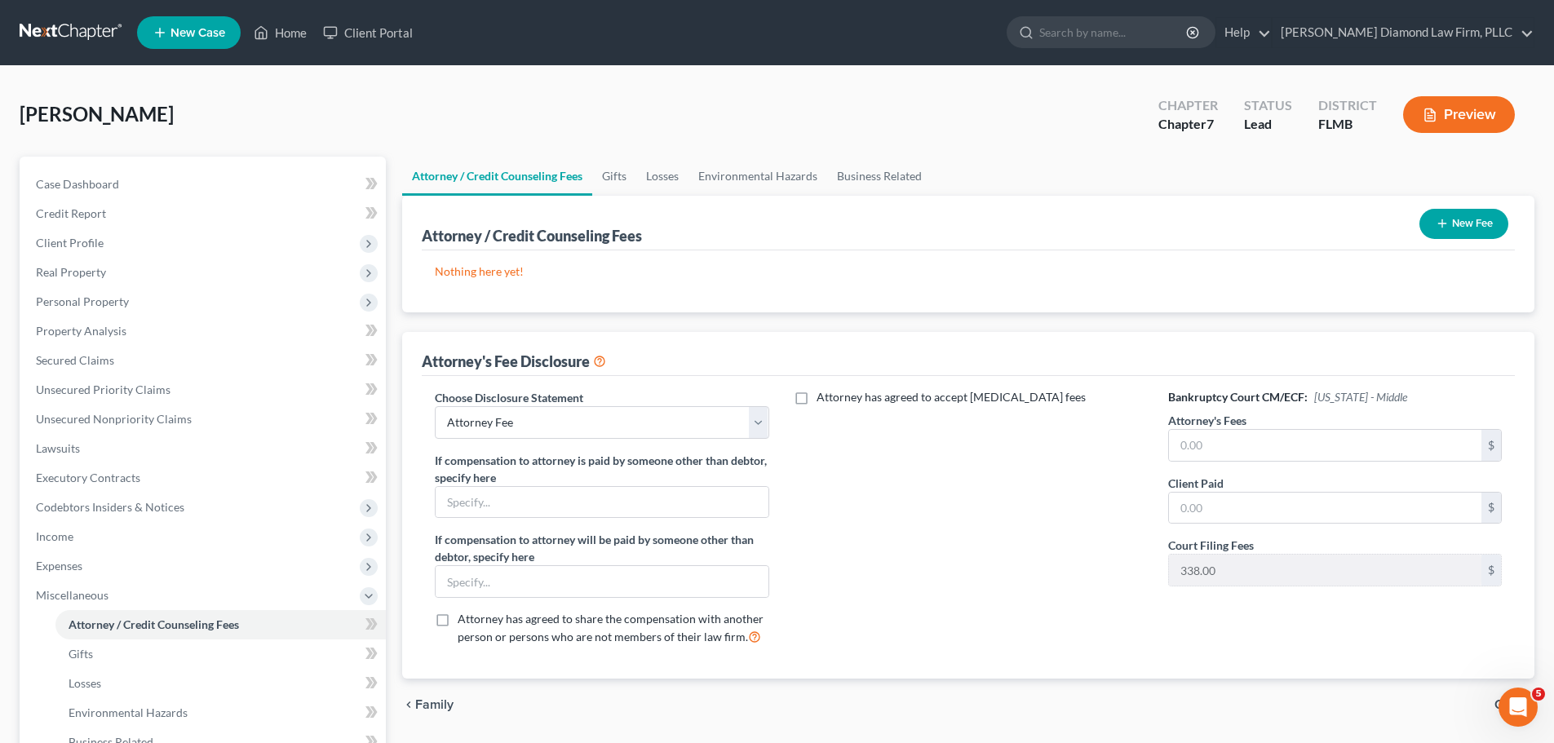
click at [1268, 465] on div "Bankruptcy Court CM/ECF: Florida - Middle Attorney's Fees $ Client Paid $ Court…" at bounding box center [1334, 524] width 366 height 270
click at [1227, 432] on input "text" at bounding box center [1325, 445] width 312 height 31
type input "2,357"
click at [1246, 515] on input "text" at bounding box center [1325, 508] width 312 height 31
type input "2,357"
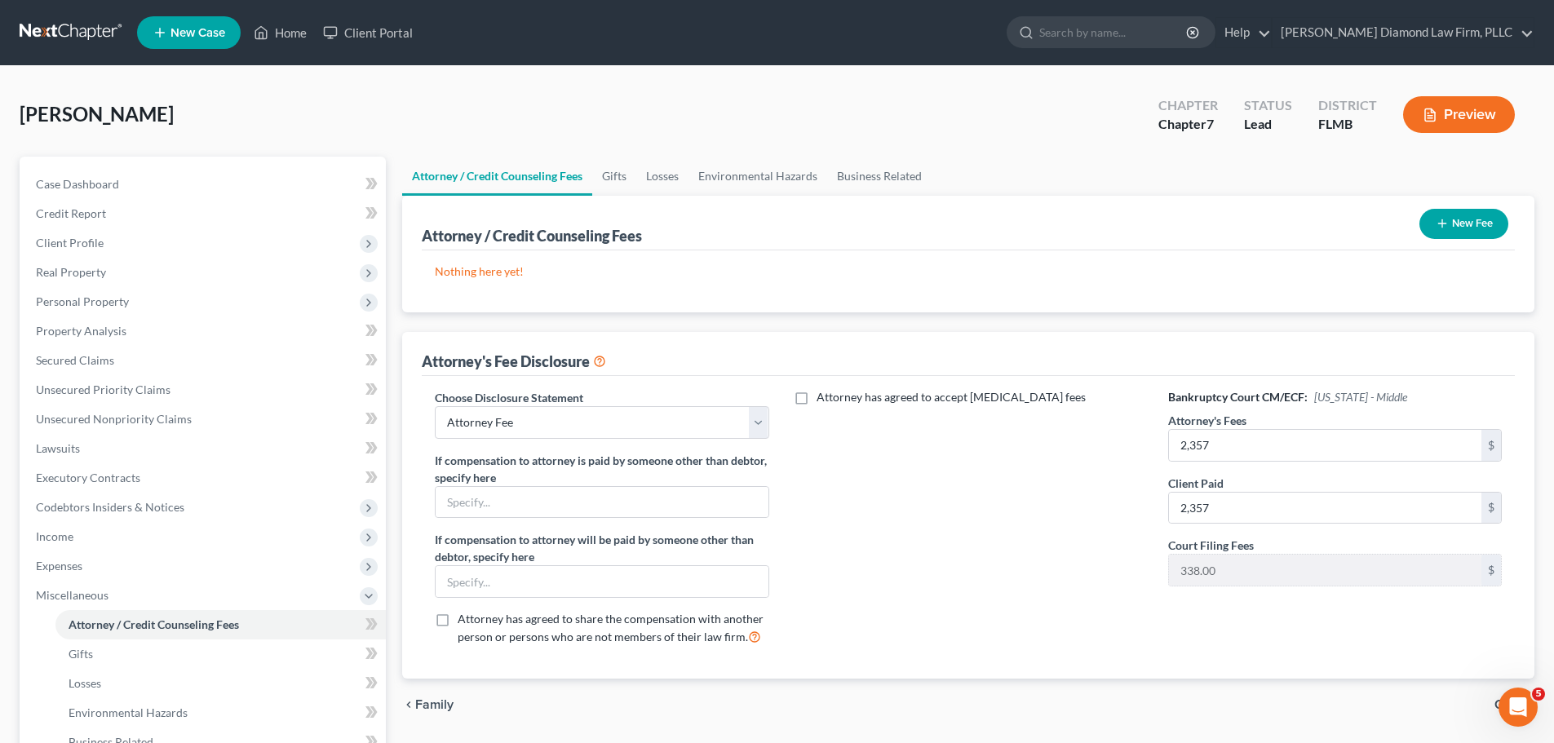
click at [1423, 208] on div "New Fee" at bounding box center [1463, 223] width 102 height 43
click at [1428, 211] on button "New Fee" at bounding box center [1463, 224] width 89 height 30
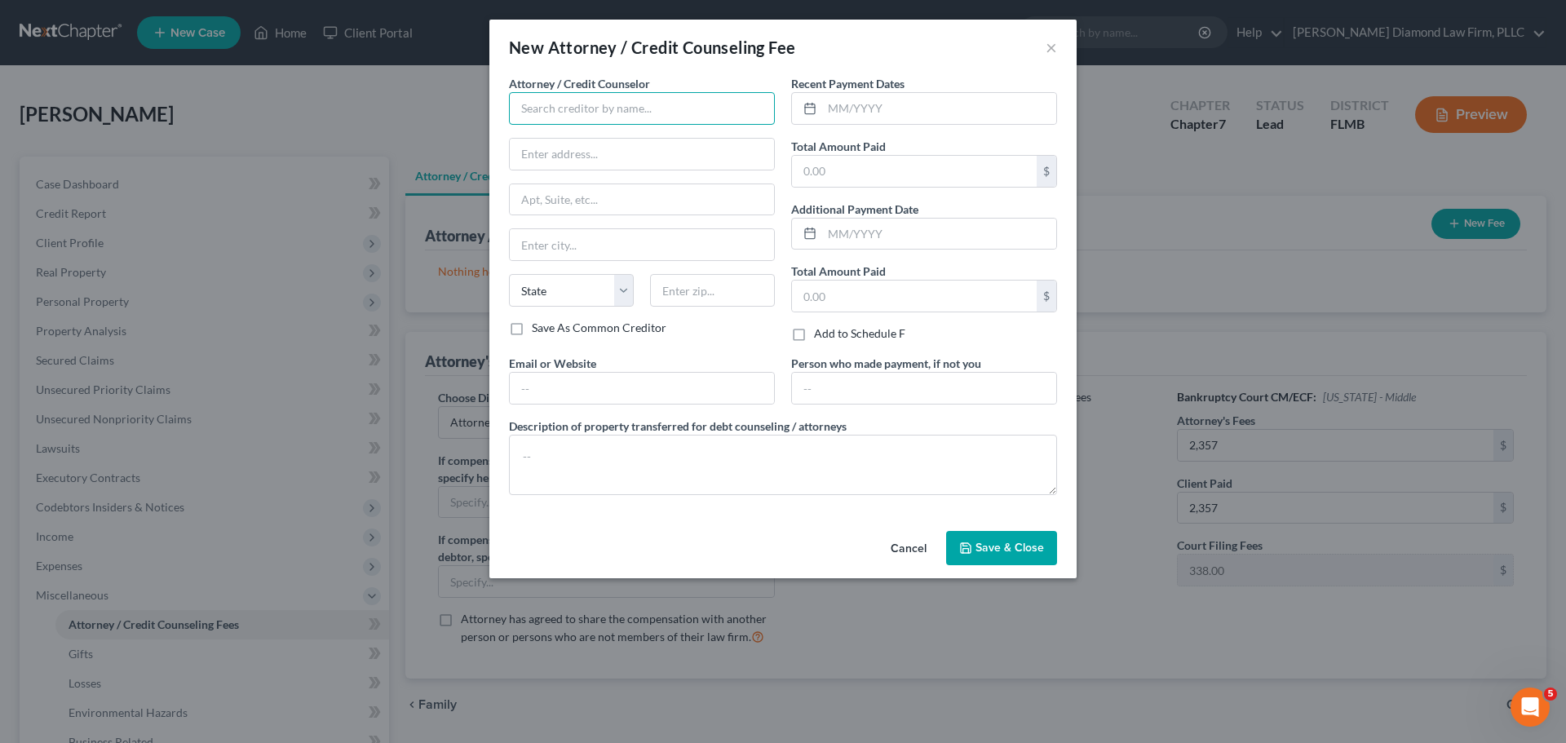
click at [598, 112] on input "text" at bounding box center [642, 108] width 266 height 33
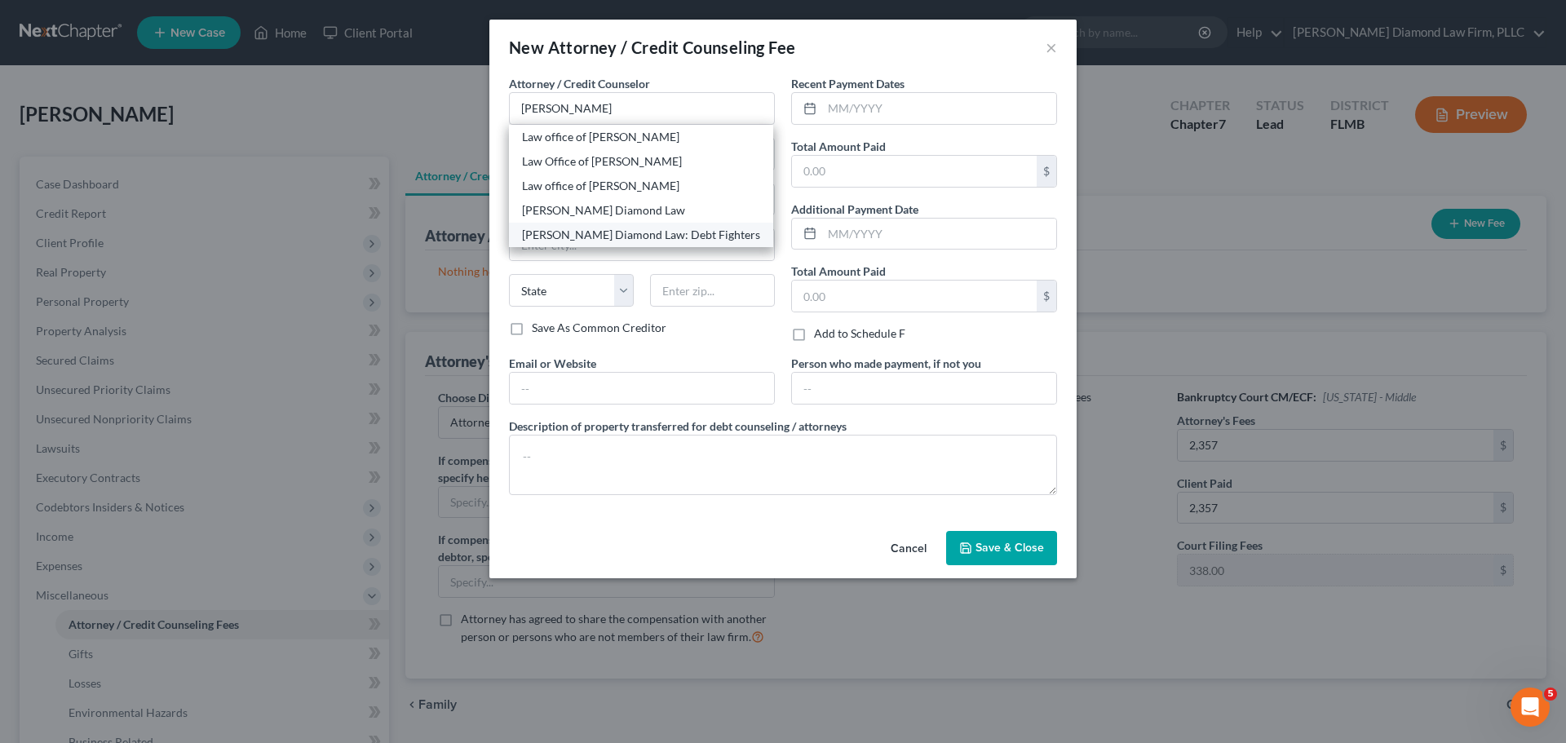
click at [643, 234] on div "Ziegler Diamond Law: Debt Fighters" at bounding box center [641, 235] width 238 height 16
type input "Ziegler Diamond Law: Debt Fighters"
type input "2430 Estancia Blvd"
type input "Unit 108"
type input "Clearwater"
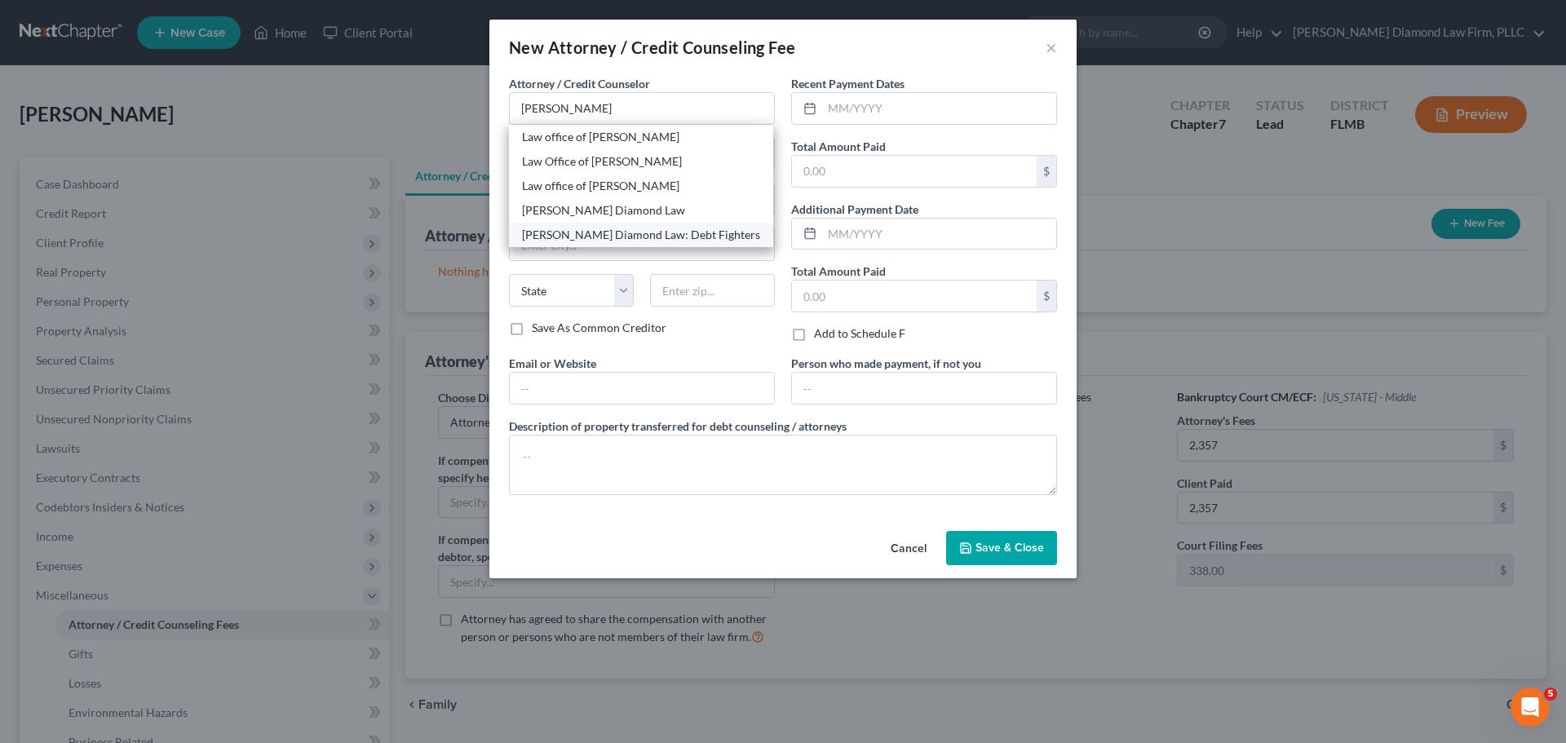
select select "9"
type input "33761"
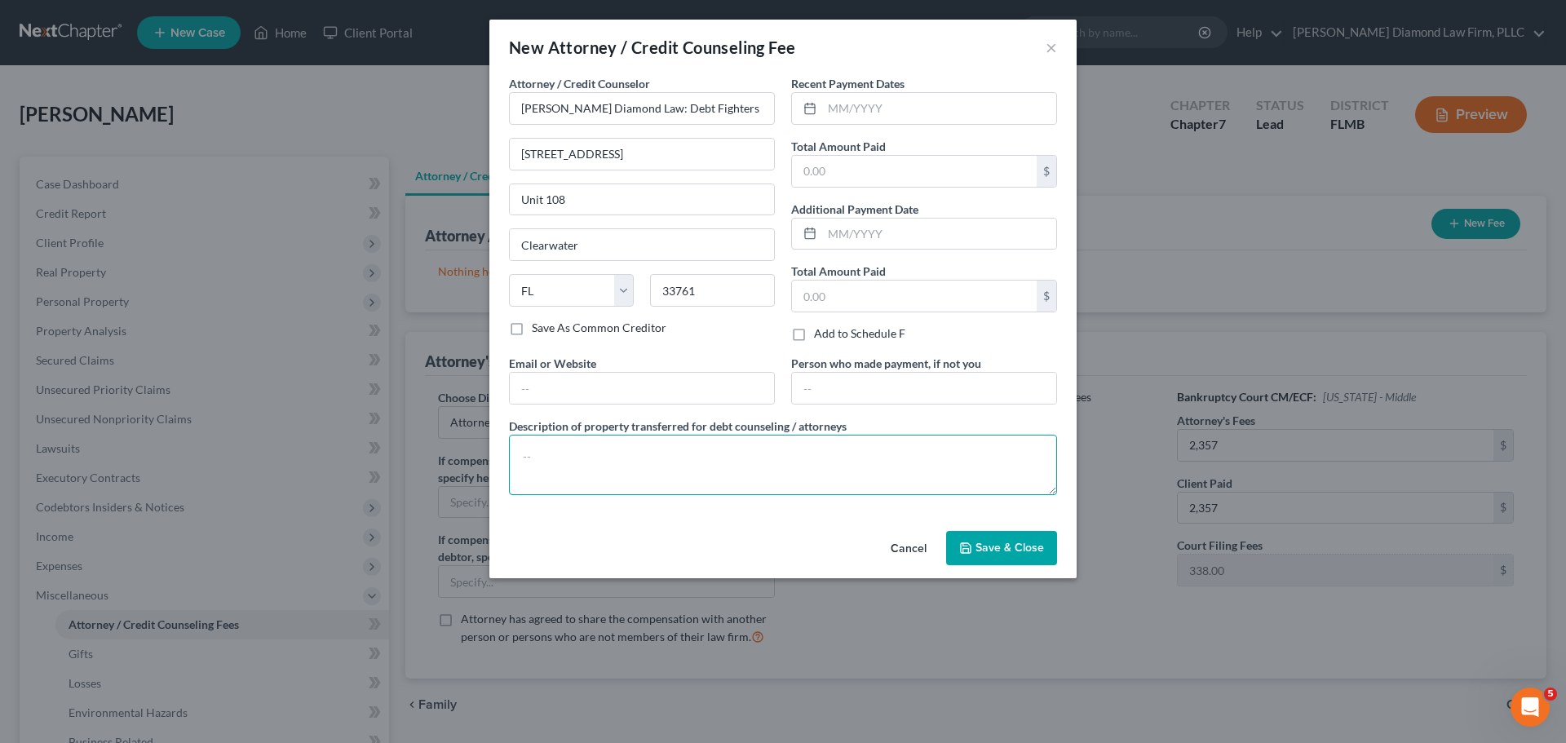
click at [583, 457] on textarea at bounding box center [783, 465] width 548 height 60
type textarea "Attorney costs and filing fees for this bankruptcy."
click at [865, 105] on input "text" at bounding box center [939, 108] width 234 height 31
type input "05/2025"
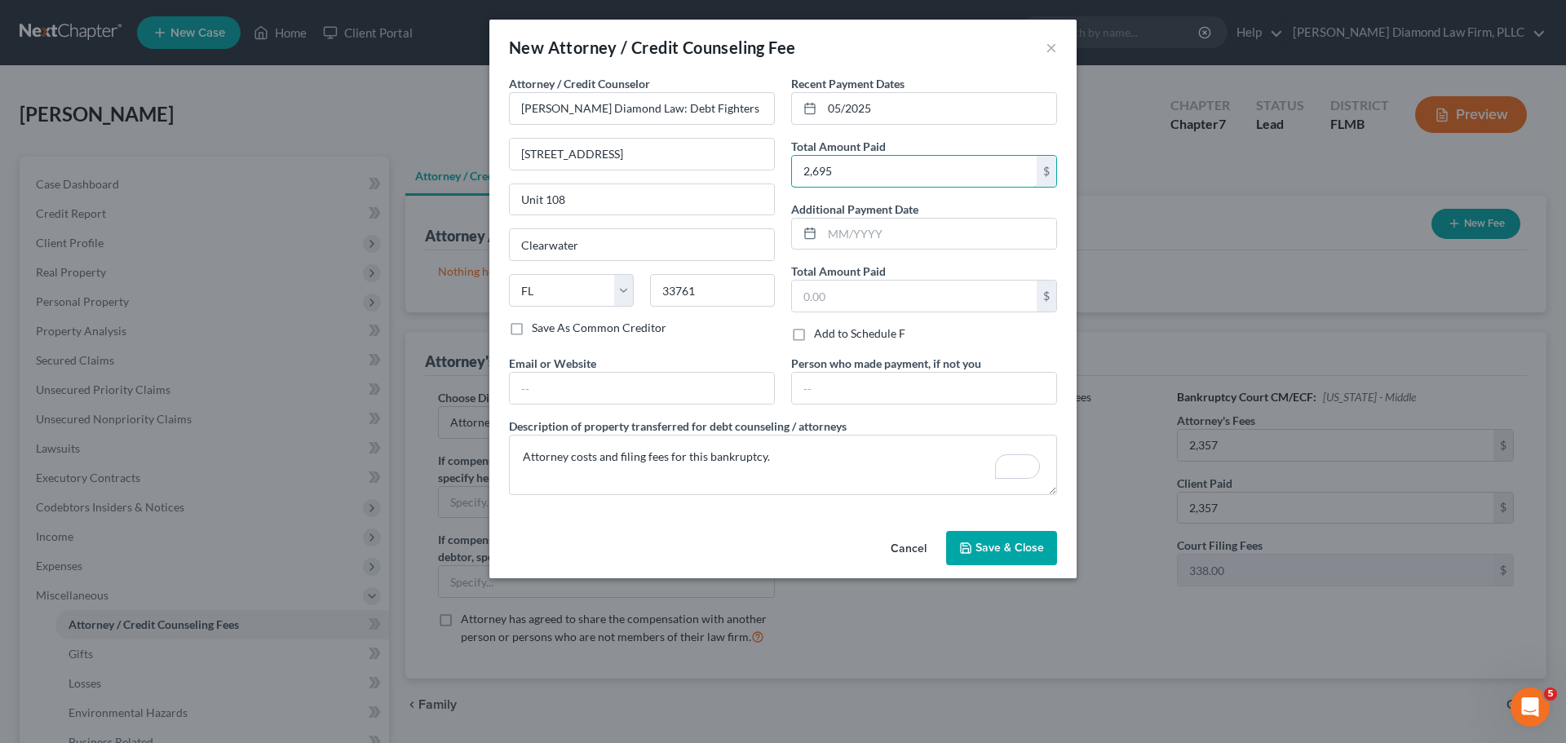
type input "2,695"
click at [1029, 537] on button "Save & Close" at bounding box center [1001, 548] width 111 height 34
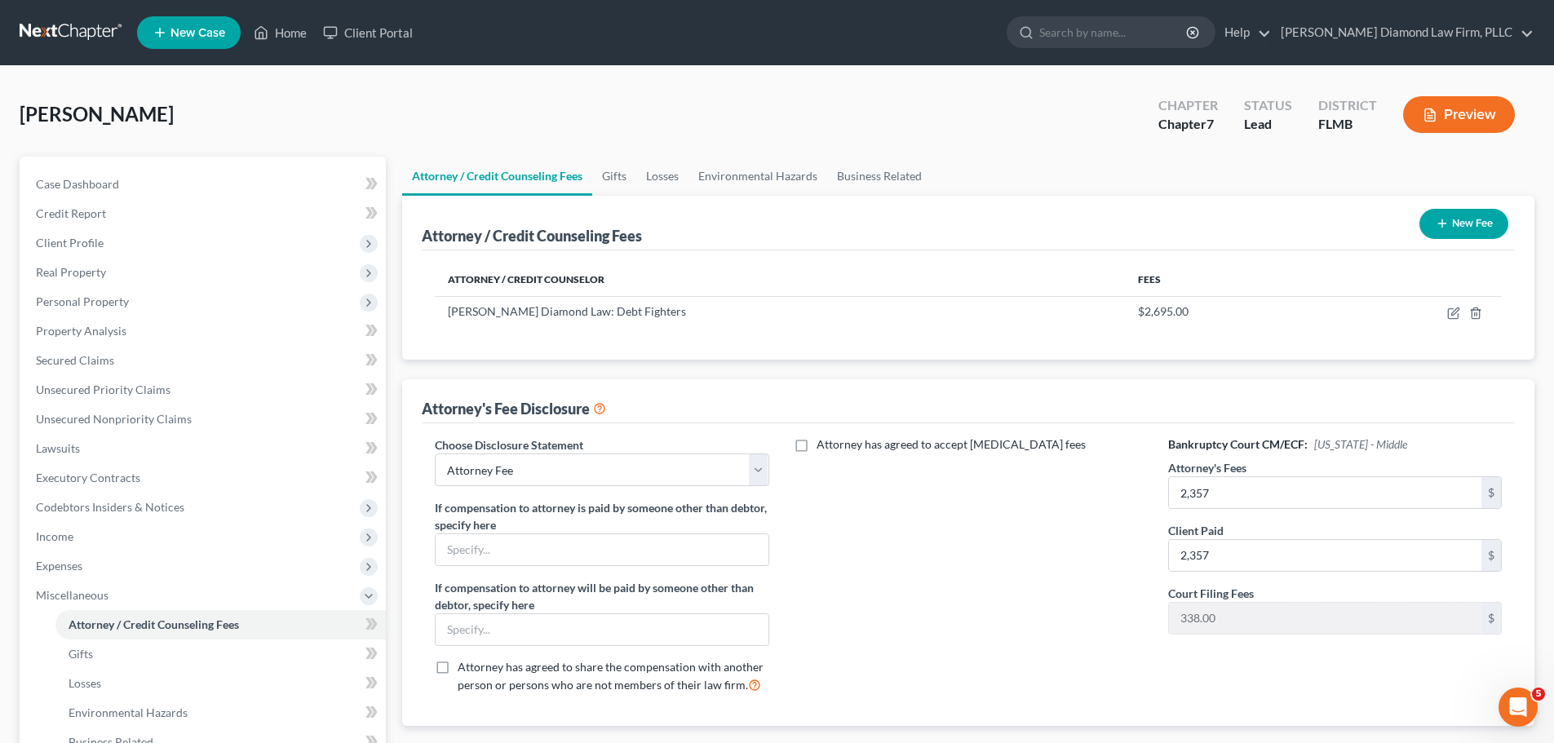
click at [1472, 225] on button "New Fee" at bounding box center [1463, 224] width 89 height 30
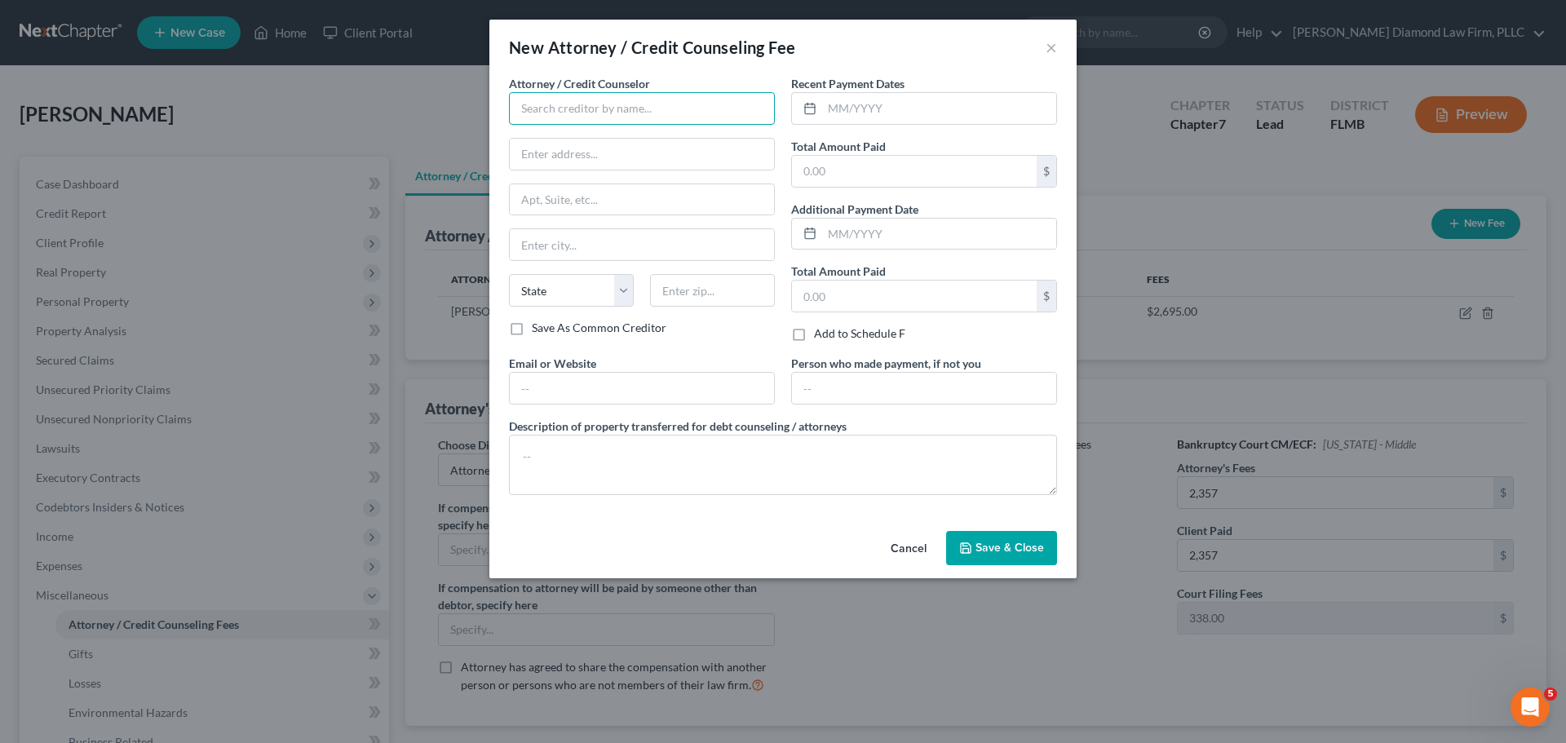
click at [568, 114] on input "text" at bounding box center [642, 108] width 266 height 33
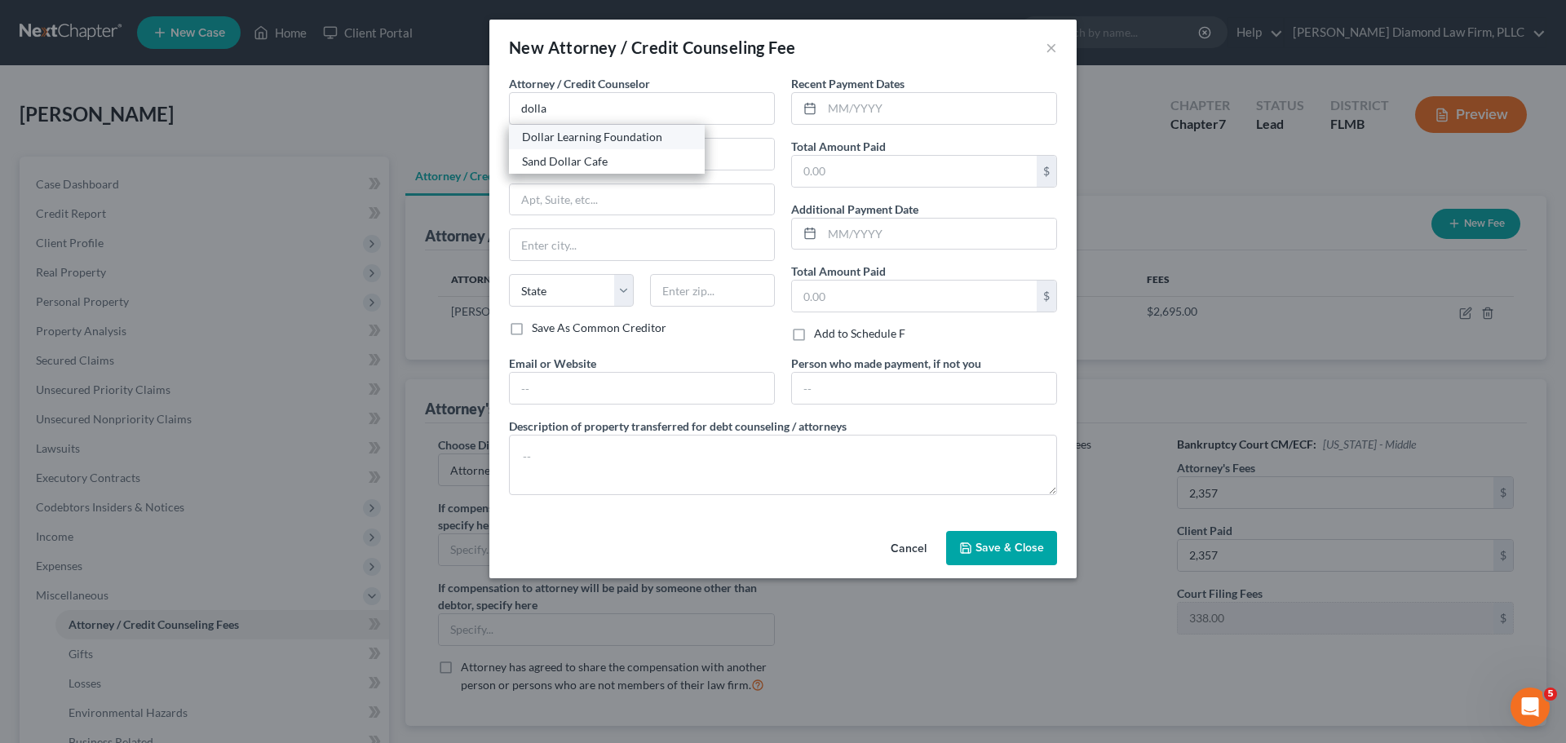
click at [574, 144] on div "Dollar Learning Foundation" at bounding box center [607, 137] width 170 height 16
type input "Dollar Learning Foundation"
type input "21550 Oxnard St, 3rd Fl"
type input "PMB #001"
type input "Woodland Hills"
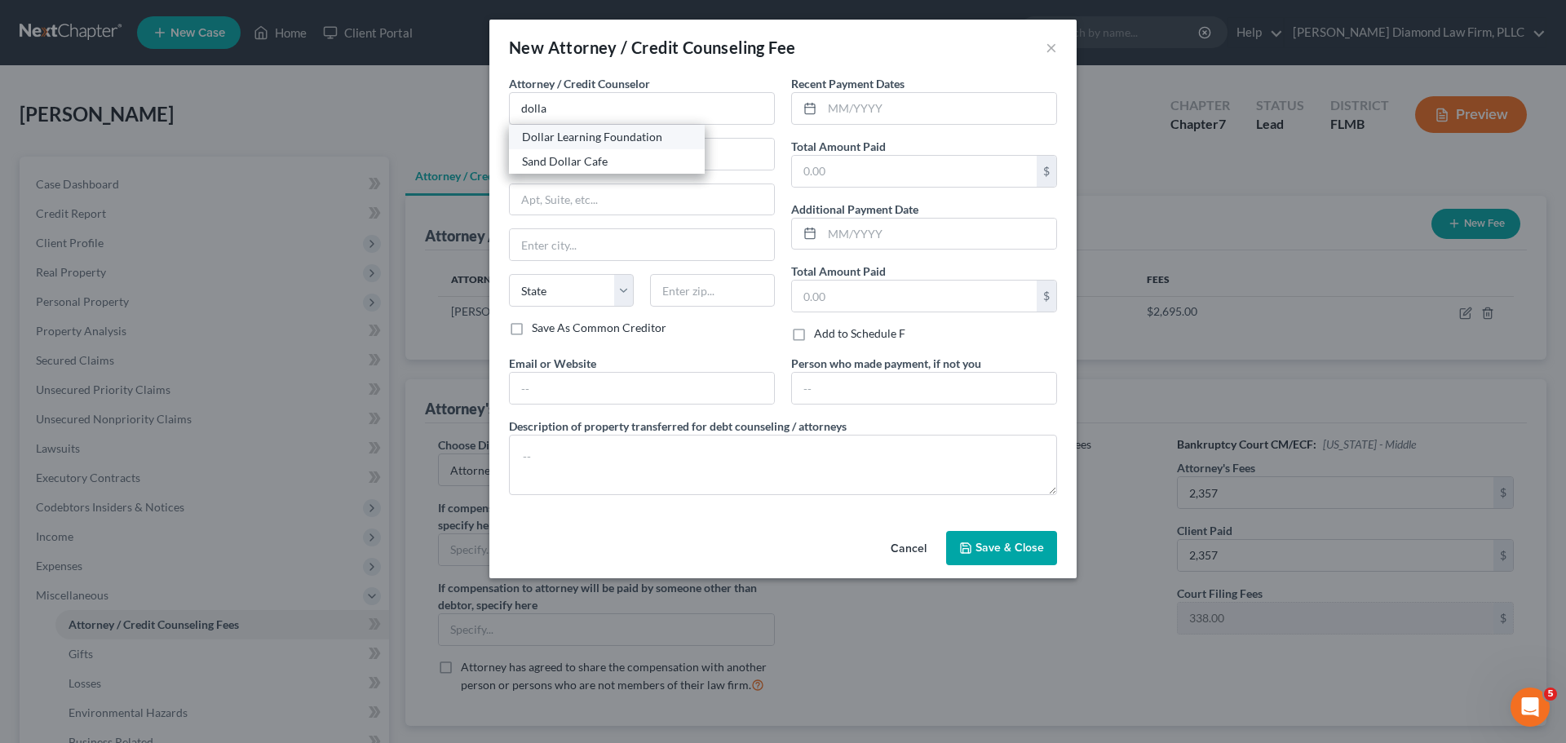
select select "4"
type input "91367"
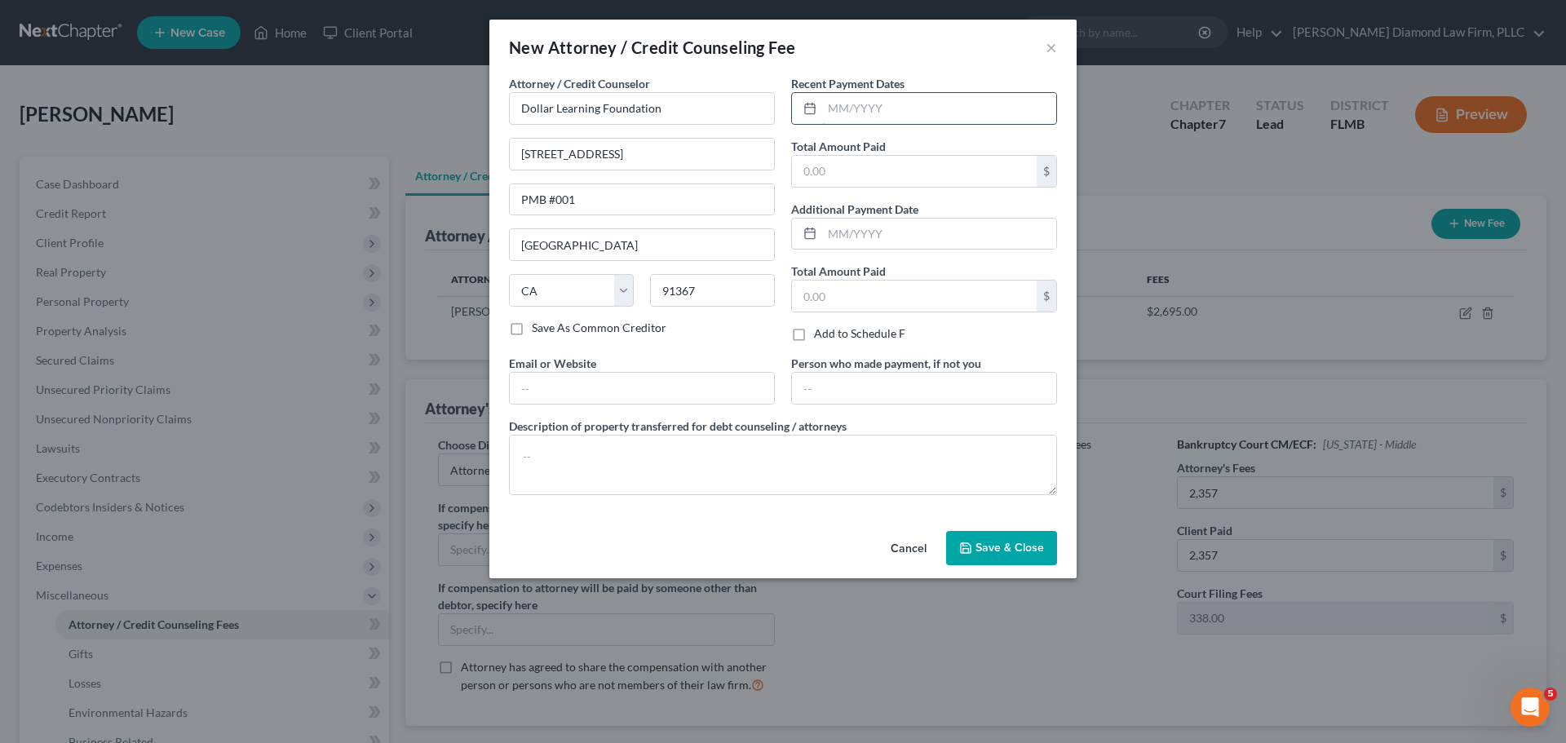
click at [908, 120] on input "text" at bounding box center [939, 108] width 234 height 31
click at [625, 454] on textarea at bounding box center [783, 465] width 548 height 60
type textarea "Credit couseling course"
click at [979, 113] on input "text" at bounding box center [939, 108] width 234 height 31
type input "07/2025"
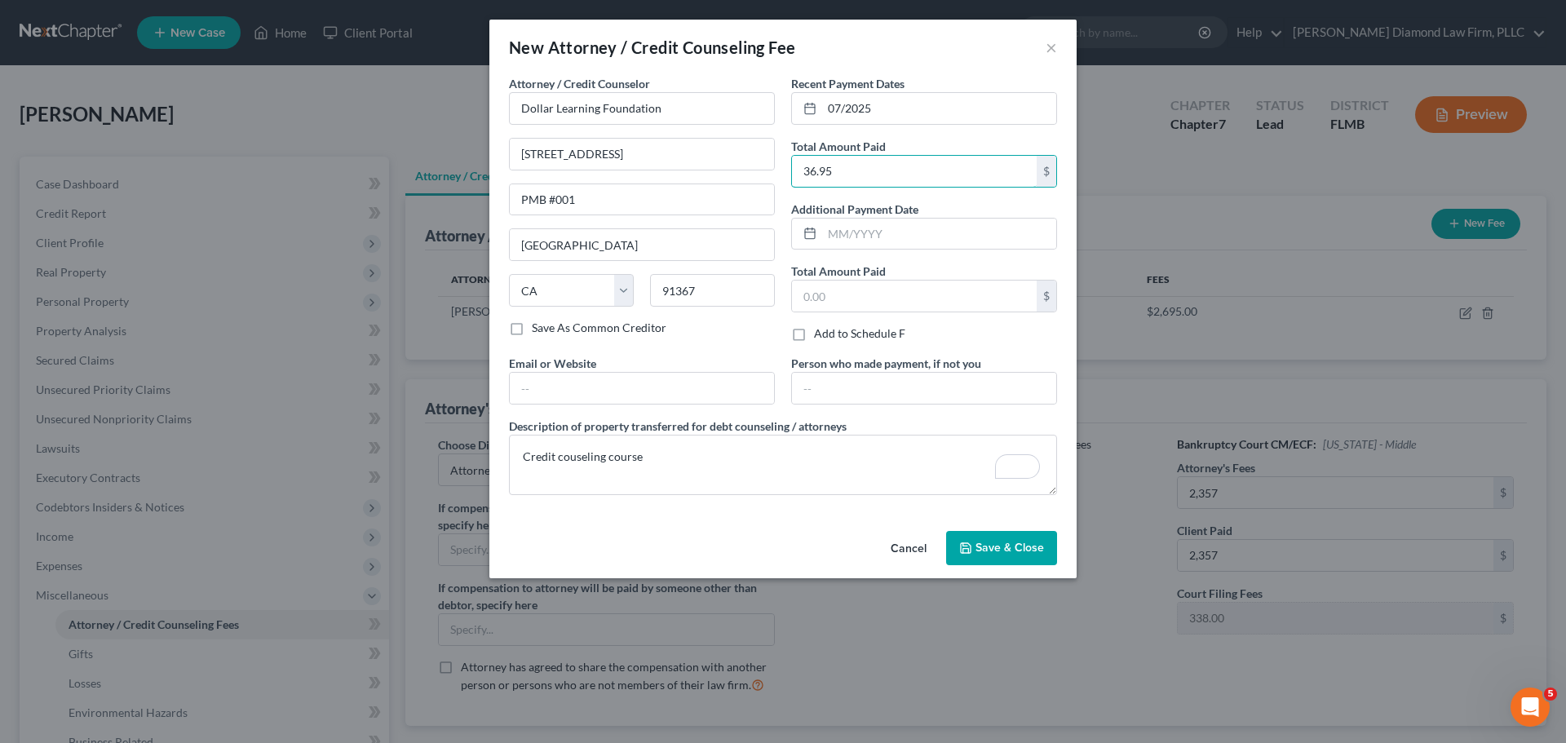
type input "36.95"
click at [1023, 548] on span "Save & Close" at bounding box center [1009, 548] width 69 height 14
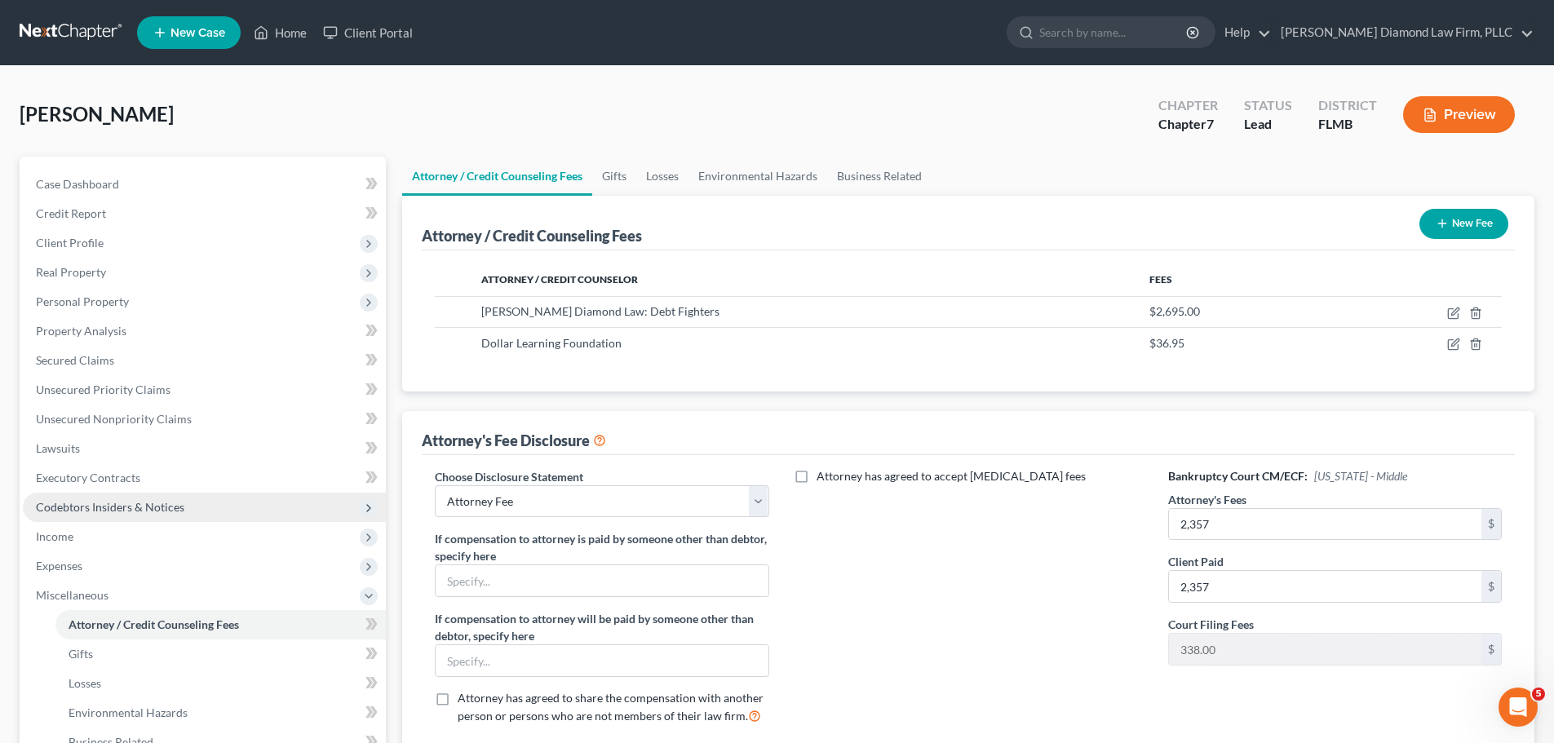
scroll to position [271, 0]
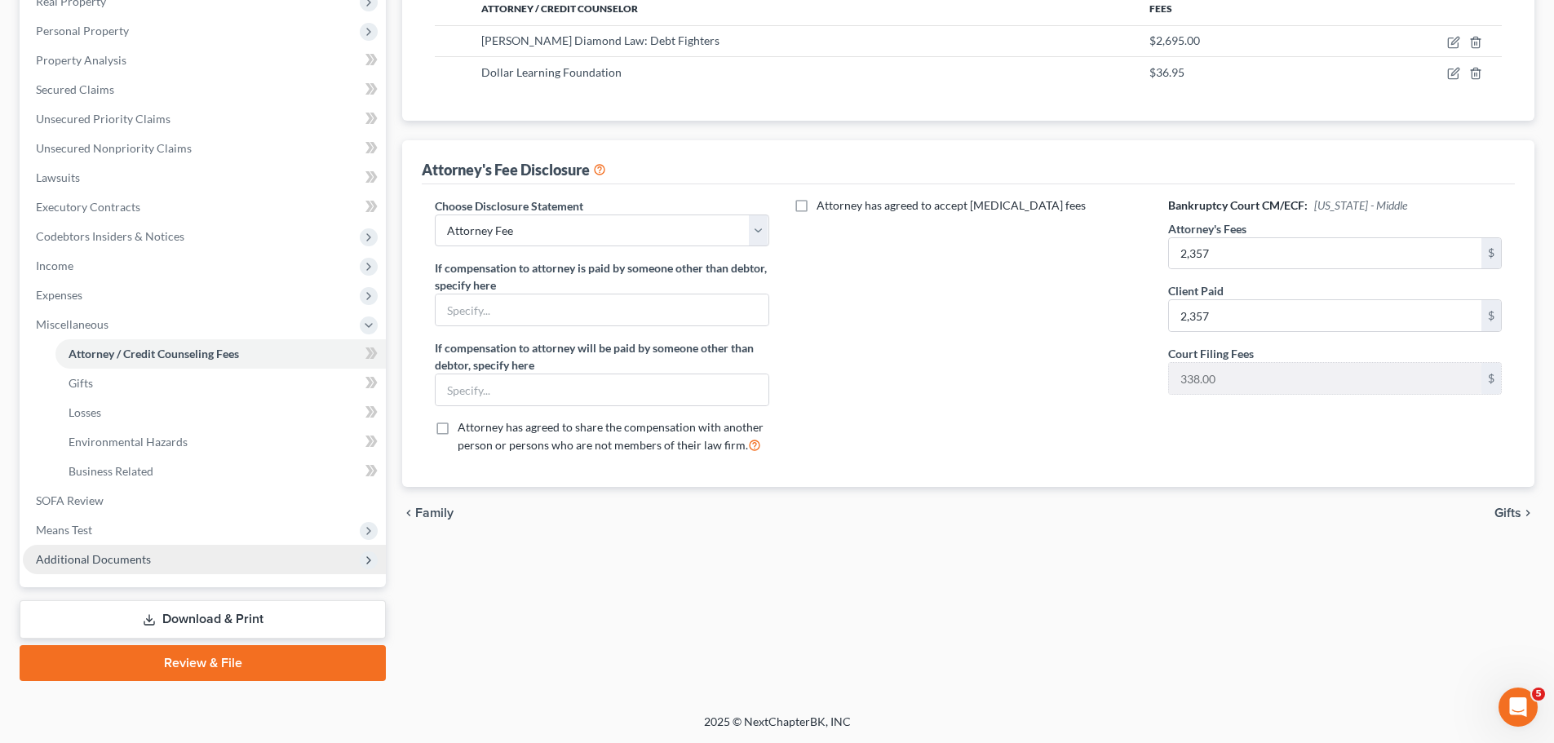
click at [109, 550] on span "Additional Documents" at bounding box center [204, 559] width 363 height 29
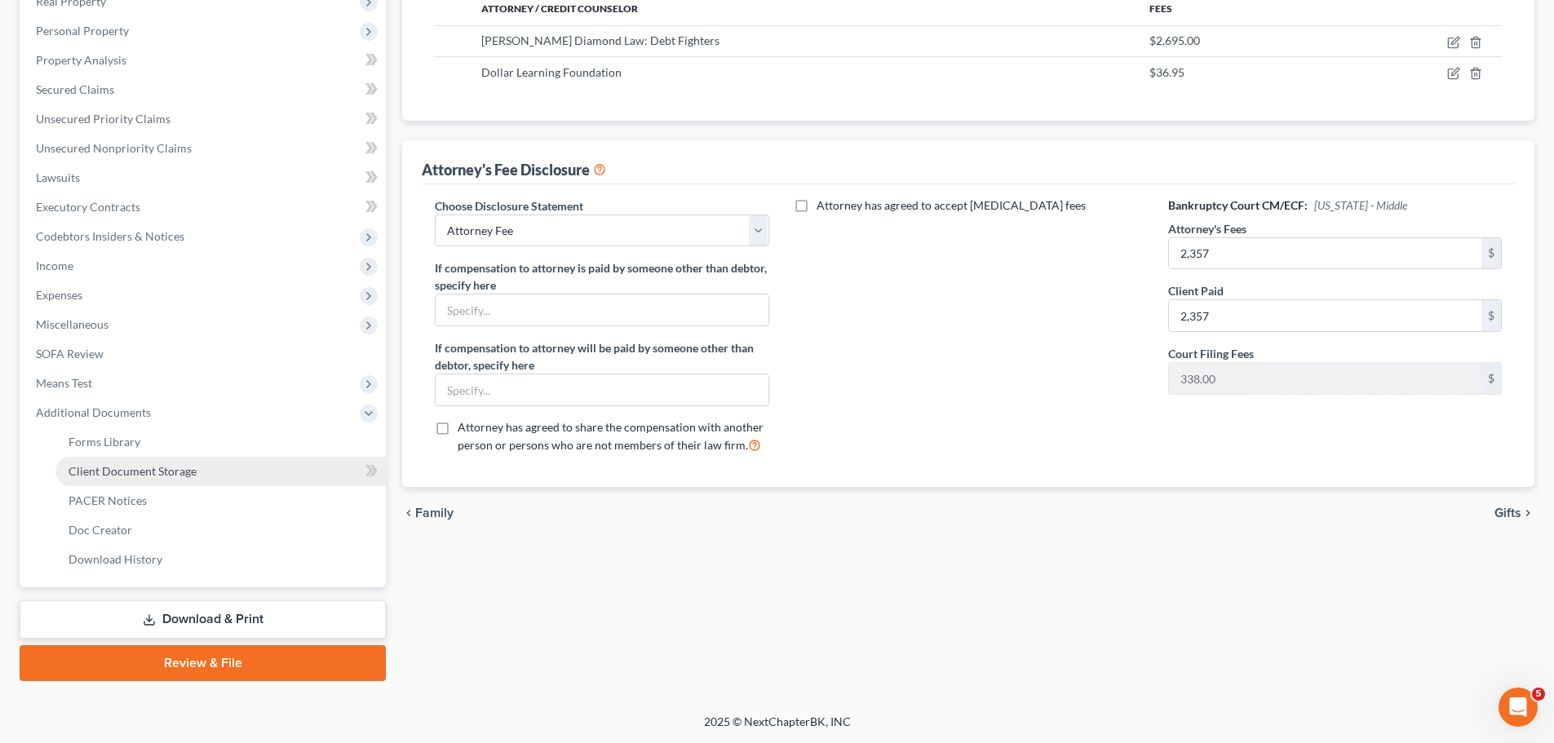
click at [162, 476] on span "Client Document Storage" at bounding box center [133, 471] width 128 height 14
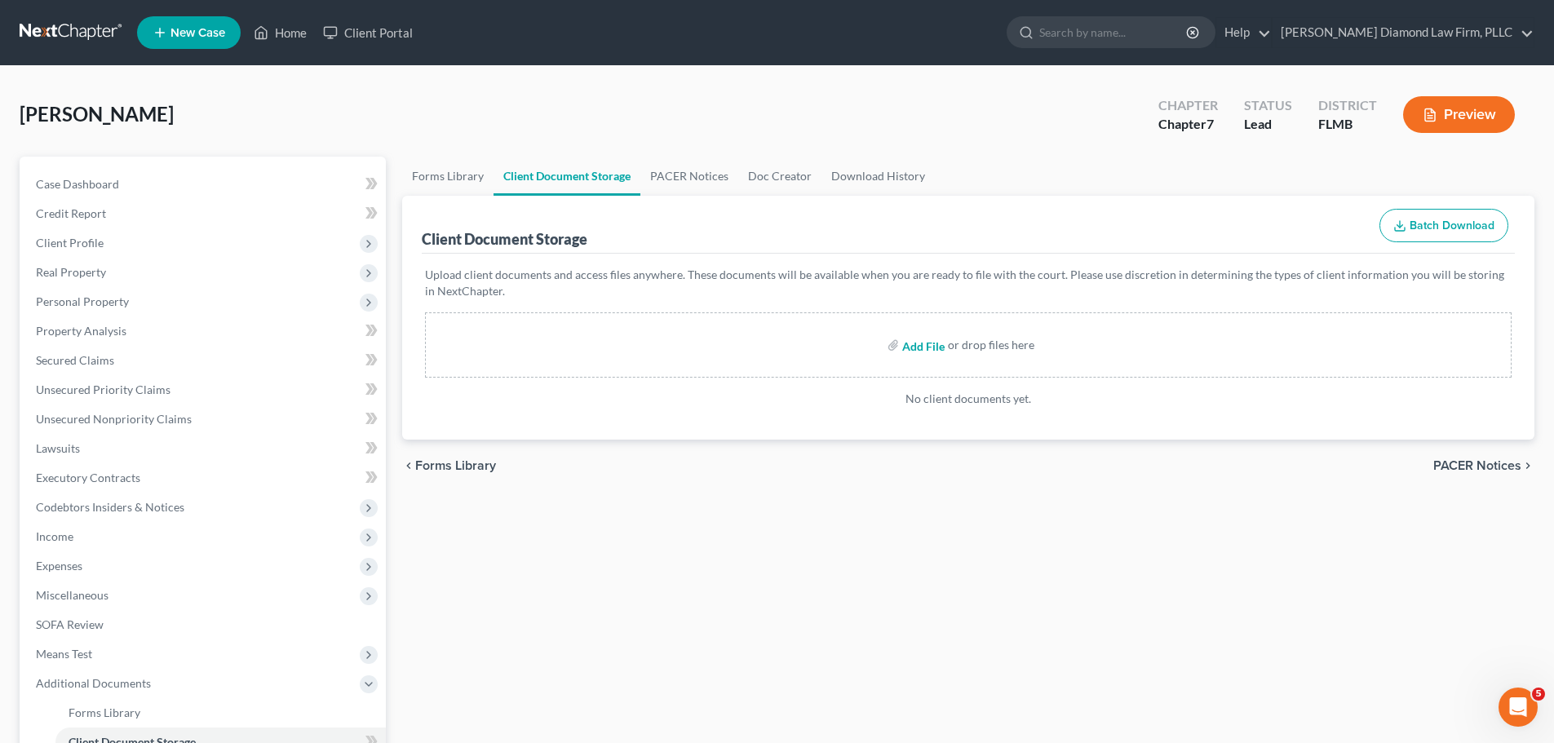
click at [929, 351] on input "file" at bounding box center [921, 344] width 39 height 29
type input "C:\fakepath\CCC.pdf"
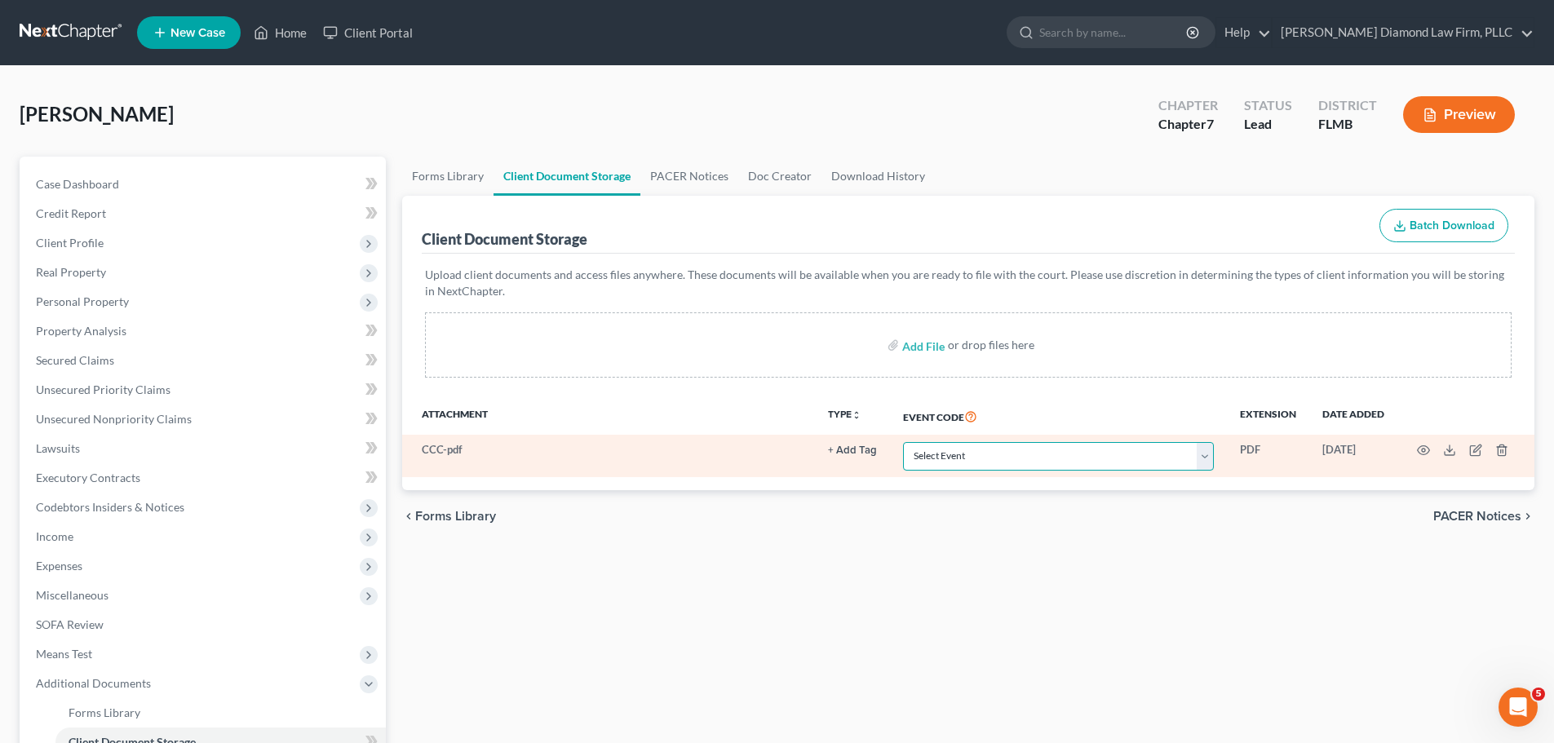
click at [992, 466] on select "Select Event 20 Largest Unsecured Creditors Amended Chapter 13 Plan Amended Cre…" at bounding box center [1058, 456] width 311 height 29
select select "9"
click at [903, 442] on select "Select Event 20 Largest Unsecured Creditors Amended Chapter 13 Plan Amended Cre…" at bounding box center [1058, 456] width 311 height 29
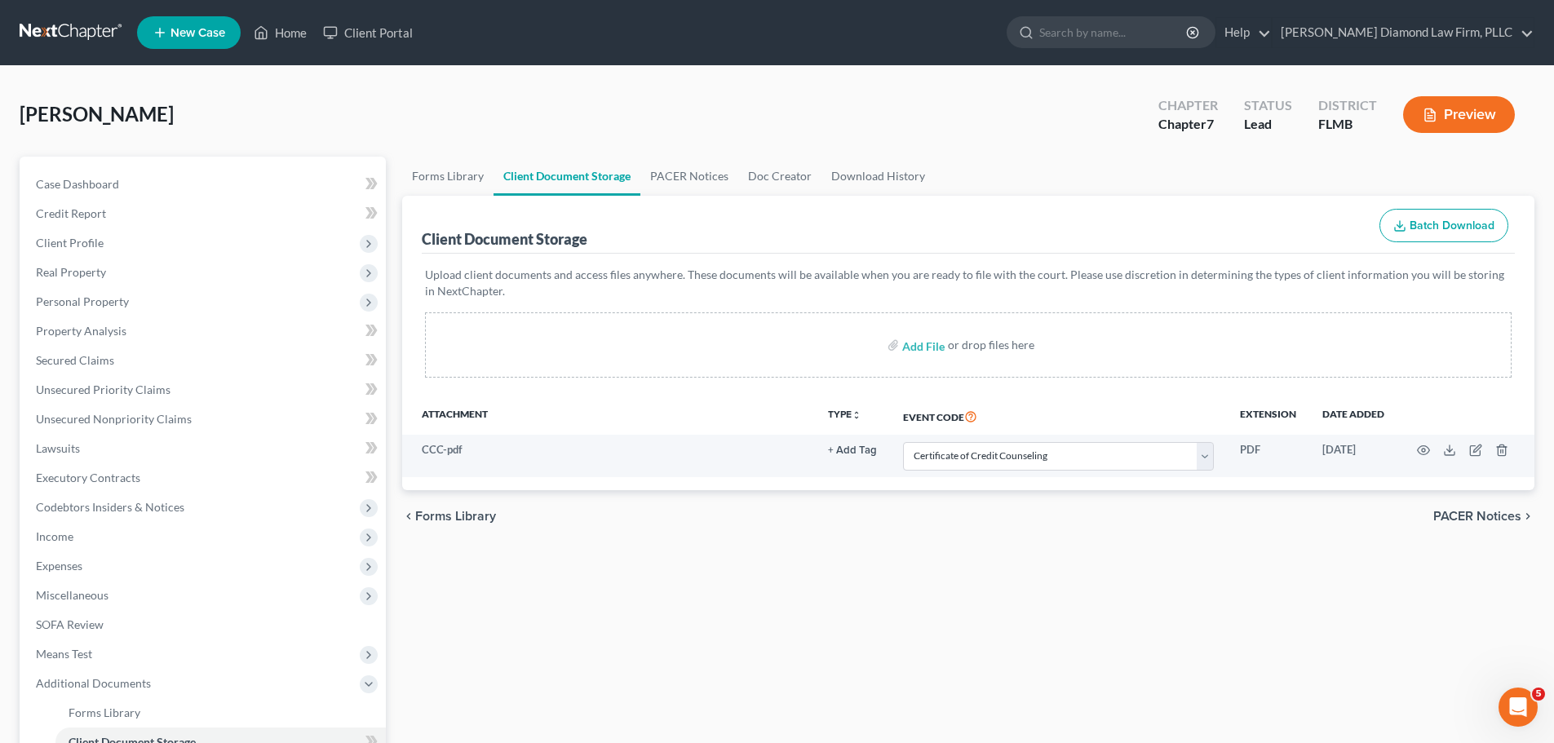
click at [75, 33] on link at bounding box center [72, 32] width 104 height 29
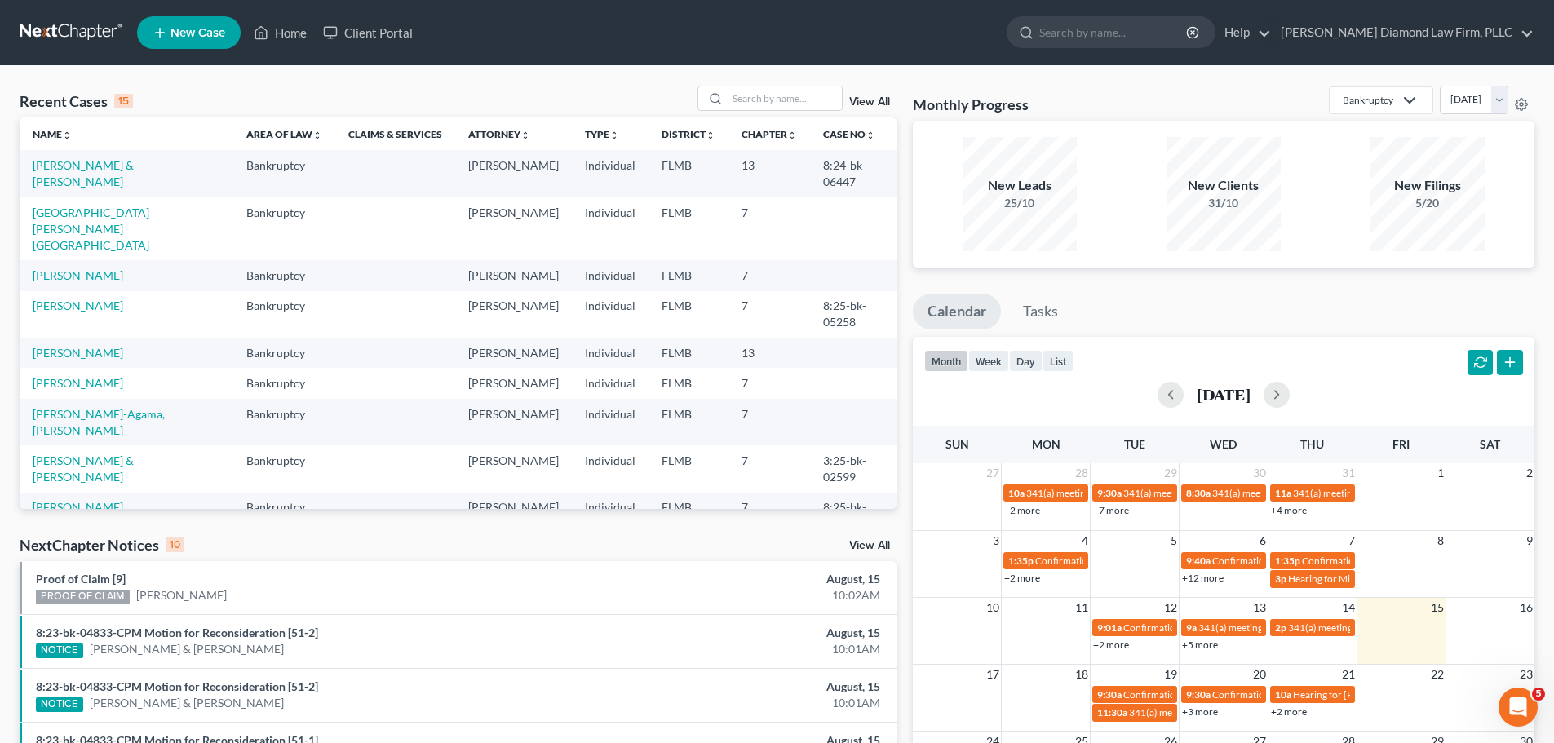
click at [81, 268] on link "[PERSON_NAME]" at bounding box center [78, 275] width 91 height 14
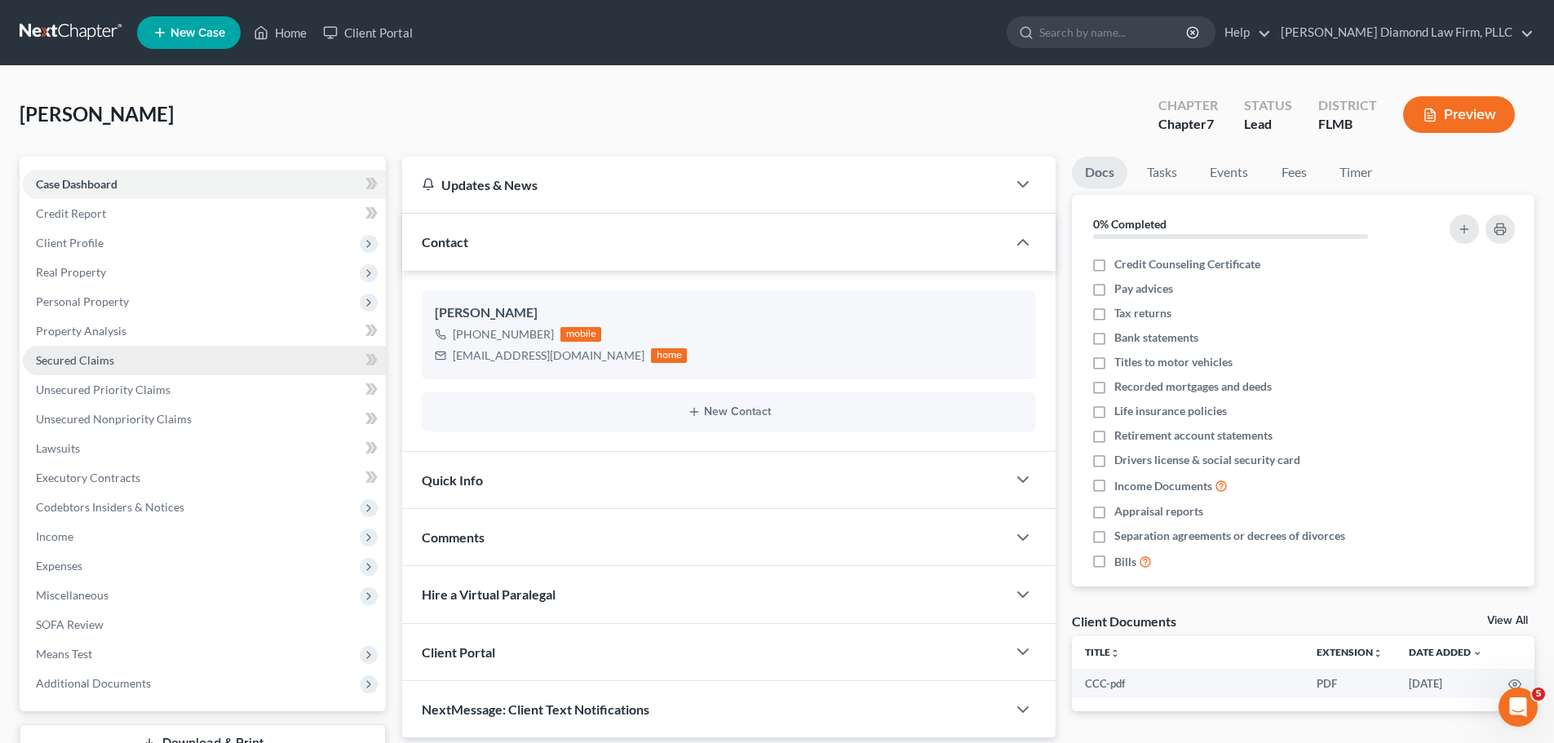
click at [101, 360] on span "Secured Claims" at bounding box center [75, 360] width 78 height 14
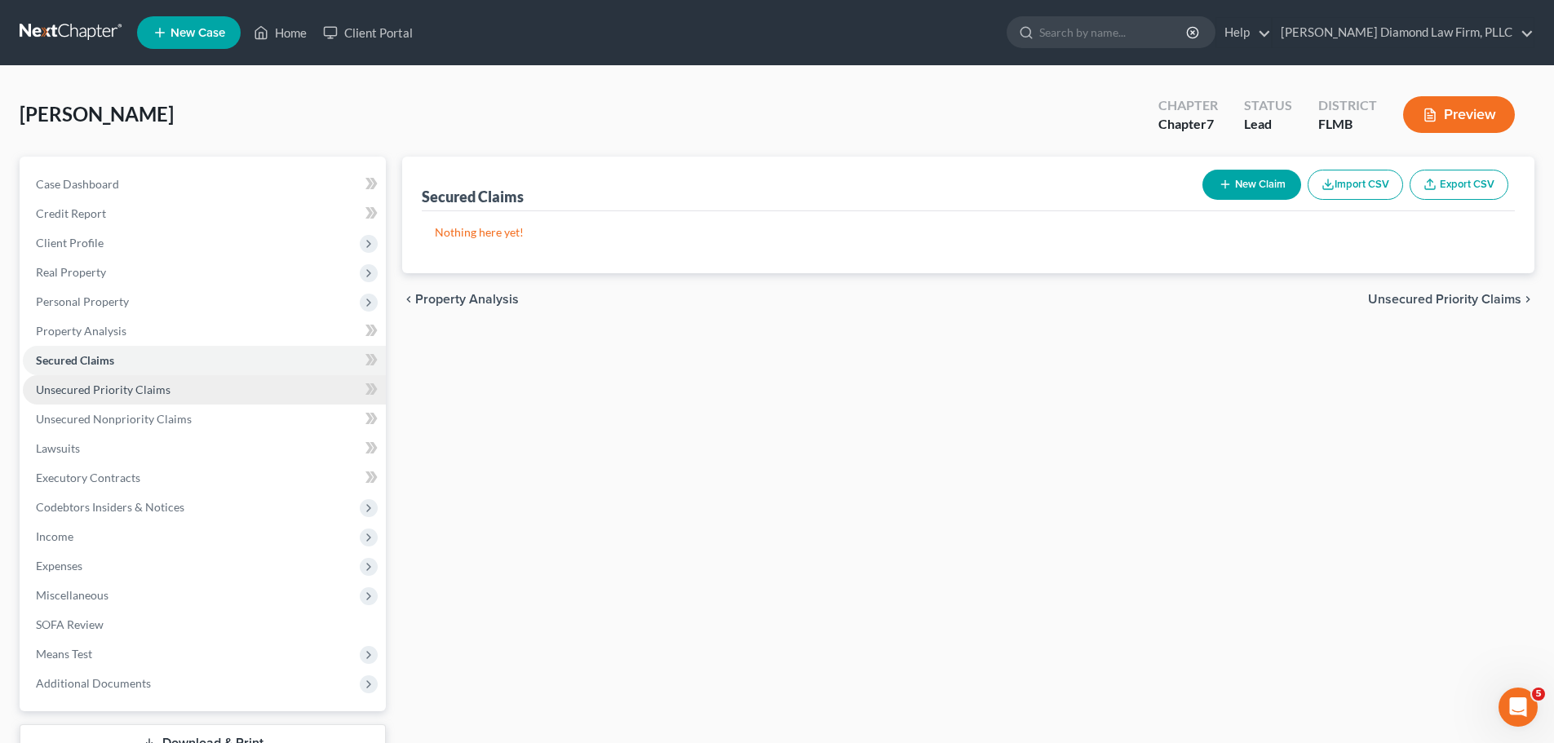
click at [103, 389] on span "Unsecured Priority Claims" at bounding box center [103, 389] width 135 height 14
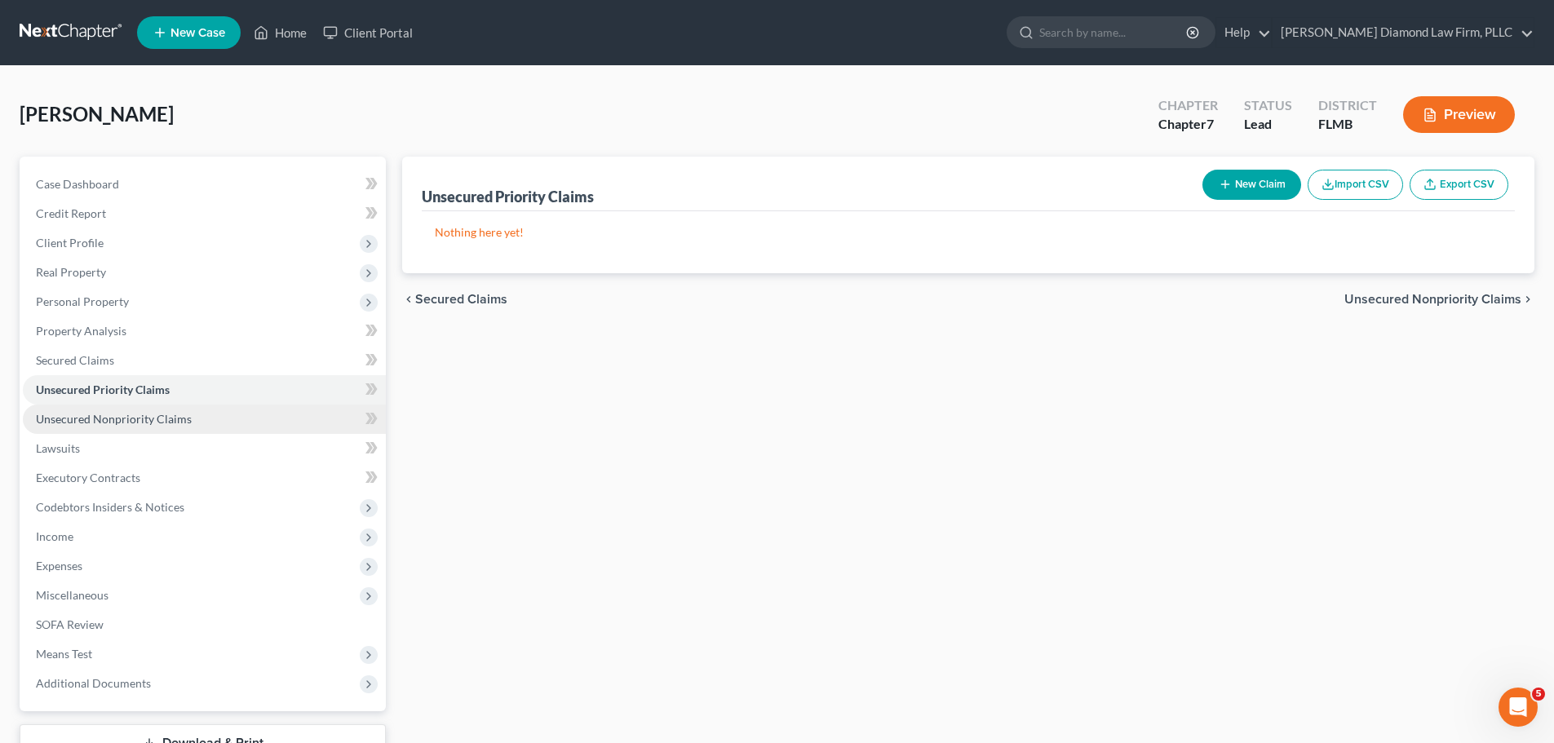
click at [103, 422] on span "Unsecured Nonpriority Claims" at bounding box center [114, 419] width 156 height 14
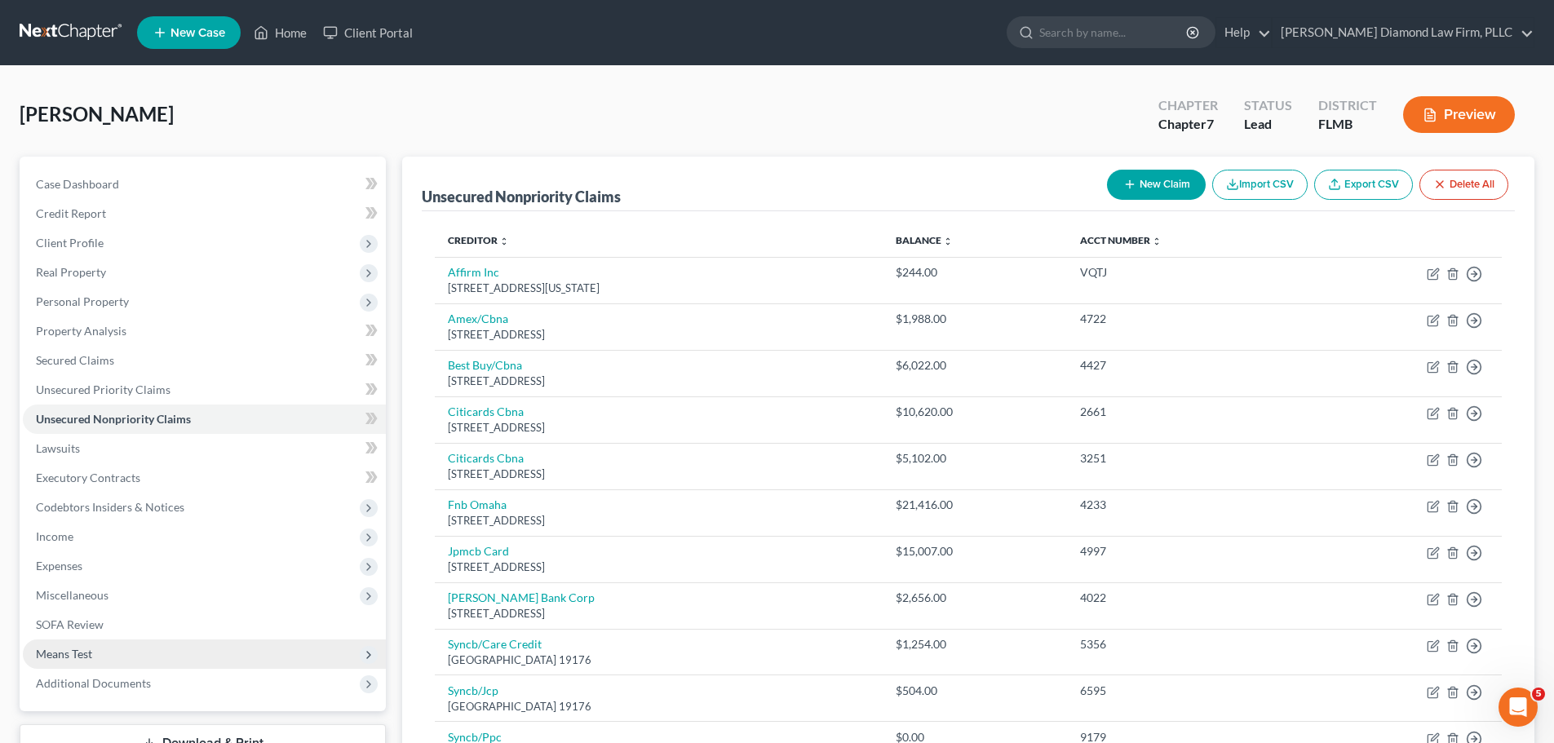
click at [97, 651] on span "Means Test" at bounding box center [204, 653] width 363 height 29
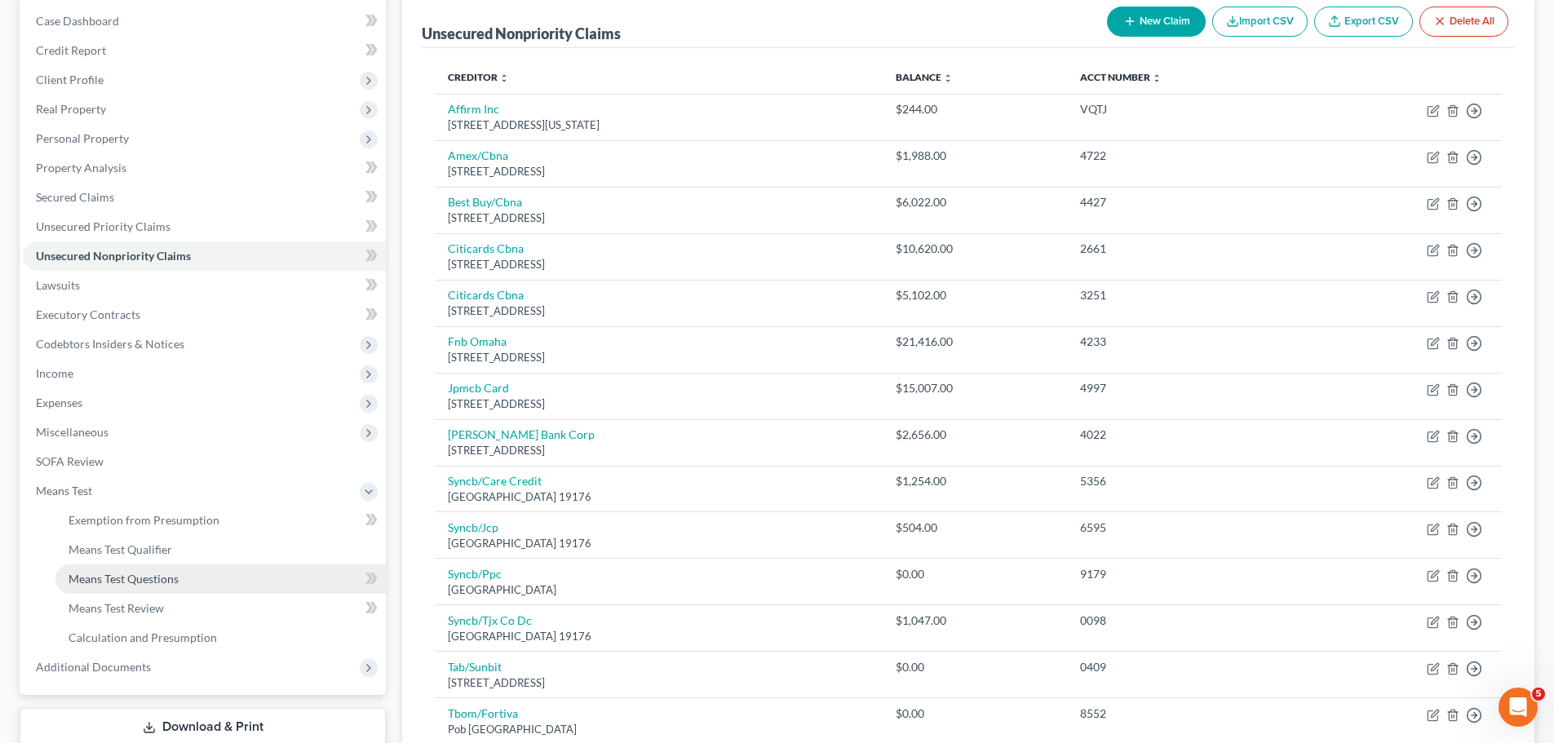
click at [121, 578] on span "Means Test Questions" at bounding box center [124, 579] width 110 height 14
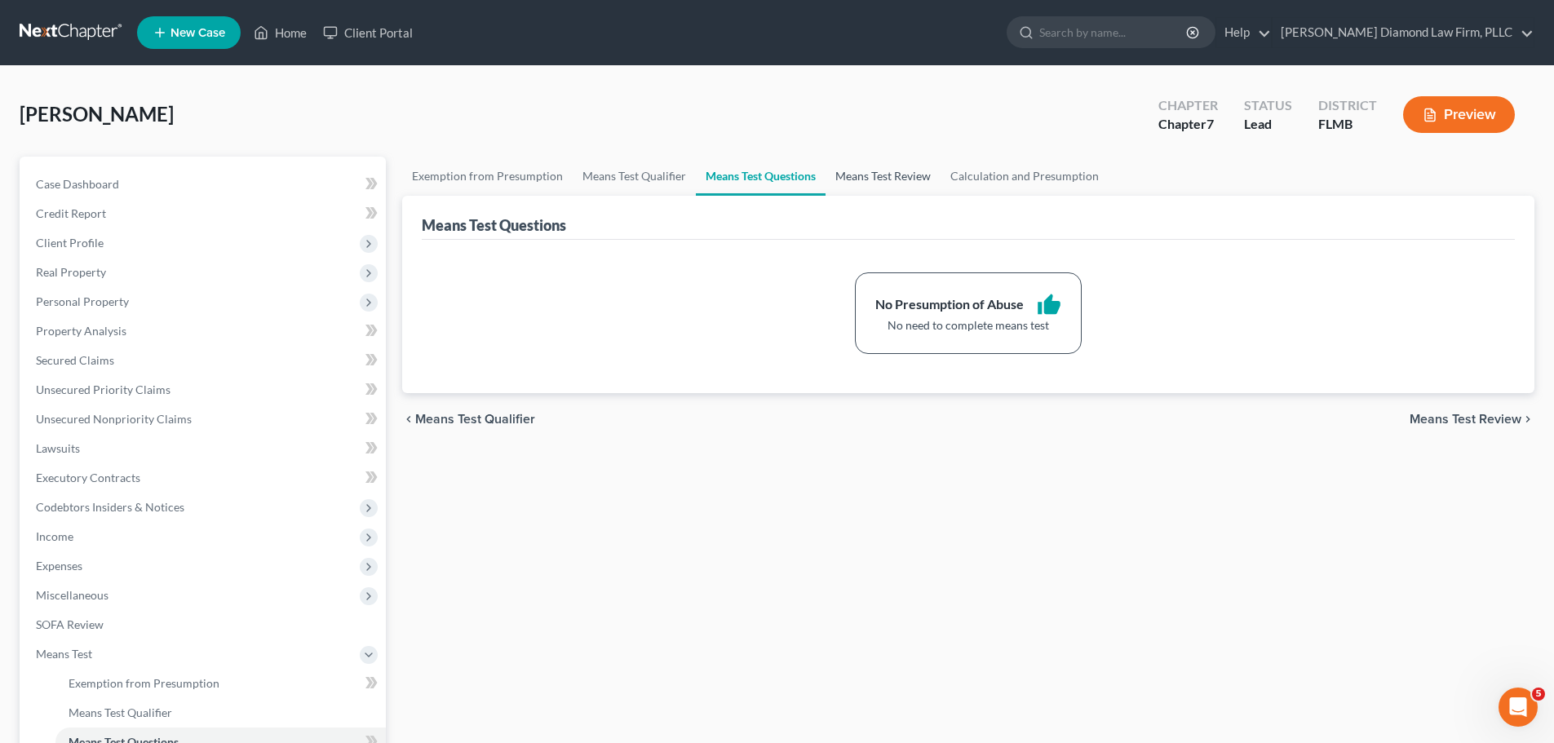
click at [871, 174] on link "Means Test Review" at bounding box center [882, 176] width 115 height 39
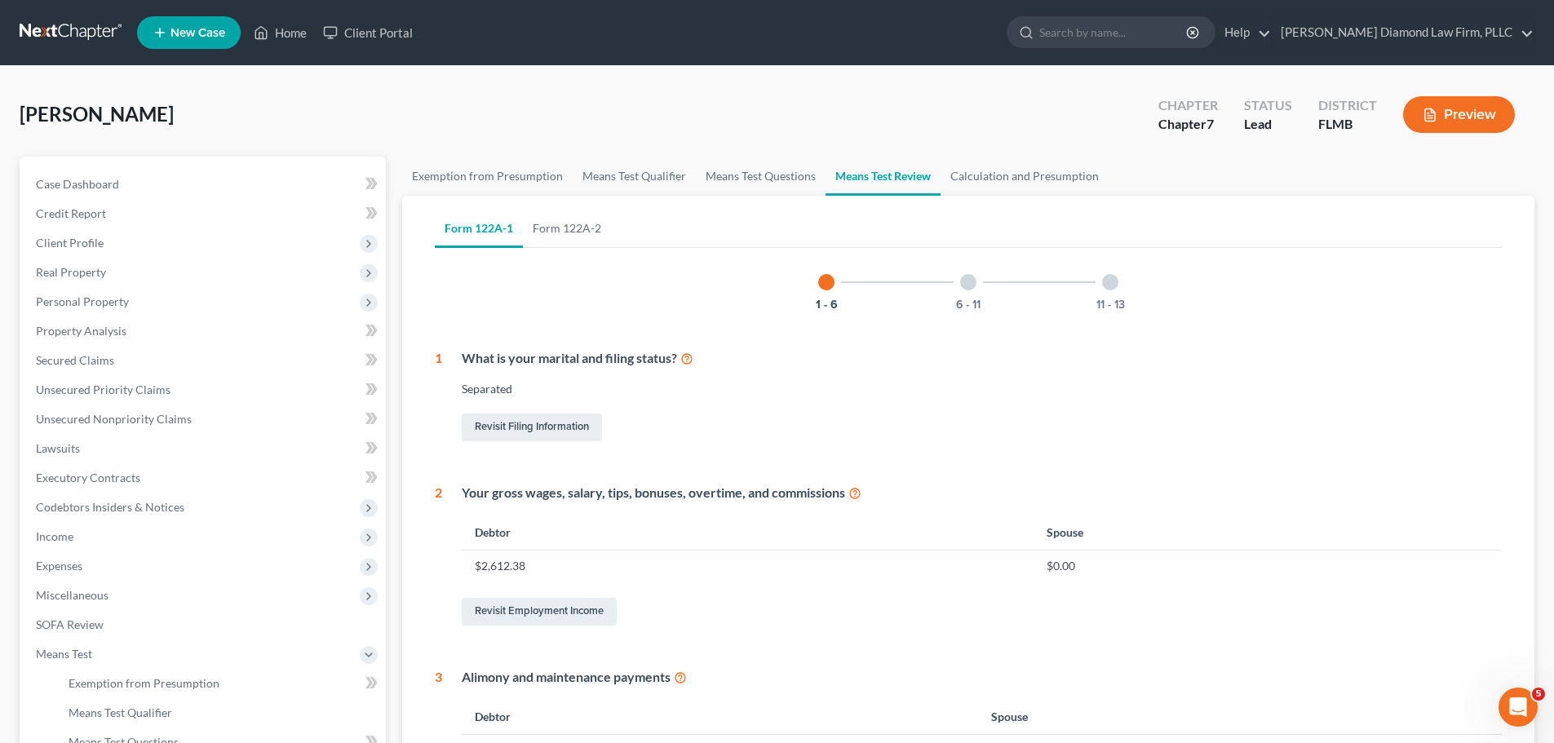
click at [63, 28] on link at bounding box center [72, 32] width 104 height 29
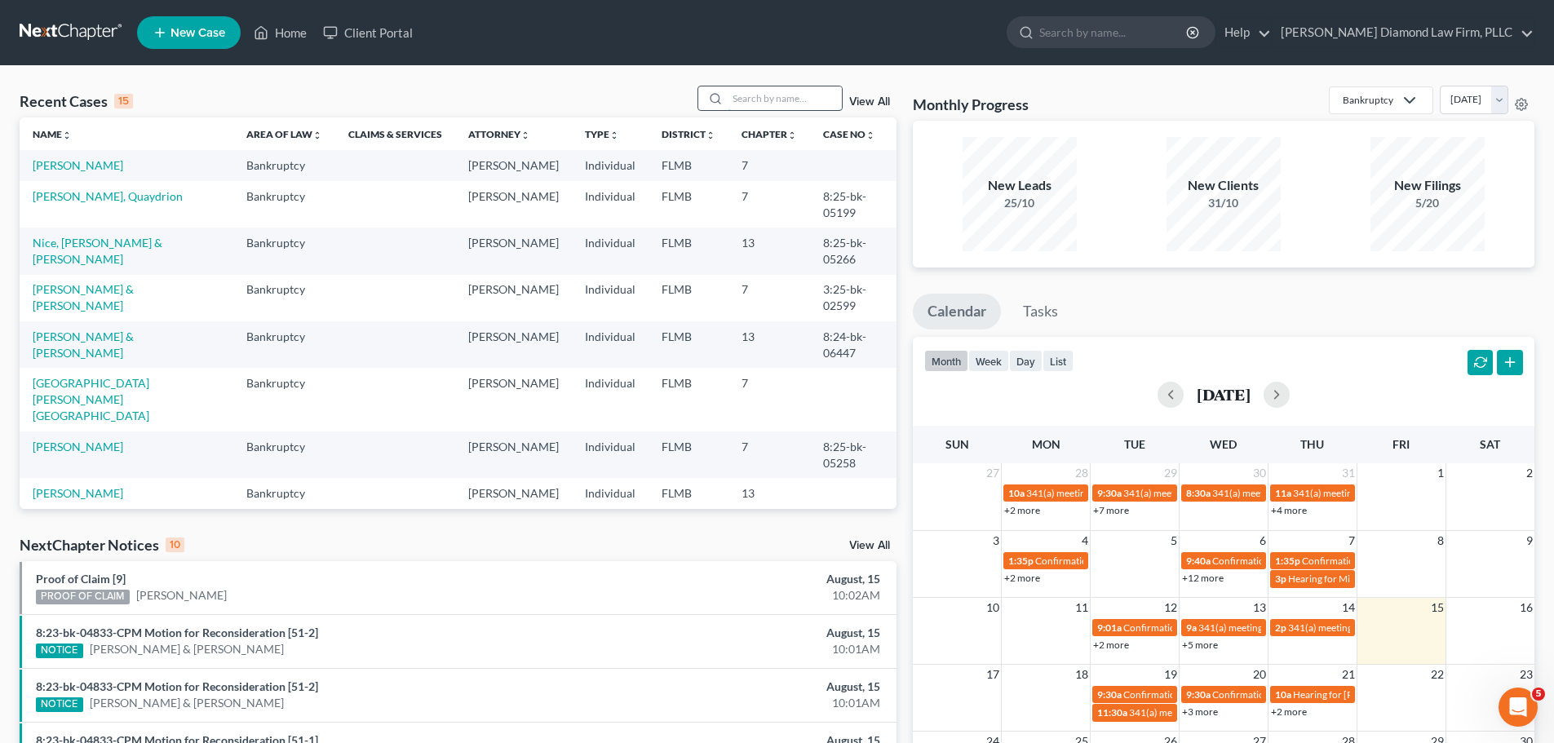
click at [771, 91] on input "search" at bounding box center [784, 98] width 114 height 24
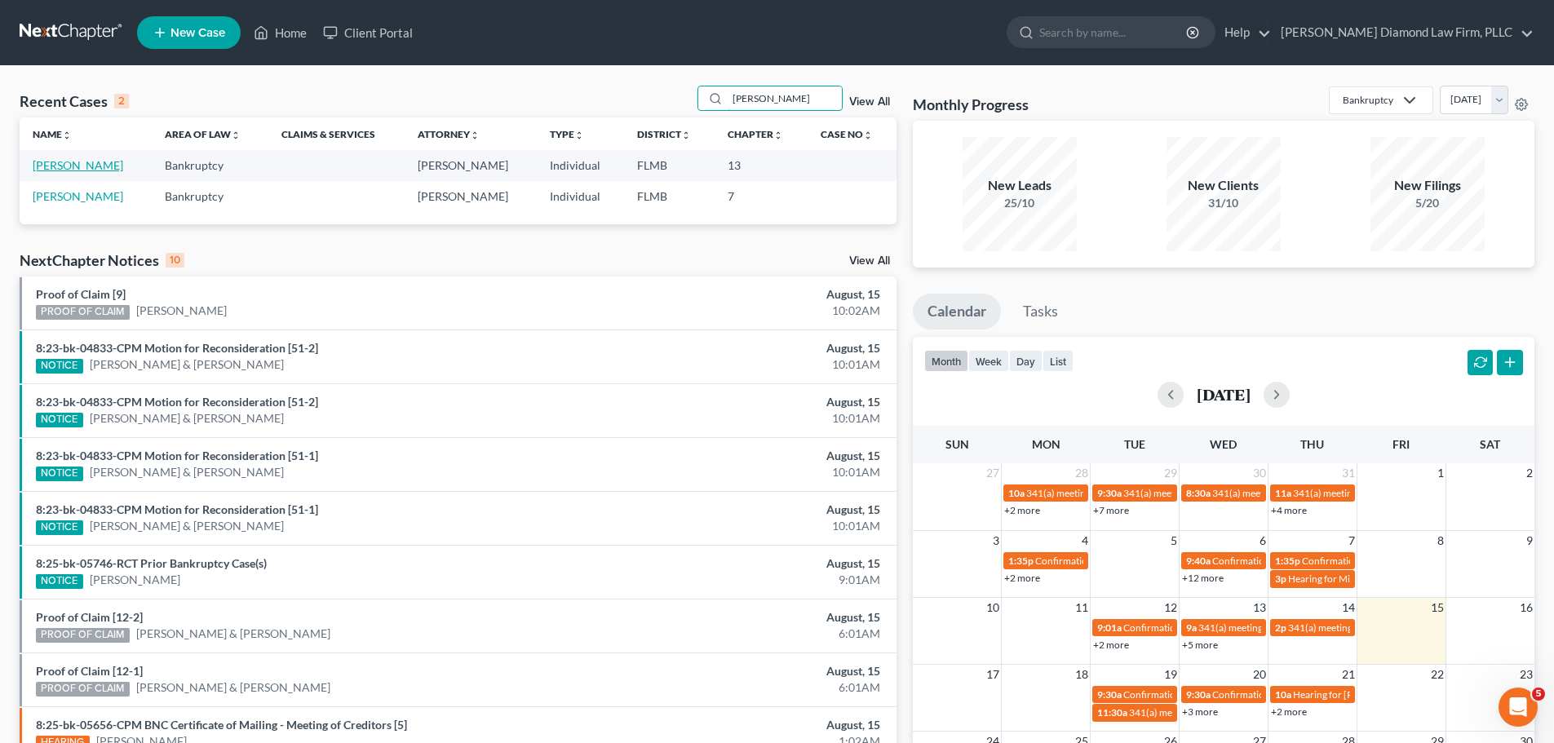
type input "[PERSON_NAME]"
click at [77, 161] on link "[PERSON_NAME]" at bounding box center [78, 165] width 91 height 14
